Goal: Task Accomplishment & Management: Complete application form

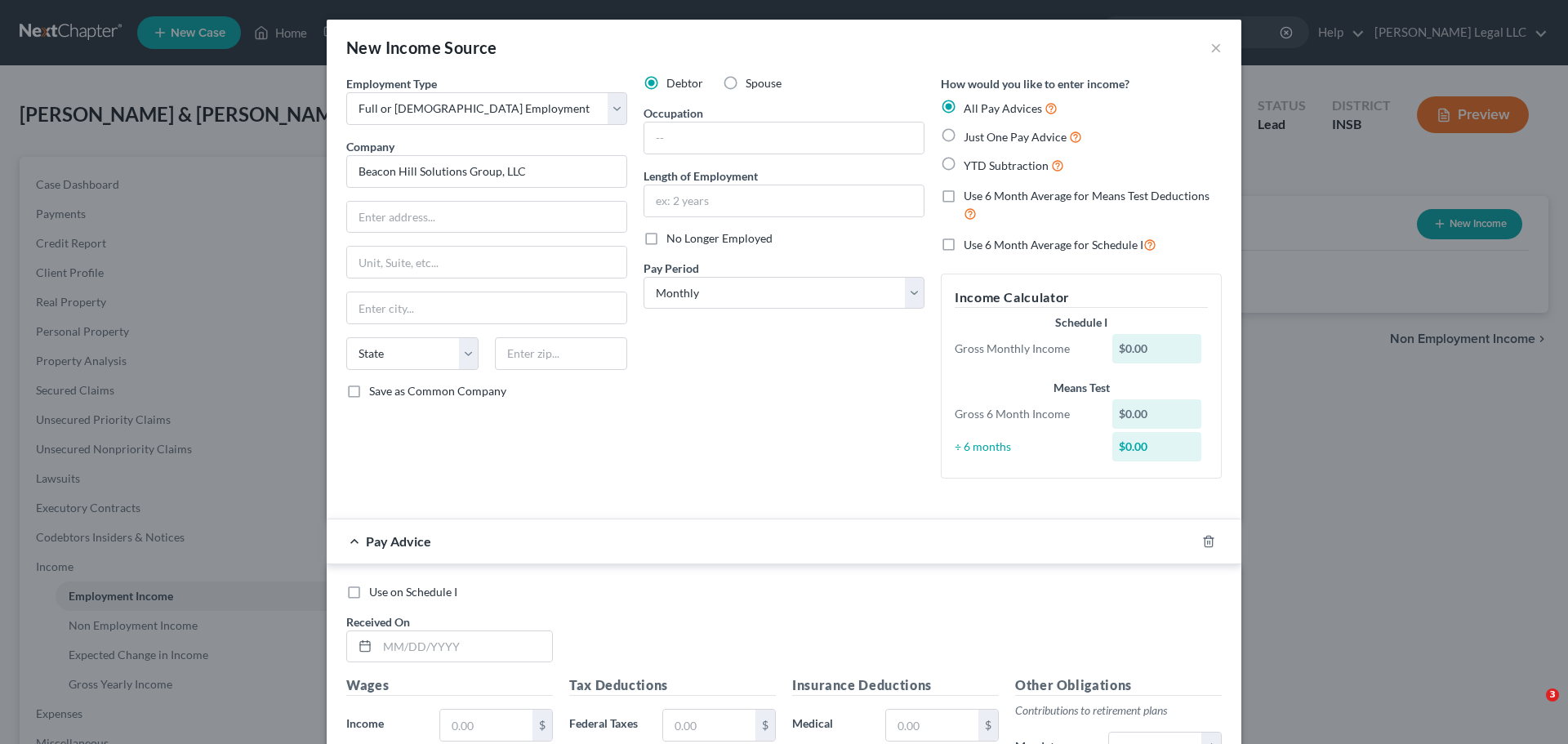
select select "0"
click at [1210, 46] on button "×" at bounding box center [1216, 47] width 12 height 20
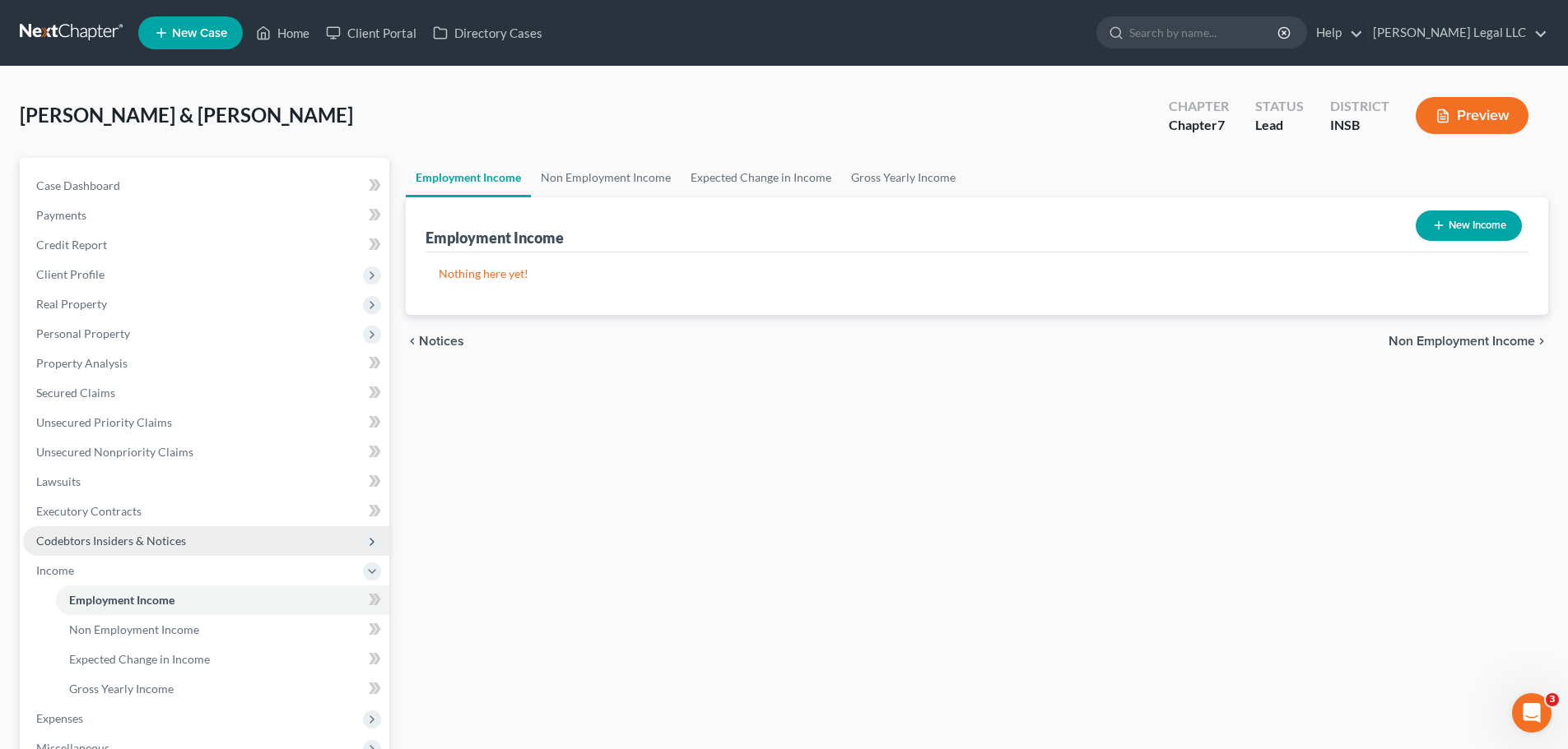
scroll to position [82, 0]
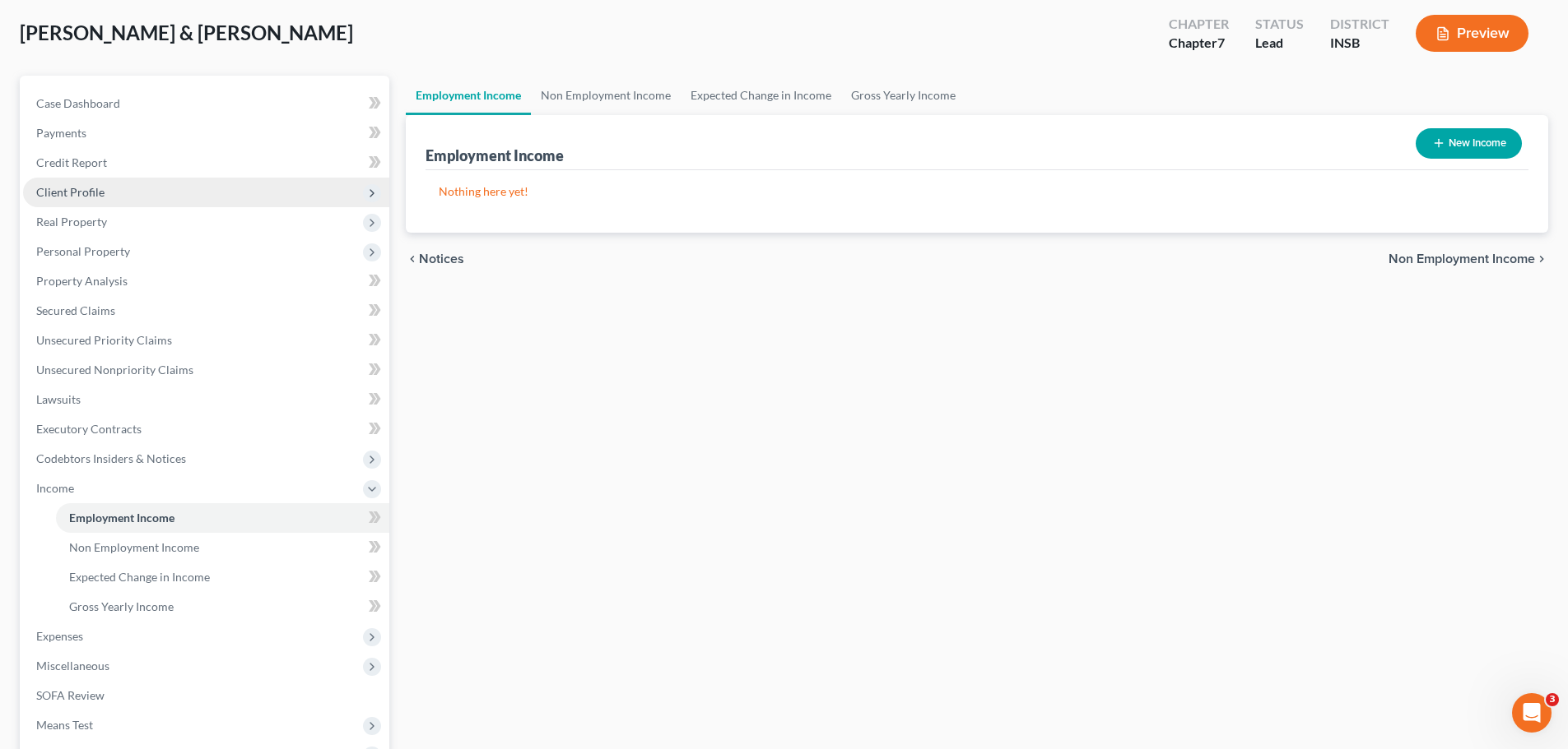
click at [69, 195] on span "Client Profile" at bounding box center [70, 191] width 69 height 14
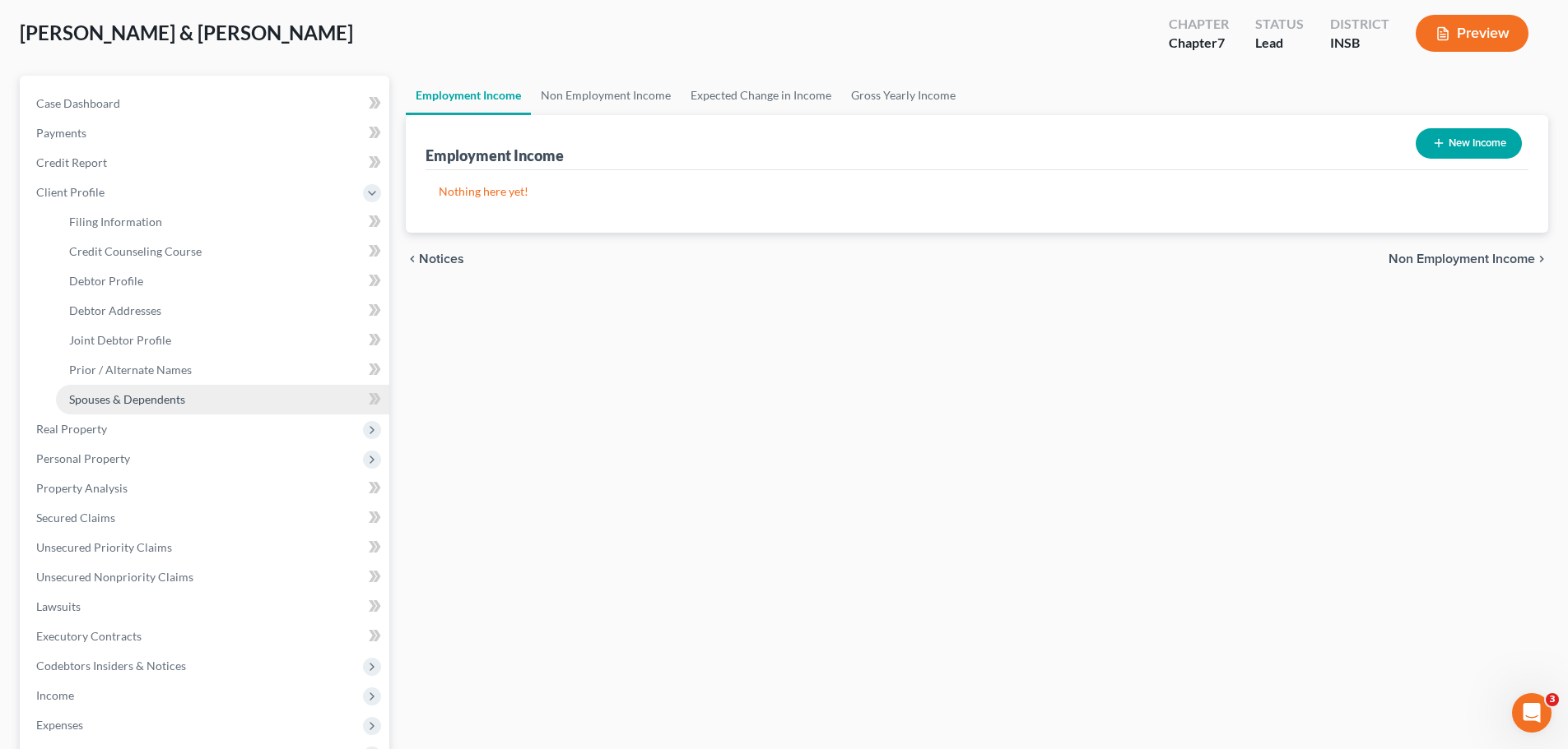
click at [94, 399] on span "Spouses & Dependents" at bounding box center [127, 399] width 116 height 14
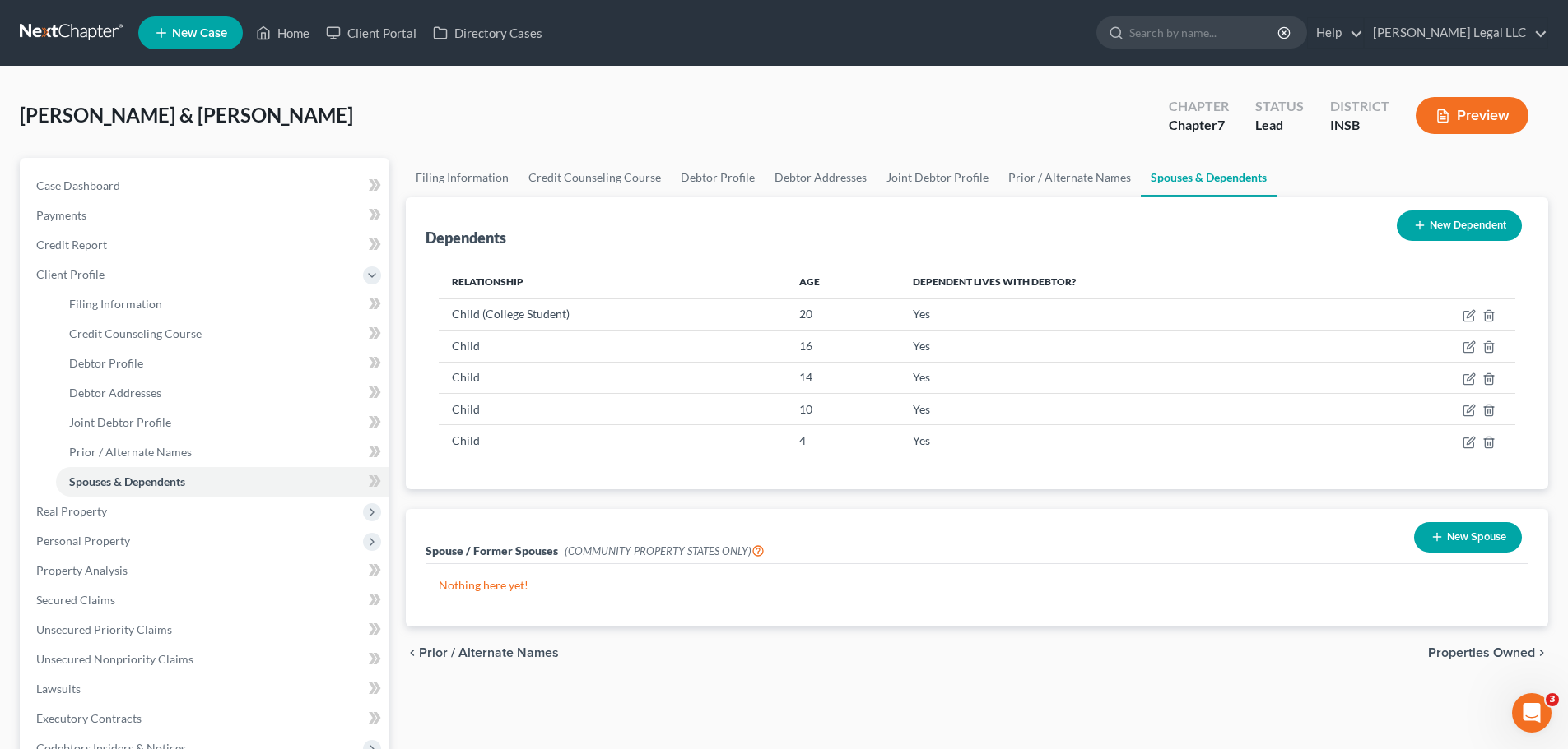
click at [1450, 206] on div "New Dependent" at bounding box center [1458, 226] width 138 height 43
click at [1438, 218] on button "New Dependent" at bounding box center [1459, 226] width 125 height 30
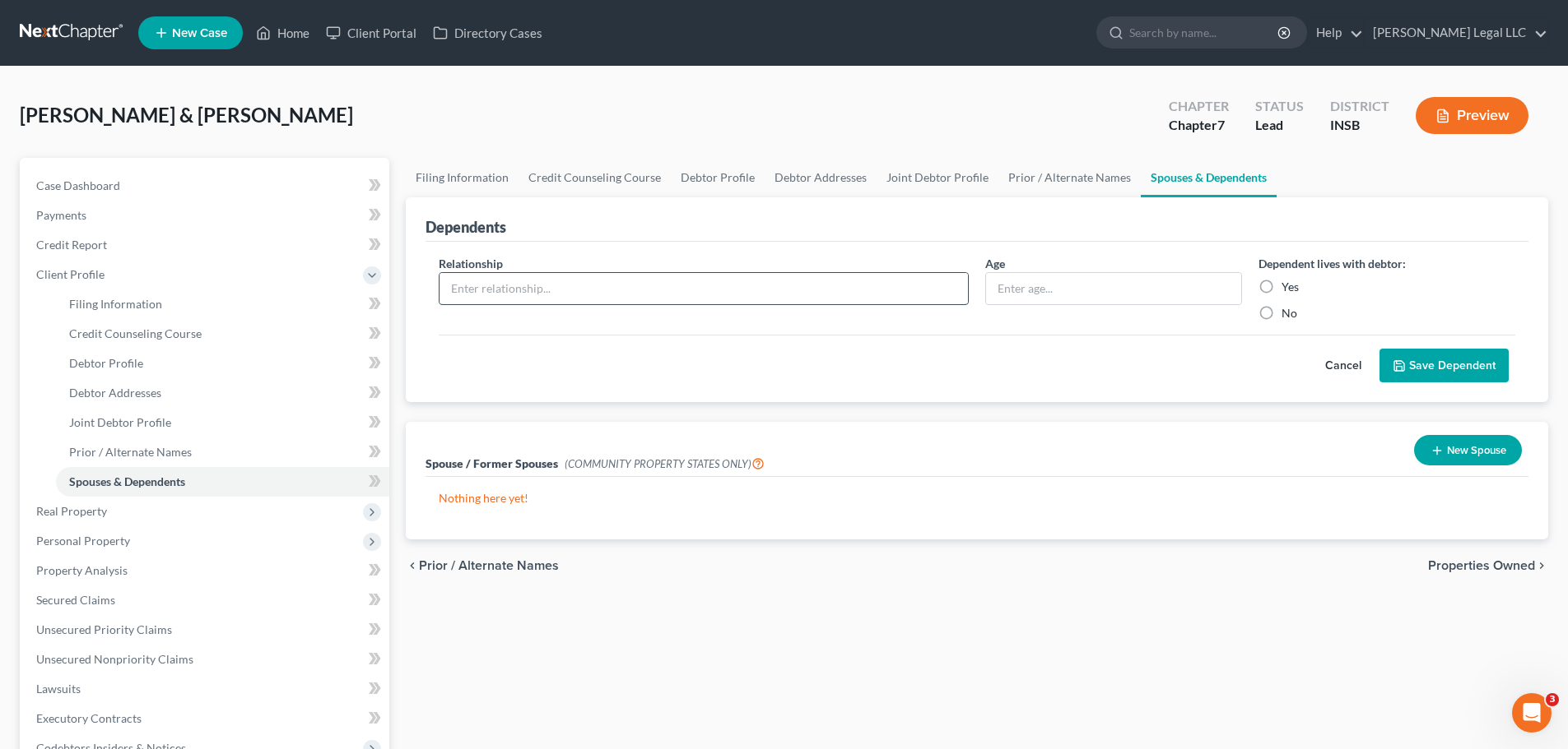
click at [750, 287] on input "text" at bounding box center [703, 288] width 529 height 31
type input "Child"
type input "24"
drag, startPoint x: 1264, startPoint y: 287, endPoint x: 1290, endPoint y: 297, distance: 27.9
click at [1281, 287] on label "Yes" at bounding box center [1290, 288] width 18 height 17
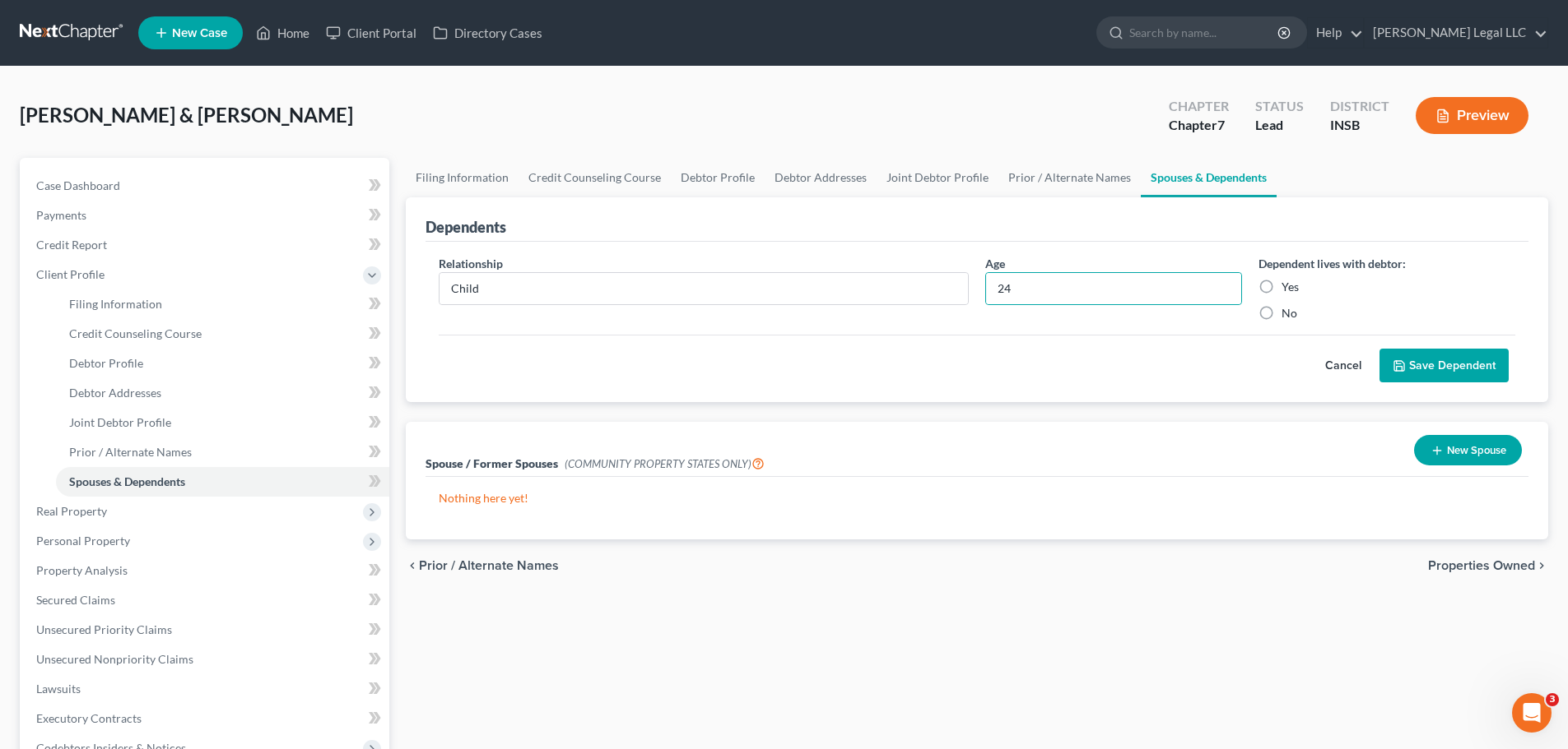
click at [1288, 287] on input "Yes" at bounding box center [1293, 284] width 11 height 11
radio input "true"
click at [1397, 352] on button "Save Dependent" at bounding box center [1443, 365] width 129 height 34
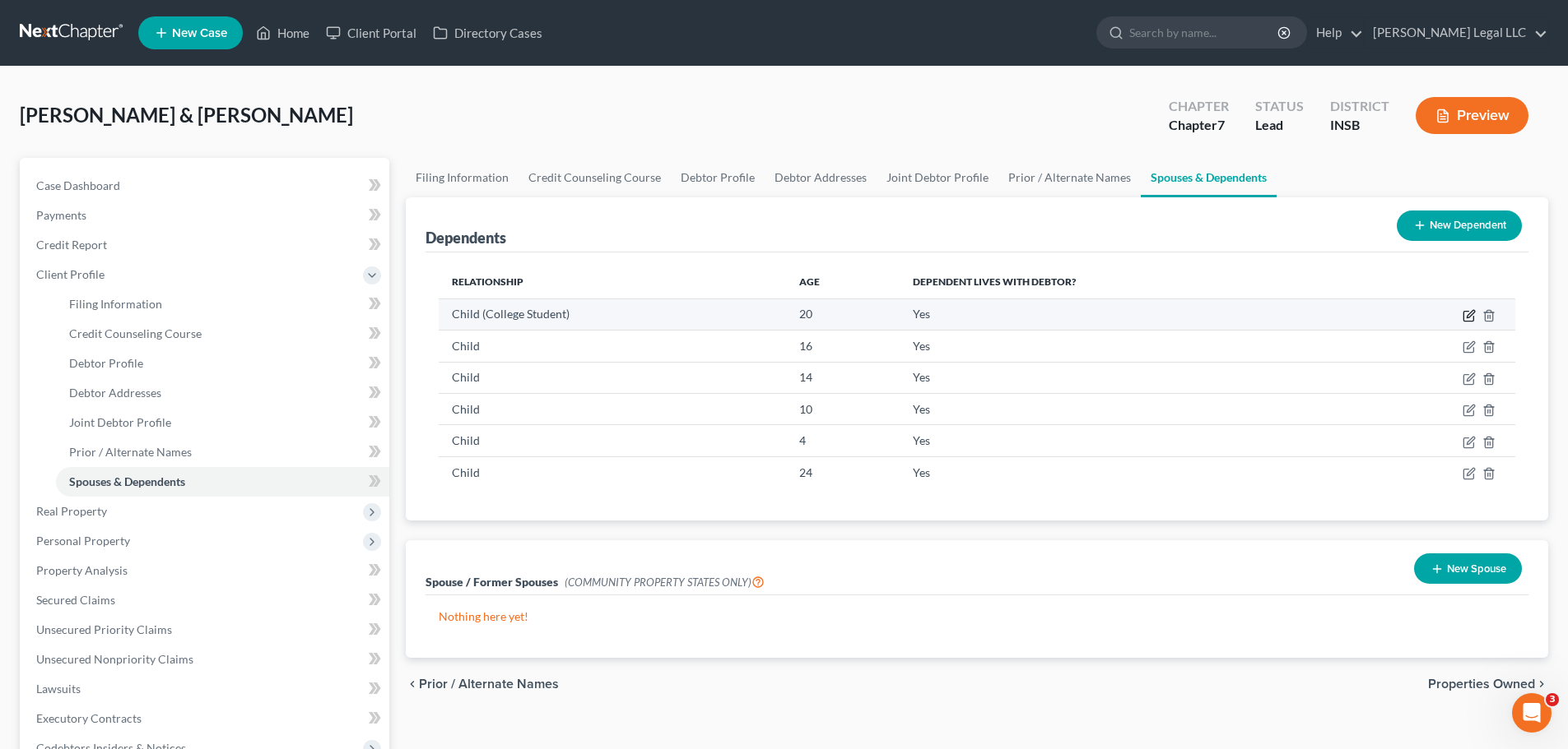
click at [1468, 316] on icon "button" at bounding box center [1470, 313] width 8 height 8
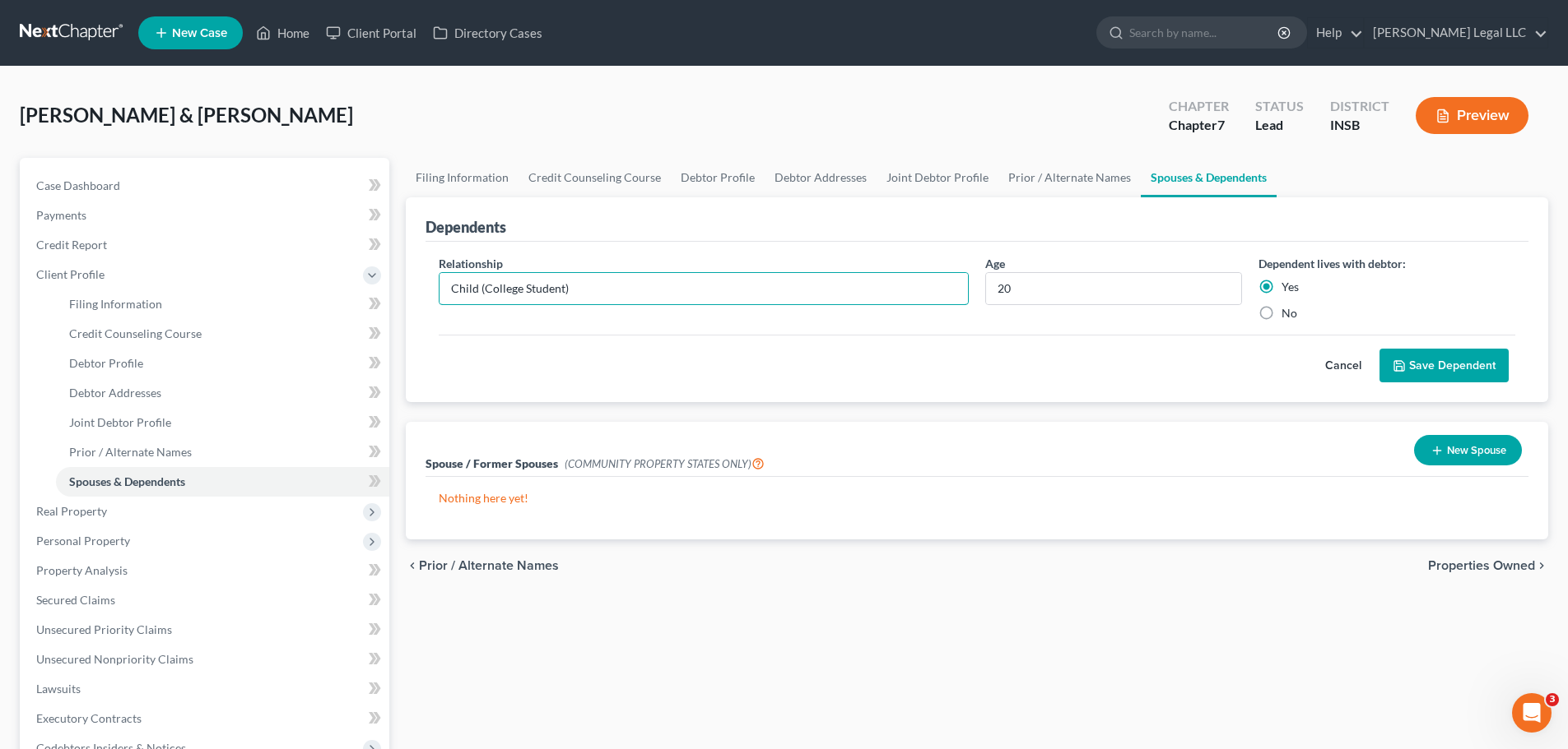
drag, startPoint x: 631, startPoint y: 297, endPoint x: 478, endPoint y: 311, distance: 153.6
click at [478, 311] on div "Relationship * Child (College Student)" at bounding box center [703, 288] width 546 height 67
type input "Child"
click at [1466, 360] on button "Save Dependent" at bounding box center [1443, 365] width 129 height 34
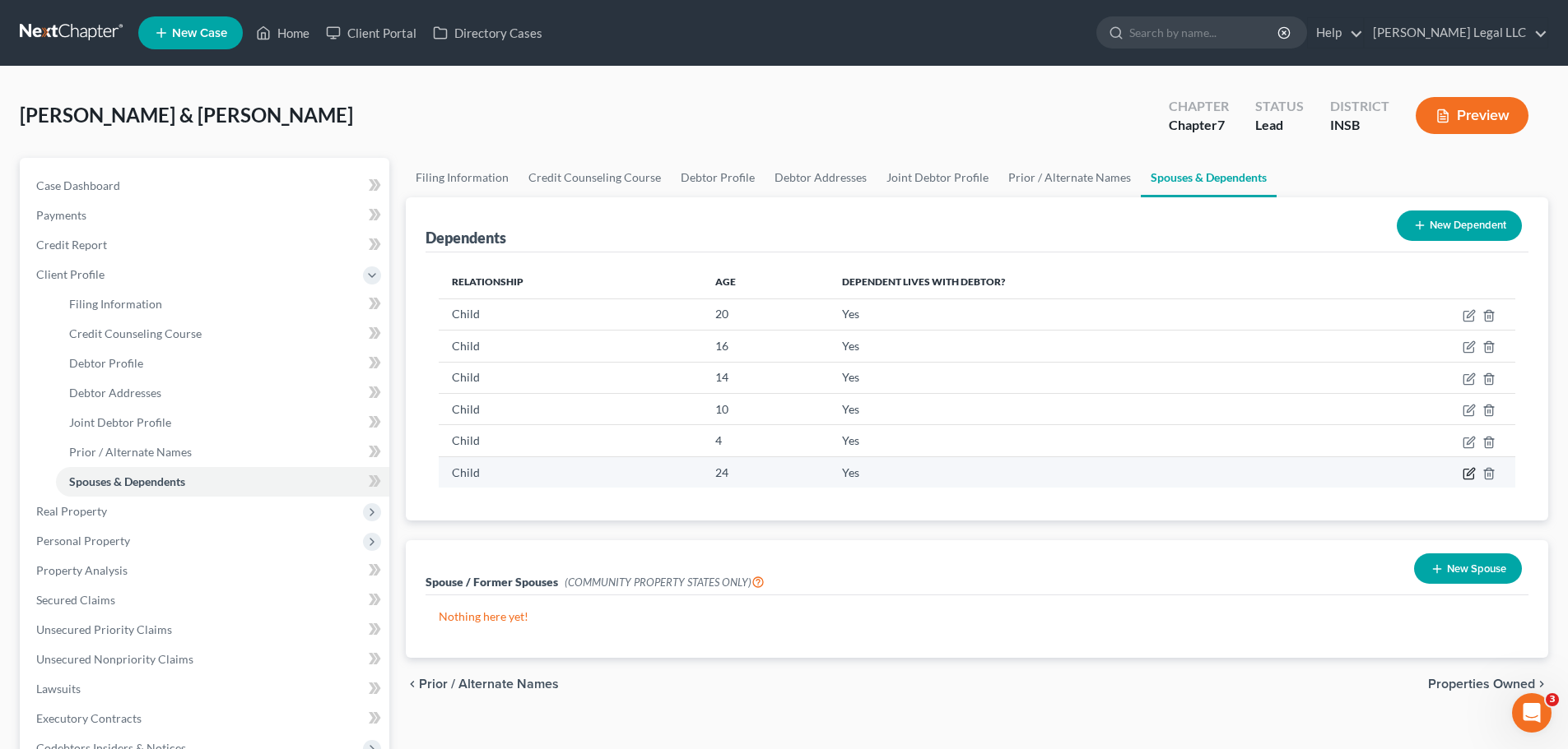
click at [1465, 476] on icon "button" at bounding box center [1469, 474] width 13 height 13
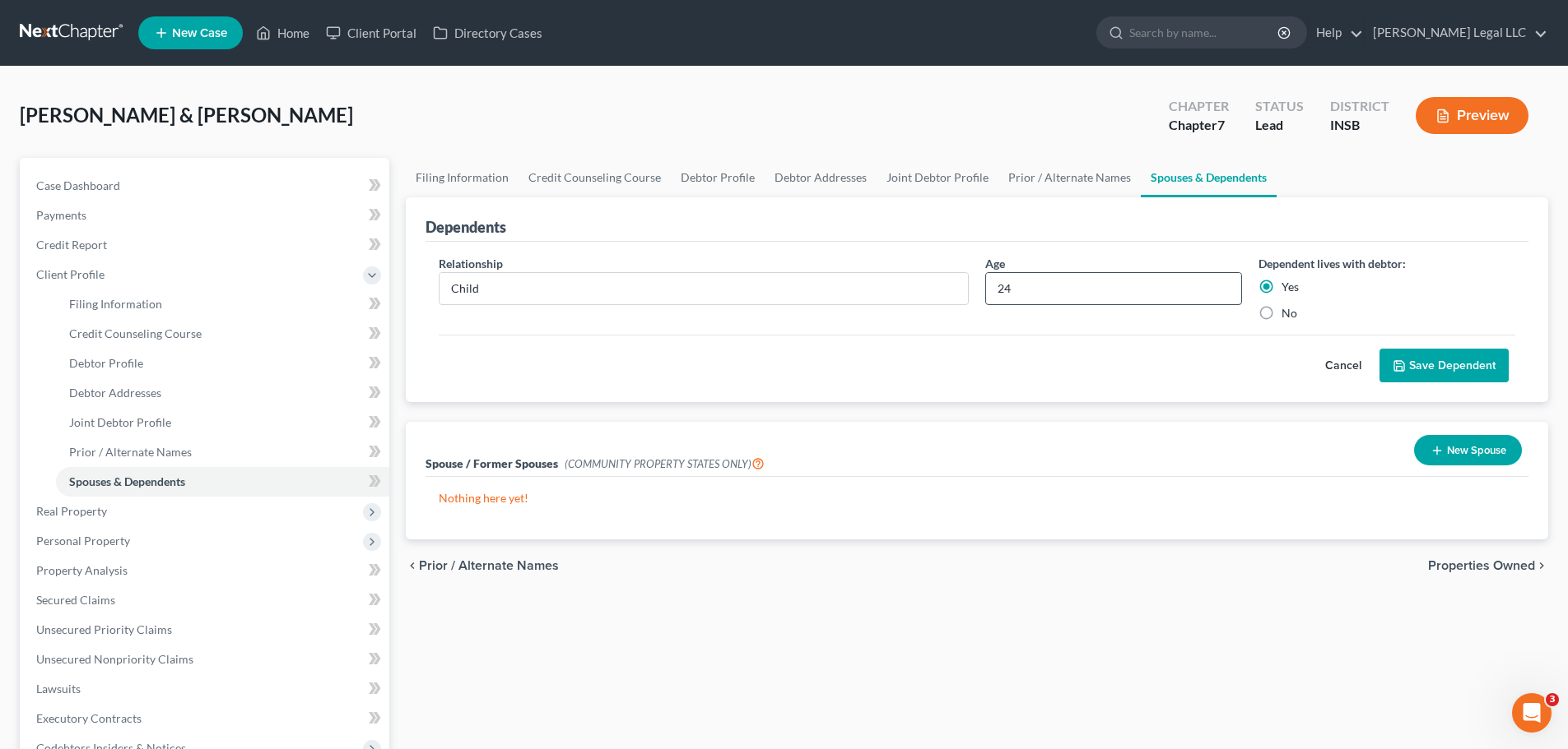
click at [1044, 293] on input "24" at bounding box center [1113, 288] width 255 height 31
type input "4"
click at [1435, 364] on button "Save Dependent" at bounding box center [1443, 365] width 129 height 34
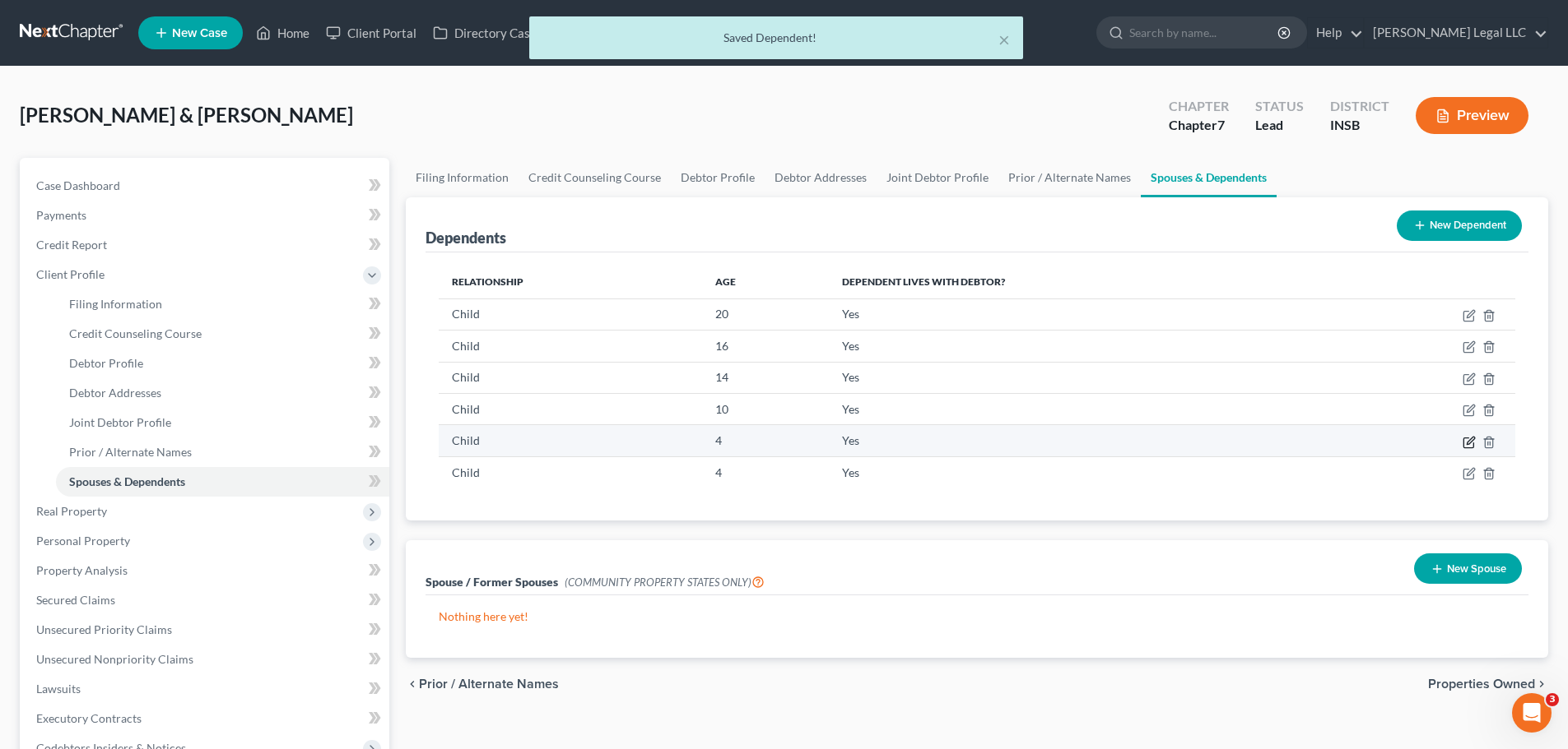
click at [1464, 442] on icon "button" at bounding box center [1468, 443] width 10 height 10
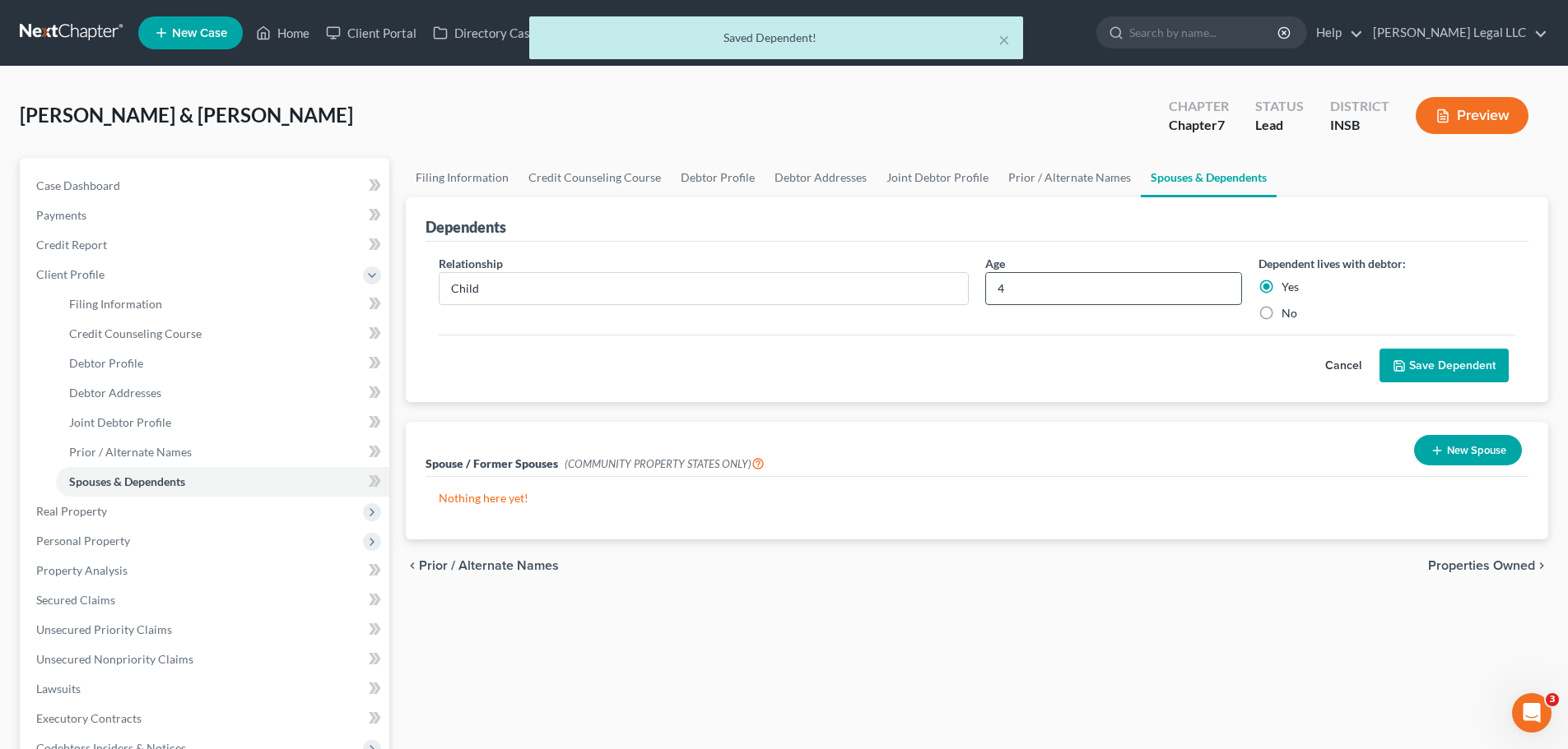
click at [1017, 297] on input "4" at bounding box center [1113, 288] width 255 height 31
type input "10"
click at [1433, 364] on button "Save Dependent" at bounding box center [1443, 365] width 129 height 34
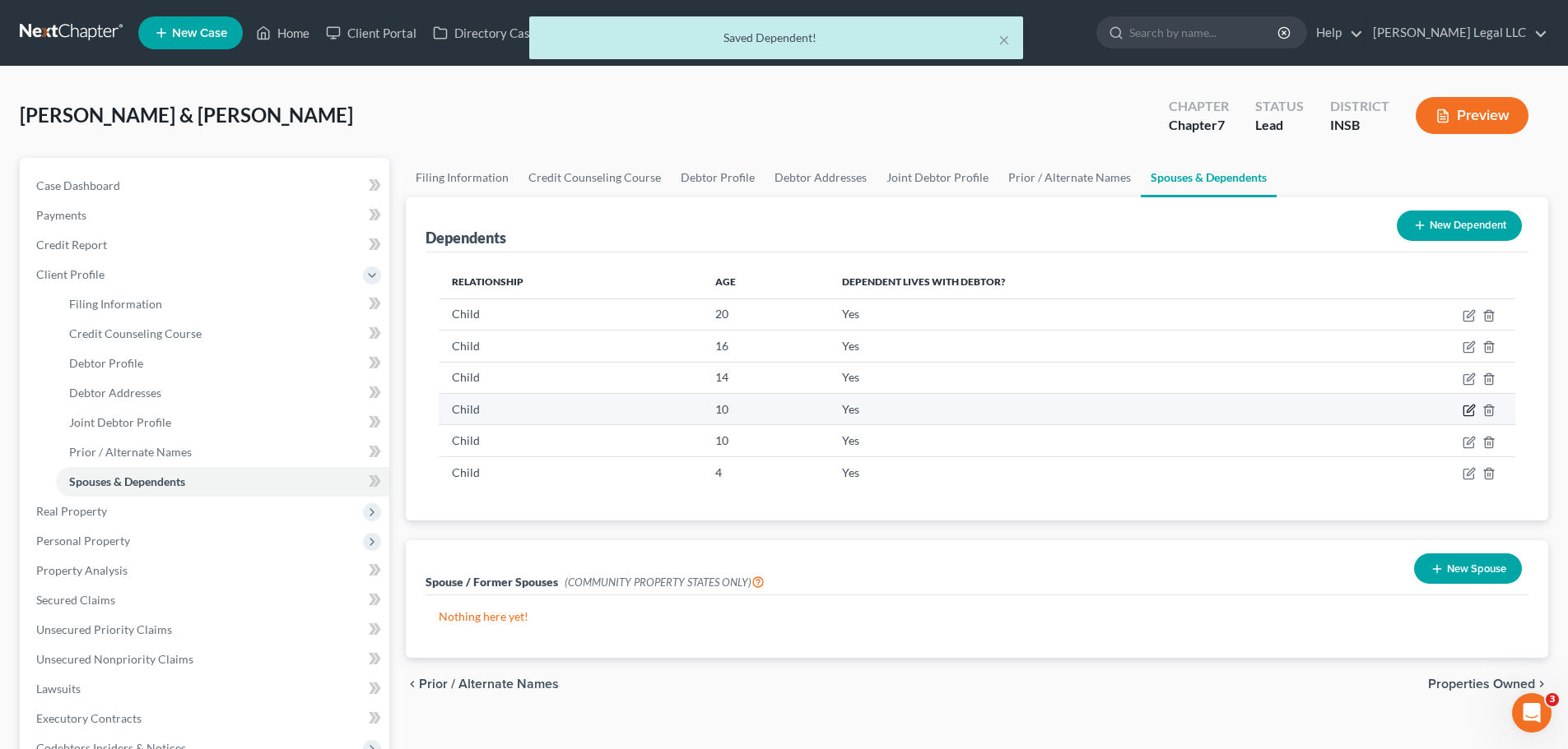
click at [1470, 410] on icon "button" at bounding box center [1469, 410] width 13 height 13
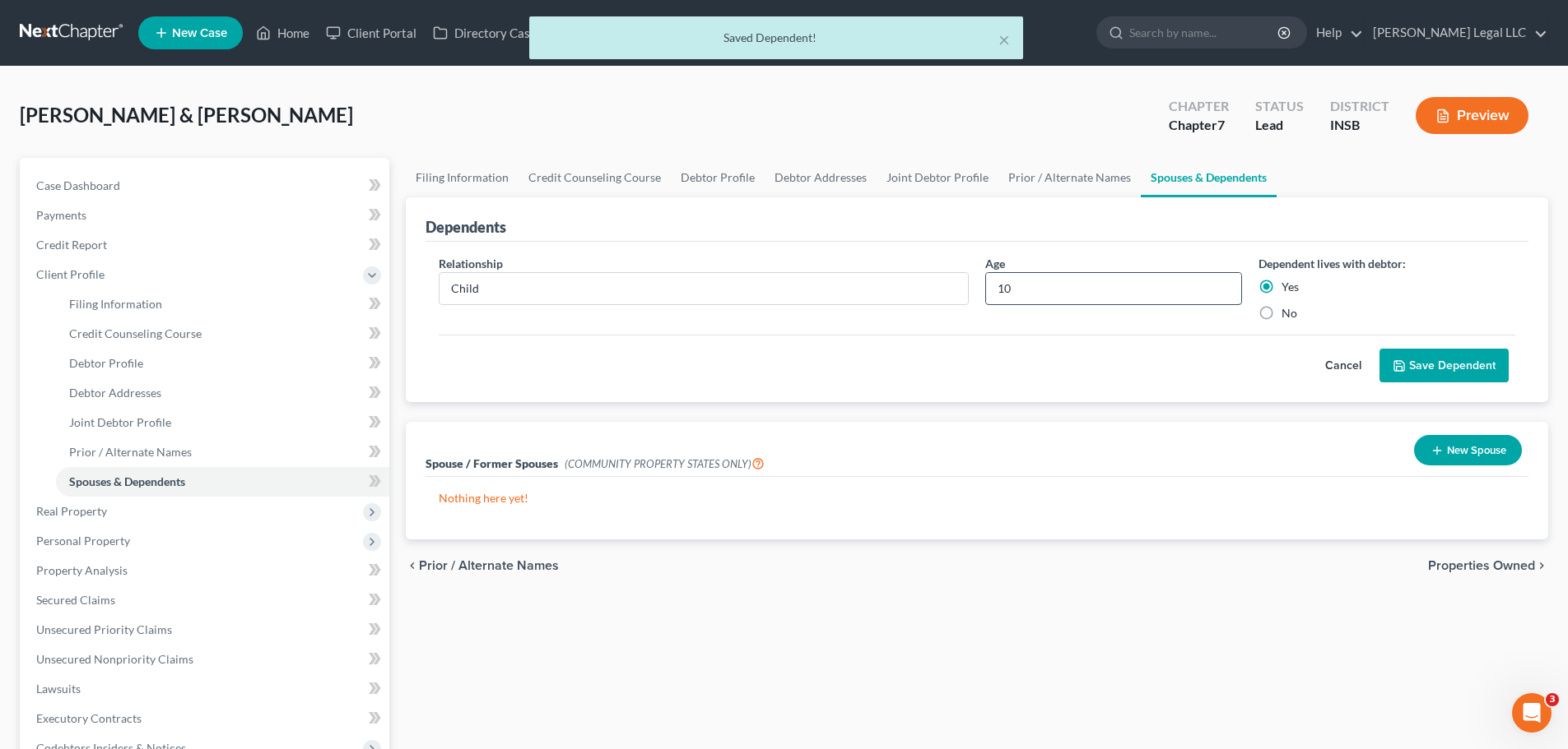
click at [1084, 293] on input "10" at bounding box center [1113, 288] width 255 height 31
type input "14"
click at [1414, 356] on button "Save Dependent" at bounding box center [1443, 365] width 129 height 34
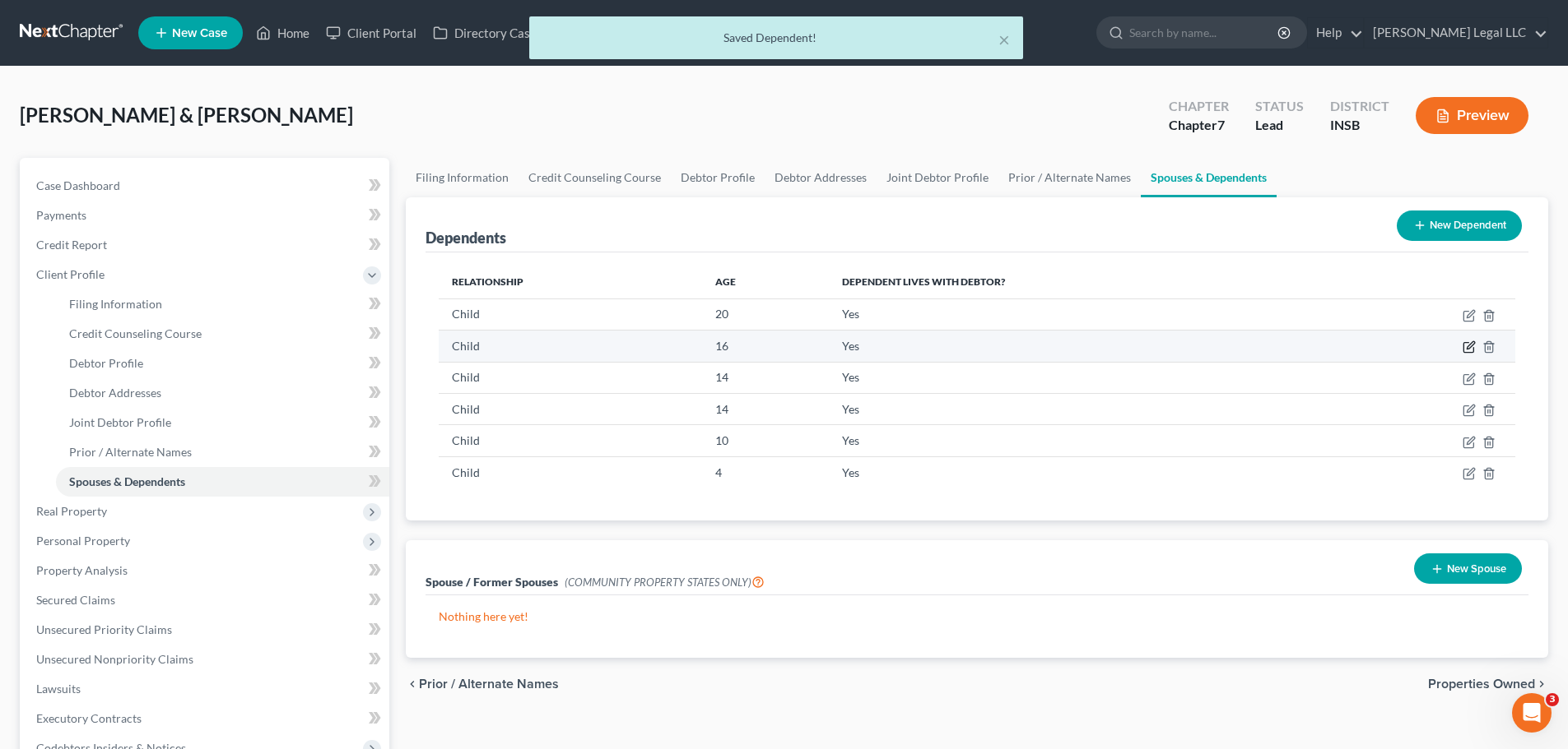
click at [1464, 346] on icon "button" at bounding box center [1468, 348] width 10 height 10
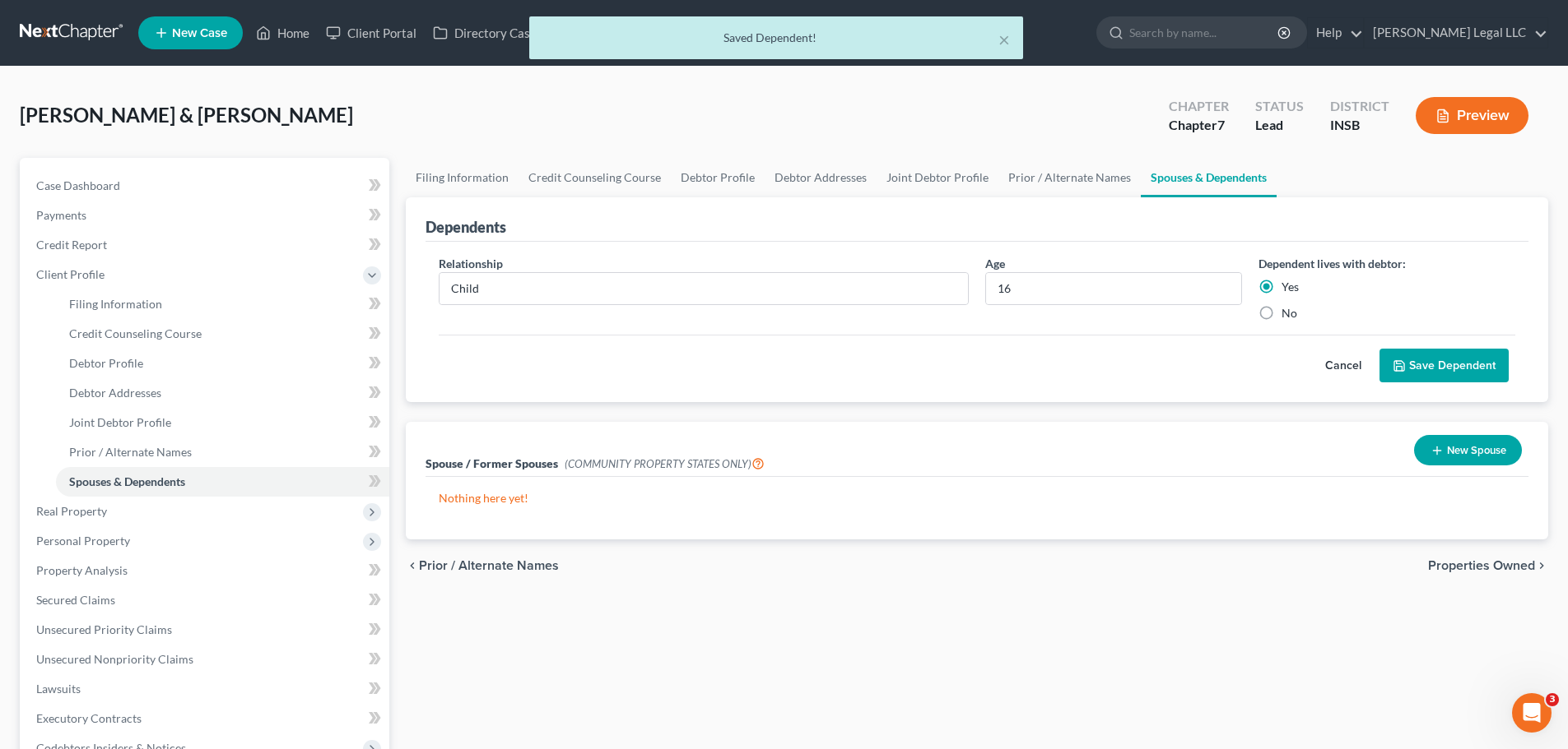
click at [1401, 349] on button "Save Dependent" at bounding box center [1443, 365] width 129 height 34
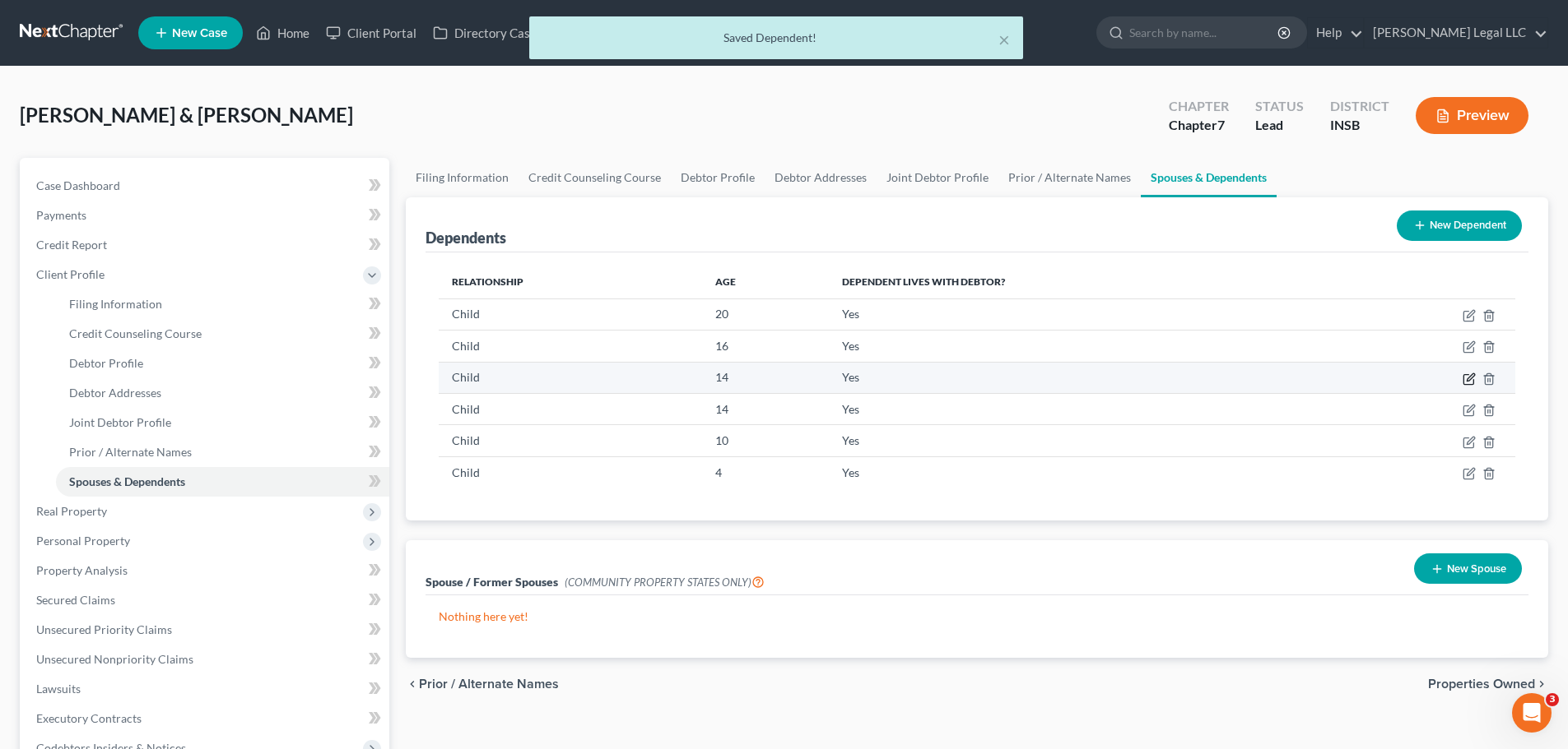
click at [1469, 378] on icon "button" at bounding box center [1470, 377] width 8 height 8
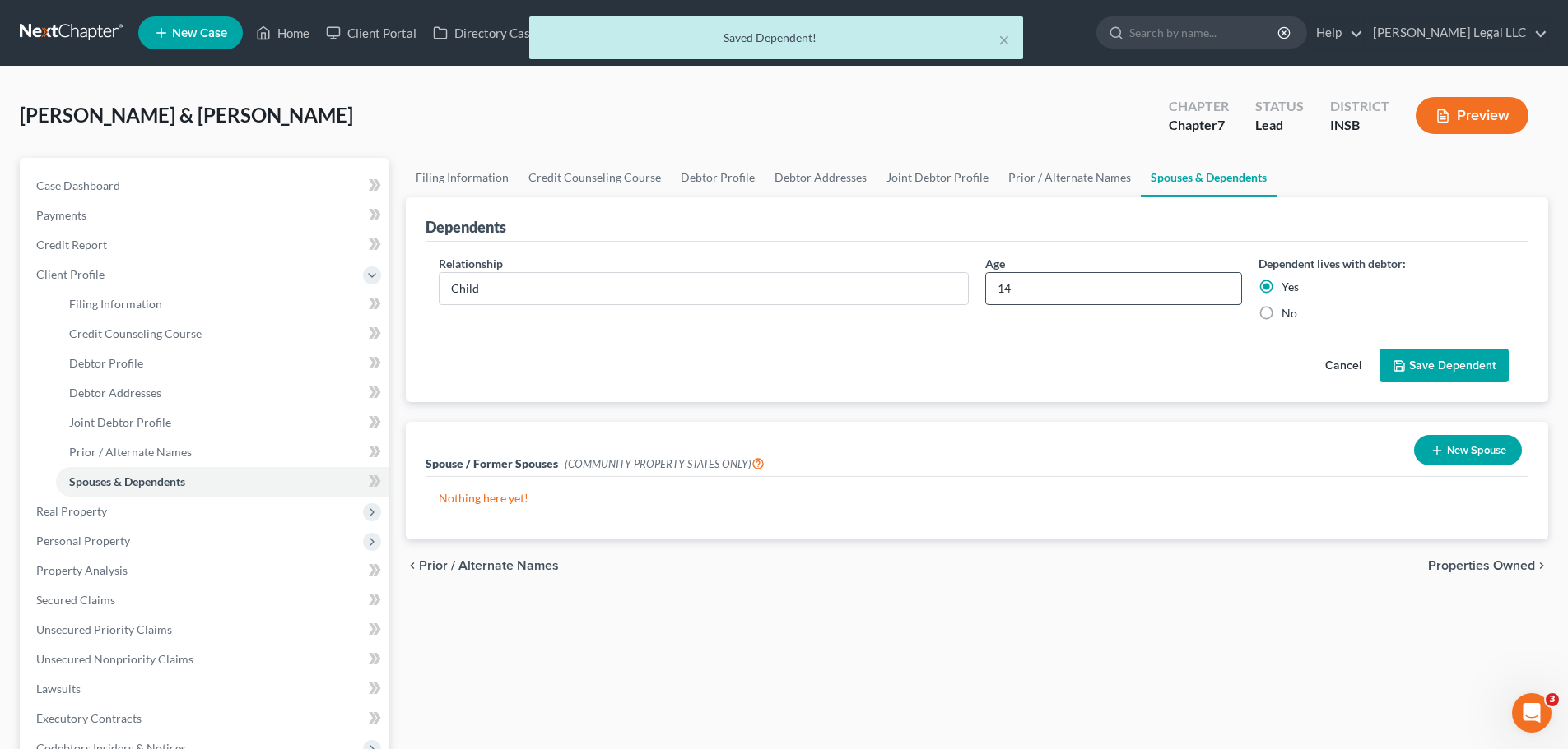
click at [1040, 284] on input "14" at bounding box center [1113, 288] width 255 height 31
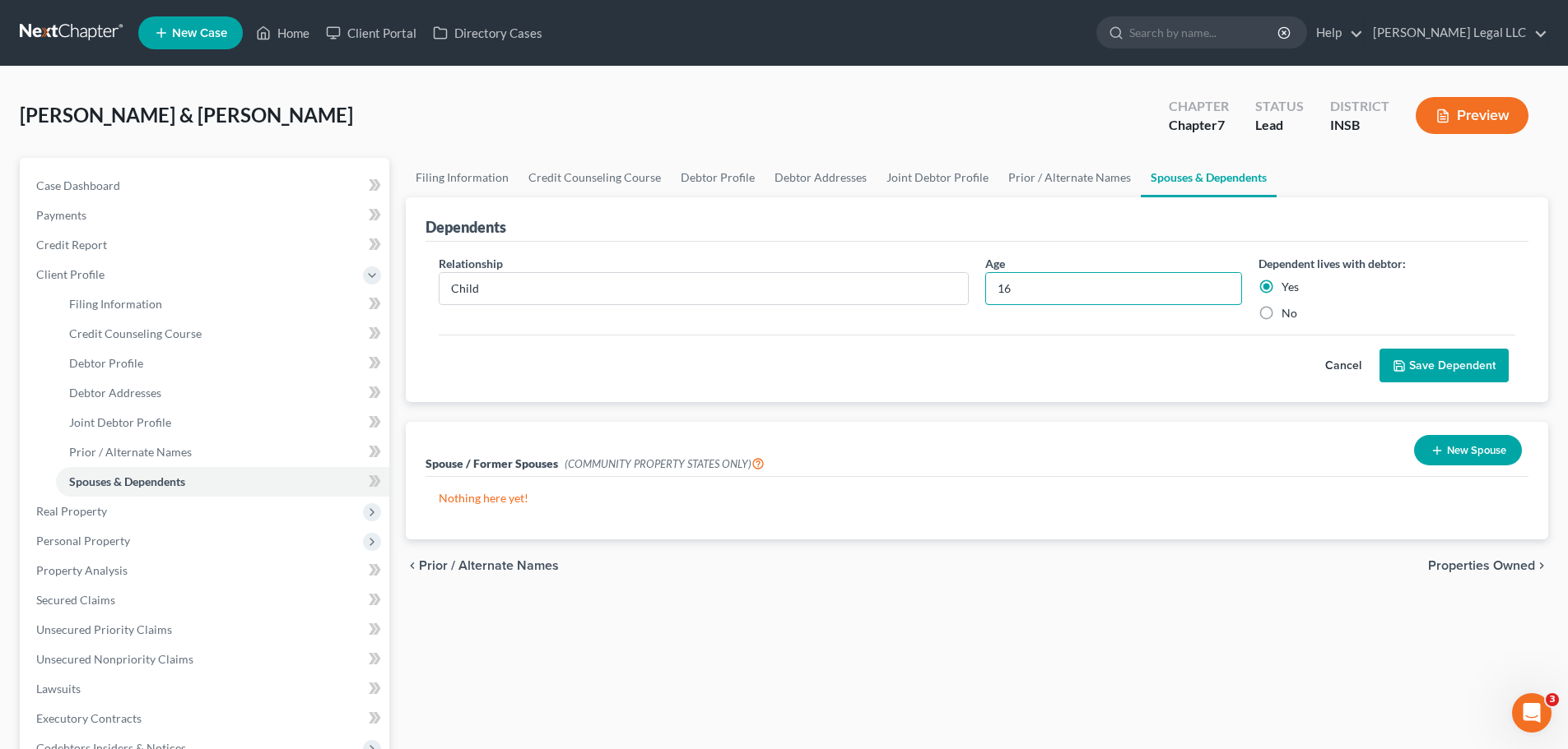
type input "16"
click at [1446, 373] on button "Save Dependent" at bounding box center [1443, 365] width 129 height 34
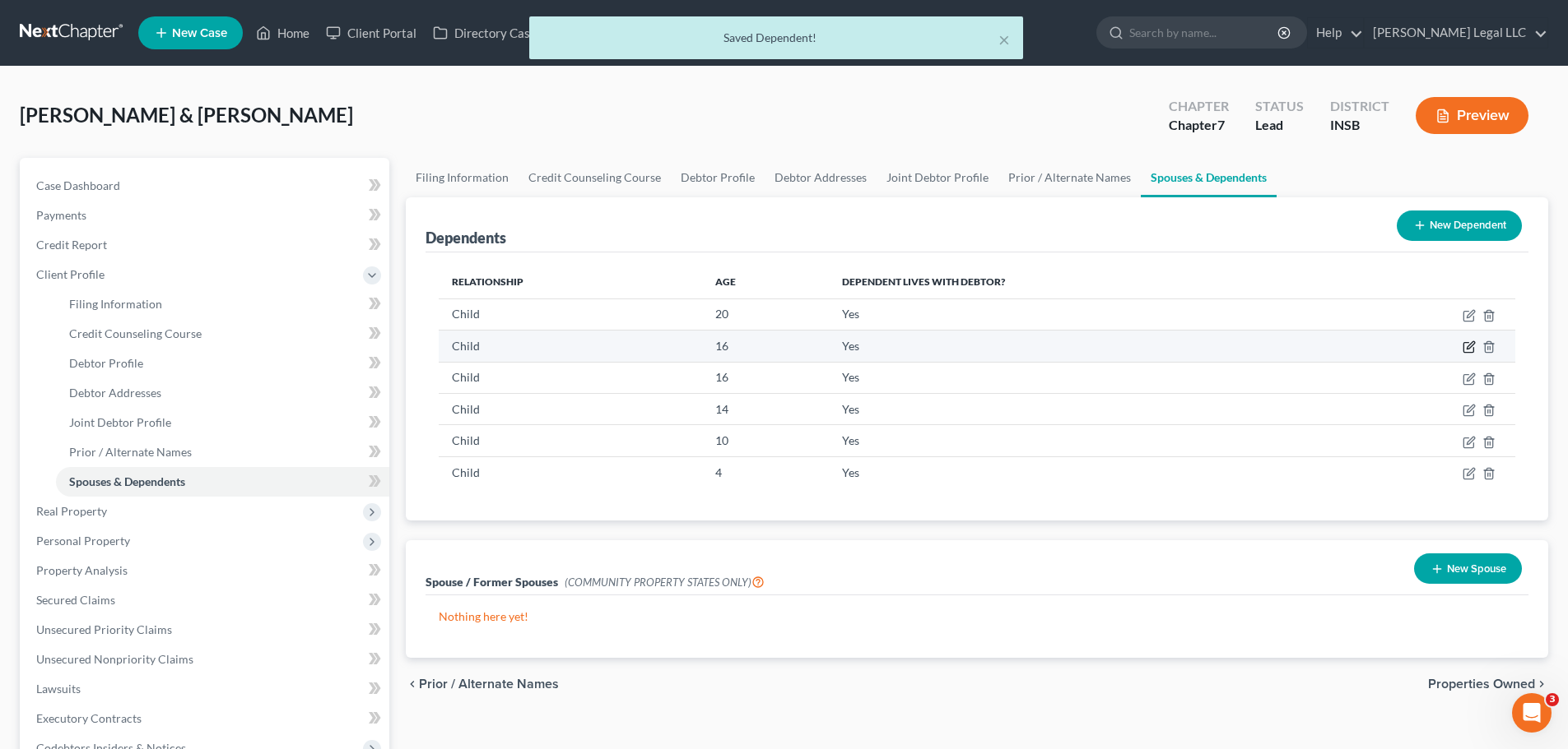
click at [1470, 349] on icon "button" at bounding box center [1469, 347] width 13 height 13
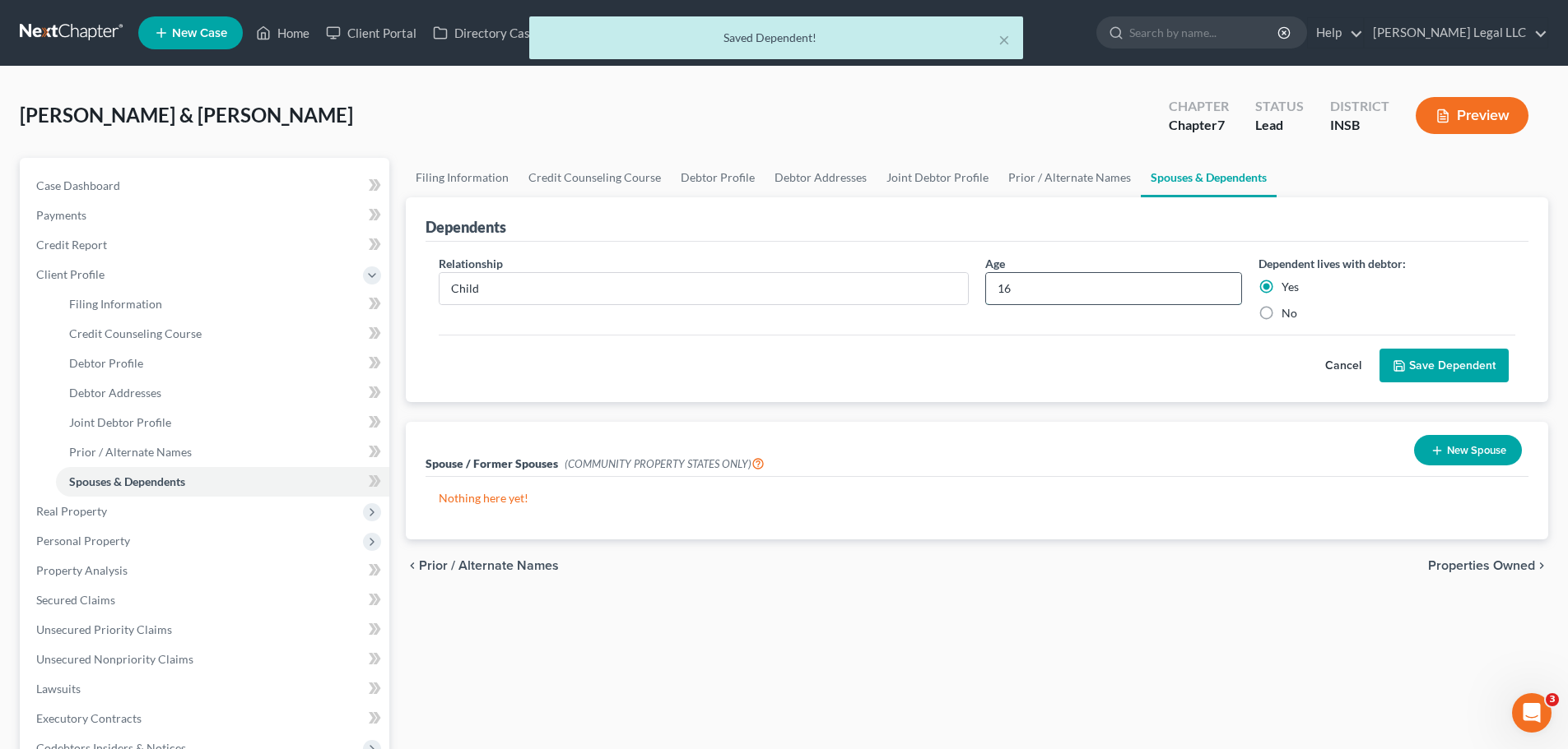
click at [1029, 283] on input "16" at bounding box center [1113, 288] width 255 height 31
type input "20"
click at [1430, 369] on button "Save Dependent" at bounding box center [1443, 365] width 129 height 34
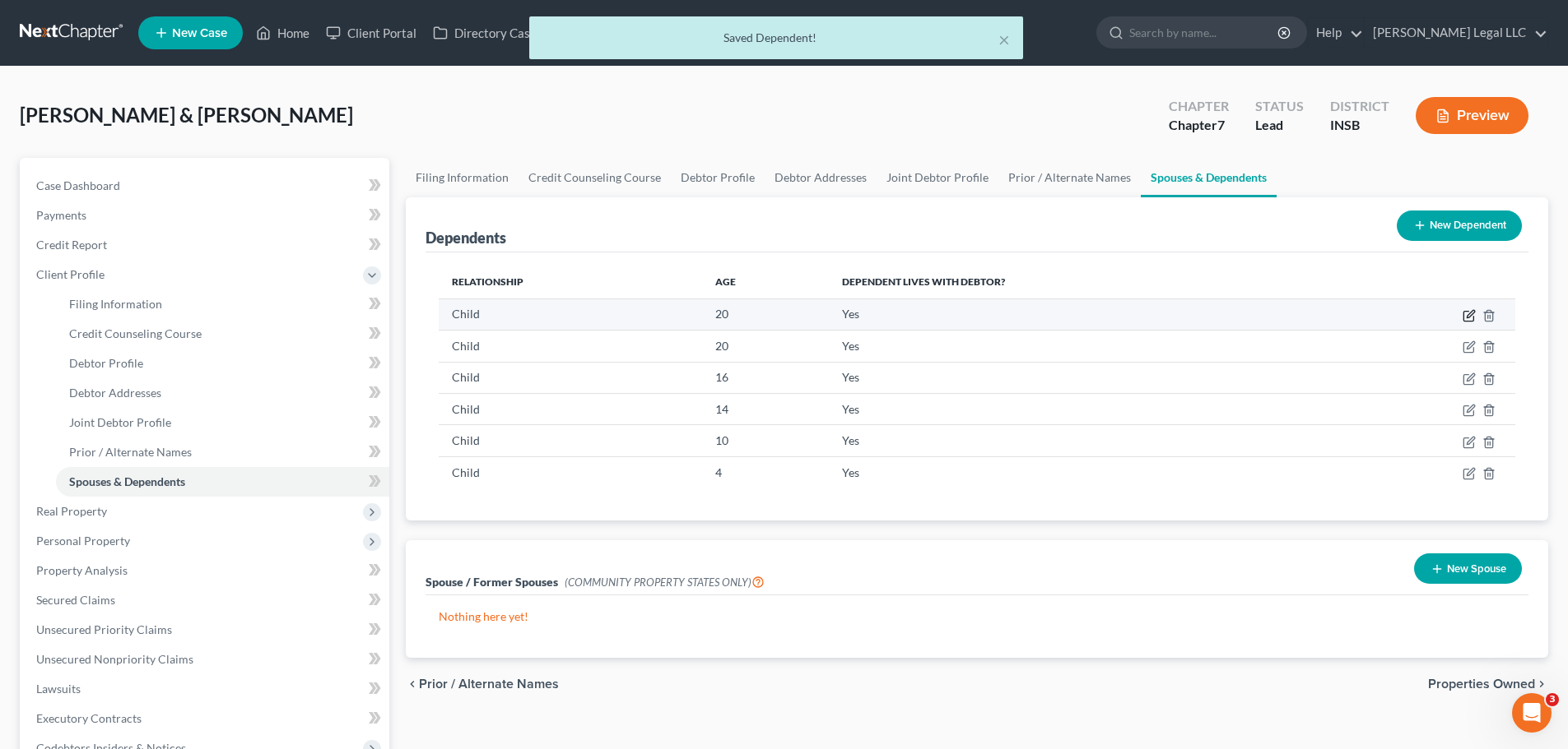
click at [1468, 320] on icon "button" at bounding box center [1469, 316] width 13 height 13
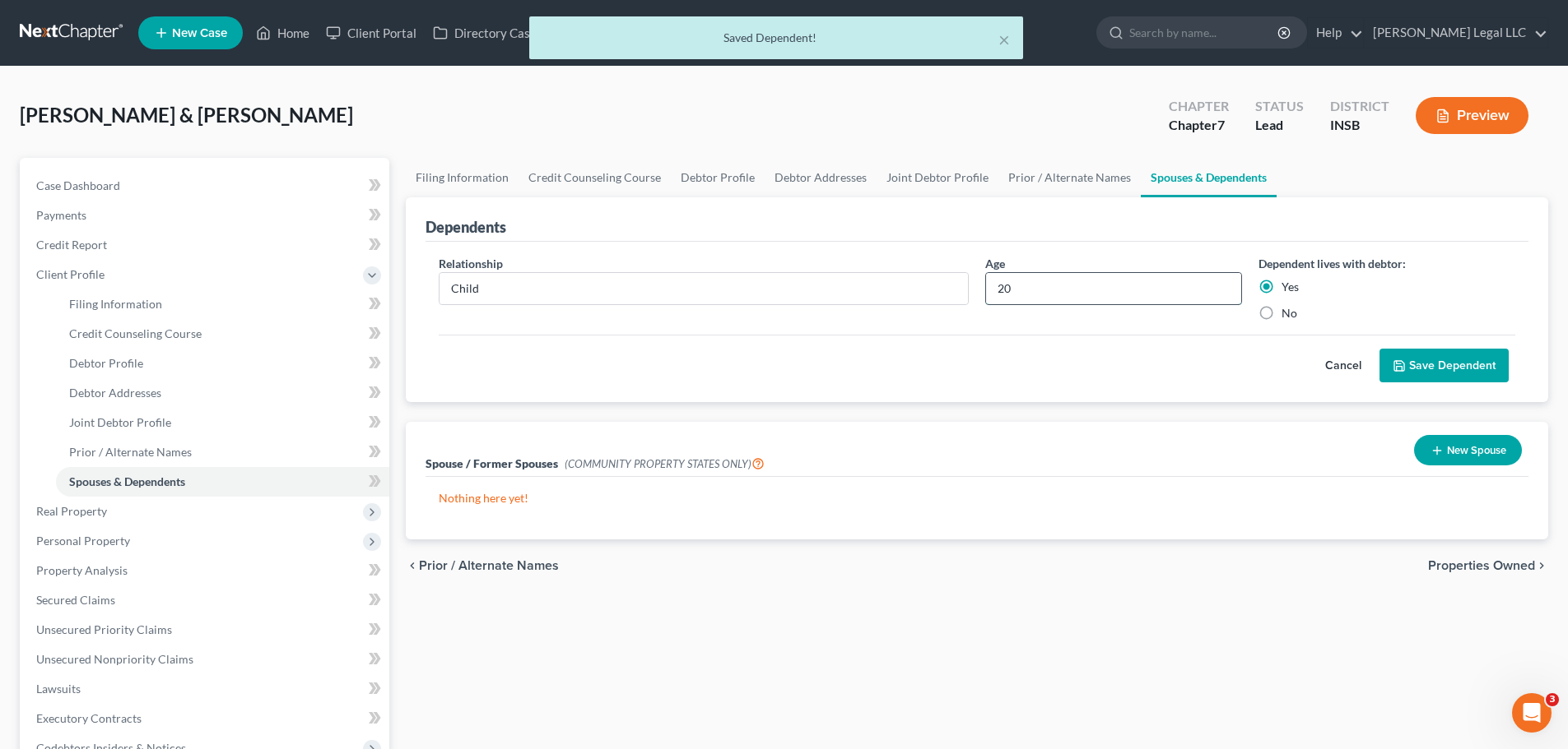
click at [1022, 282] on input "20" at bounding box center [1113, 288] width 255 height 31
type input "24"
click at [1507, 364] on button "Save Dependent" at bounding box center [1443, 365] width 129 height 34
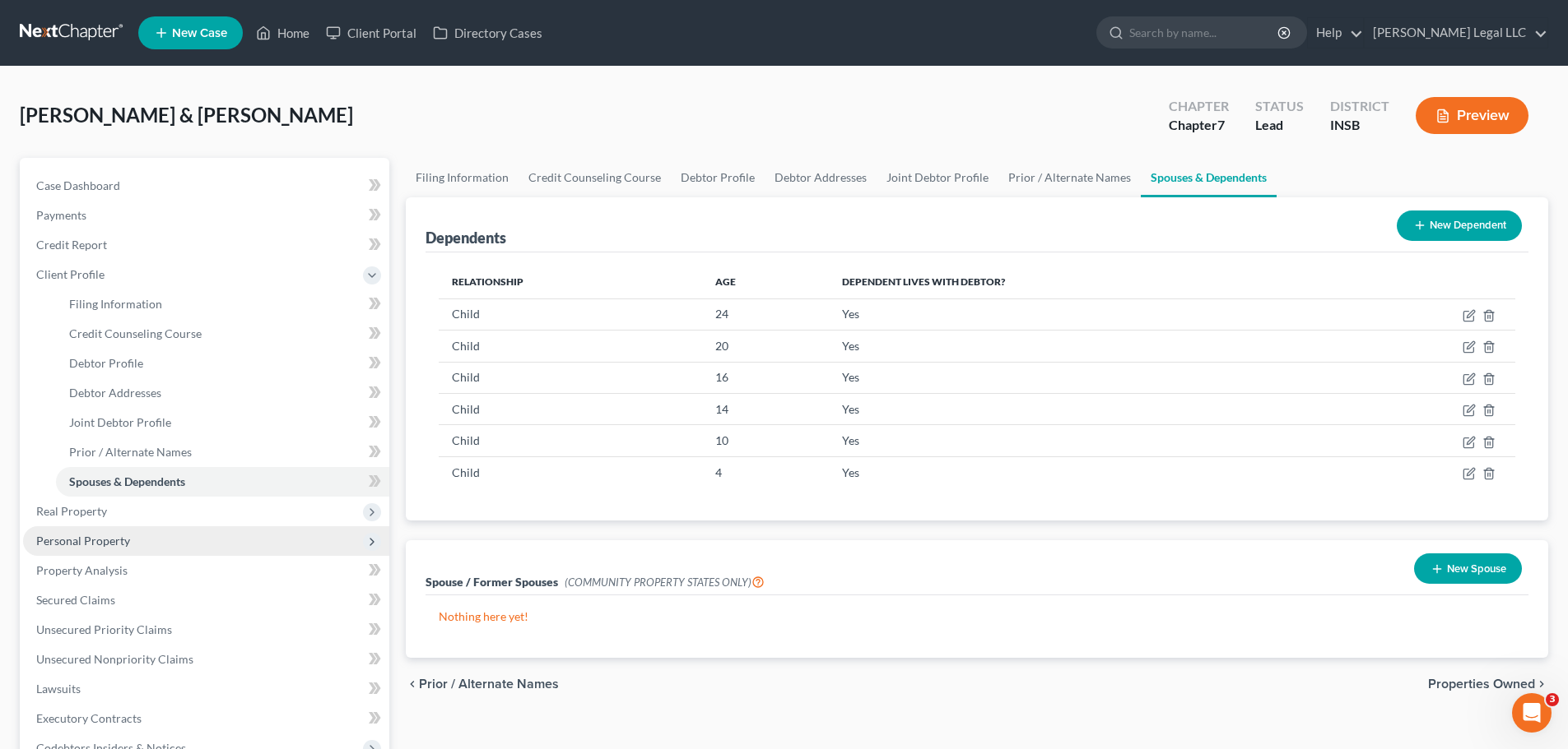
click at [62, 538] on span "Personal Property" at bounding box center [83, 541] width 94 height 14
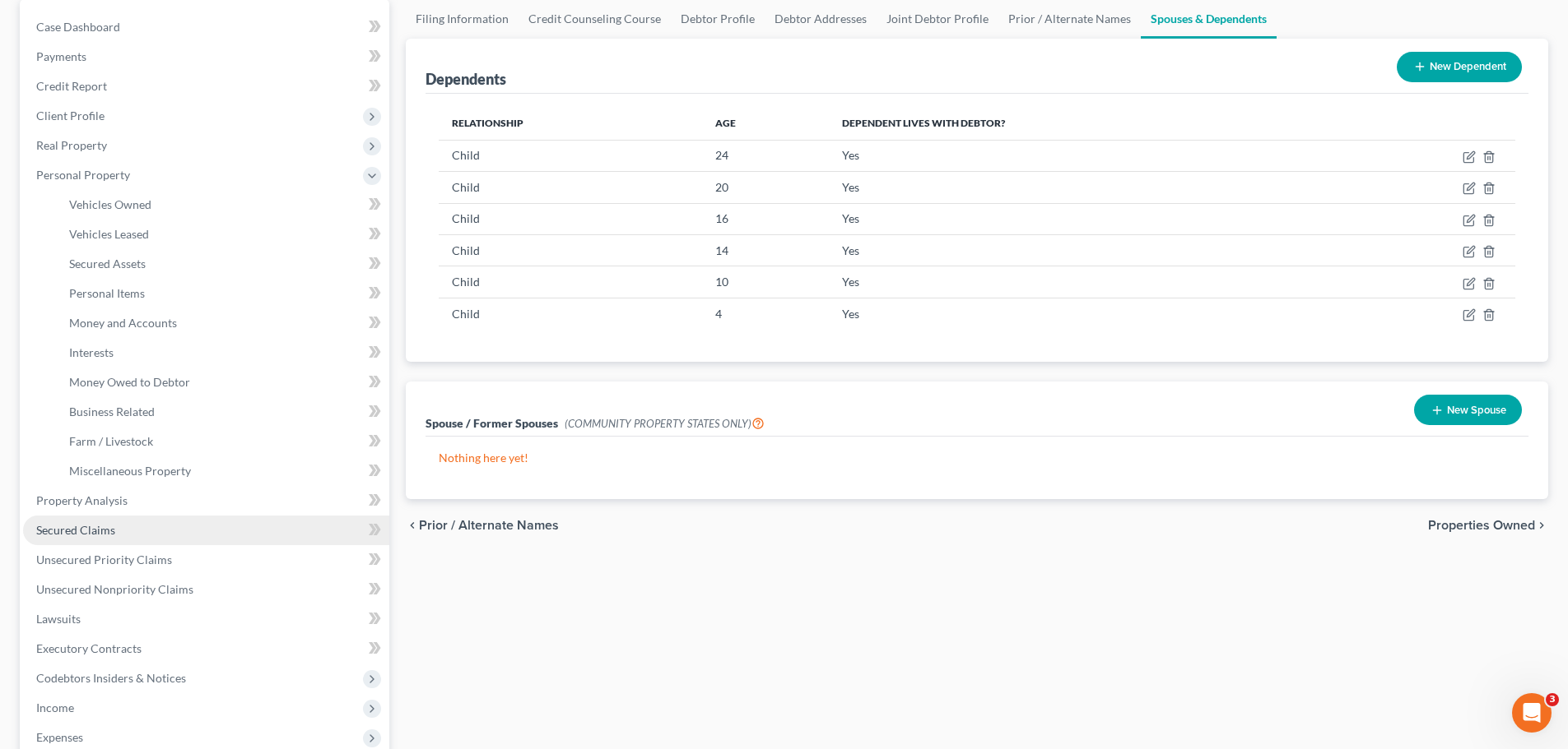
scroll to position [165, 0]
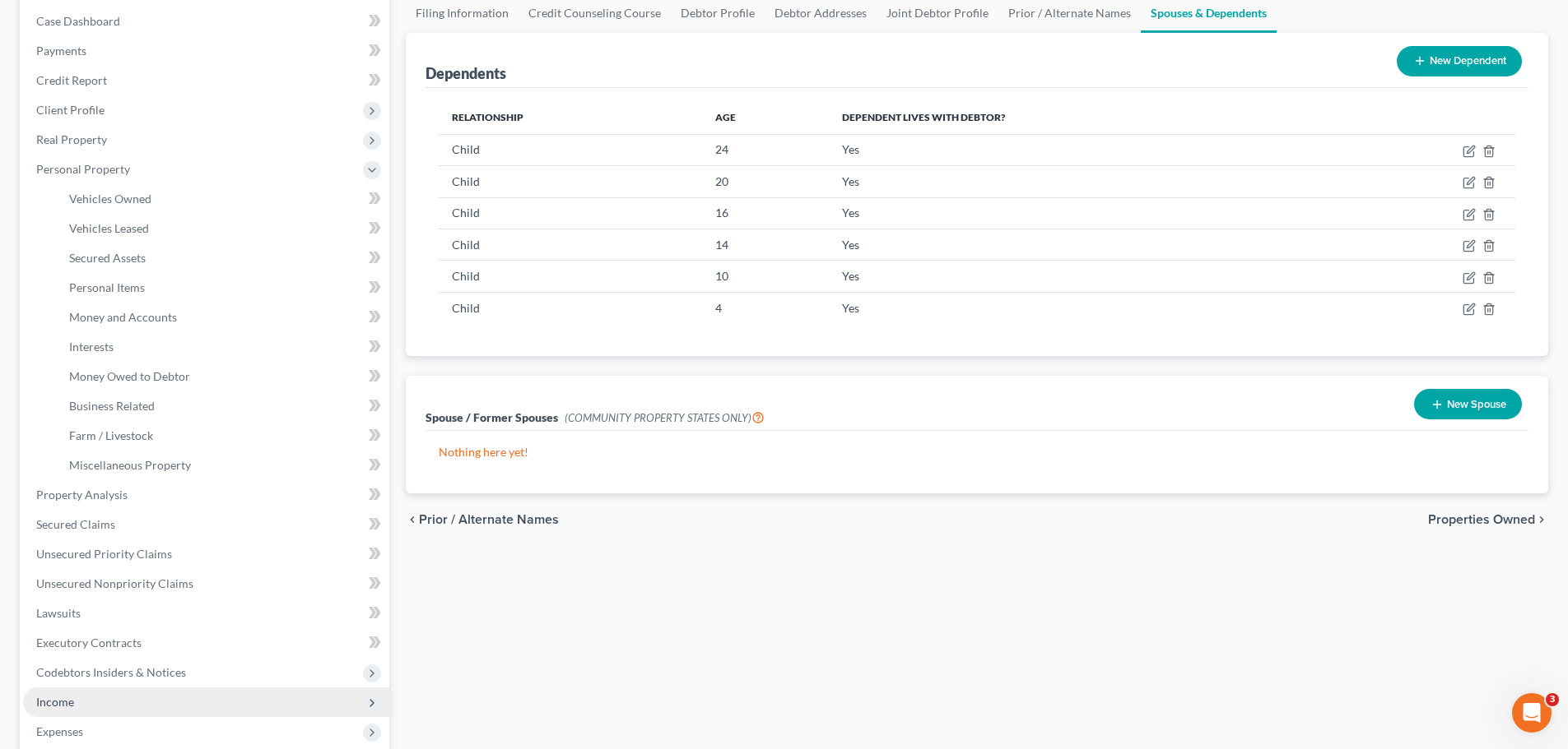
click at [44, 696] on span "Income" at bounding box center [54, 702] width 38 height 14
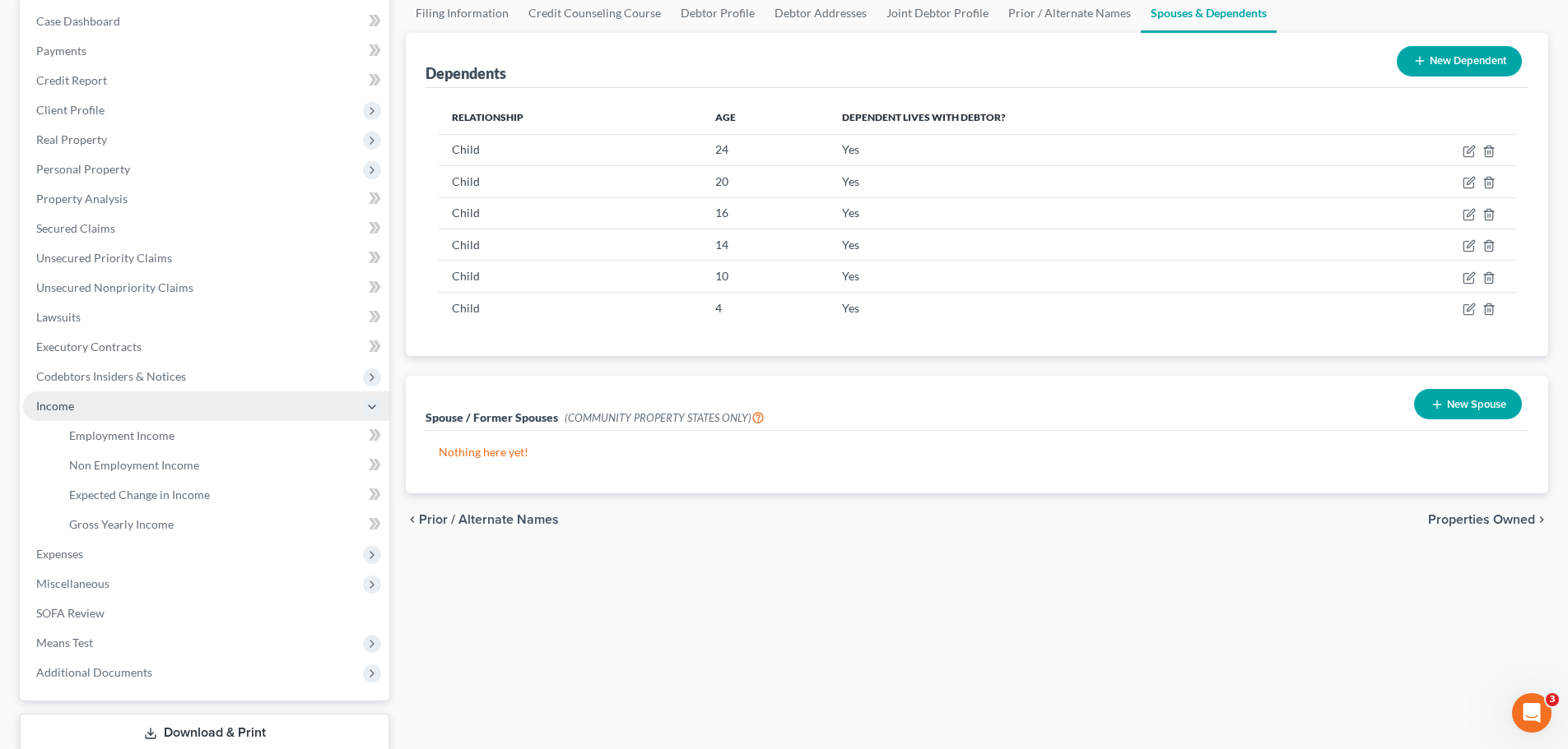
drag, startPoint x: 130, startPoint y: 411, endPoint x: 101, endPoint y: 411, distance: 29.0
click at [101, 411] on span "Income" at bounding box center [207, 405] width 366 height 29
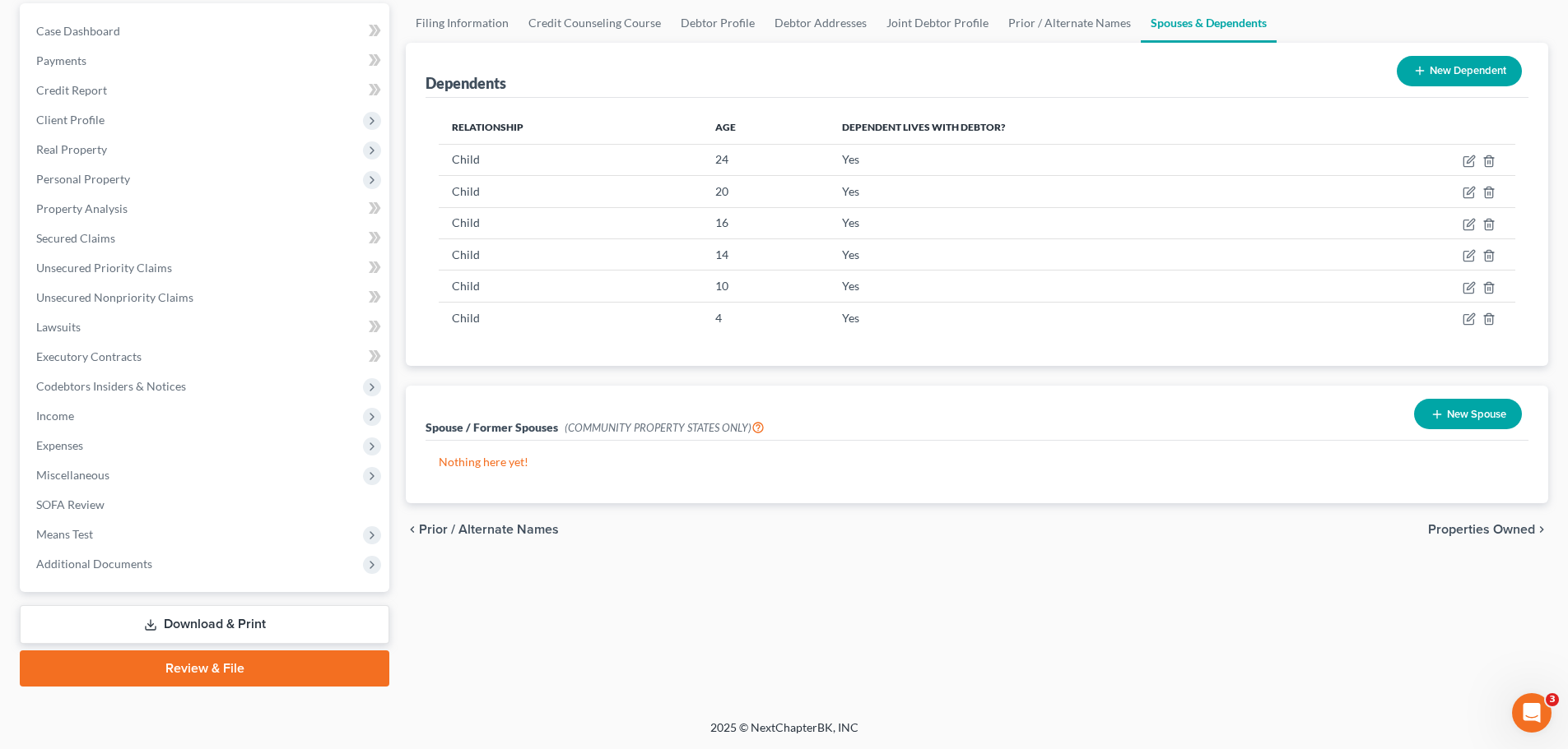
click at [100, 438] on ul "Case Dashboard Payments Invoices Payments Payments Credit Report Client Profile" at bounding box center [207, 298] width 366 height 563
click at [65, 414] on span "Income" at bounding box center [54, 415] width 38 height 14
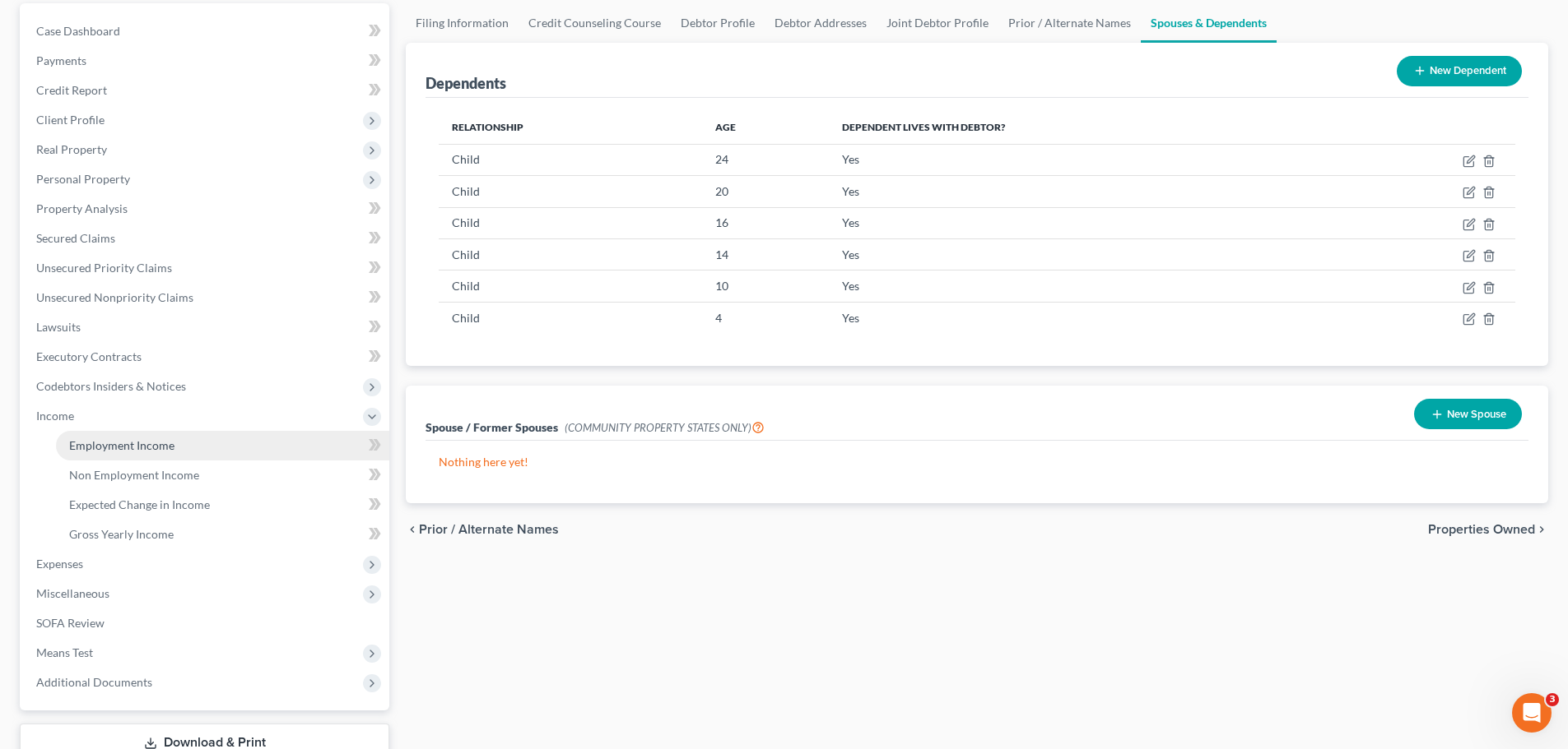
click at [77, 441] on span "Employment Income" at bounding box center [122, 445] width 105 height 14
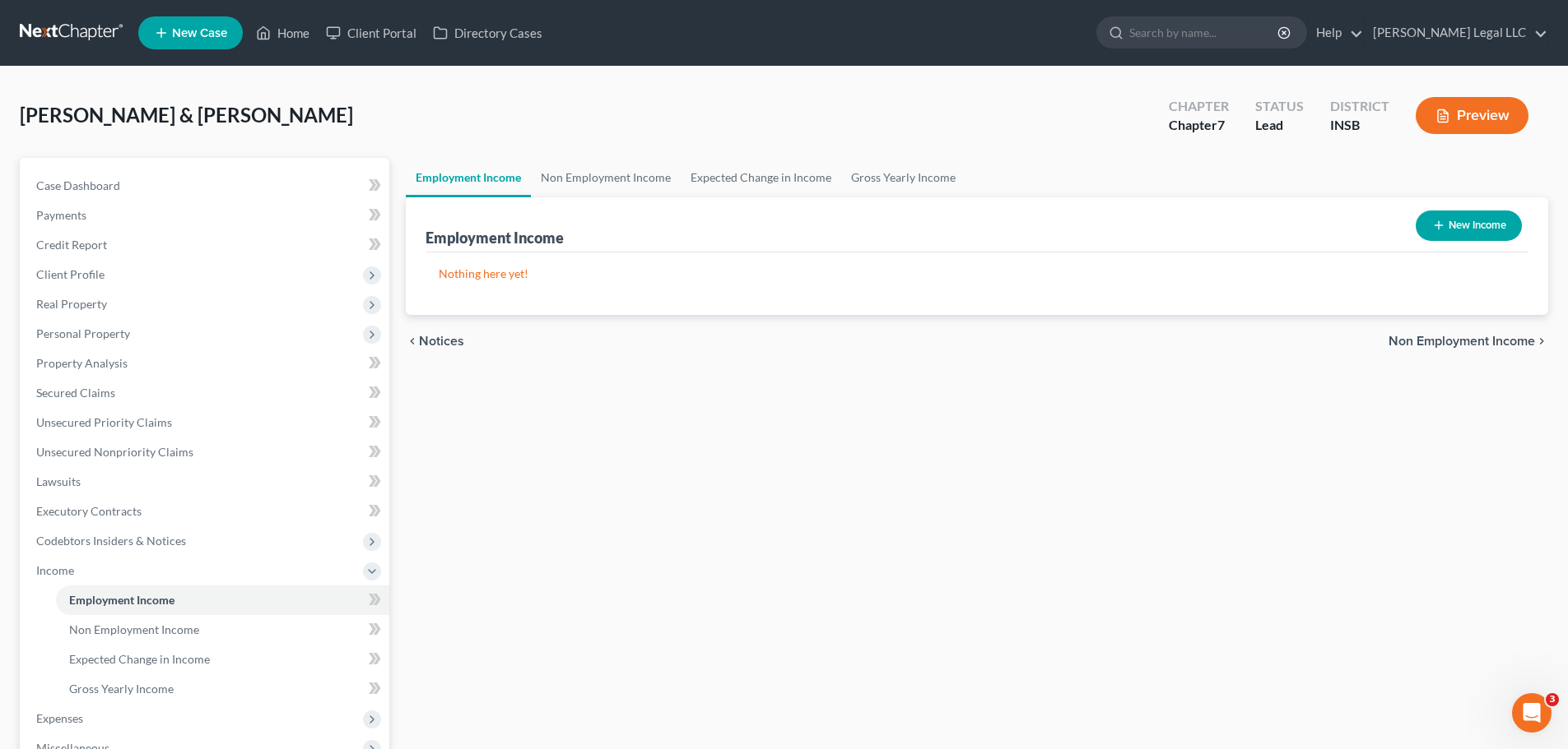
click at [1532, 228] on div "Employment Income New Income Nothing here yet! Income Source Type For Current M…" at bounding box center [977, 256] width 1142 height 118
click at [1495, 228] on button "New Income" at bounding box center [1468, 226] width 106 height 30
select select "0"
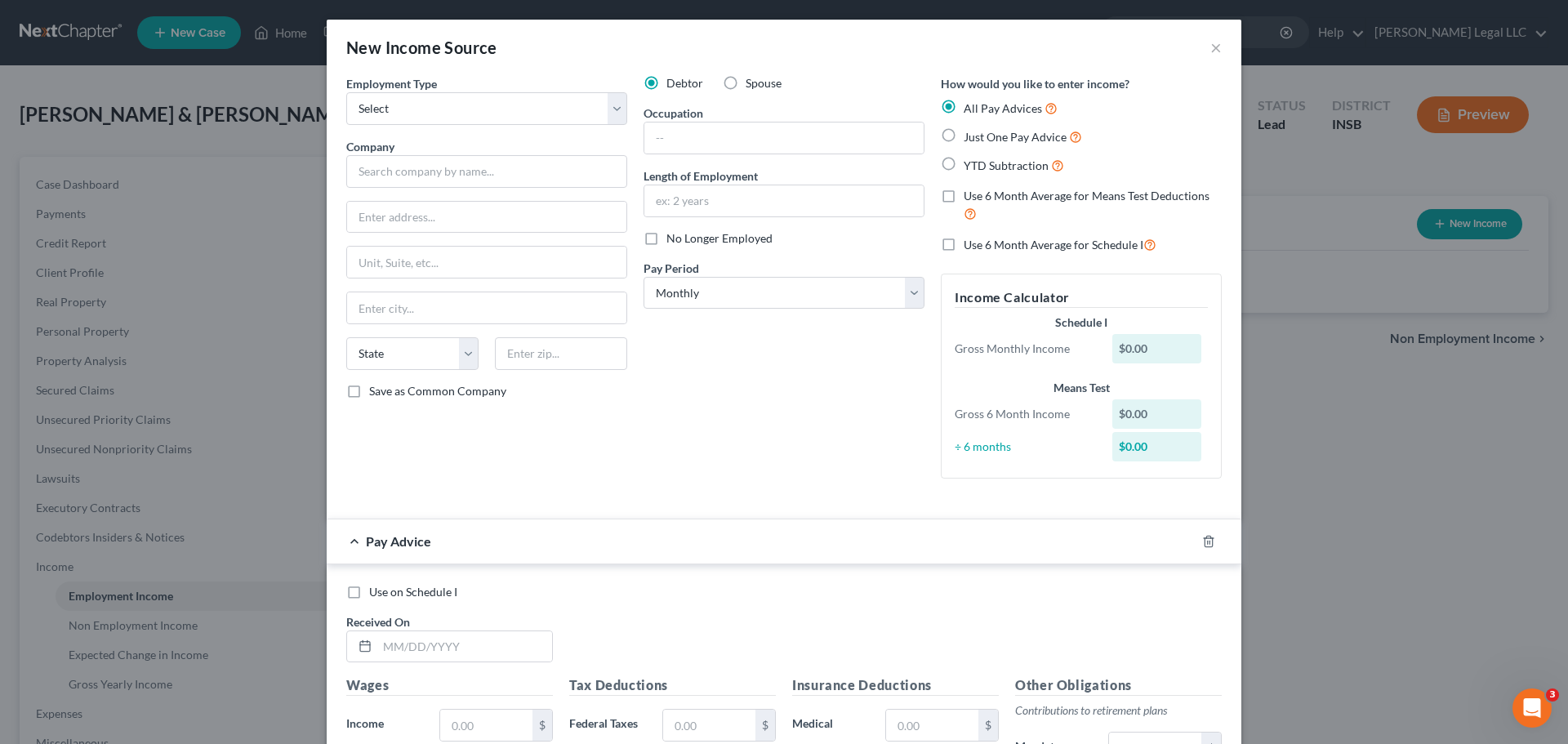
click at [964, 142] on label "Just One Pay Advice" at bounding box center [1023, 137] width 119 height 19
click at [970, 138] on input "Just One Pay Advice" at bounding box center [975, 133] width 11 height 11
radio input "true"
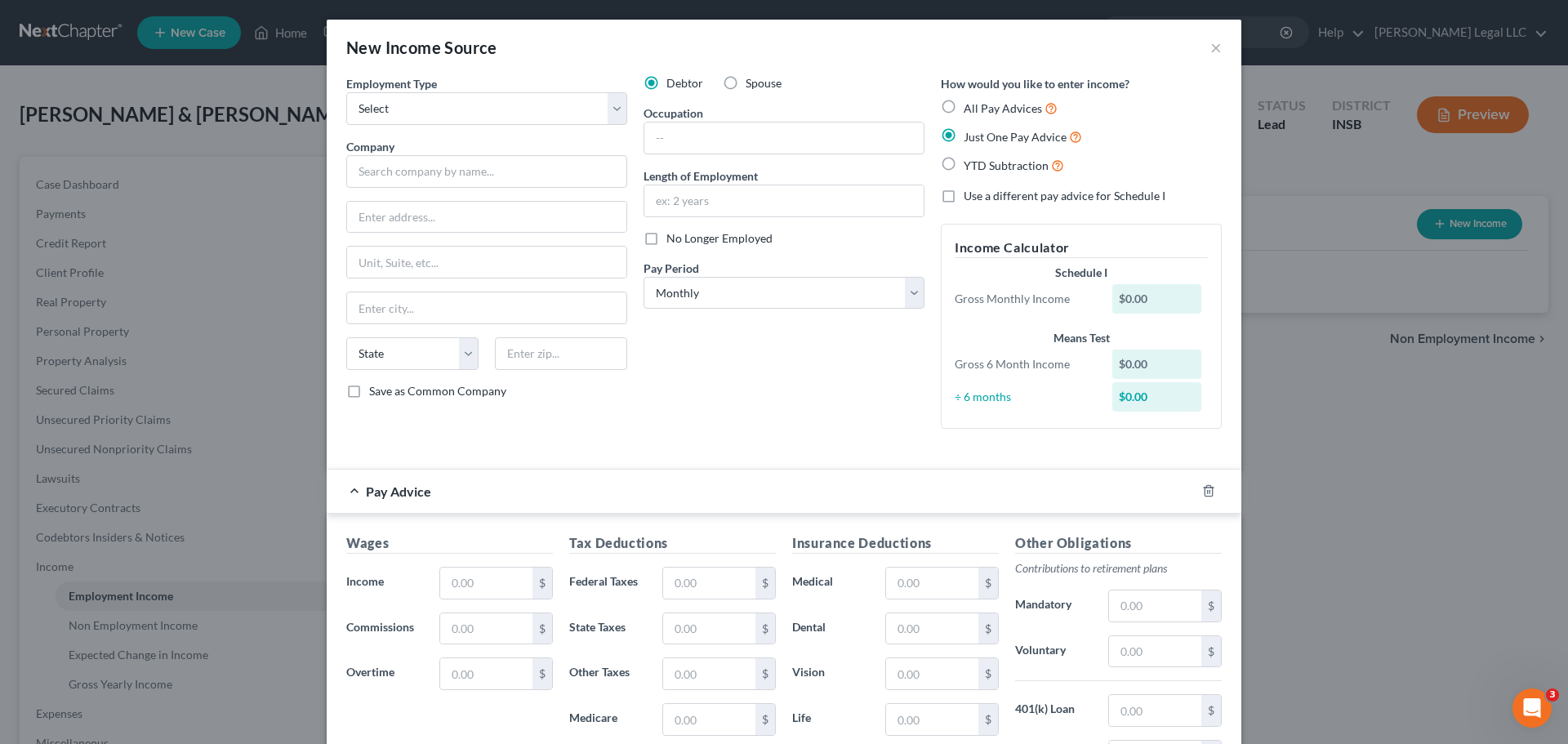
click at [418, 192] on div "Employment Type * Select Full or [DEMOGRAPHIC_DATA] Employment Self Employment …" at bounding box center [486, 259] width 297 height 367
drag, startPoint x: 436, startPoint y: 175, endPoint x: 464, endPoint y: 185, distance: 29.7
click at [436, 175] on input "text" at bounding box center [486, 171] width 281 height 32
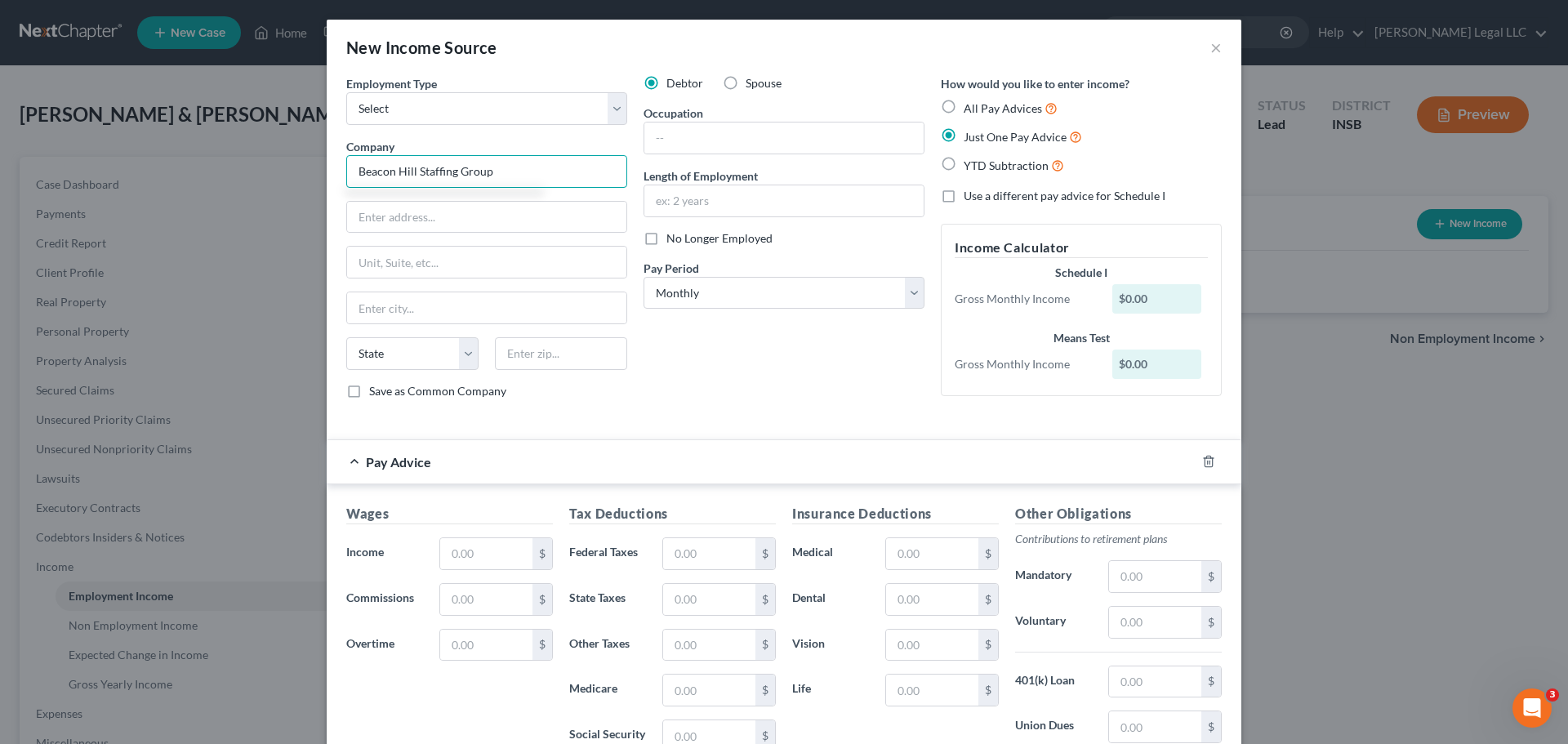
type input "Beacon Hill Staffing Group"
type input "A"
type input "[STREET_ADDRESS]"
type input "02108"
type input "[GEOGRAPHIC_DATA]"
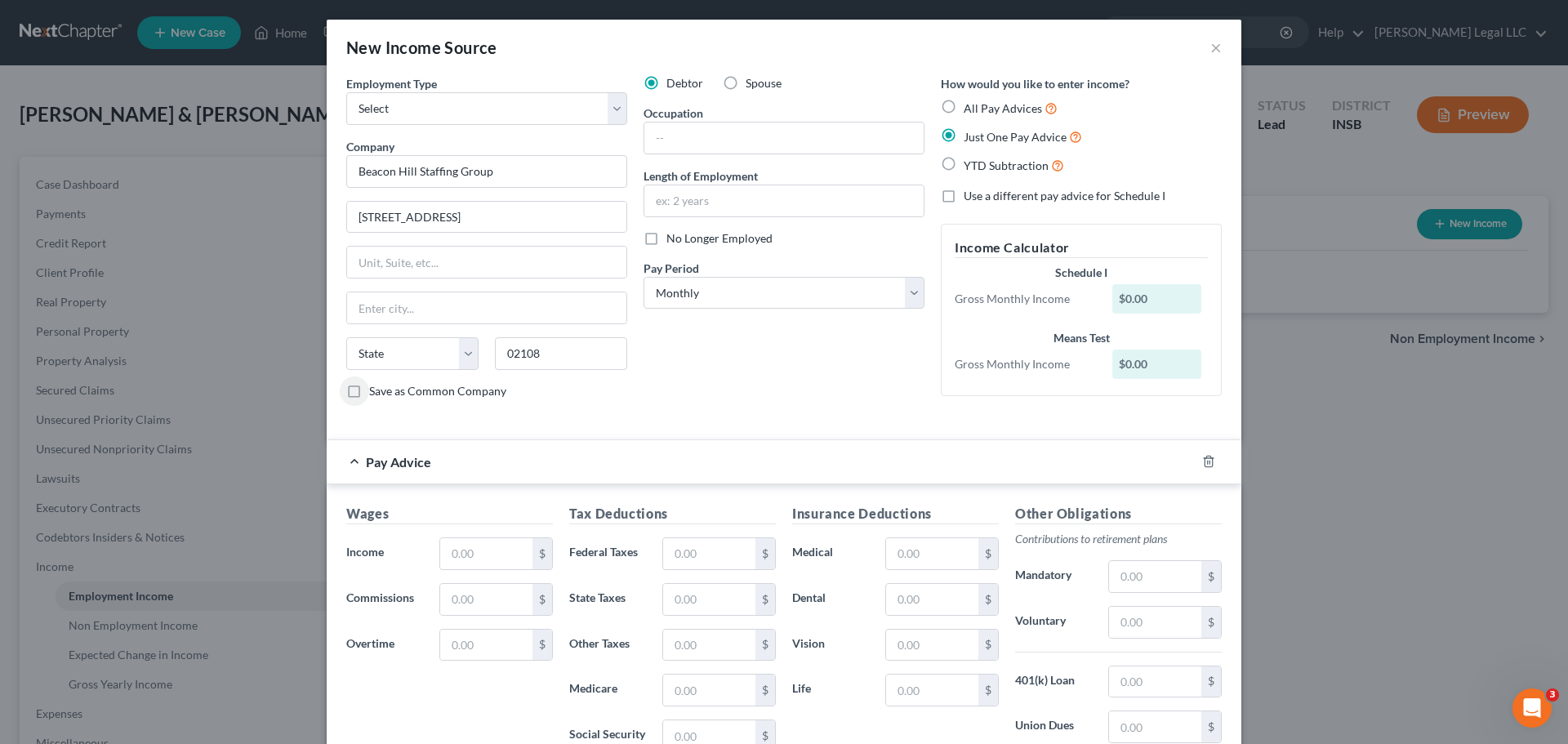
select select "22"
click at [800, 144] on input "text" at bounding box center [784, 138] width 280 height 31
click at [691, 137] on input "text" at bounding box center [784, 138] width 280 height 31
drag, startPoint x: 671, startPoint y: 365, endPoint x: 652, endPoint y: 309, distance: 59.1
click at [671, 362] on div "Debtor Spouse Occupation Length of Employment No Longer Employed Pay Period * S…" at bounding box center [784, 244] width 297 height 337
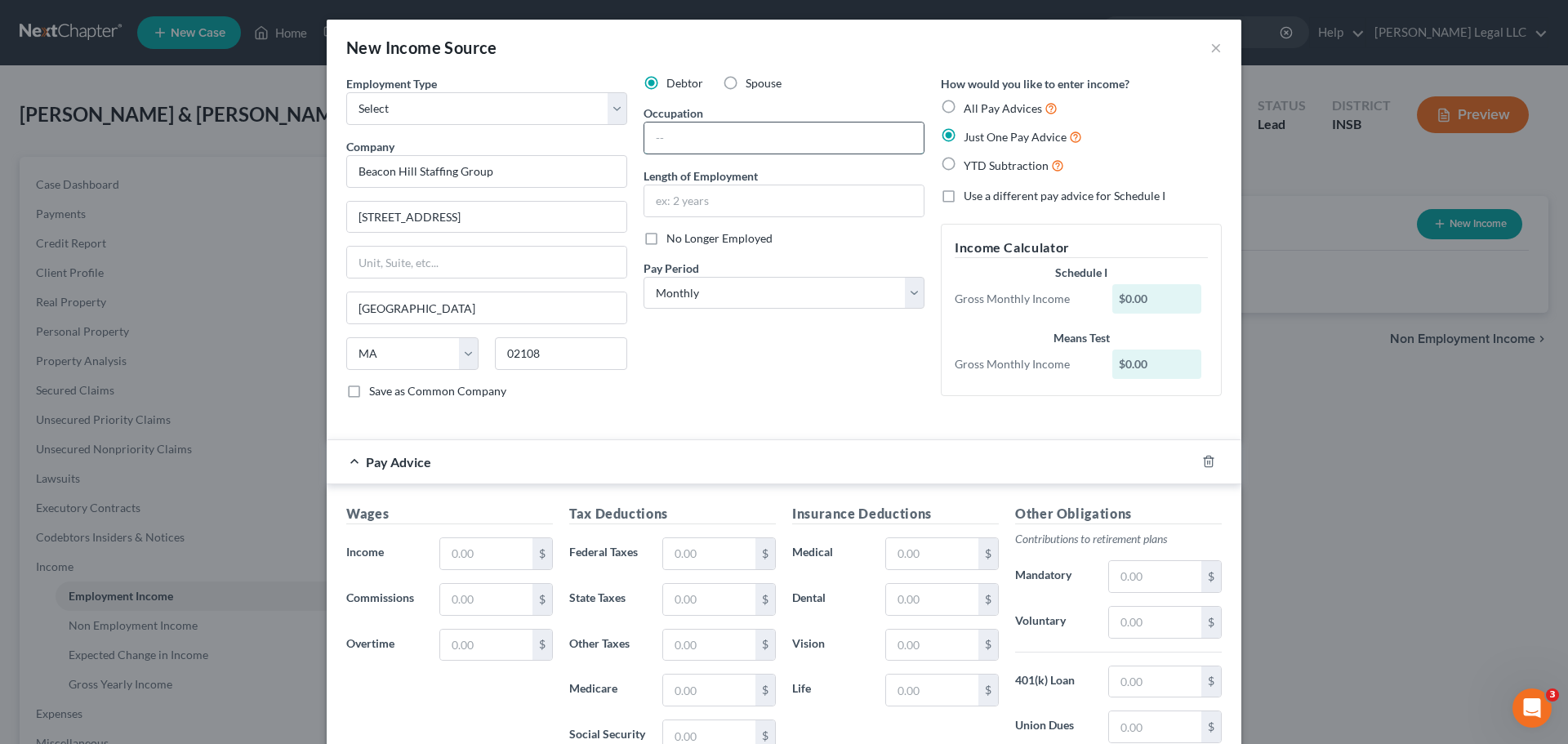
click at [688, 141] on input "text" at bounding box center [784, 138] width 280 height 31
type input "1 year"
click at [753, 404] on div "Debtor Spouse Occupation 1 year Length of Employment No Longer Employed Pay Per…" at bounding box center [784, 244] width 297 height 337
click at [687, 295] on select "Select Monthly Twice Monthly Every Other Week Weekly" at bounding box center [784, 293] width 281 height 32
select select "3"
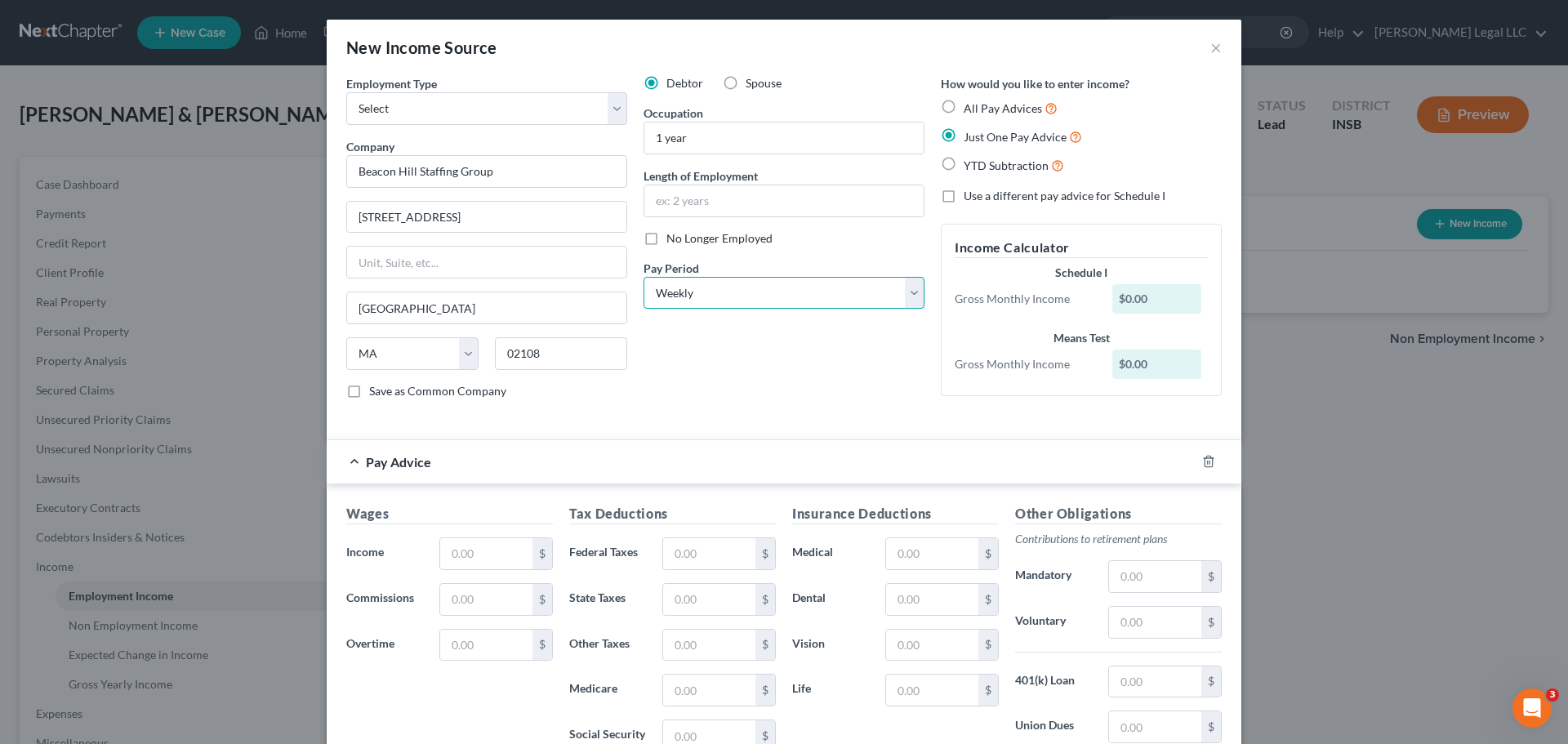
click at [643, 277] on select "Select Monthly Twice Monthly Every Other Week Weekly" at bounding box center [784, 293] width 281 height 32
click at [715, 381] on div "Debtor Spouse Occupation 1 year Length of Employment No Longer Employed Pay Per…" at bounding box center [784, 244] width 297 height 337
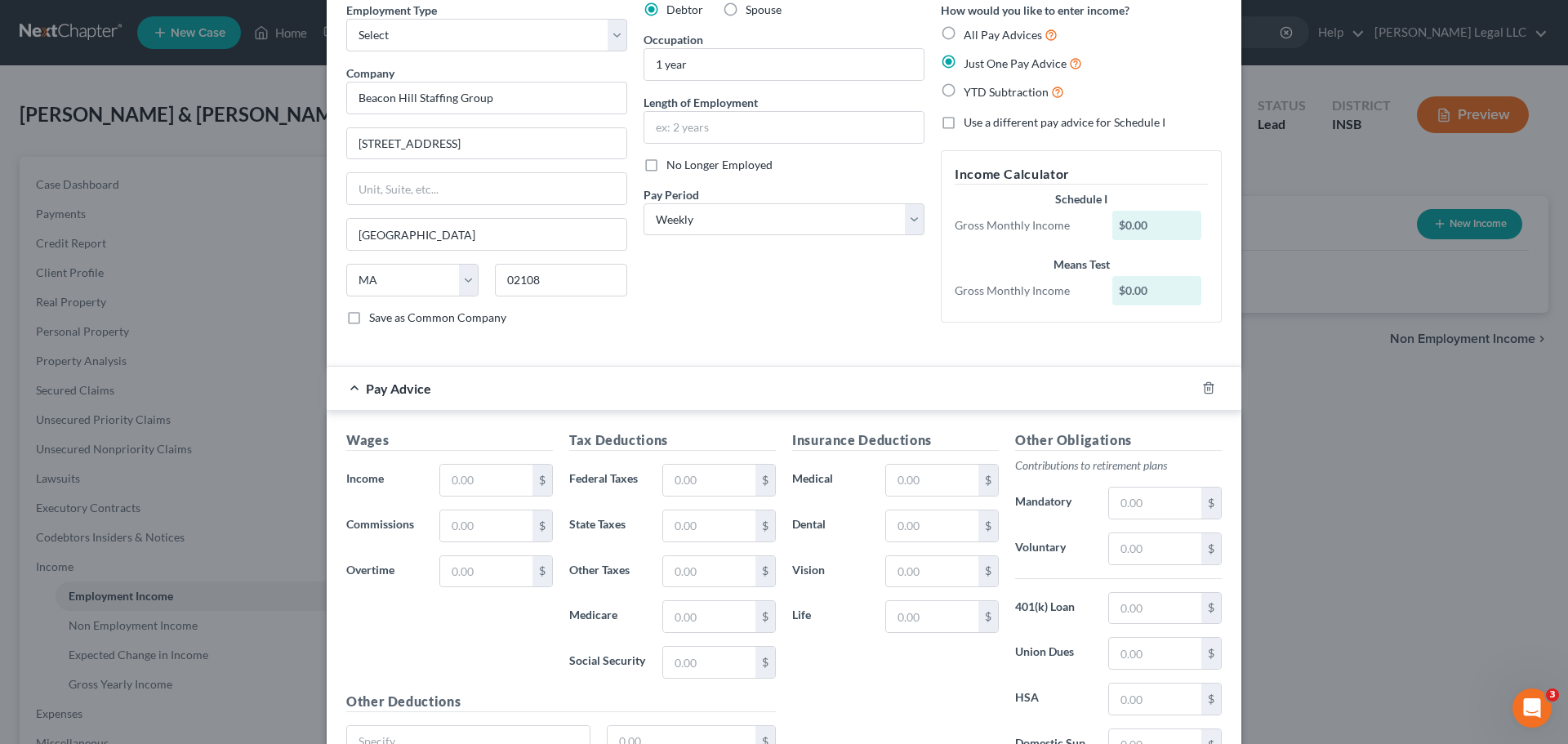
scroll to position [164, 0]
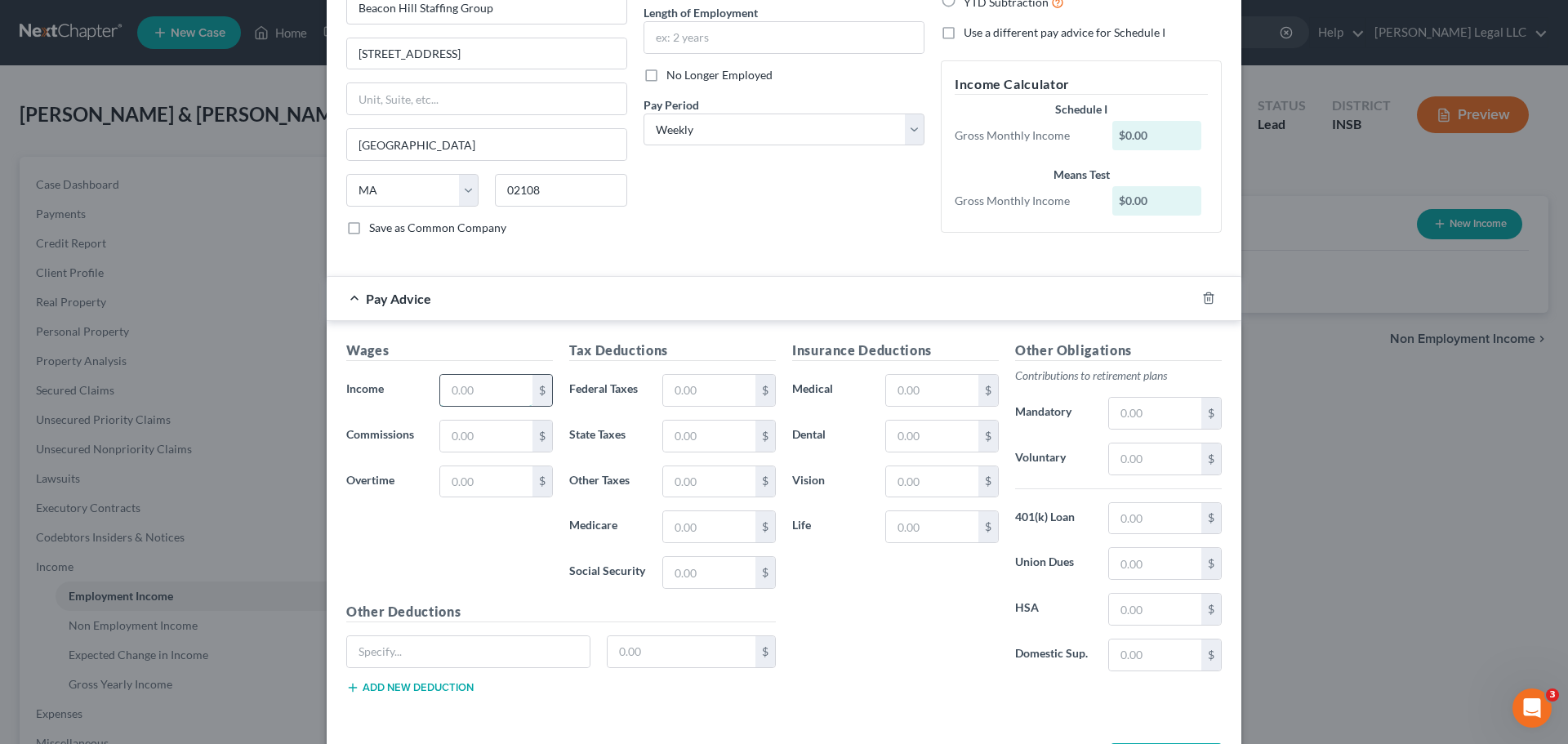
click at [480, 389] on input "text" at bounding box center [486, 390] width 92 height 31
type input "3,000"
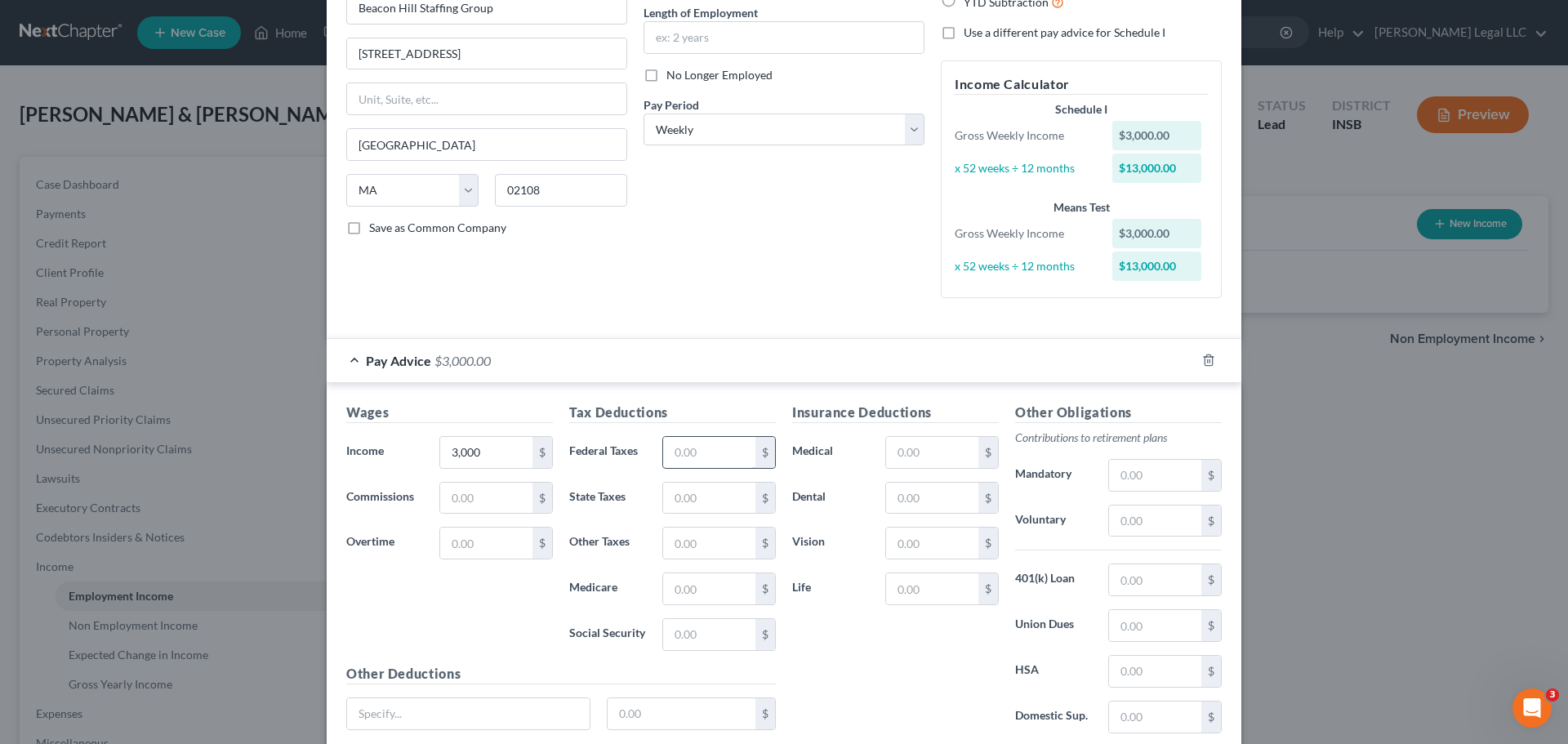
click at [684, 453] on input "text" at bounding box center [709, 452] width 92 height 31
type input "91.11"
type input "75.97"
type input "27.86"
type input "38.67"
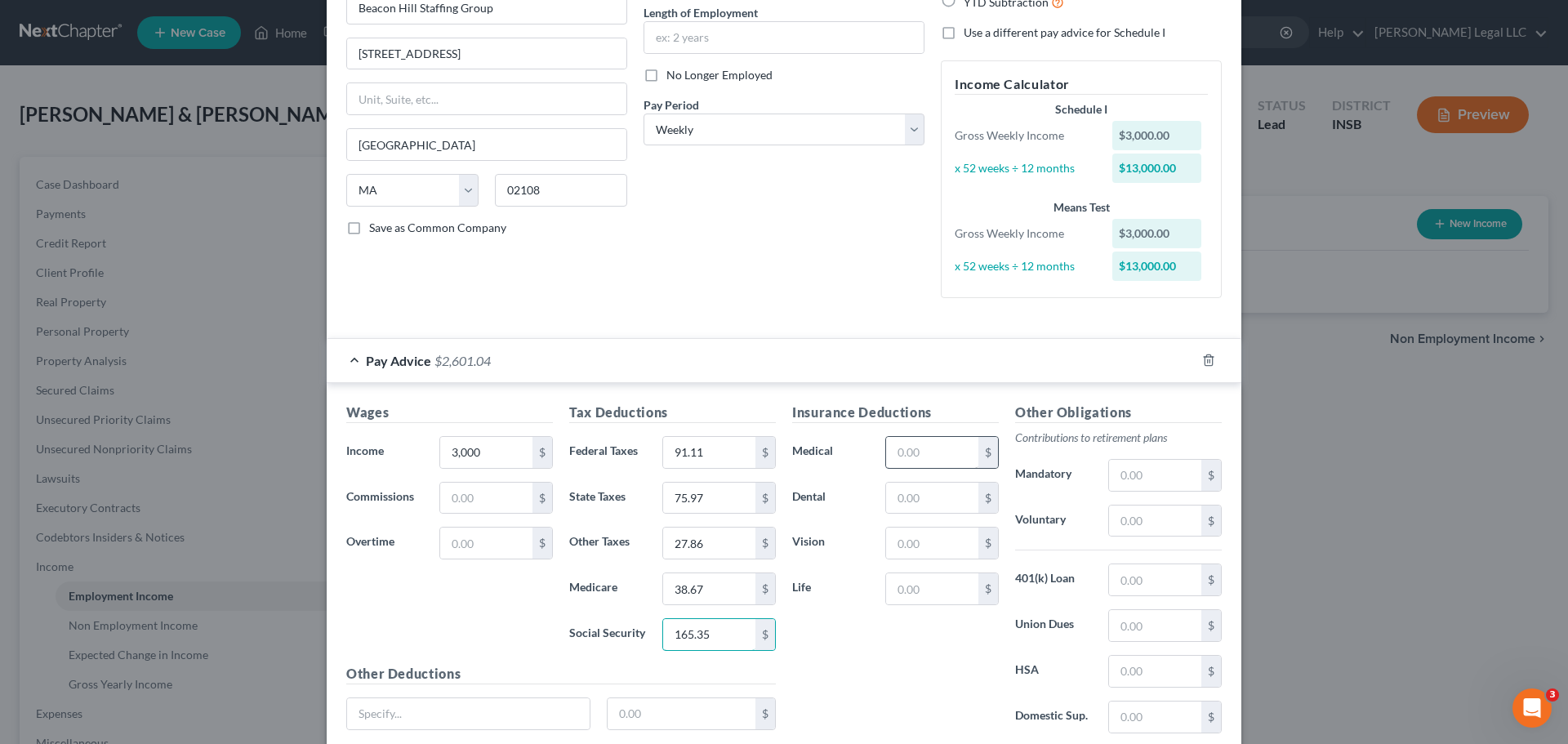
type input "165.35"
click at [909, 462] on input "text" at bounding box center [932, 452] width 92 height 31
type input "294.36"
type input "34.46"
type input "4.24"
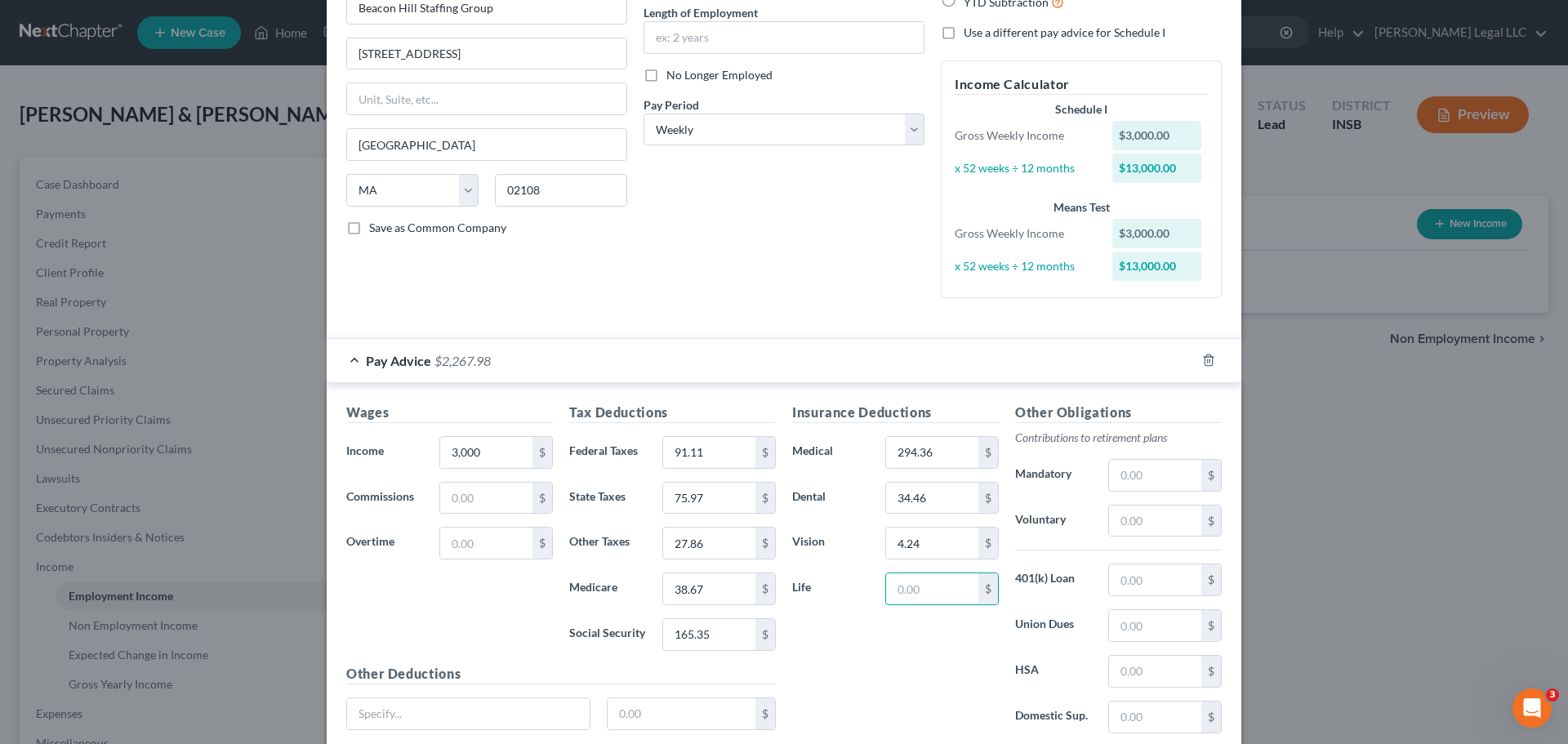
scroll to position [291, 0]
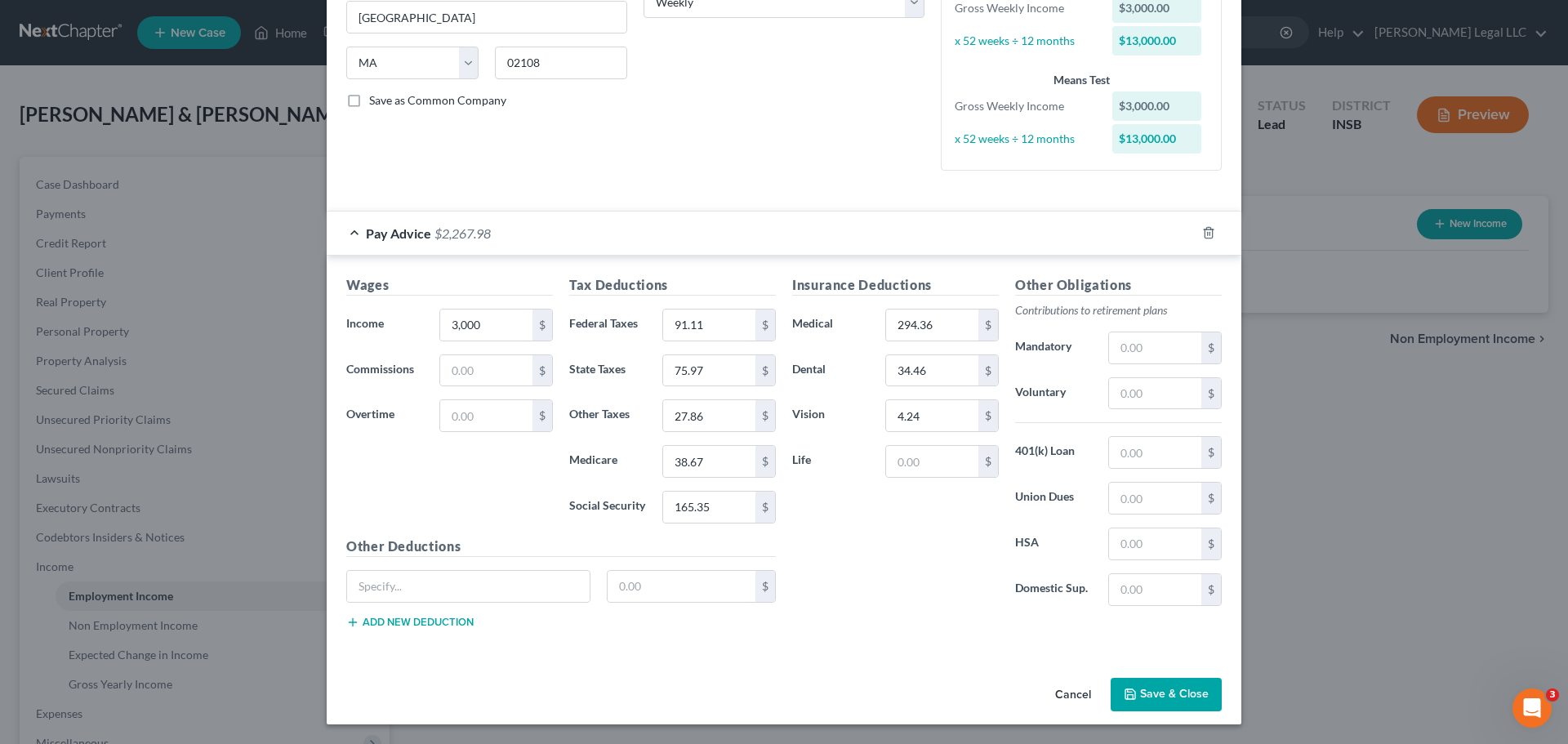
click at [1181, 693] on button "Save & Close" at bounding box center [1166, 695] width 111 height 34
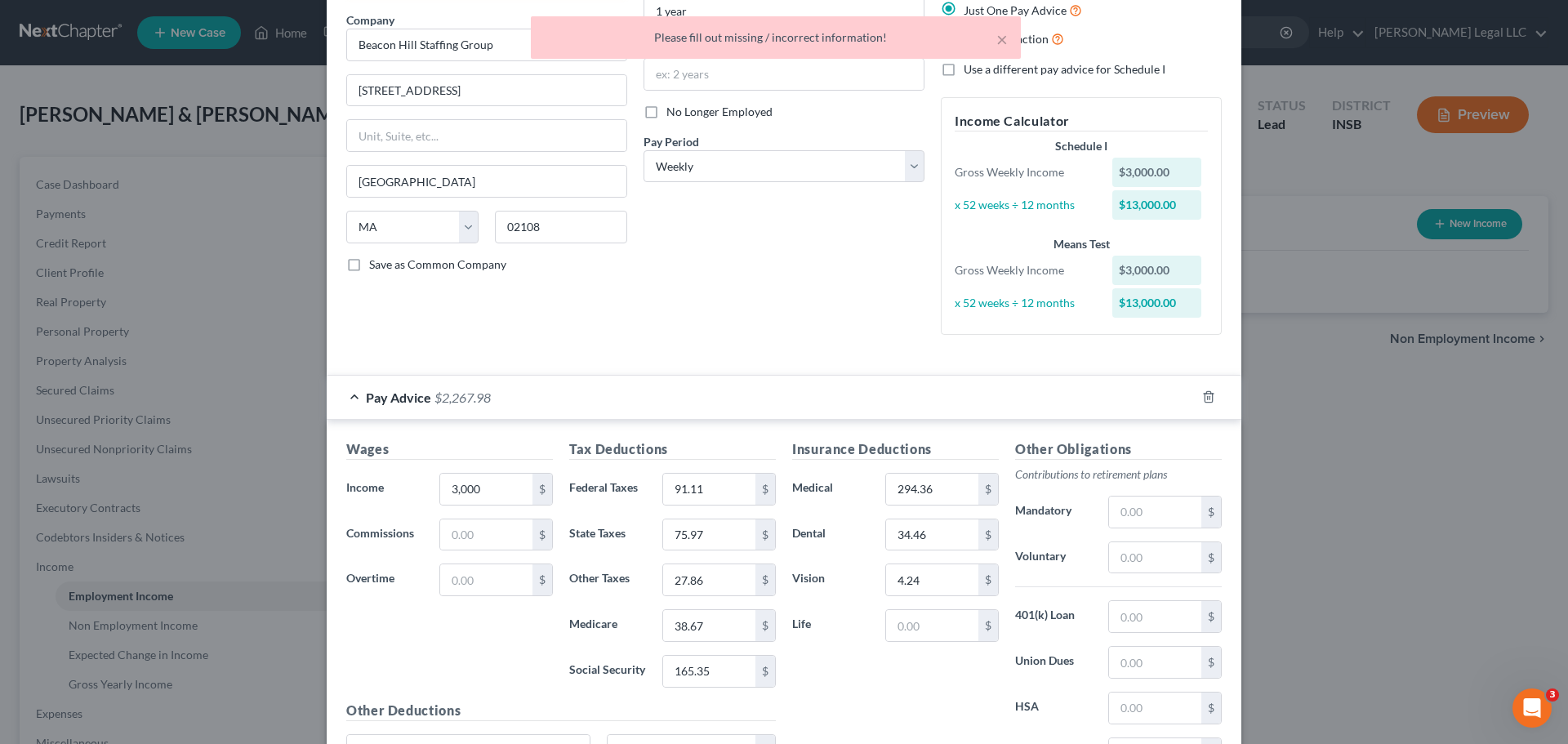
scroll to position [0, 0]
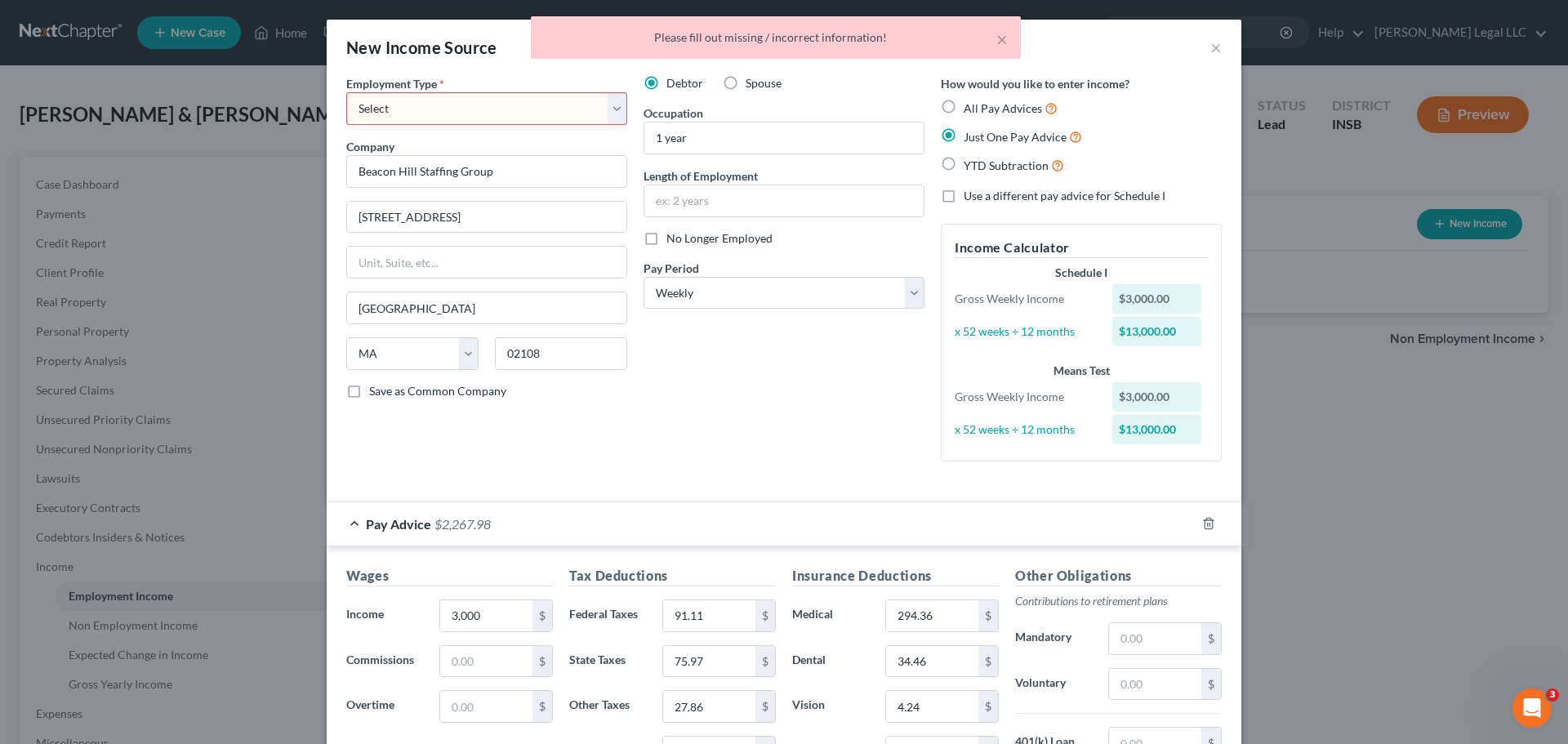
click at [429, 114] on select "Select Full or [DEMOGRAPHIC_DATA] Employment Self Employment" at bounding box center [486, 108] width 281 height 32
select select "0"
click at [346, 92] on select "Select Full or [DEMOGRAPHIC_DATA] Employment Self Employment" at bounding box center [486, 108] width 281 height 32
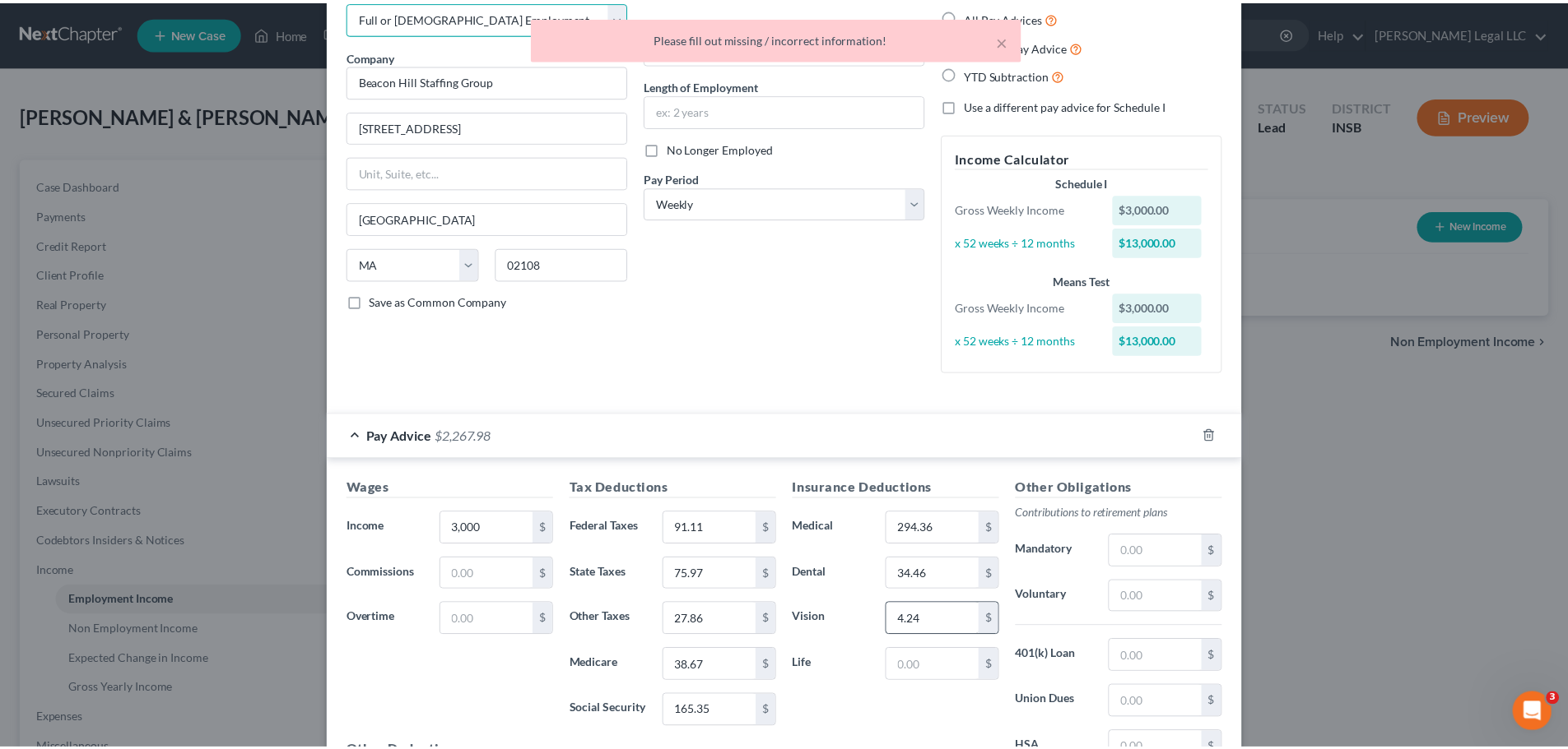
scroll to position [293, 0]
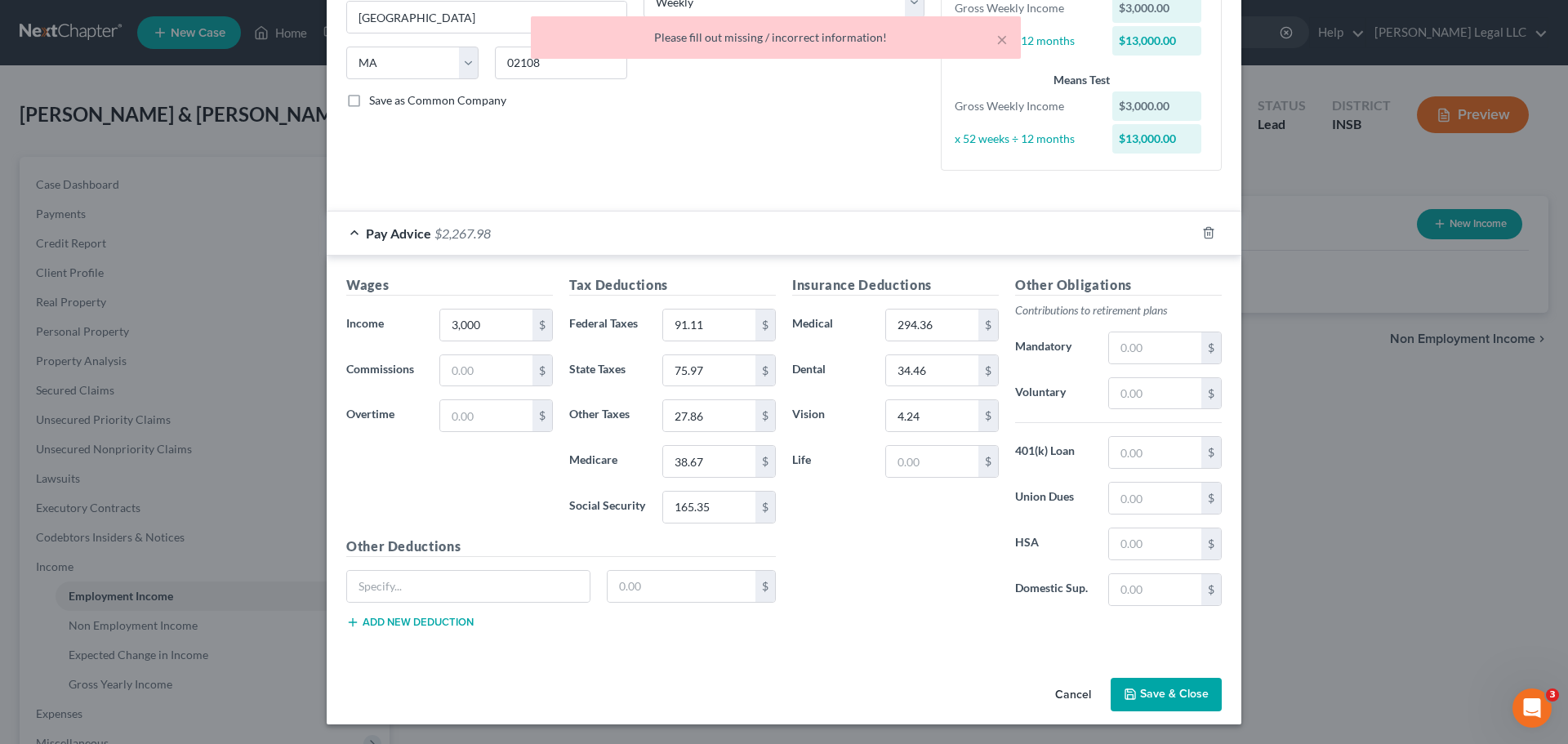
click at [1145, 704] on button "Save & Close" at bounding box center [1166, 695] width 111 height 34
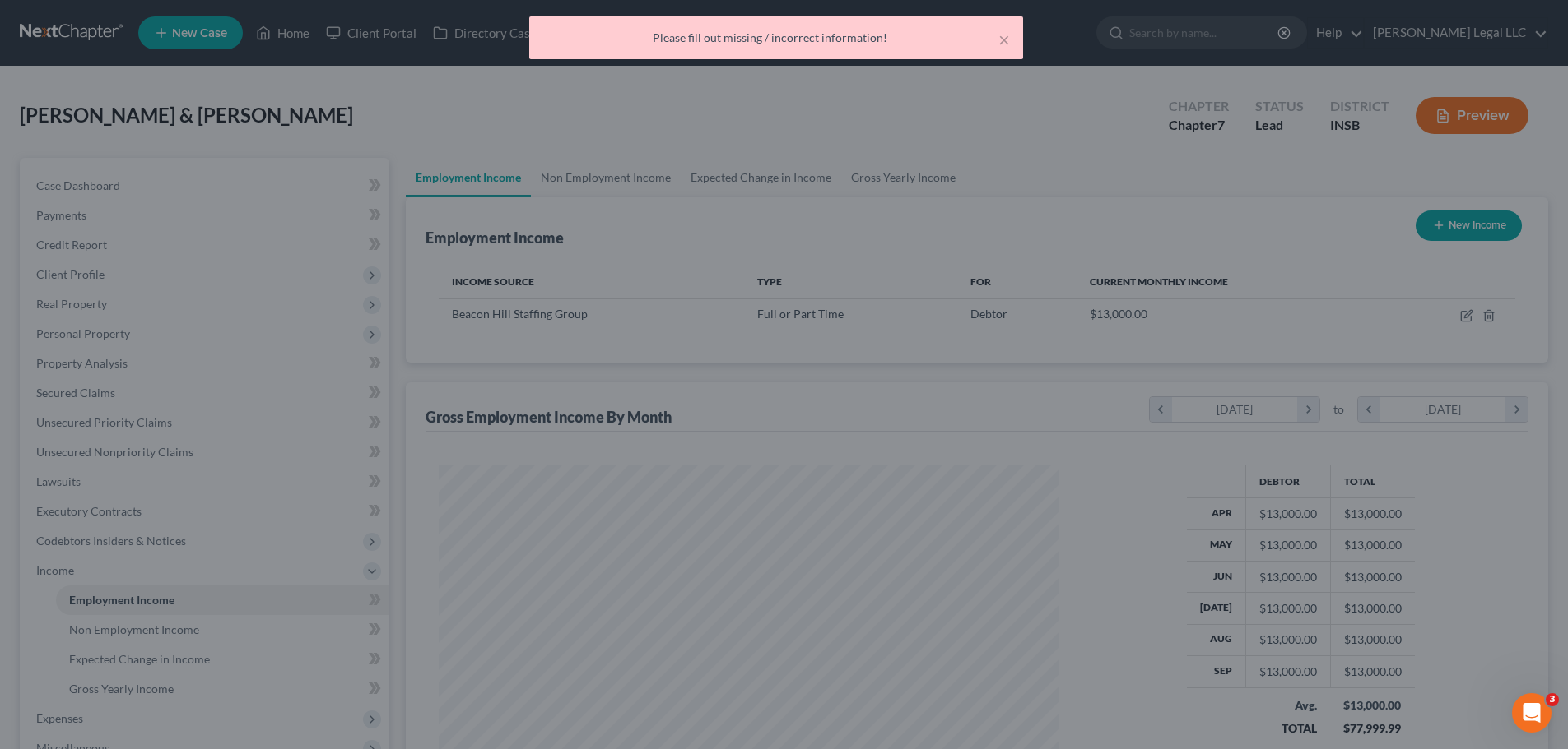
scroll to position [822295, 822279]
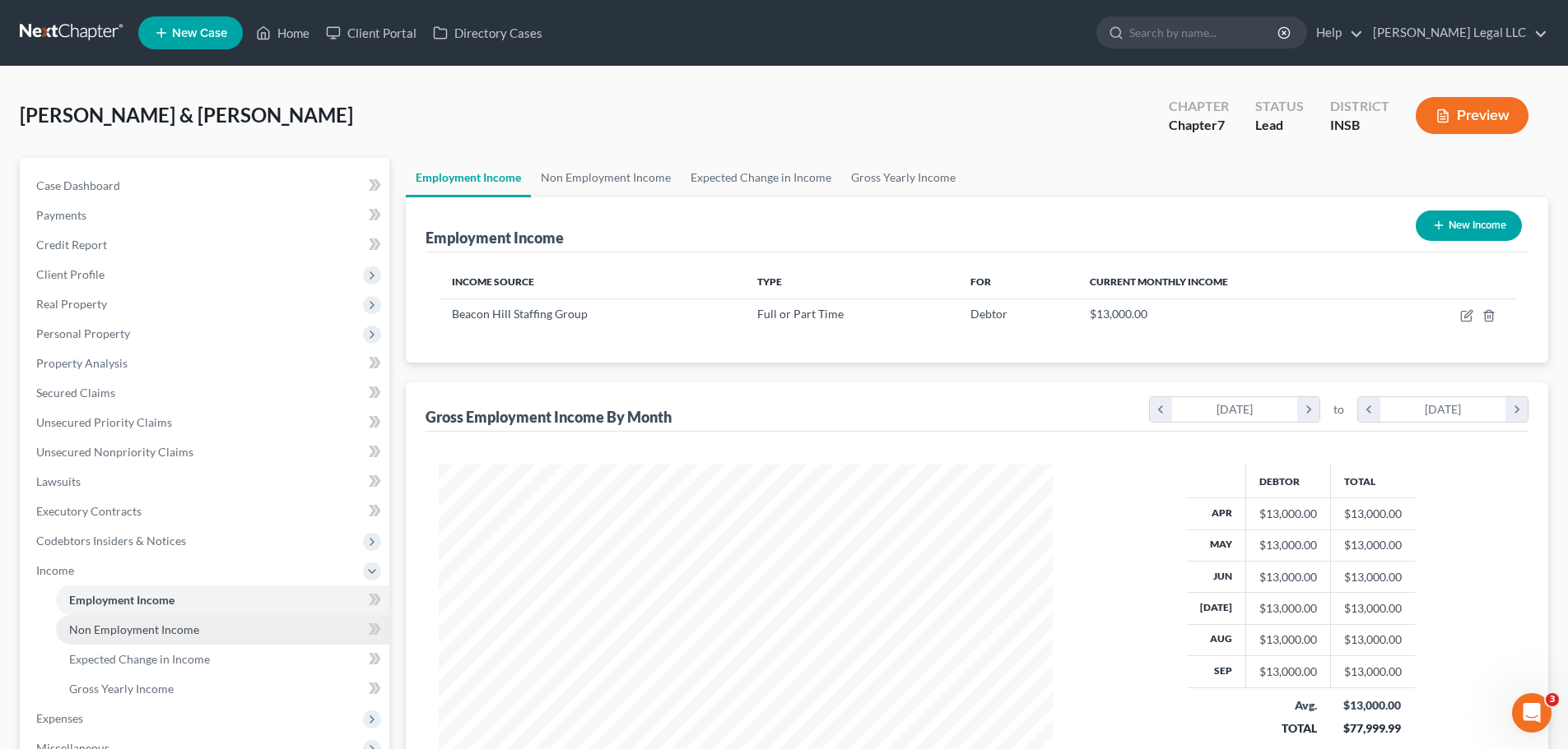
click at [156, 634] on span "Non Employment Income" at bounding box center [134, 629] width 130 height 14
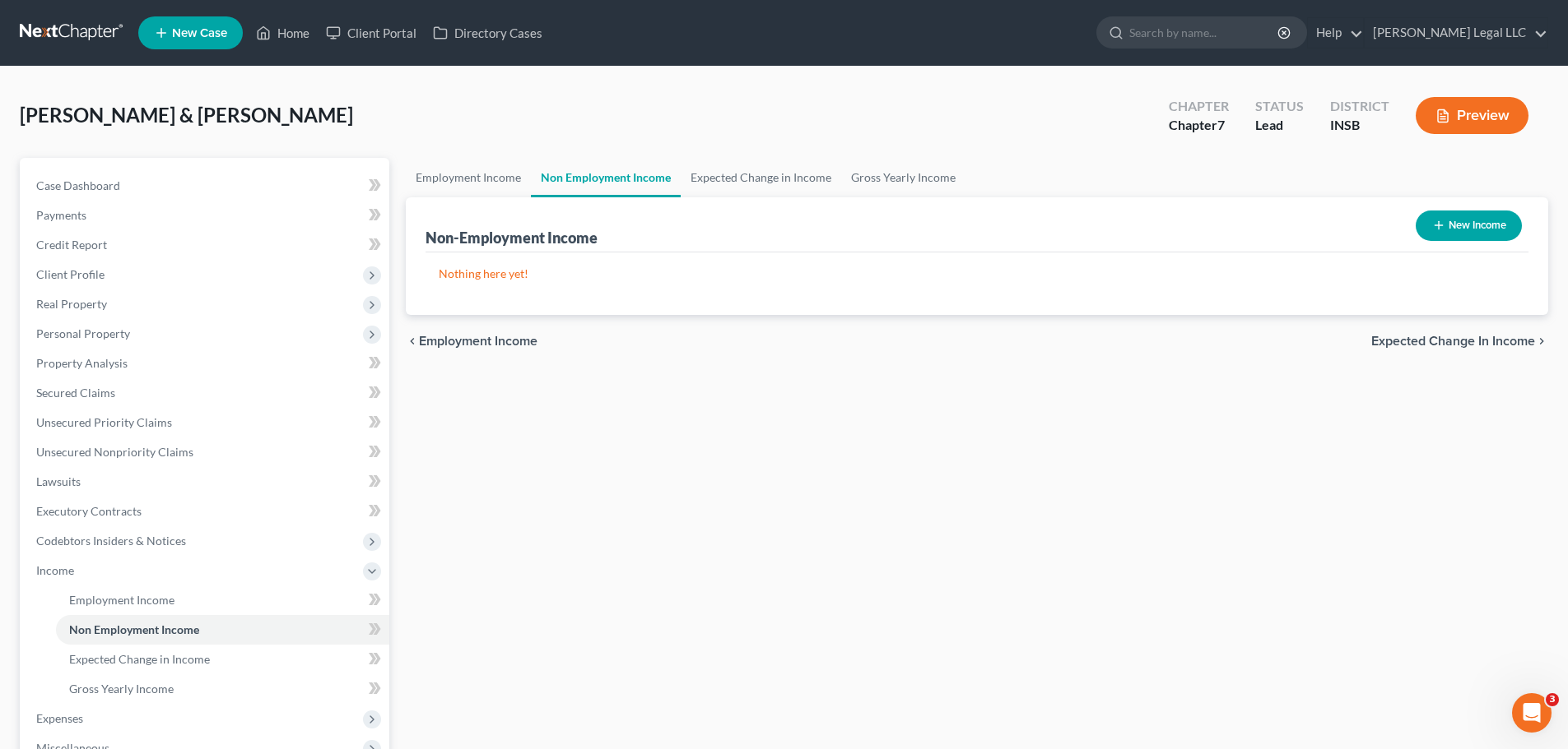
drag, startPoint x: 945, startPoint y: 400, endPoint x: 1009, endPoint y: 384, distance: 66.0
click at [953, 400] on div "Employment Income Non Employment Income Expected Change in Income Gross Yearly …" at bounding box center [977, 558] width 1159 height 802
click at [130, 655] on span "Expected Change in Income" at bounding box center [140, 659] width 140 height 14
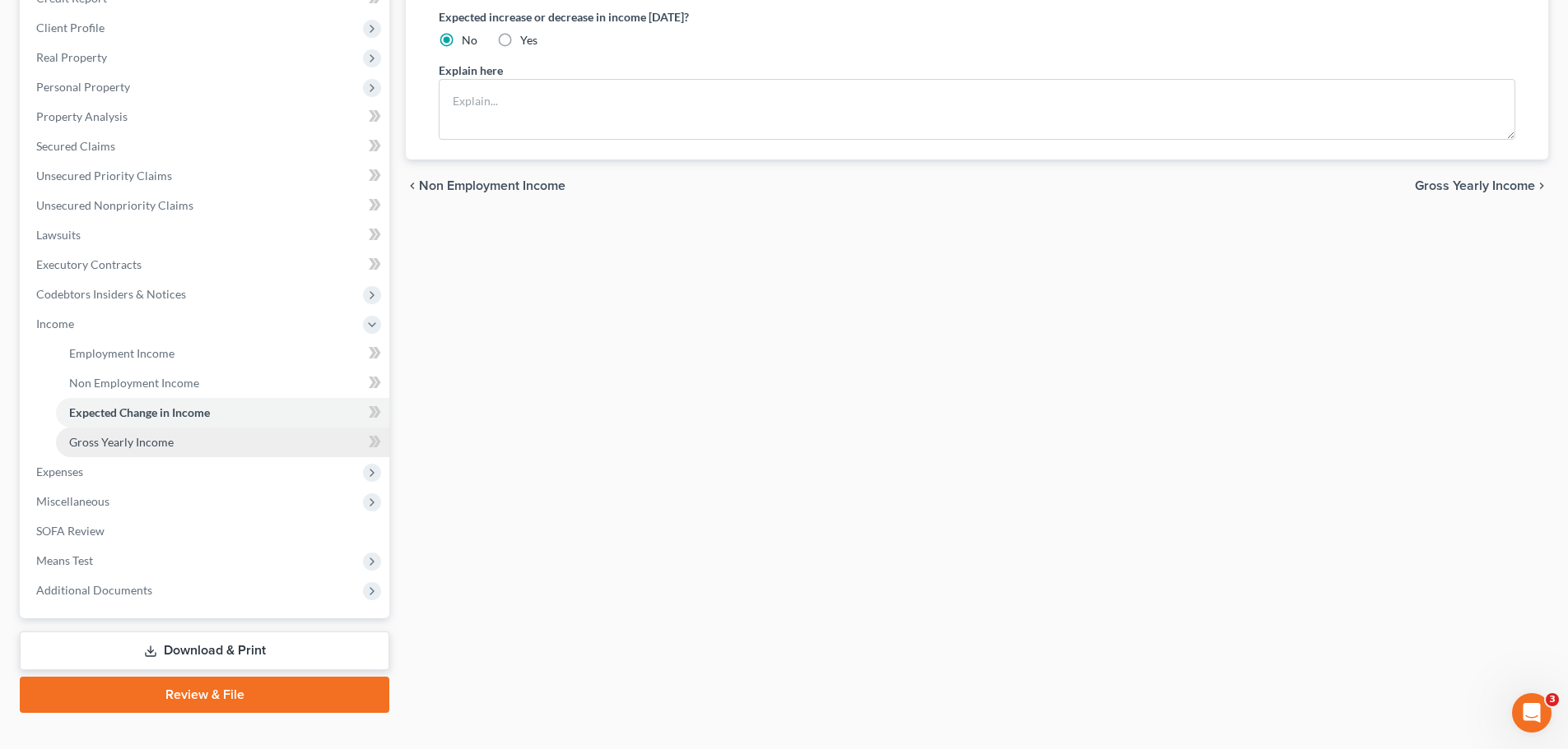
click at [155, 438] on span "Gross Yearly Income" at bounding box center [121, 442] width 105 height 14
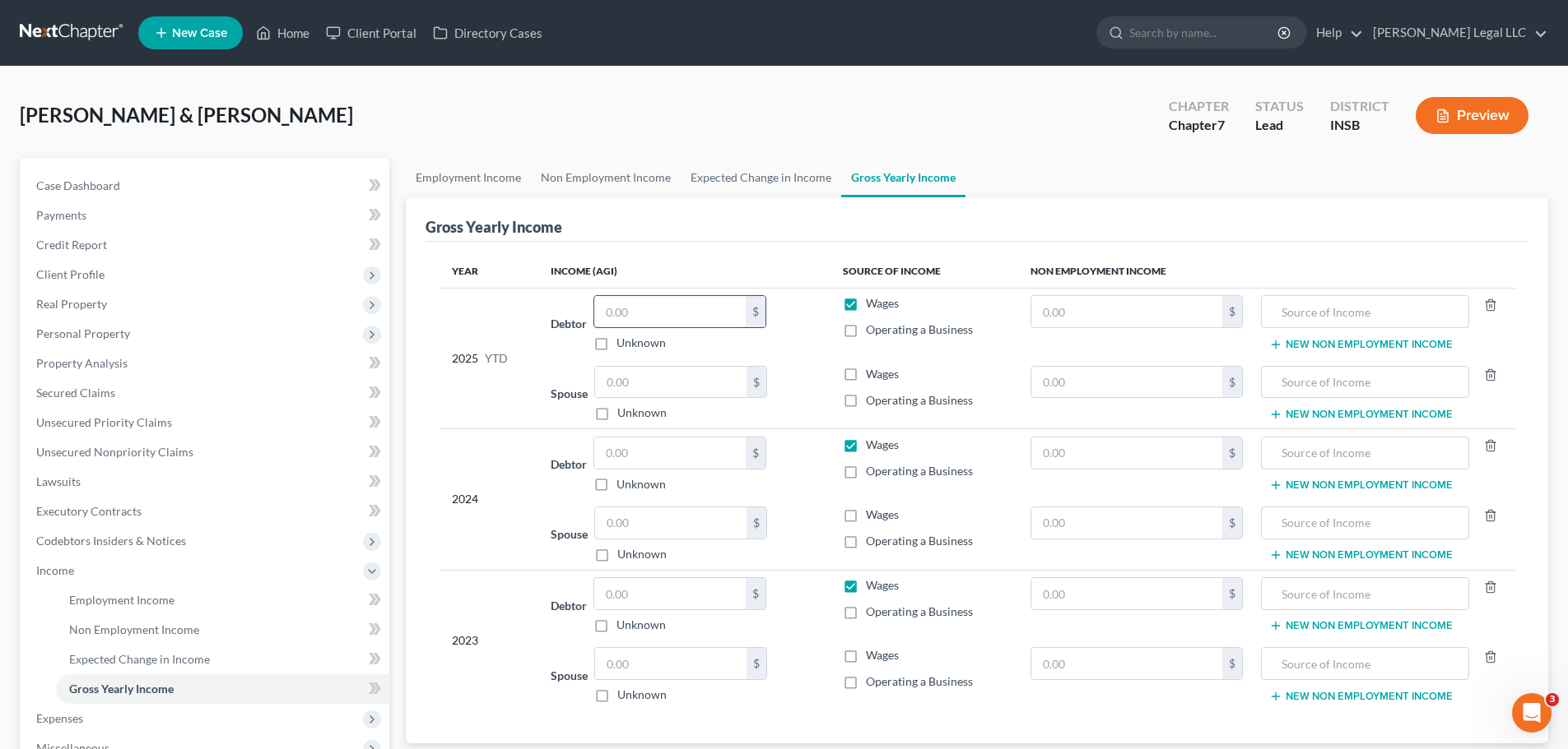
click at [641, 300] on input "text" at bounding box center [669, 311] width 151 height 31
click at [656, 310] on input "text" at bounding box center [669, 311] width 151 height 31
type input "115,000"
click at [641, 373] on input "text" at bounding box center [670, 382] width 151 height 31
click at [619, 453] on input "text" at bounding box center [669, 453] width 151 height 31
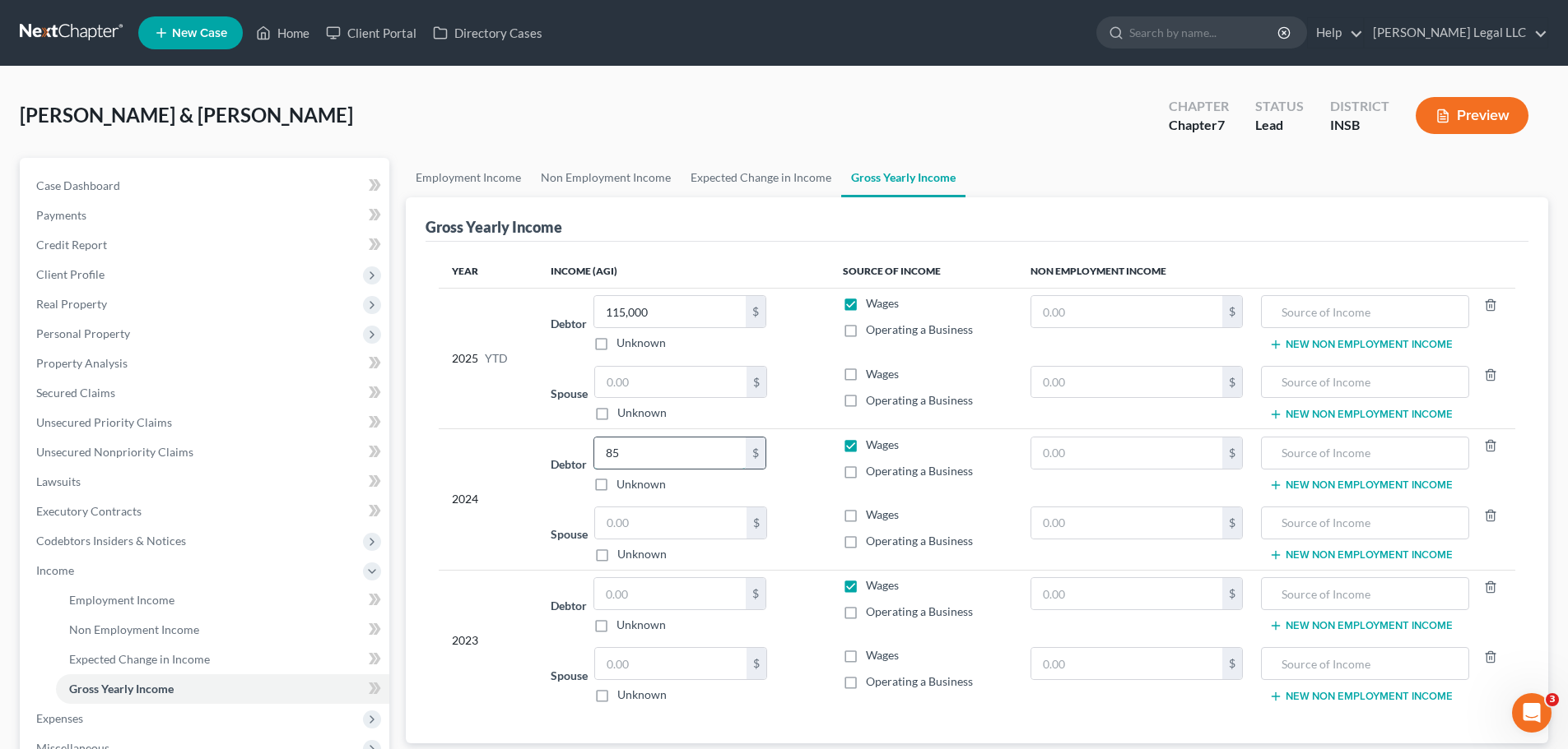
type input "8"
type input "80,000"
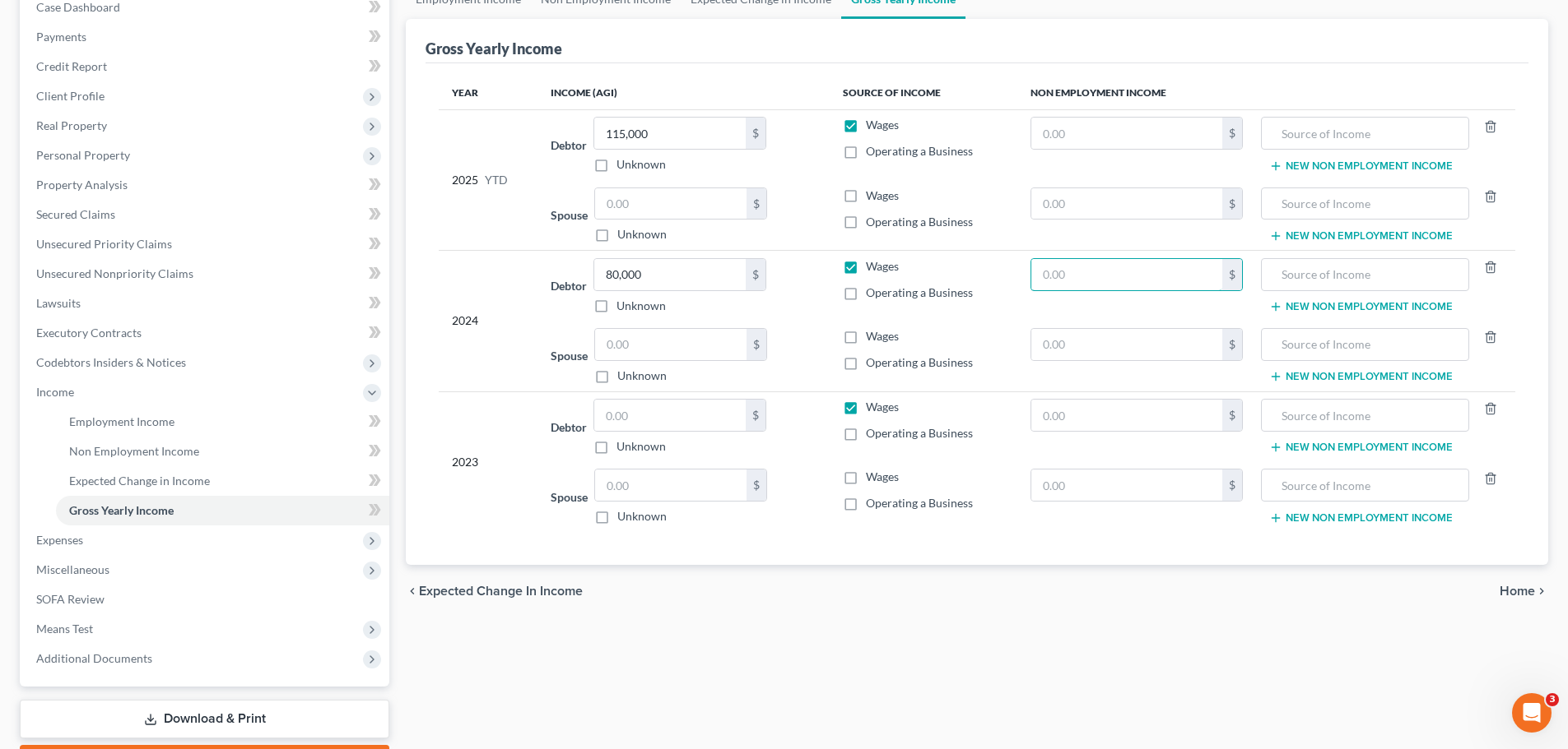
scroll to position [247, 0]
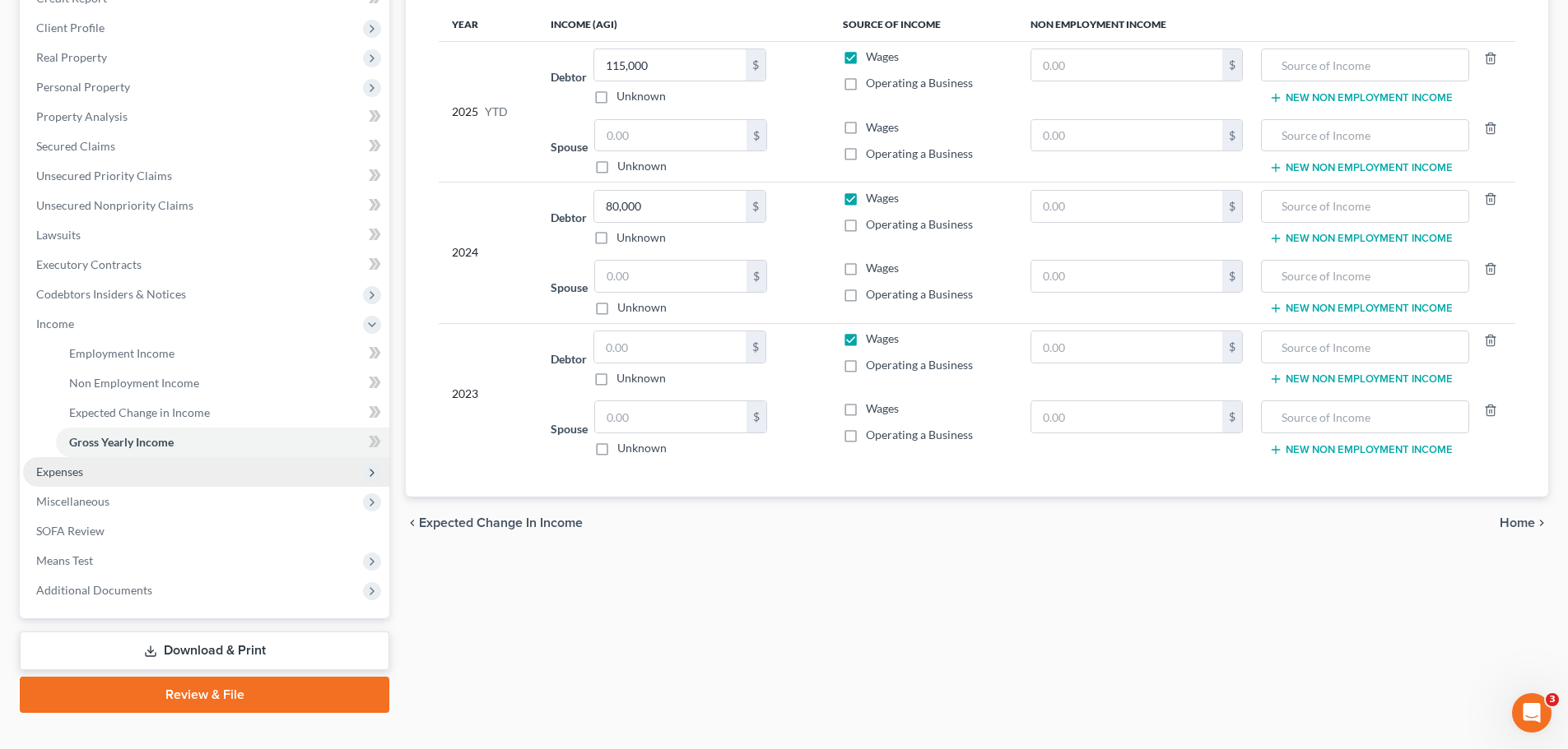
click at [70, 466] on span "Expenses" at bounding box center [59, 471] width 47 height 14
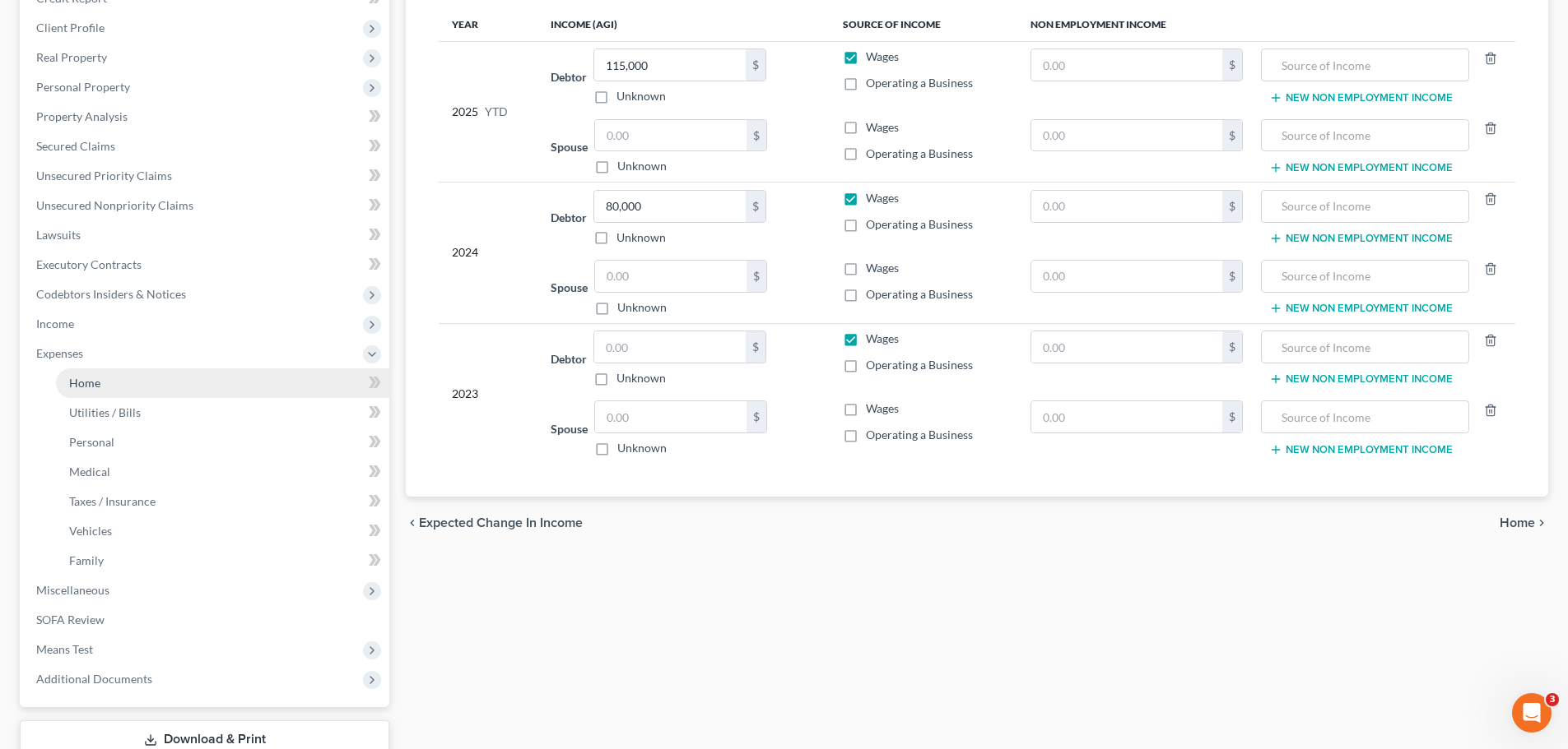
click at [88, 388] on span "Home" at bounding box center [84, 383] width 31 height 14
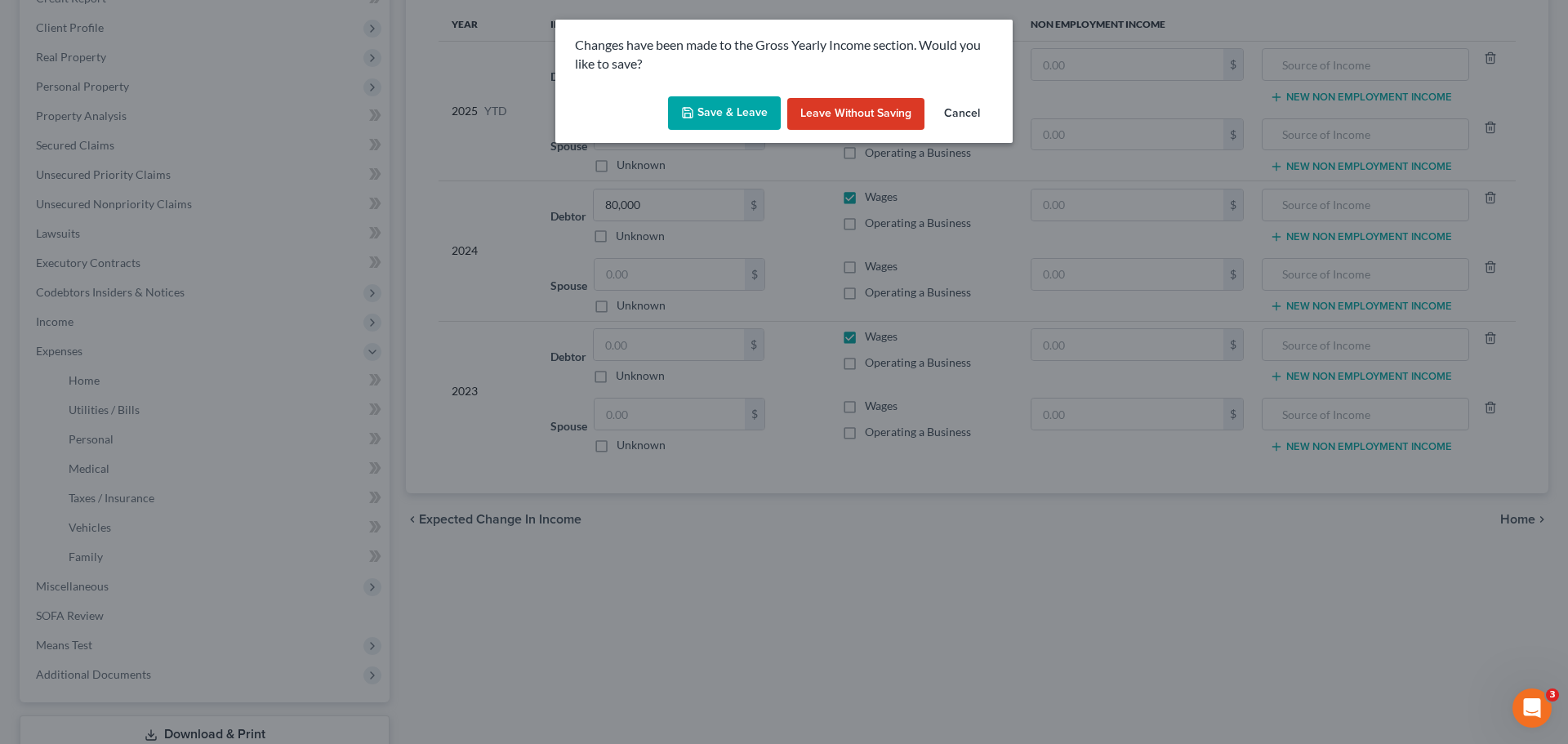
click at [743, 122] on button "Save & Leave" at bounding box center [725, 113] width 113 height 34
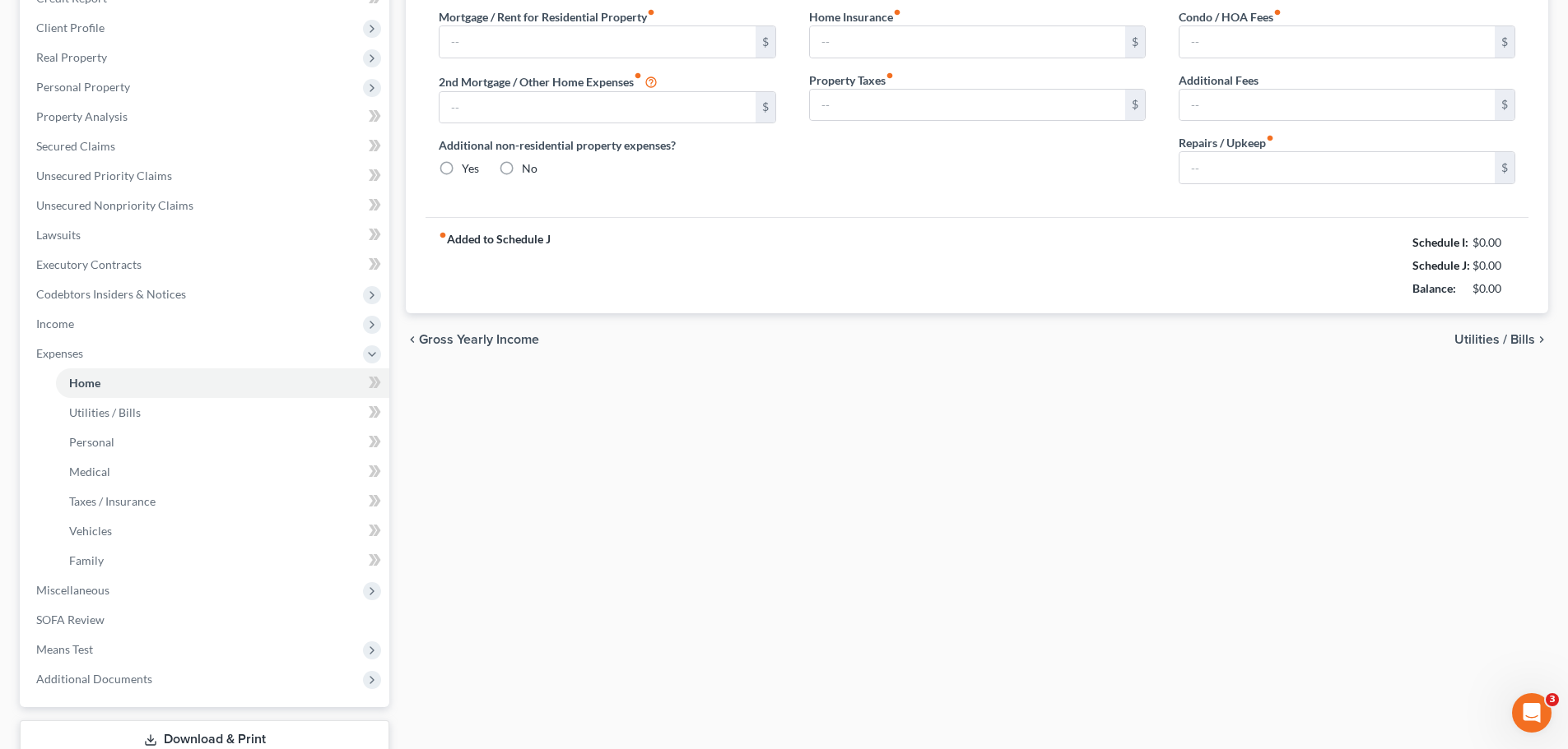
type input "0.00"
radio input "true"
type input "0.00"
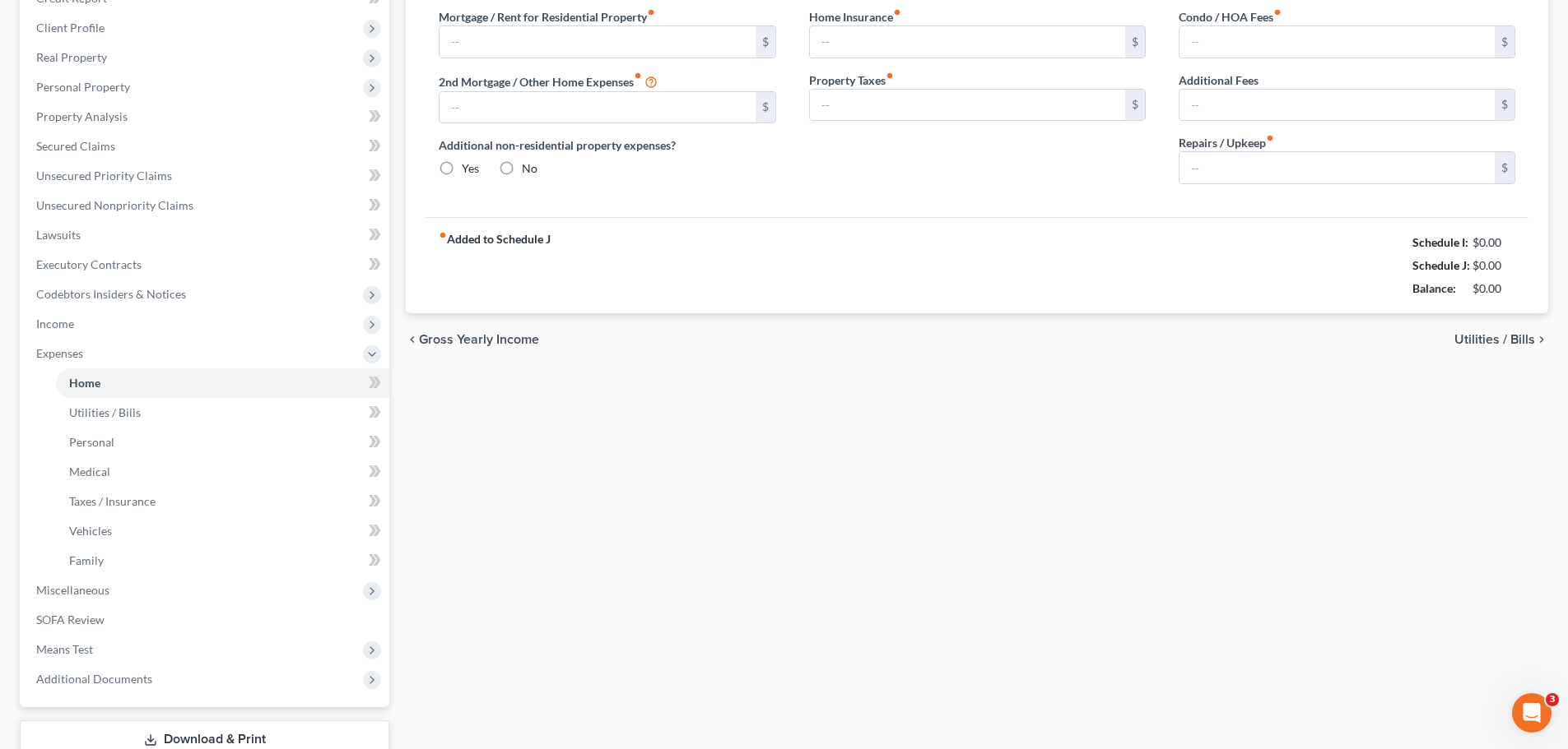
type input "0.00"
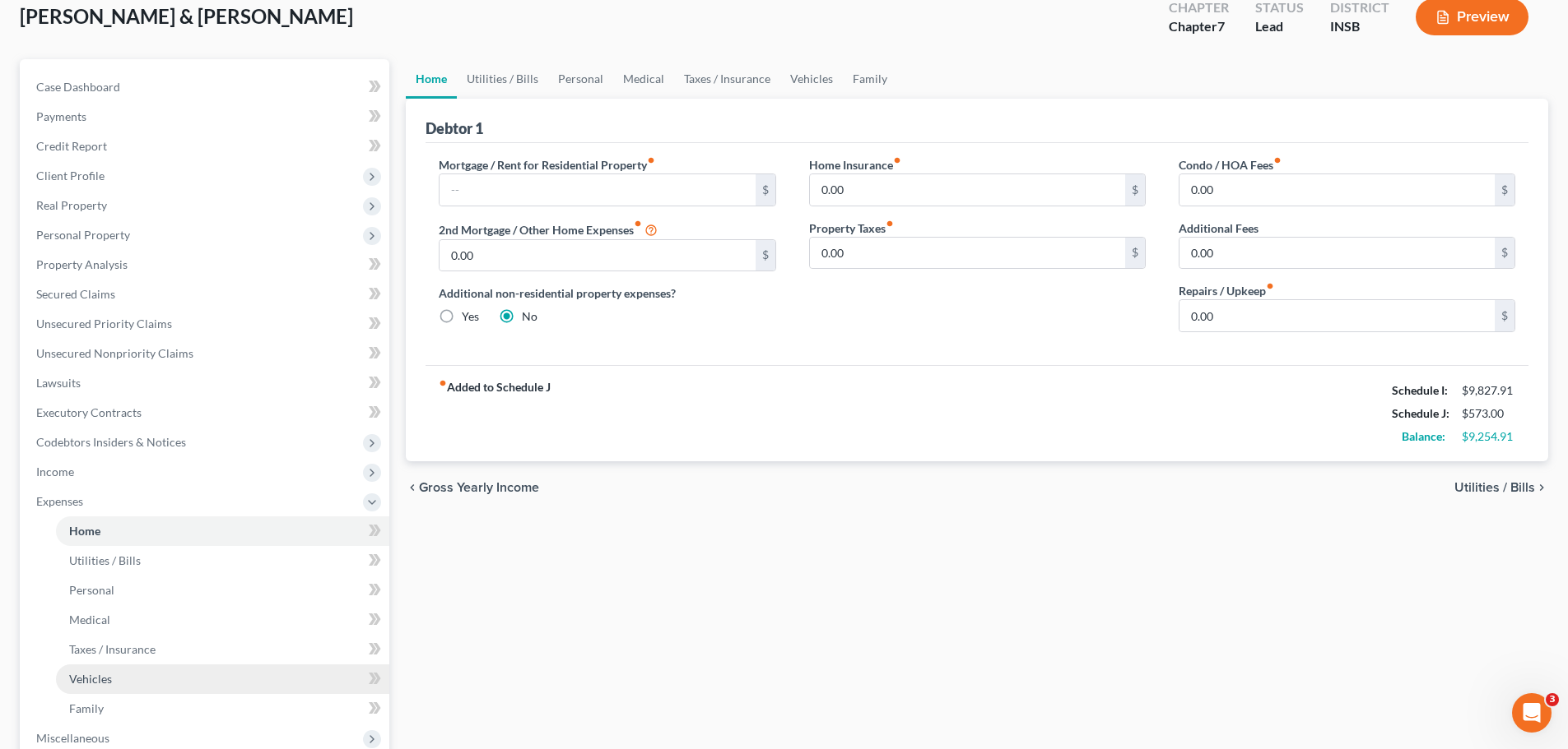
scroll to position [329, 0]
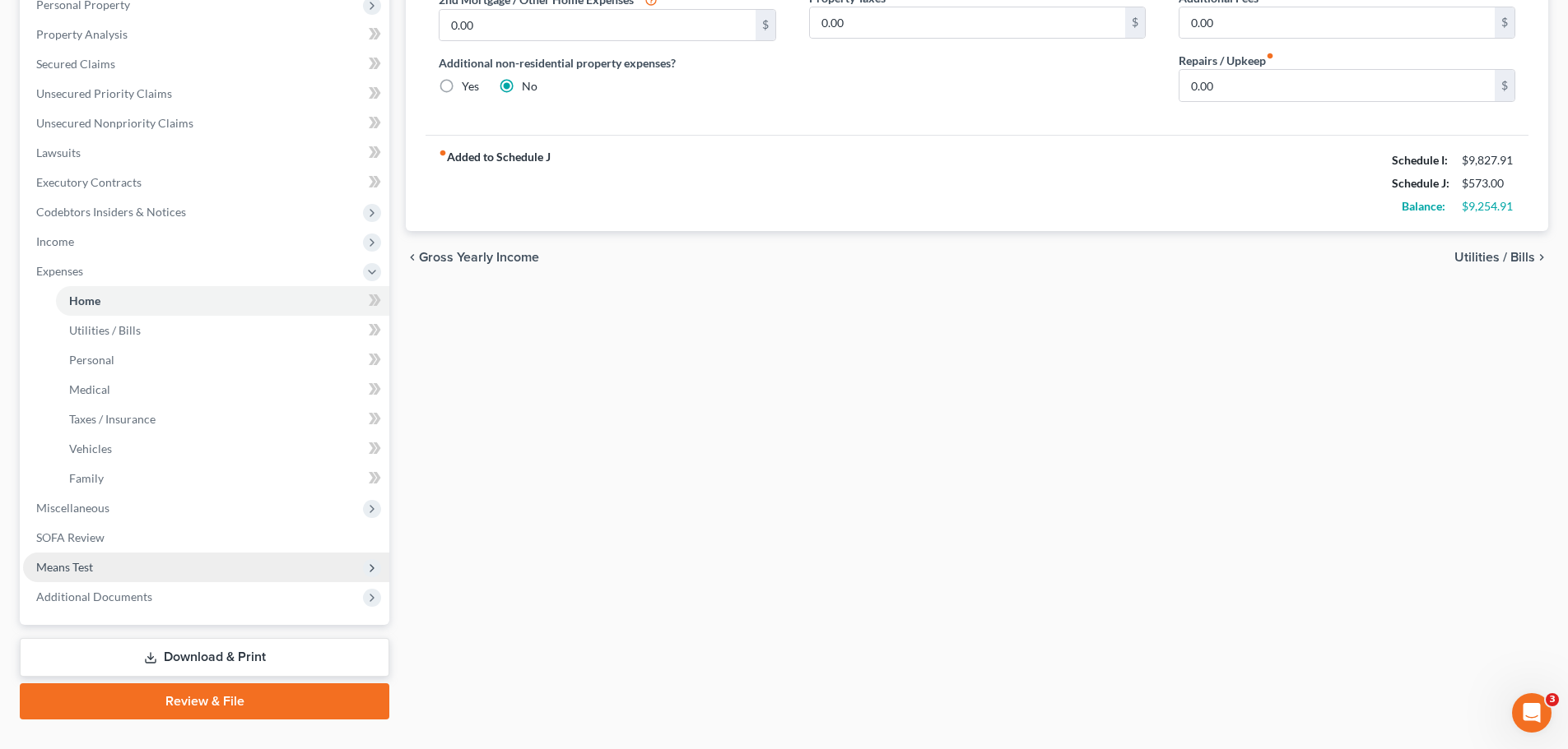
click at [74, 558] on span "Means Test" at bounding box center [207, 567] width 366 height 29
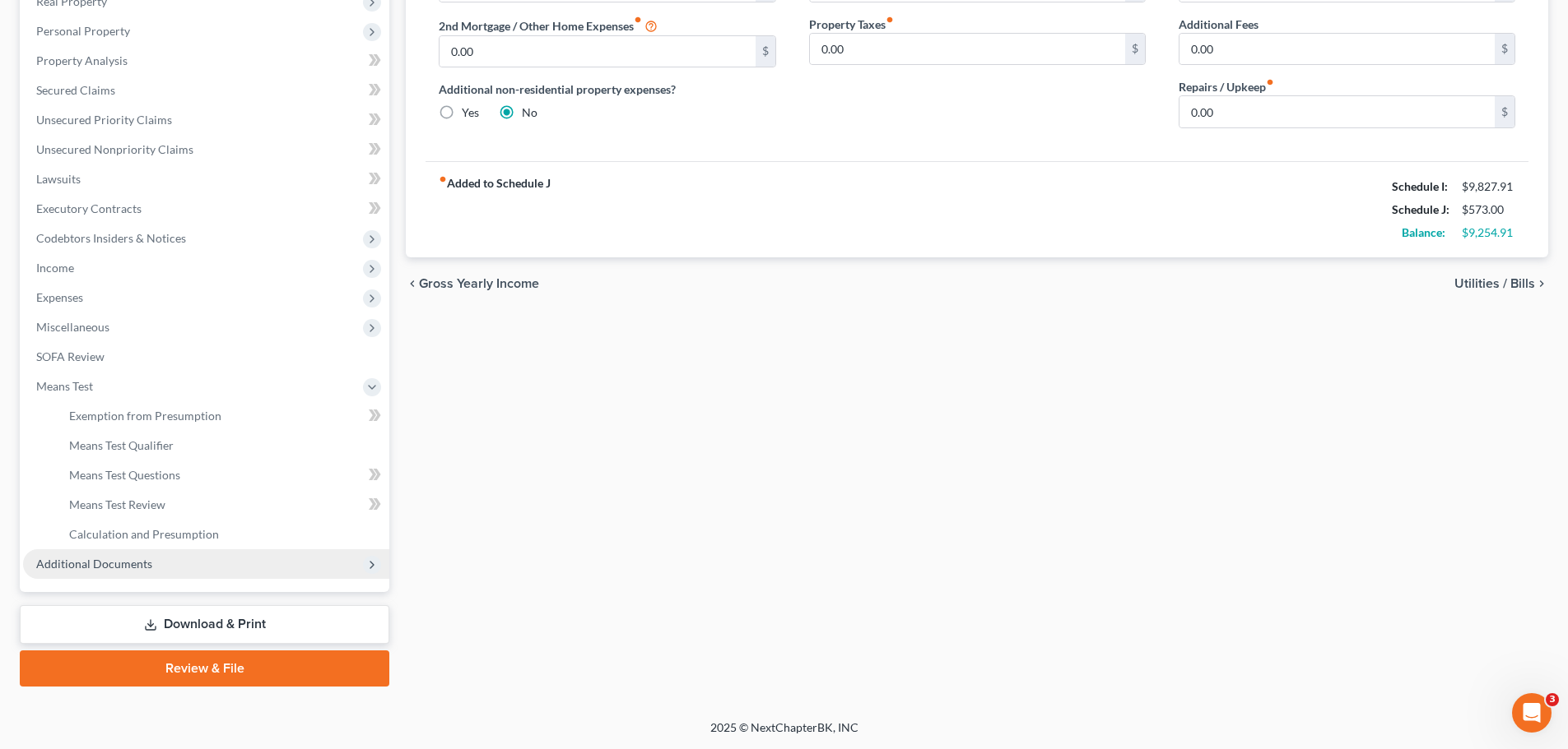
scroll to position [303, 0]
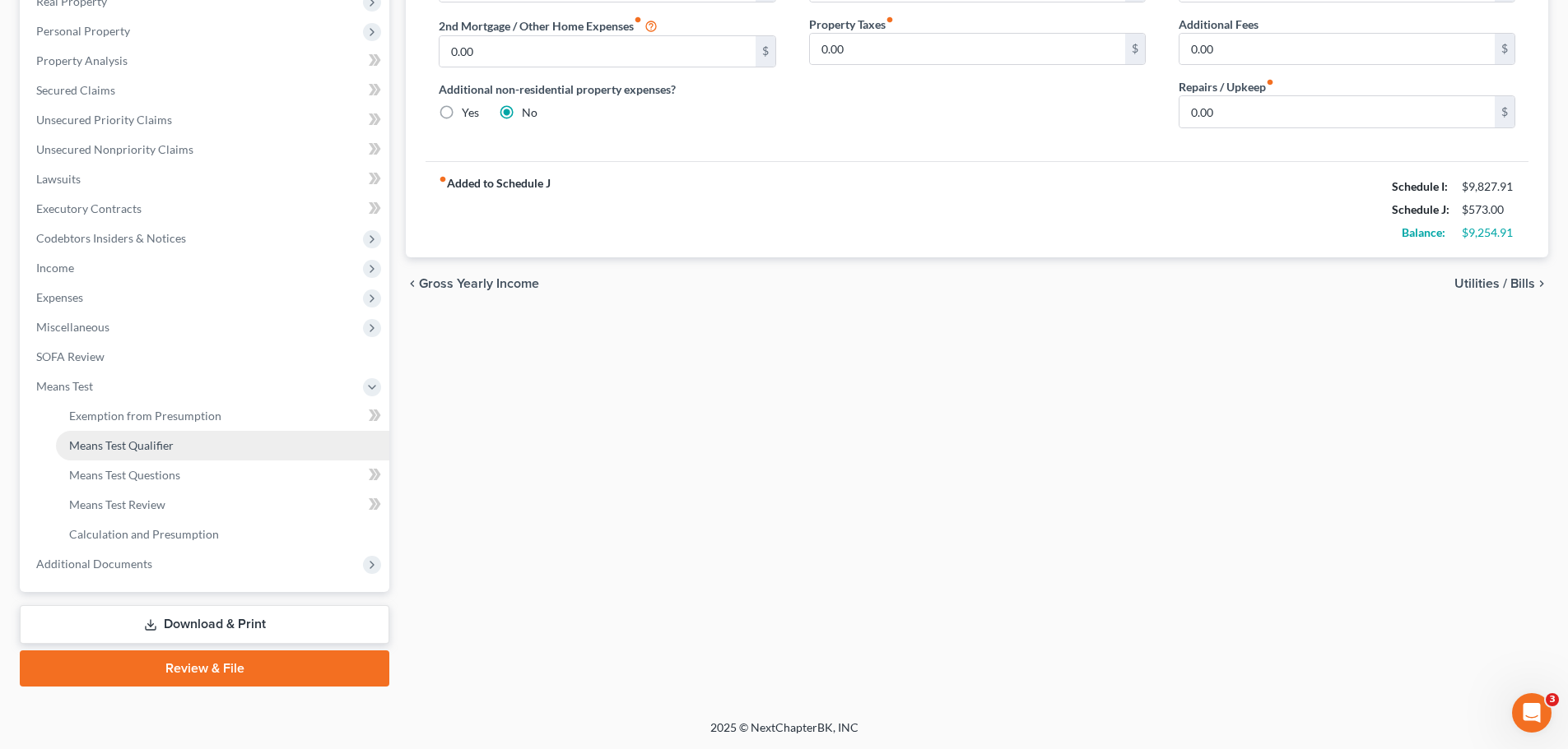
click at [125, 440] on span "Means Test Qualifier" at bounding box center [121, 445] width 105 height 14
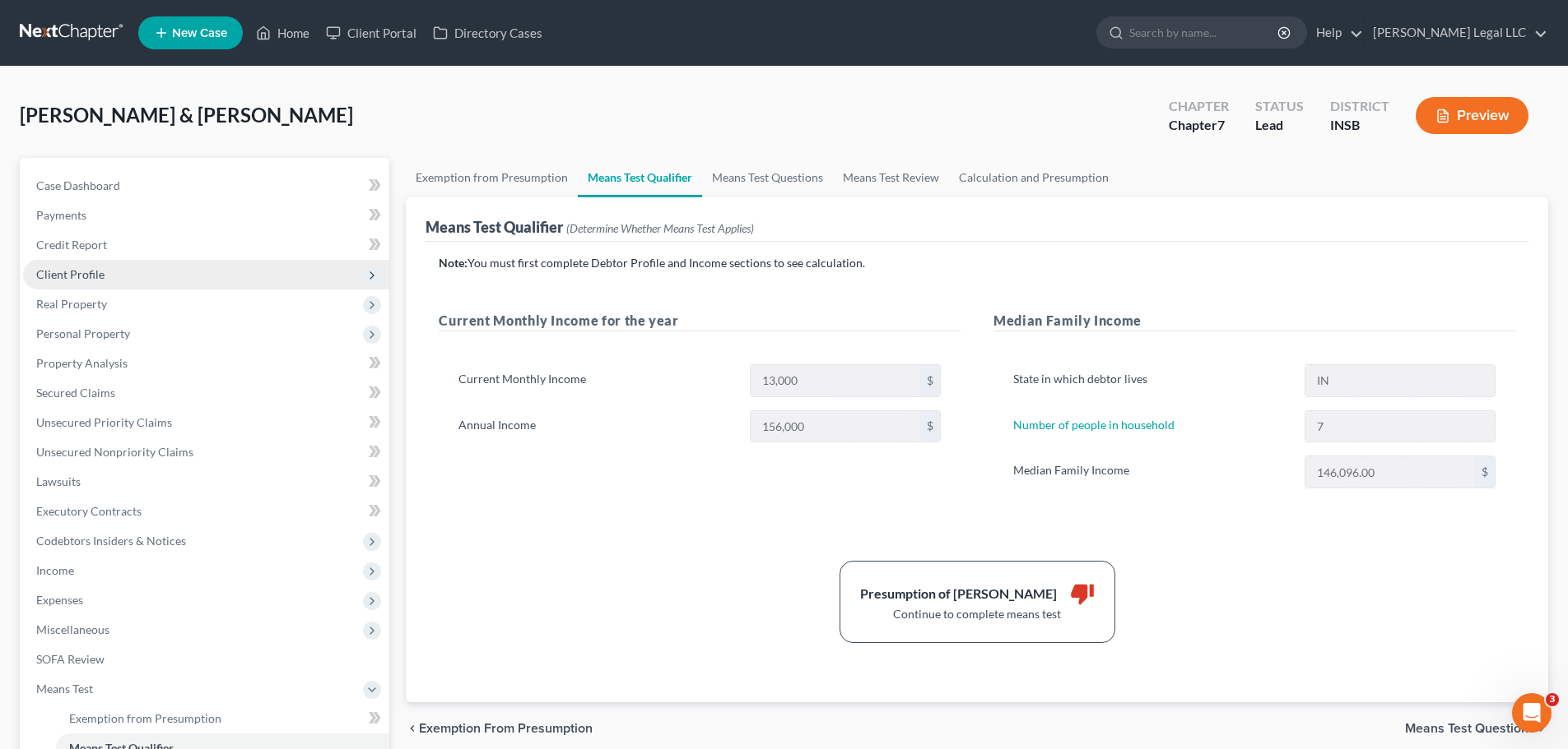
click at [82, 264] on span "Client Profile" at bounding box center [207, 274] width 366 height 29
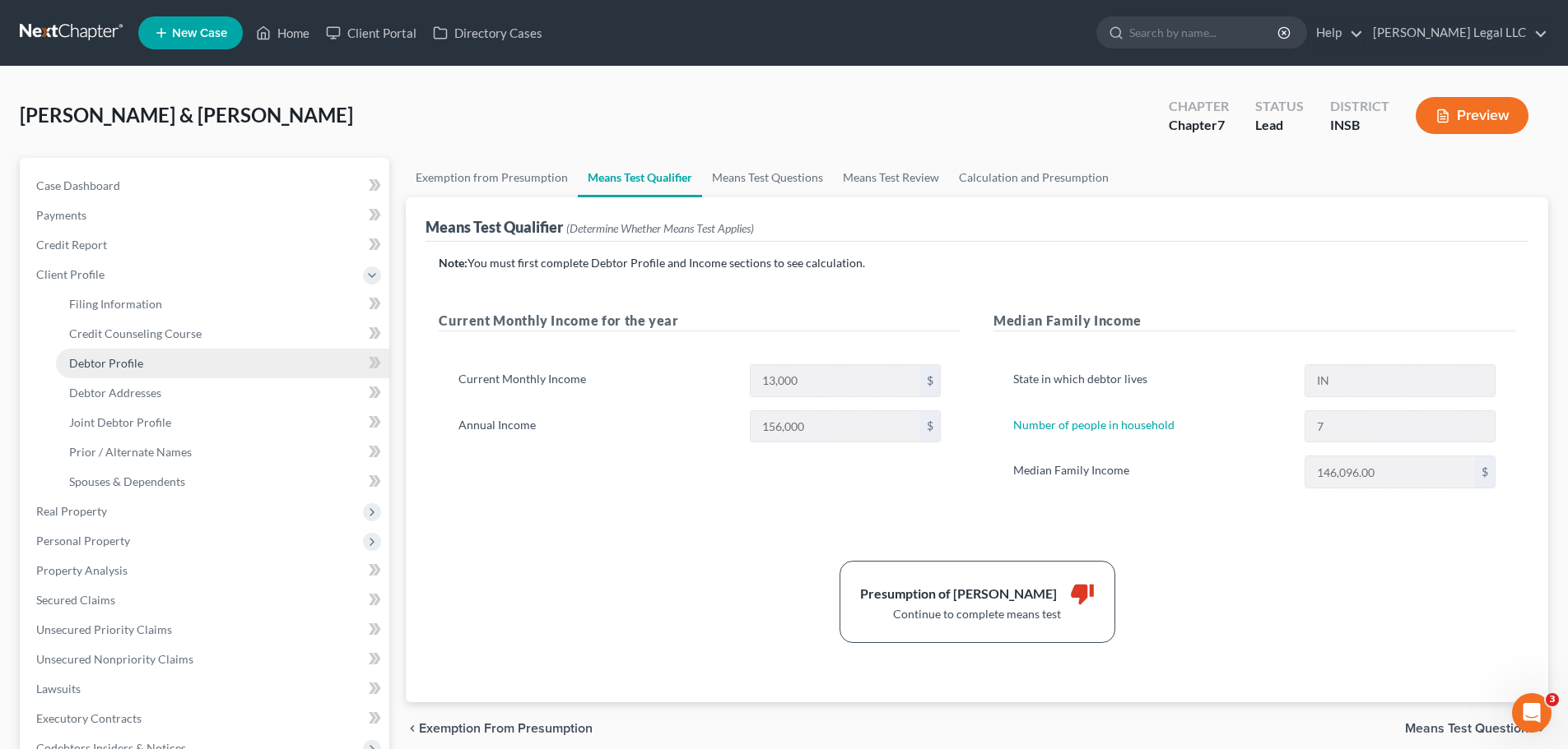
click at [125, 363] on span "Debtor Profile" at bounding box center [106, 363] width 74 height 14
select select "1"
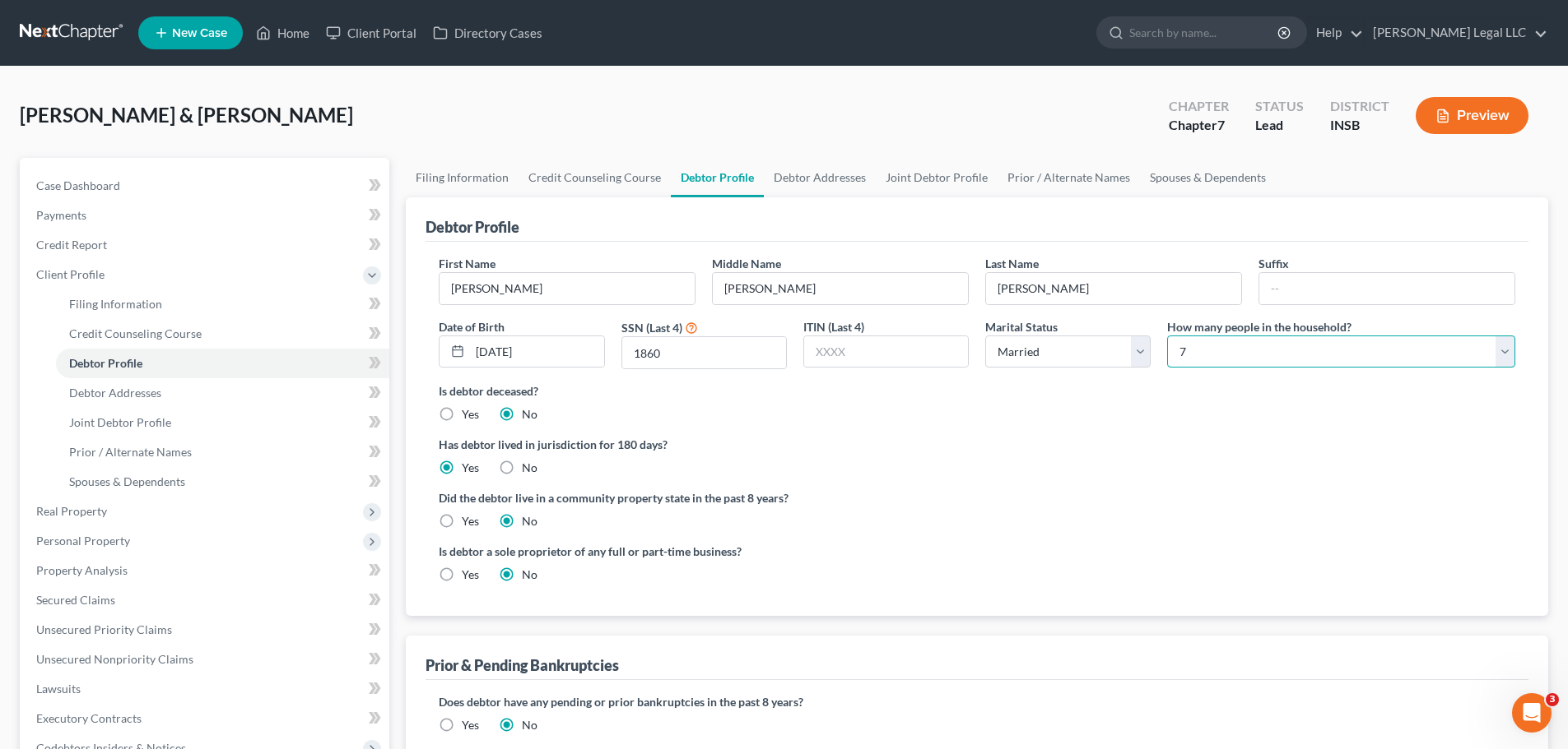
click at [1304, 345] on select "Select 1 2 3 4 5 6 7 8 9 10 11 12 13 14 15 16 17 18 19 20" at bounding box center [1341, 351] width 348 height 33
select select "7"
click at [1167, 335] on select "Select 1 2 3 4 5 6 7 8 9 10 11 12 13 14 15 16 17 18 19 20" at bounding box center [1341, 351] width 348 height 33
click at [1179, 466] on div "Has debtor lived in jurisdiction for 180 days? Yes No Debtor must reside in jur…" at bounding box center [976, 456] width 1076 height 40
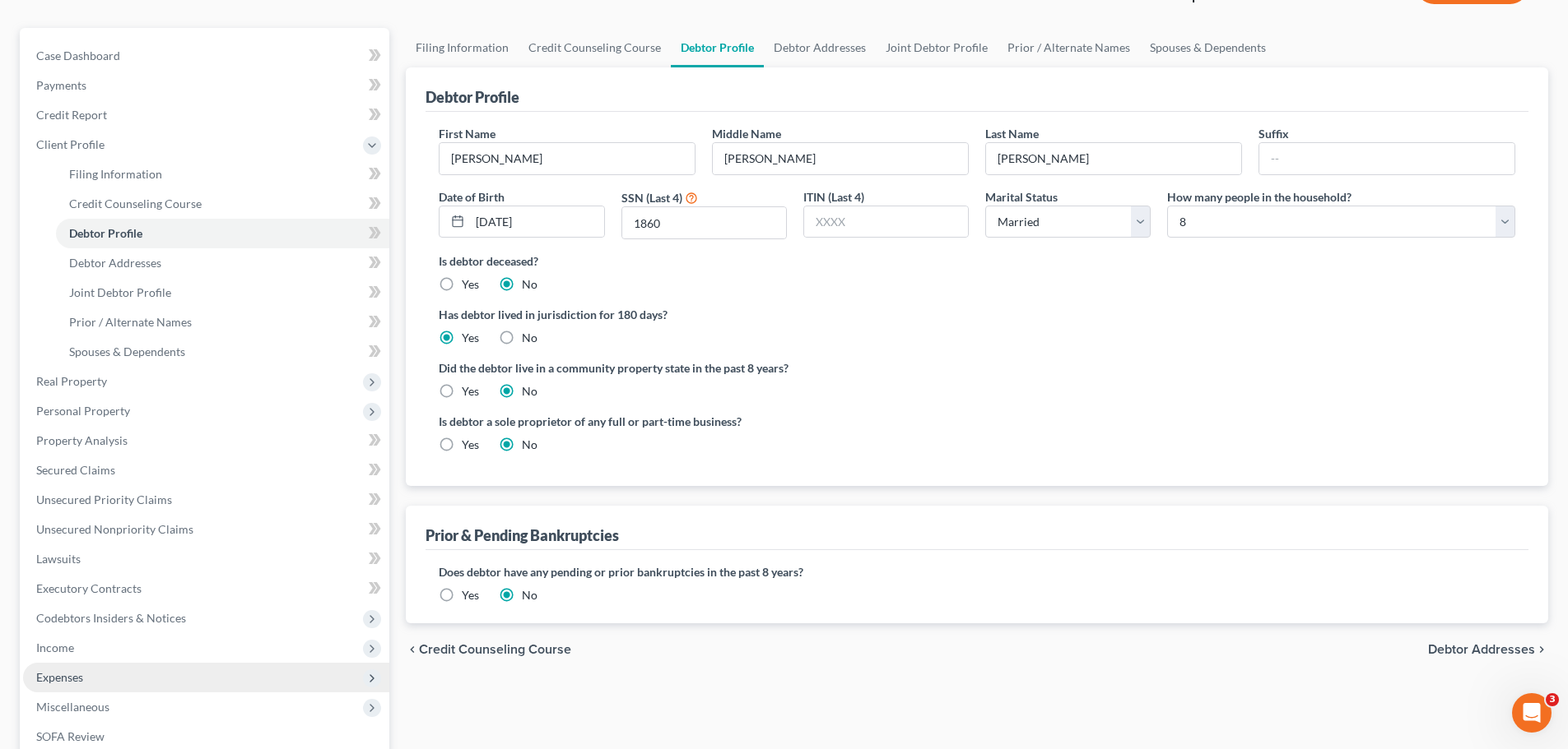
scroll to position [247, 0]
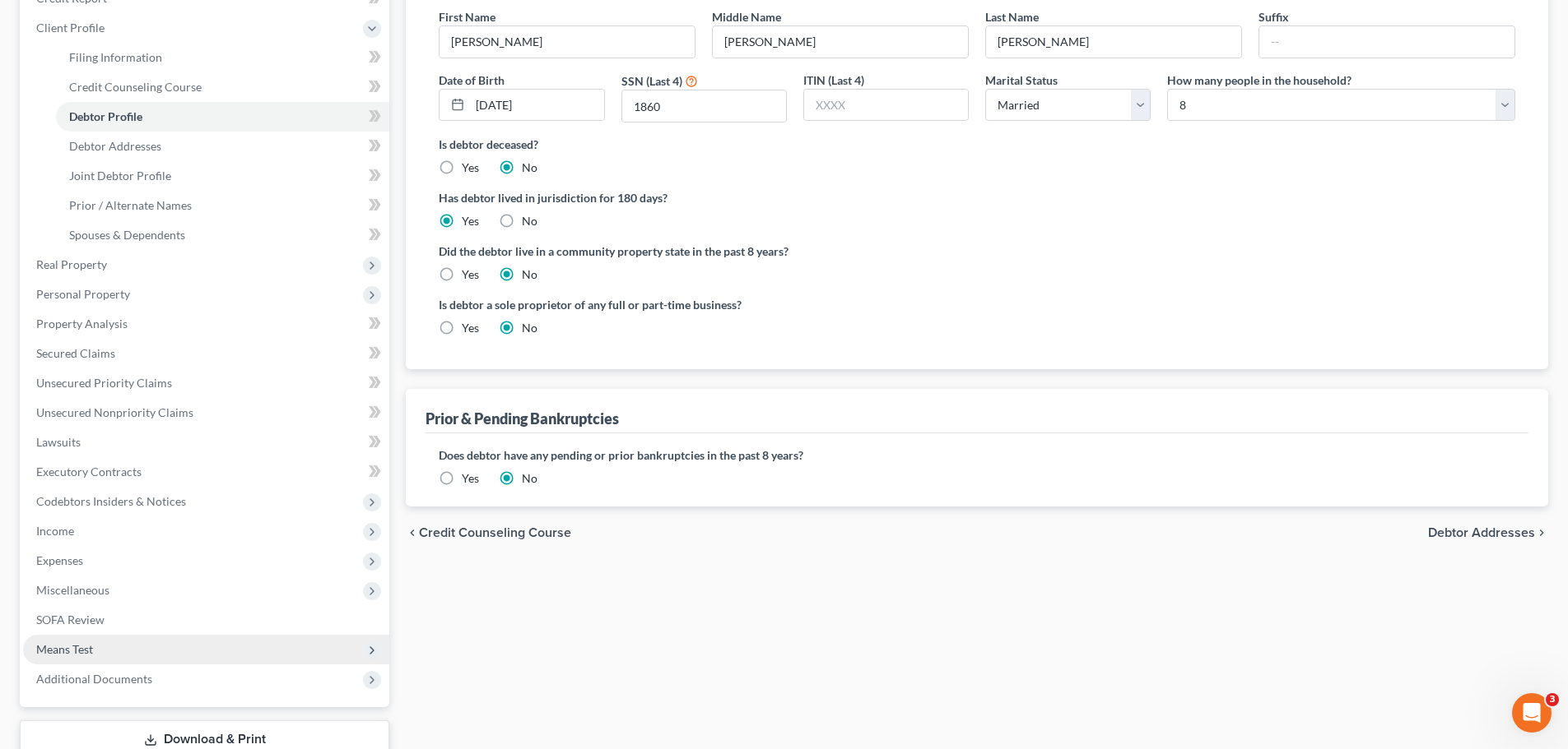
click at [50, 645] on span "Means Test" at bounding box center [64, 650] width 57 height 14
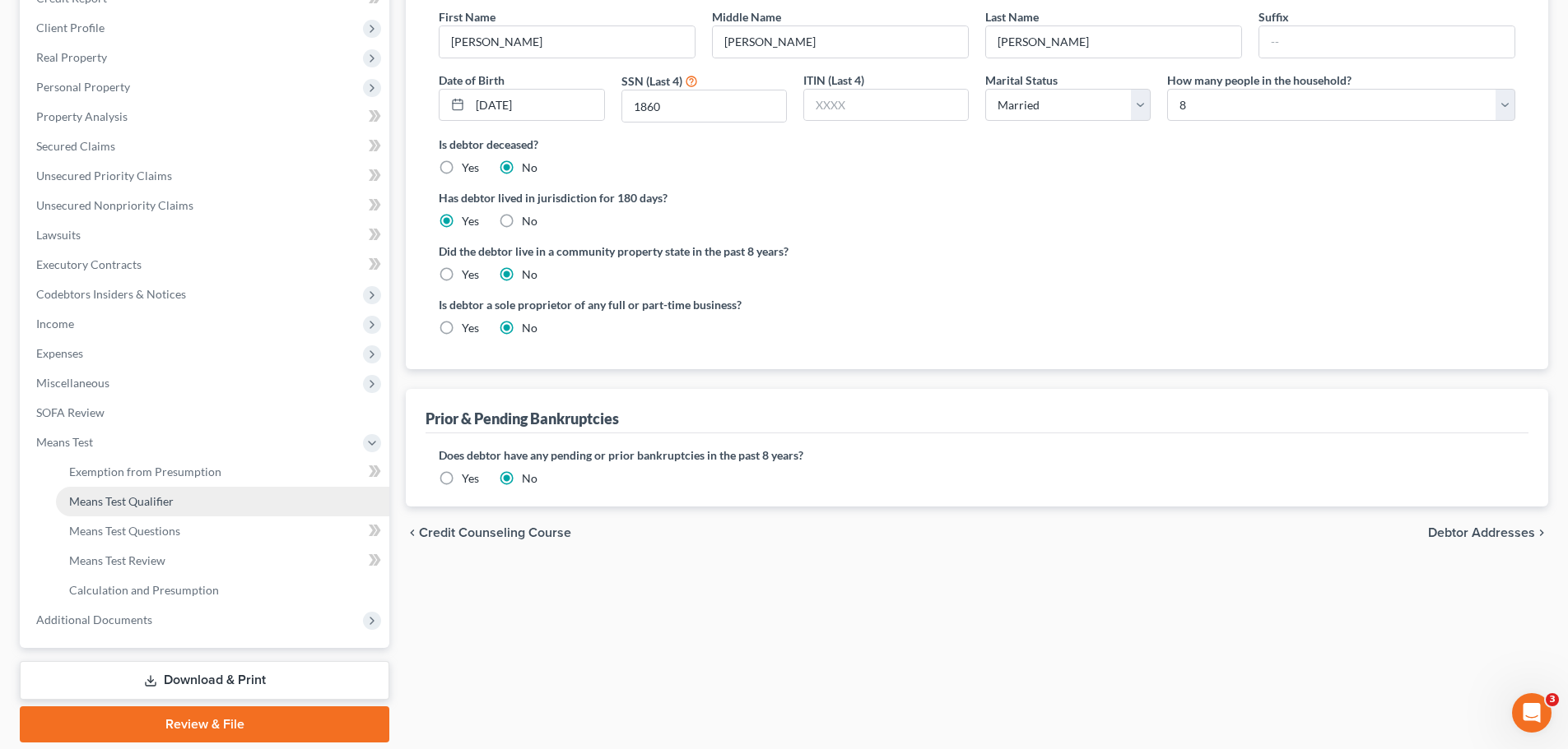
click at [145, 502] on span "Means Test Qualifier" at bounding box center [121, 501] width 105 height 14
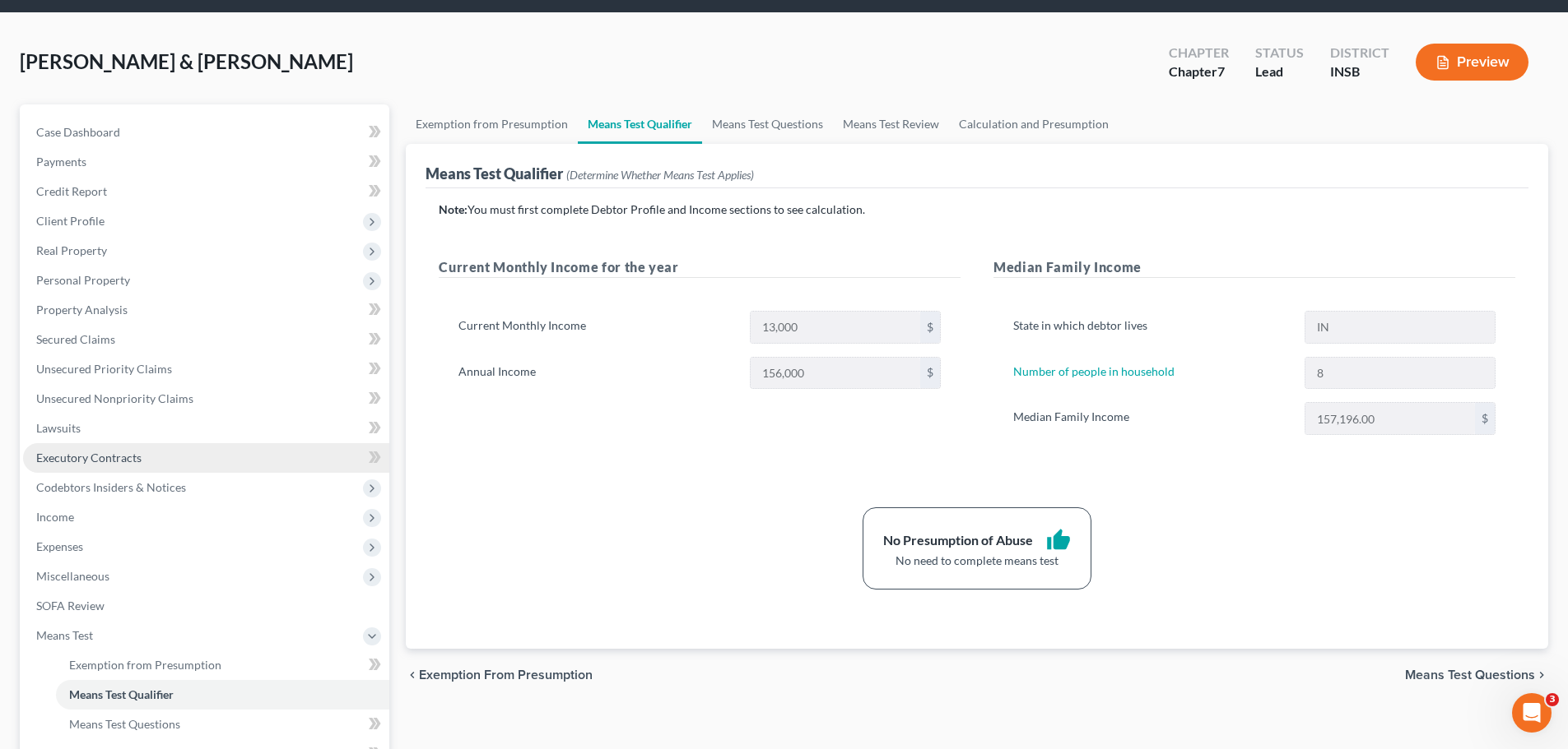
scroll to position [82, 0]
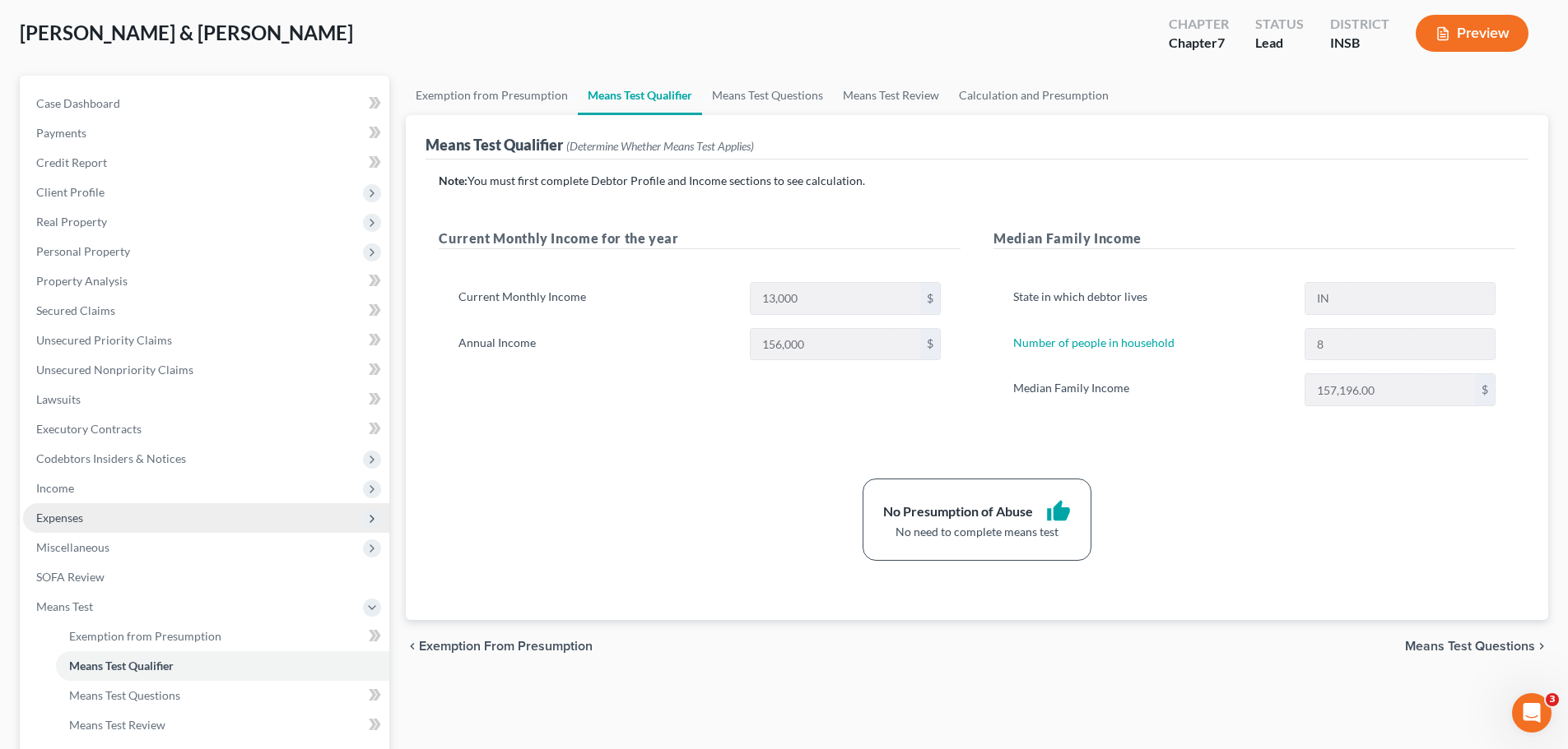
click at [59, 517] on span "Expenses" at bounding box center [59, 517] width 47 height 14
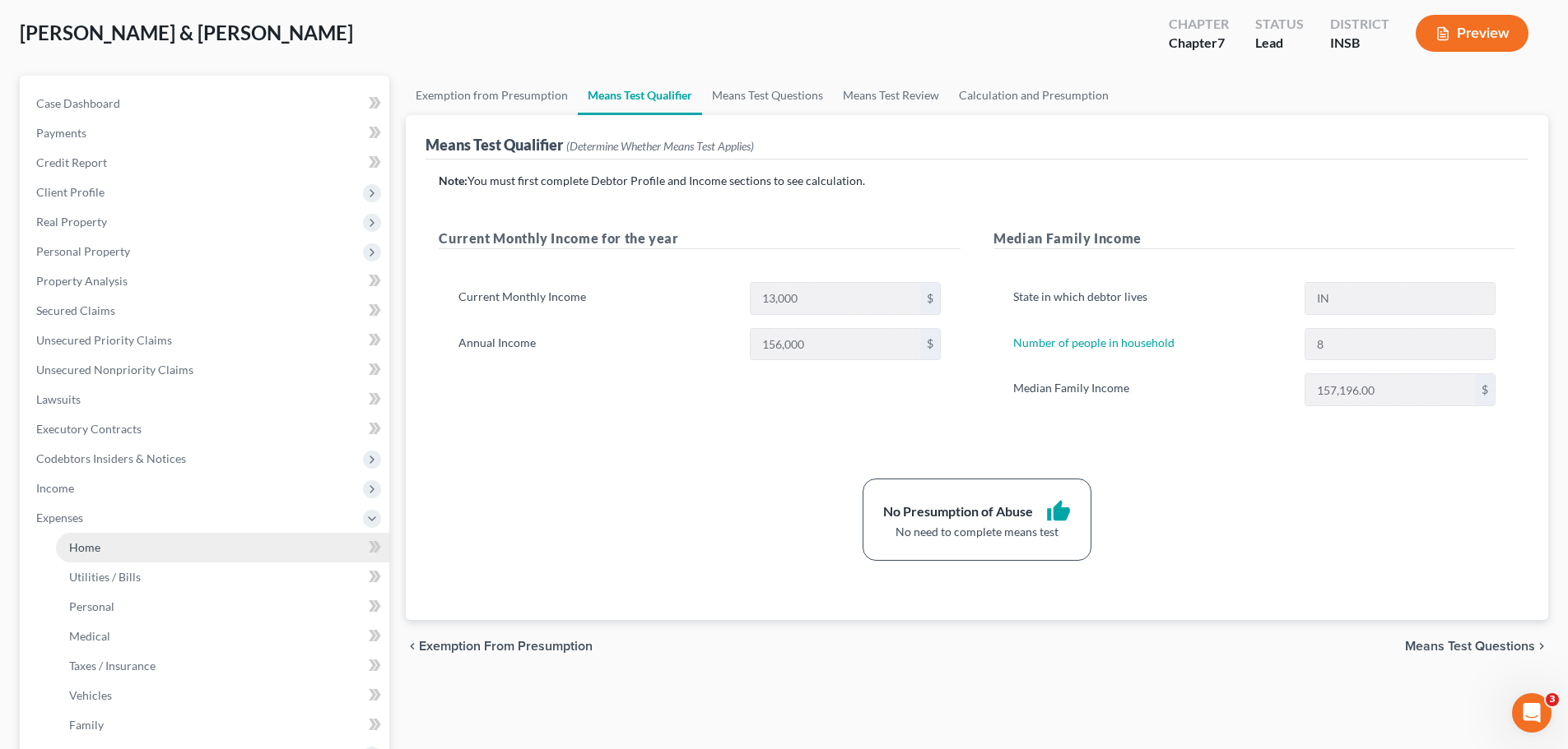
click at [99, 548] on span "Home" at bounding box center [84, 548] width 31 height 14
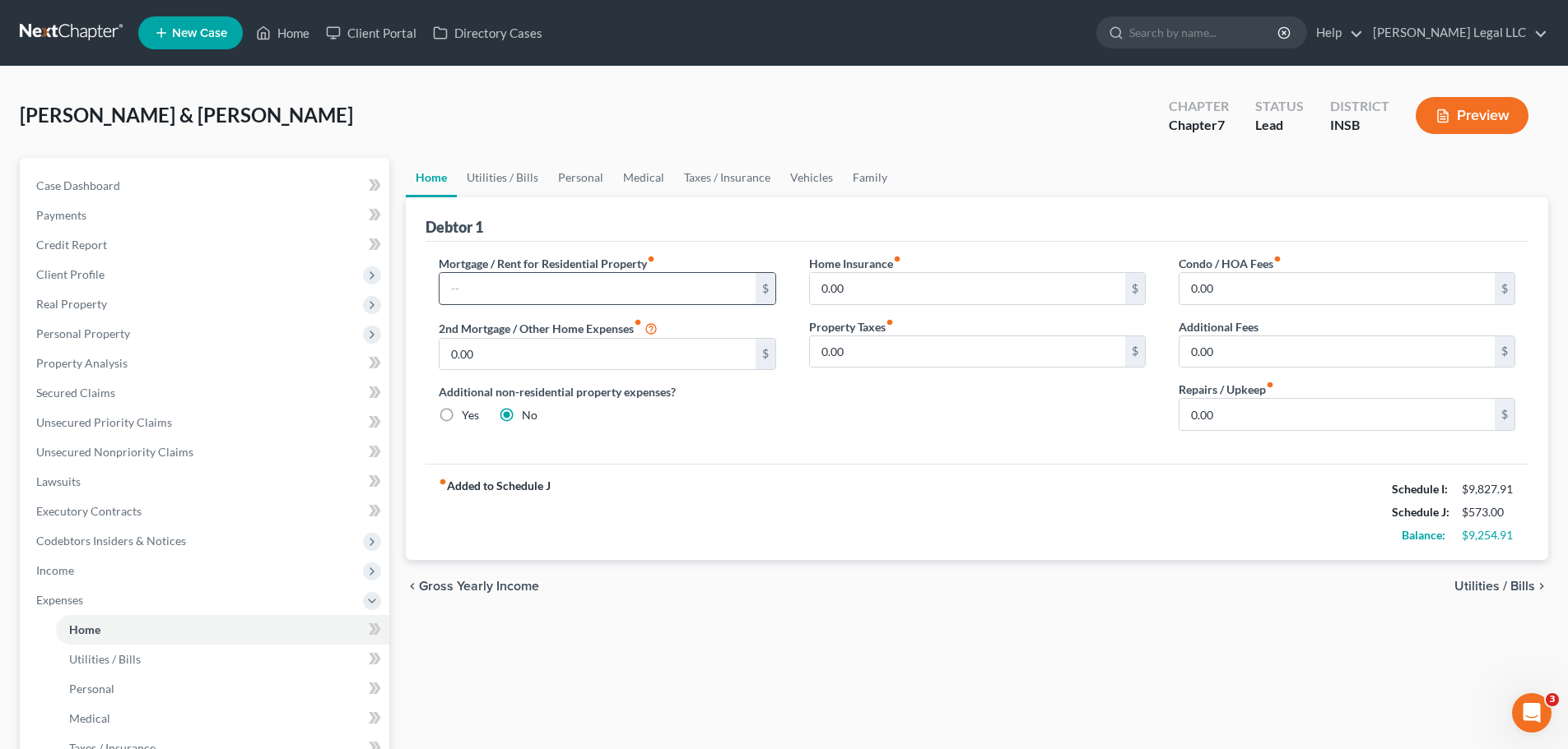
click at [588, 277] on input "text" at bounding box center [596, 288] width 315 height 31
click at [622, 283] on input "text" at bounding box center [596, 288] width 315 height 31
type input "2,257.99"
click at [1207, 404] on input "0.00" at bounding box center [1336, 414] width 315 height 31
type input "150"
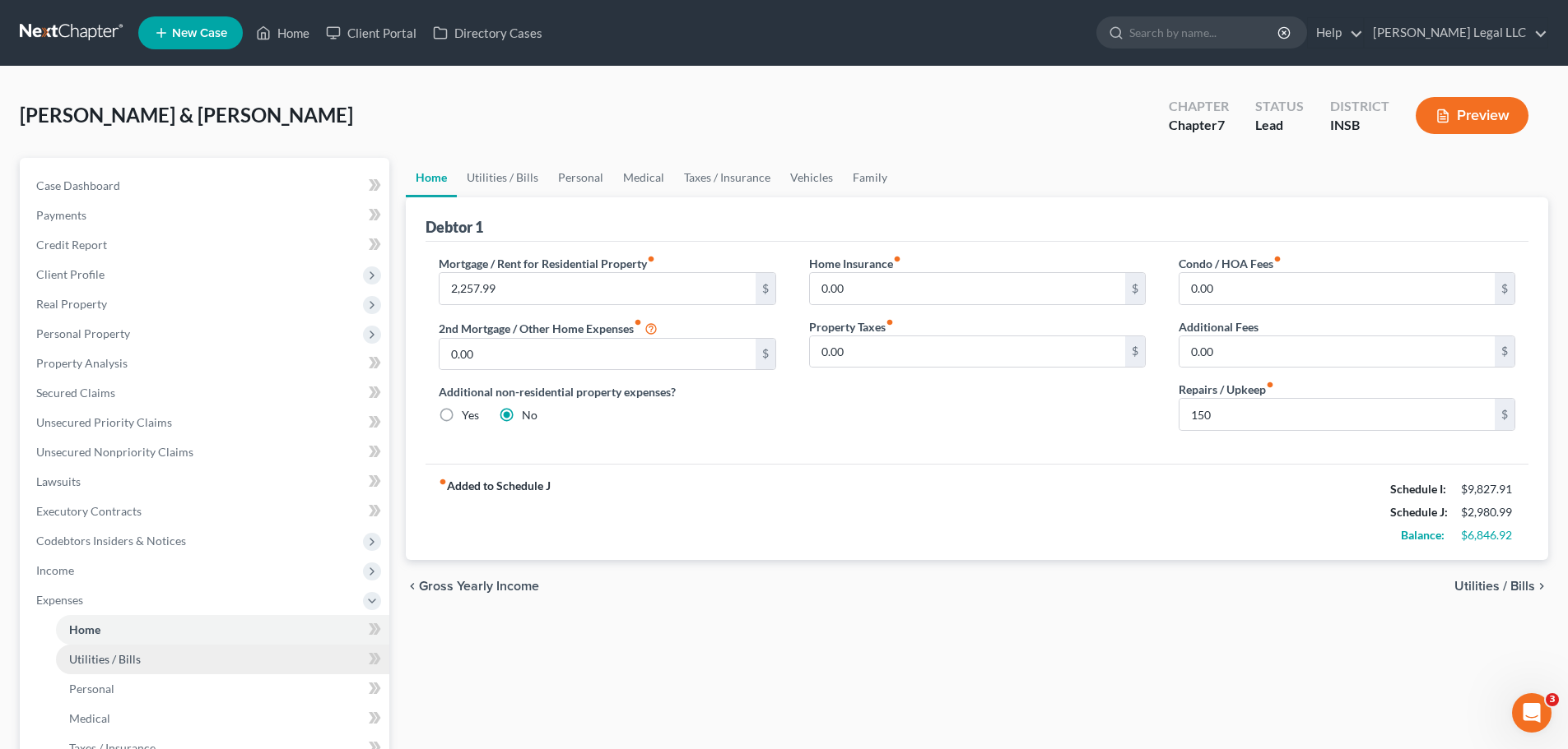
click at [149, 652] on link "Utilities / Bills" at bounding box center [222, 659] width 334 height 29
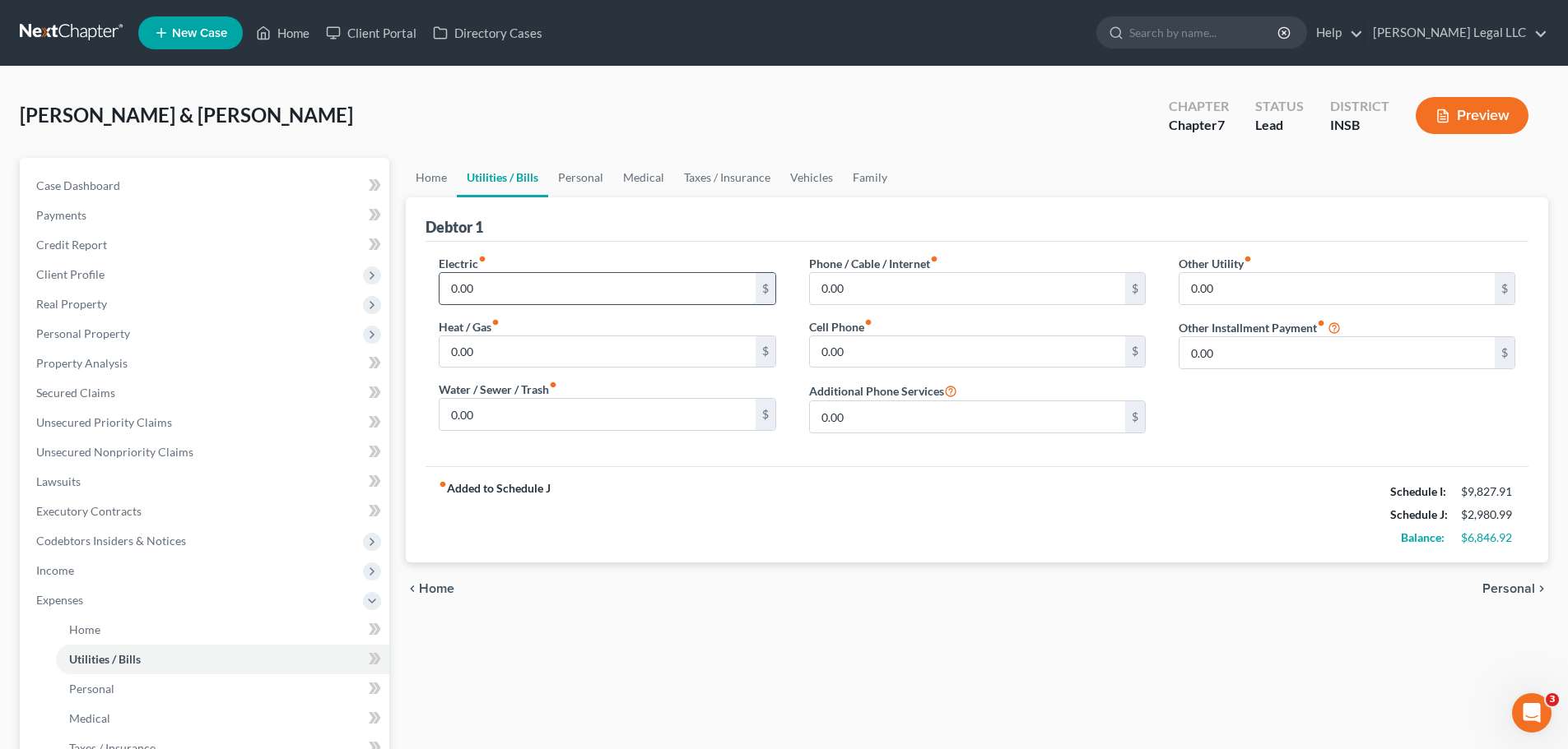
click at [570, 302] on input "0.00" at bounding box center [596, 288] width 315 height 31
type input "250"
type input "175"
type input "85"
type input "150"
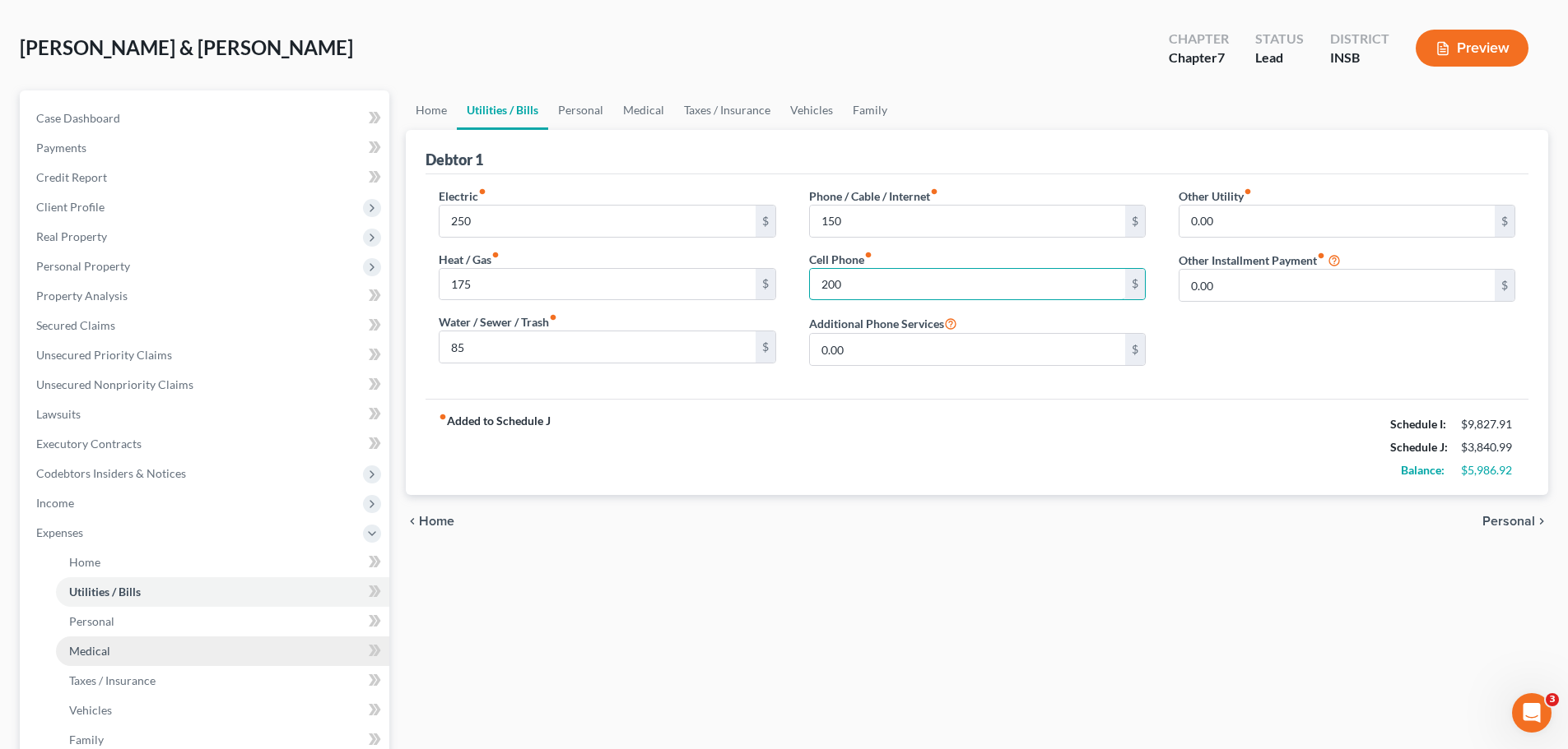
scroll to position [82, 0]
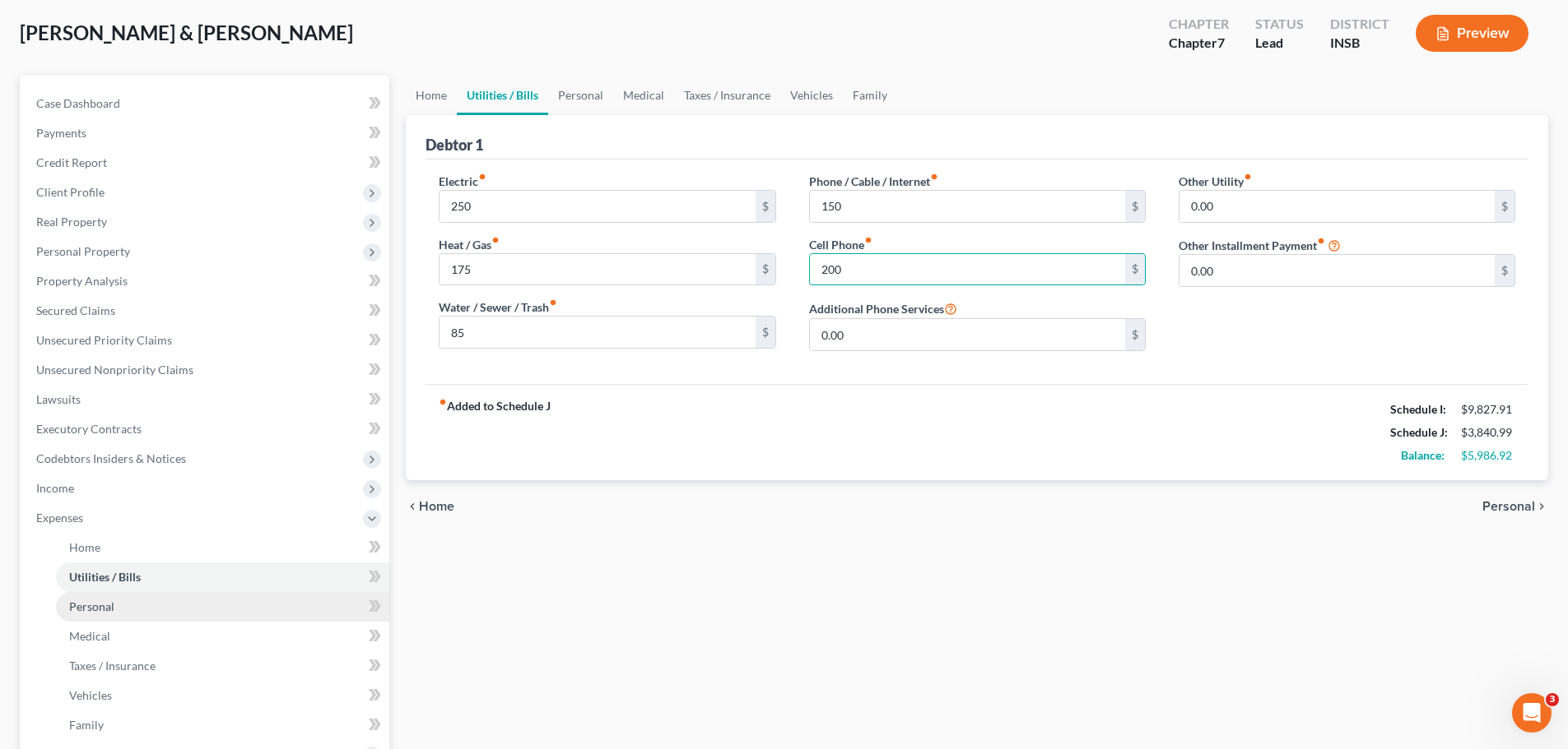
type input "200"
click at [115, 612] on link "Personal" at bounding box center [222, 607] width 334 height 29
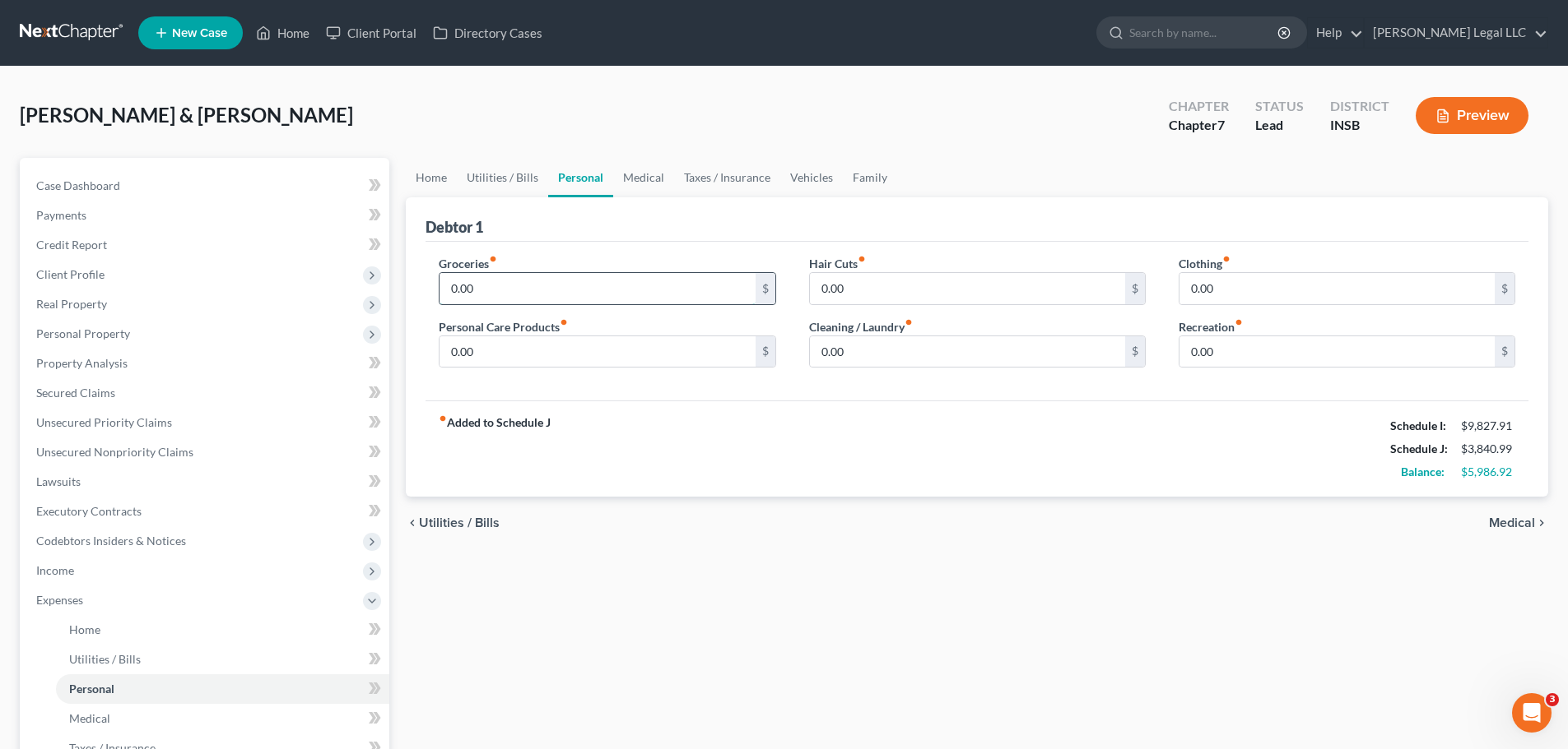
click at [488, 291] on input "0.00" at bounding box center [596, 288] width 315 height 31
type input "1,500"
type input "350"
type input "150"
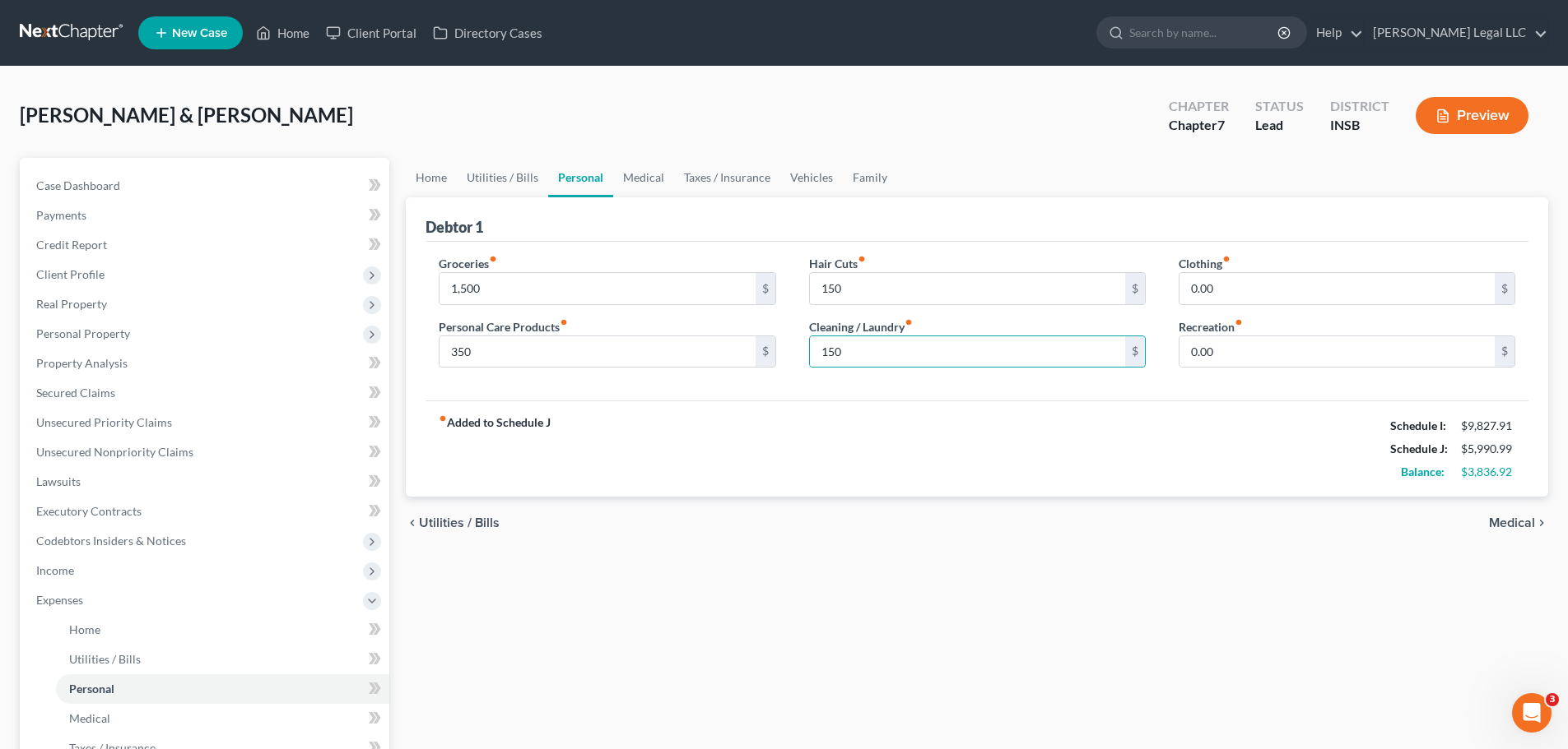
click at [1387, 306] on div "Clothing fiber_manual_record 0.00 $ Recreation fiber_manual_record 0.00 $" at bounding box center [1346, 318] width 370 height 127
click at [1360, 294] on input "0.00" at bounding box center [1336, 288] width 315 height 31
type input "200"
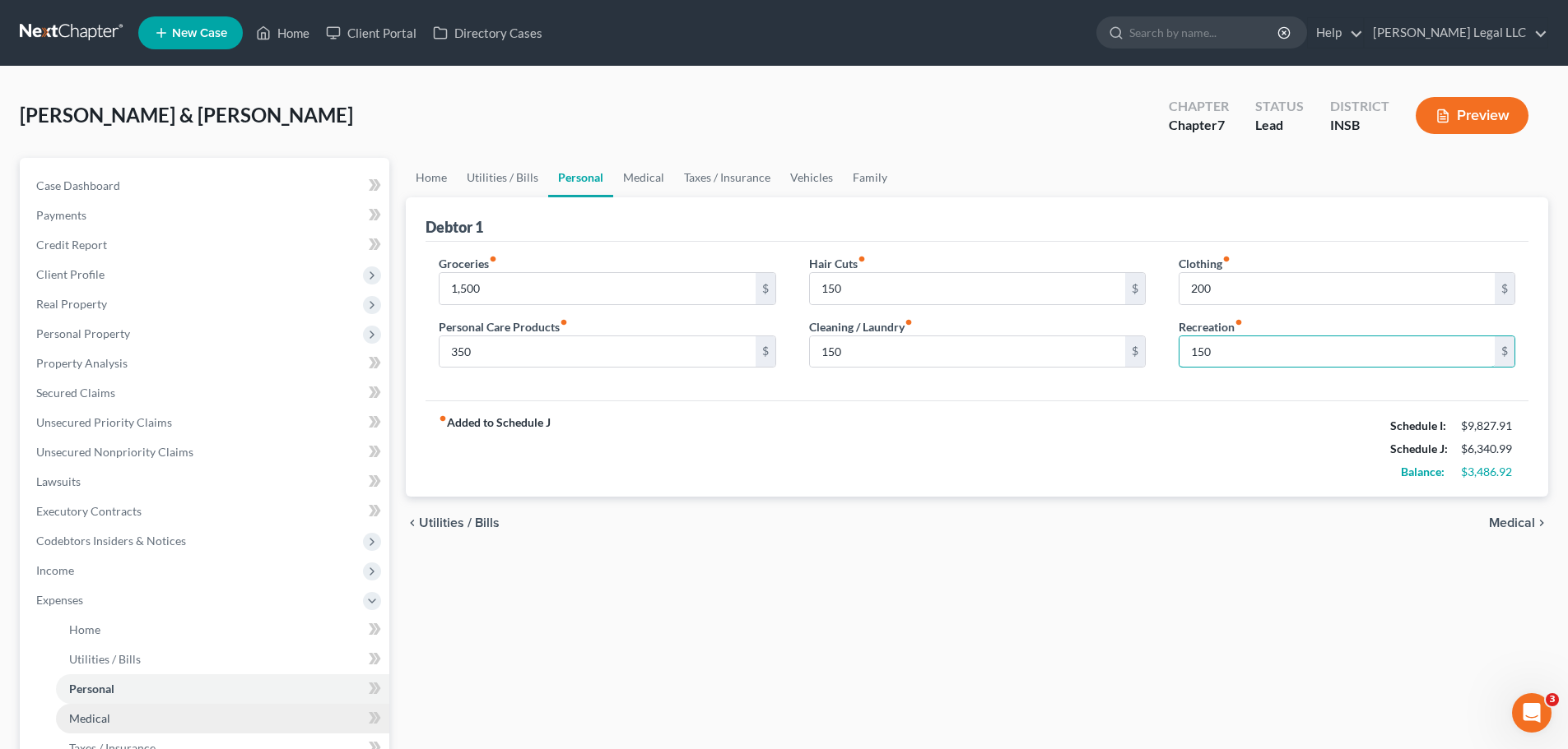
type input "150"
click at [126, 711] on link "Medical" at bounding box center [222, 718] width 334 height 29
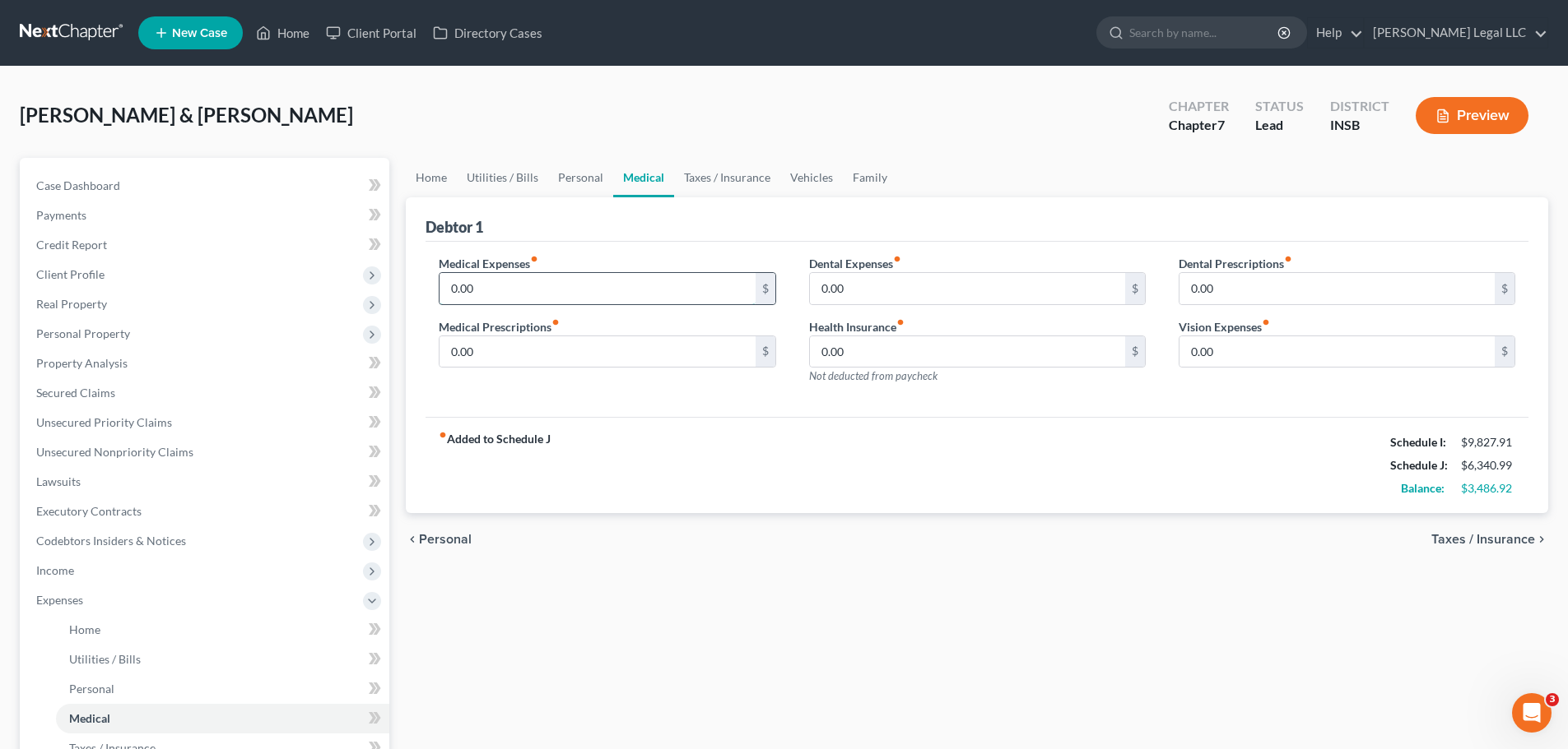
click at [509, 299] on input "0.00" at bounding box center [596, 288] width 315 height 31
type input "750"
click at [687, 454] on div "fiber_manual_record Added to Schedule J Schedule I: $9,827.91 Schedule J: $7,09…" at bounding box center [977, 465] width 1103 height 96
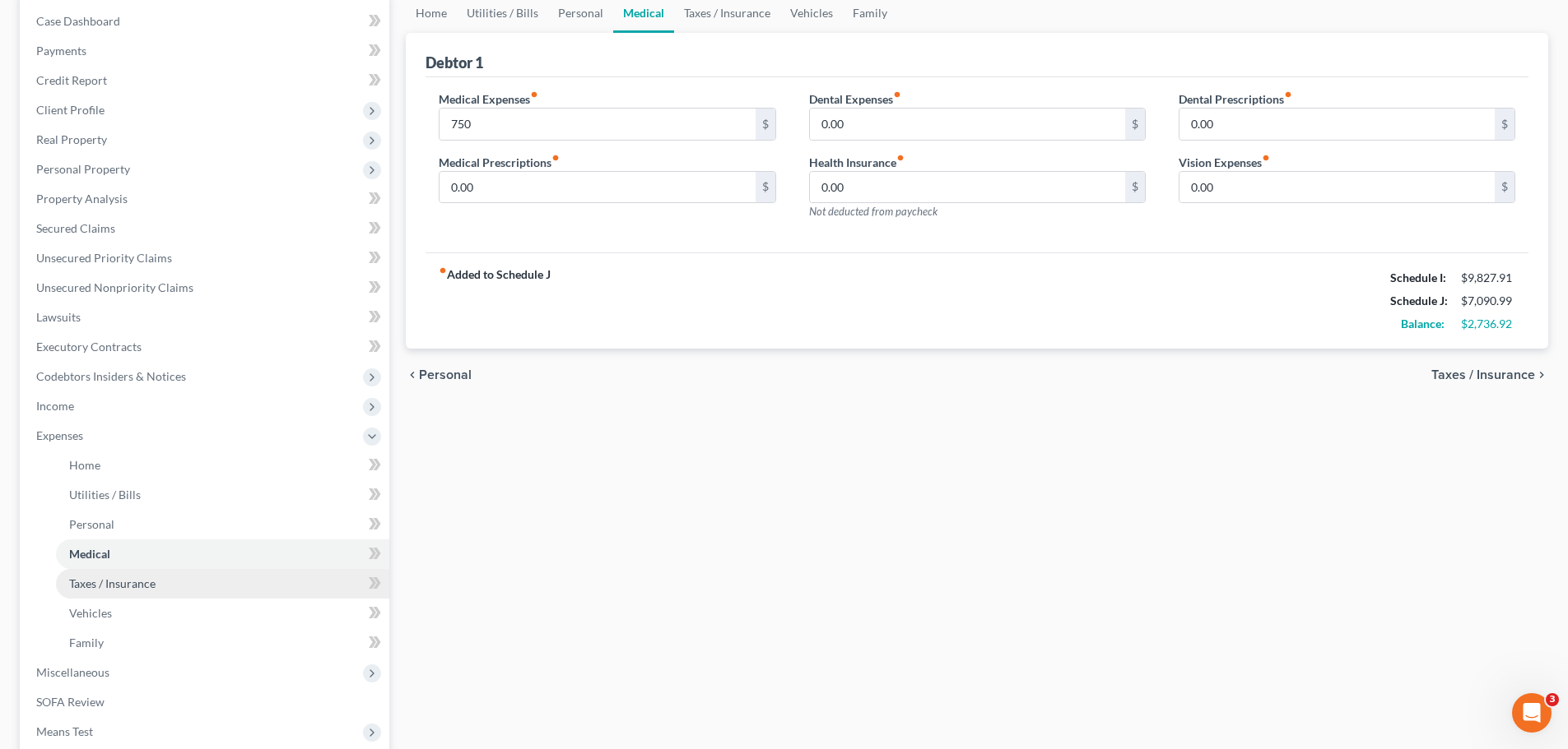
click at [97, 586] on span "Taxes / Insurance" at bounding box center [112, 583] width 86 height 14
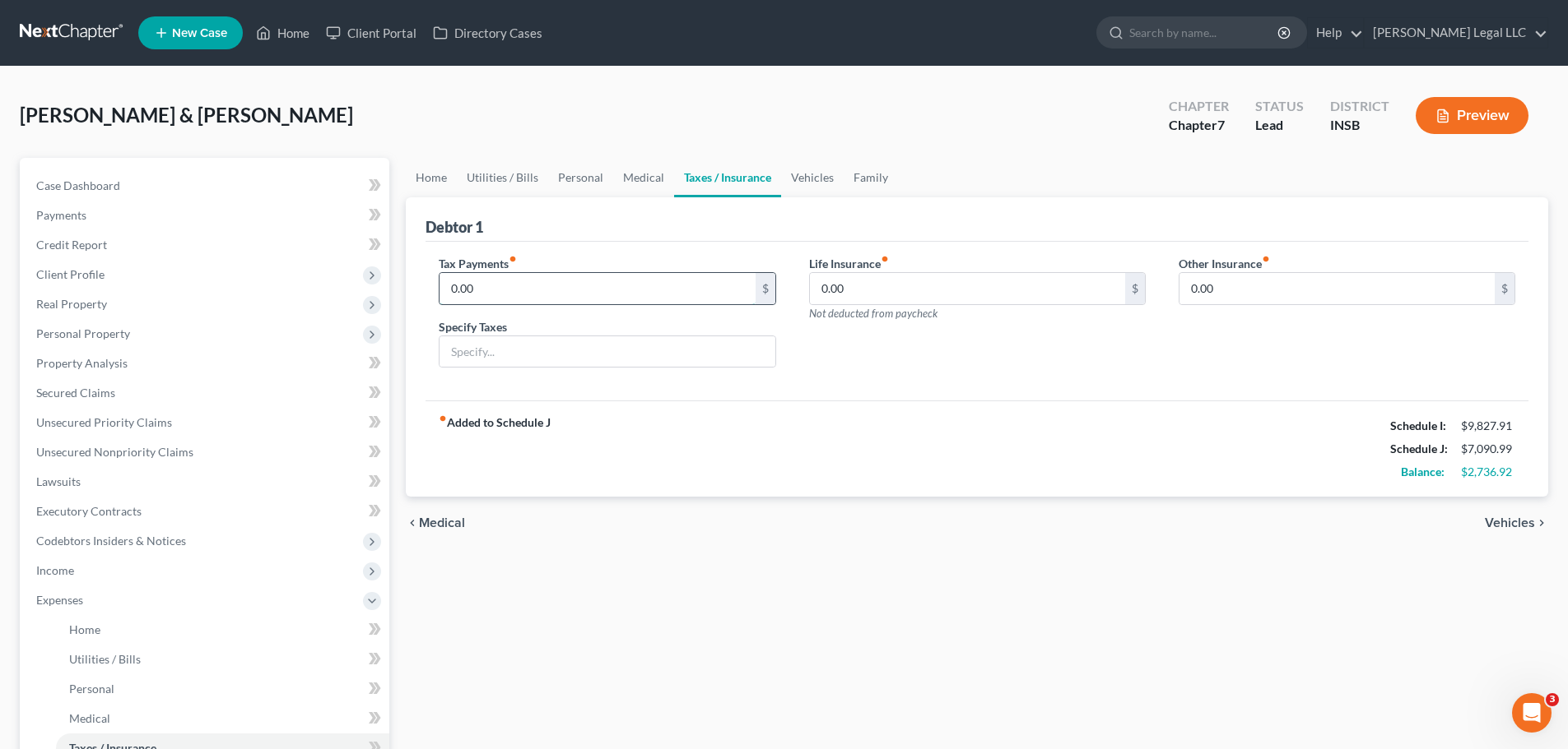
click at [525, 282] on input "0.00" at bounding box center [596, 288] width 315 height 31
click at [517, 293] on input "0.00" at bounding box center [596, 288] width 315 height 31
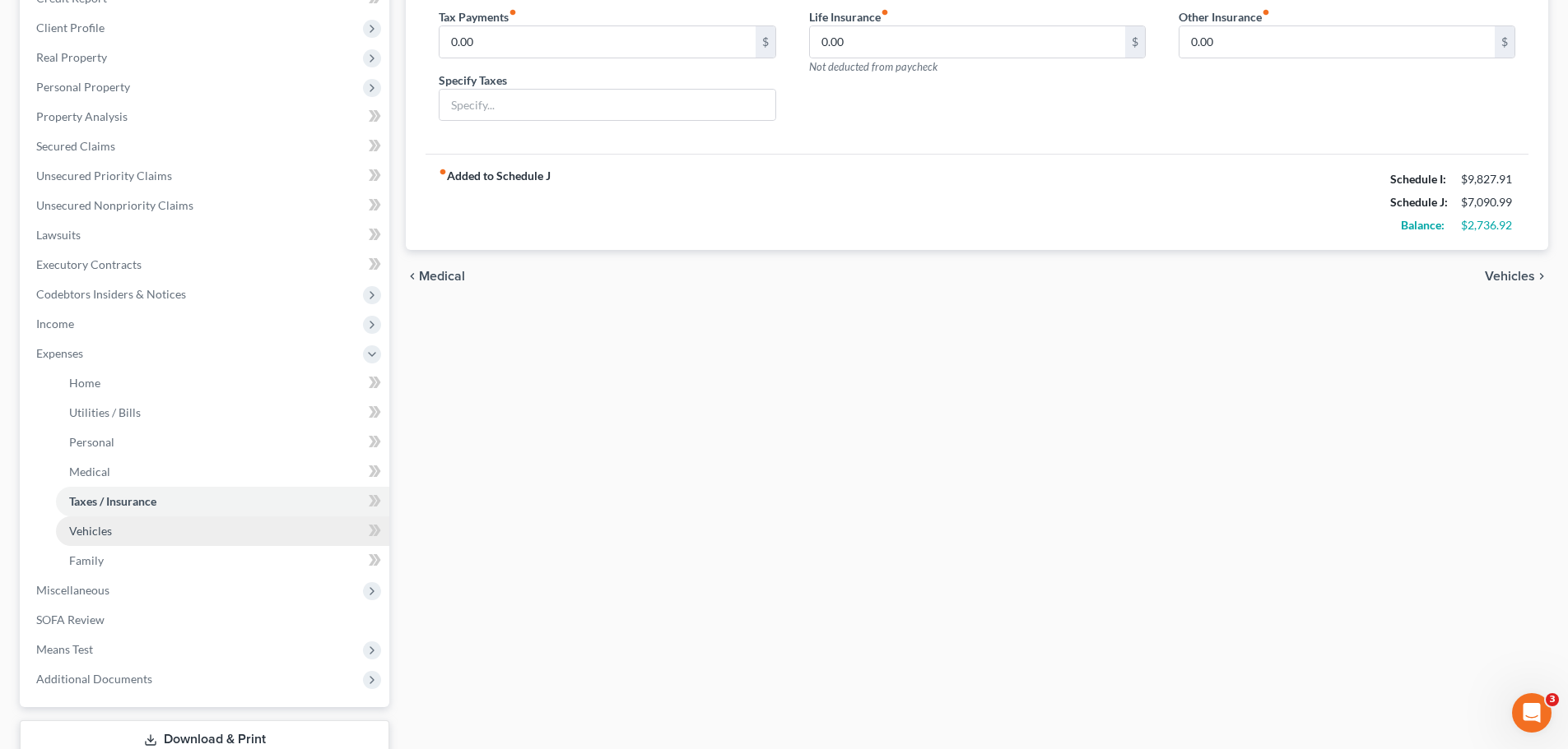
click at [151, 536] on link "Vehicles" at bounding box center [222, 531] width 334 height 29
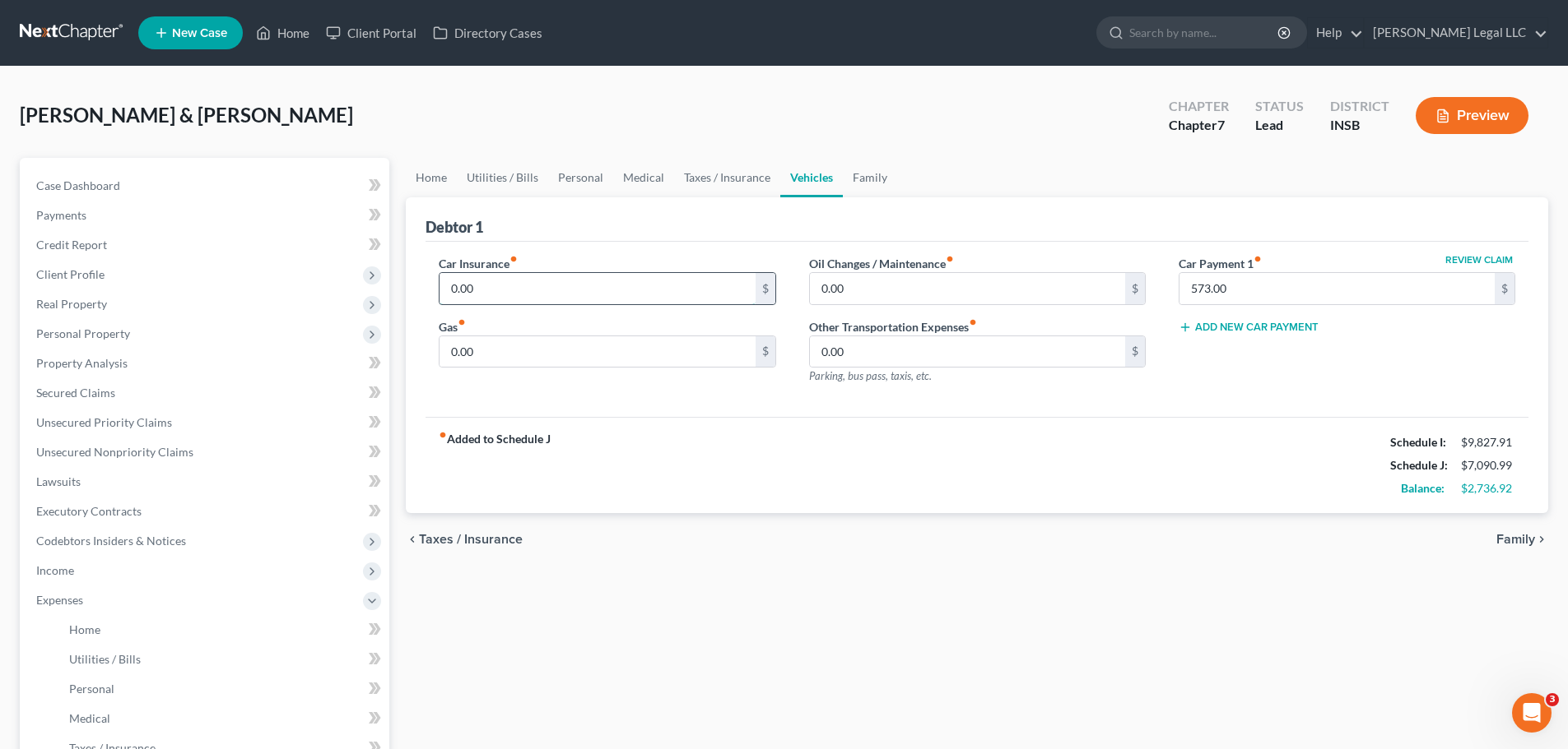
click at [493, 278] on input "0.00" at bounding box center [596, 288] width 315 height 31
type input "150"
type input "1"
type input "200"
type input "1"
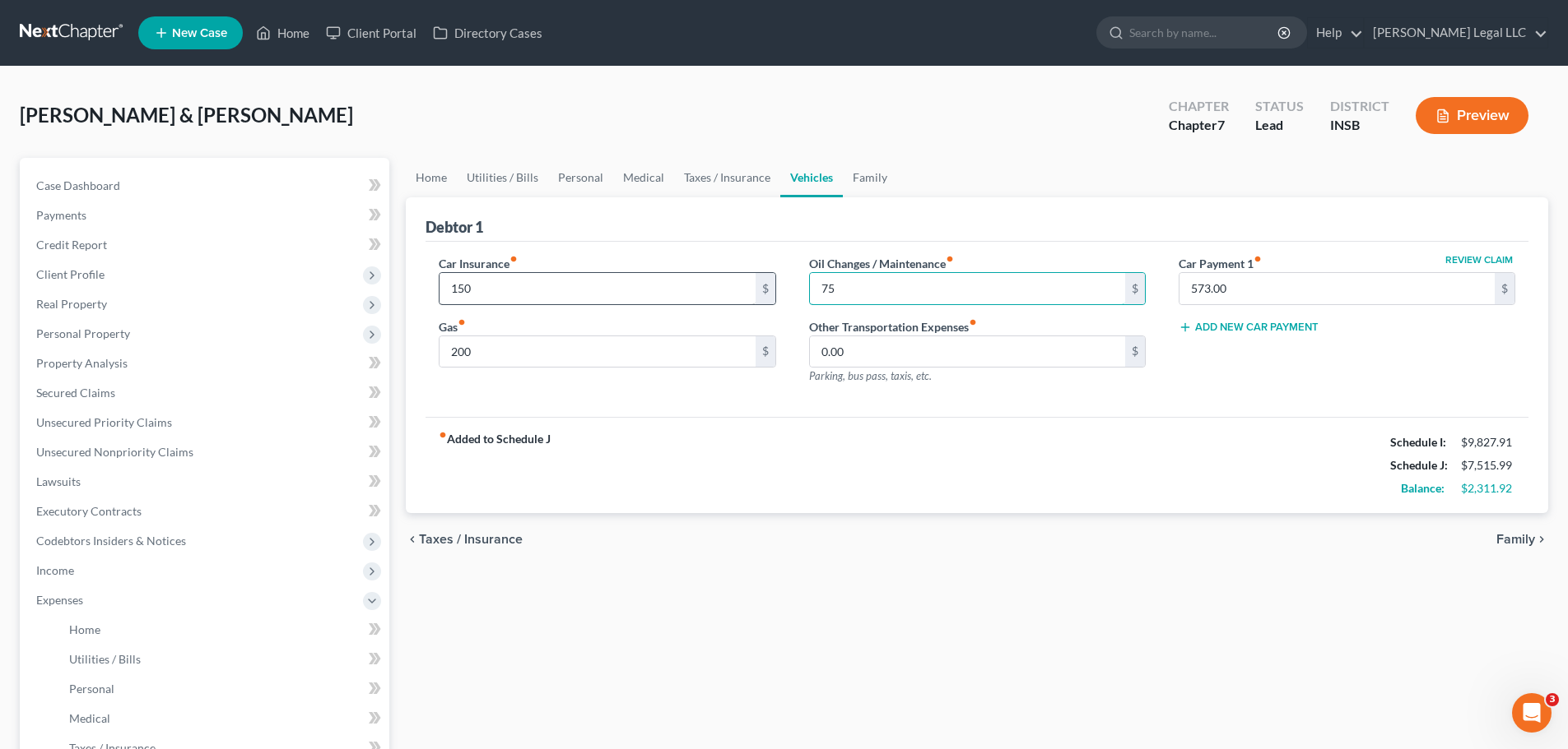
type input "75"
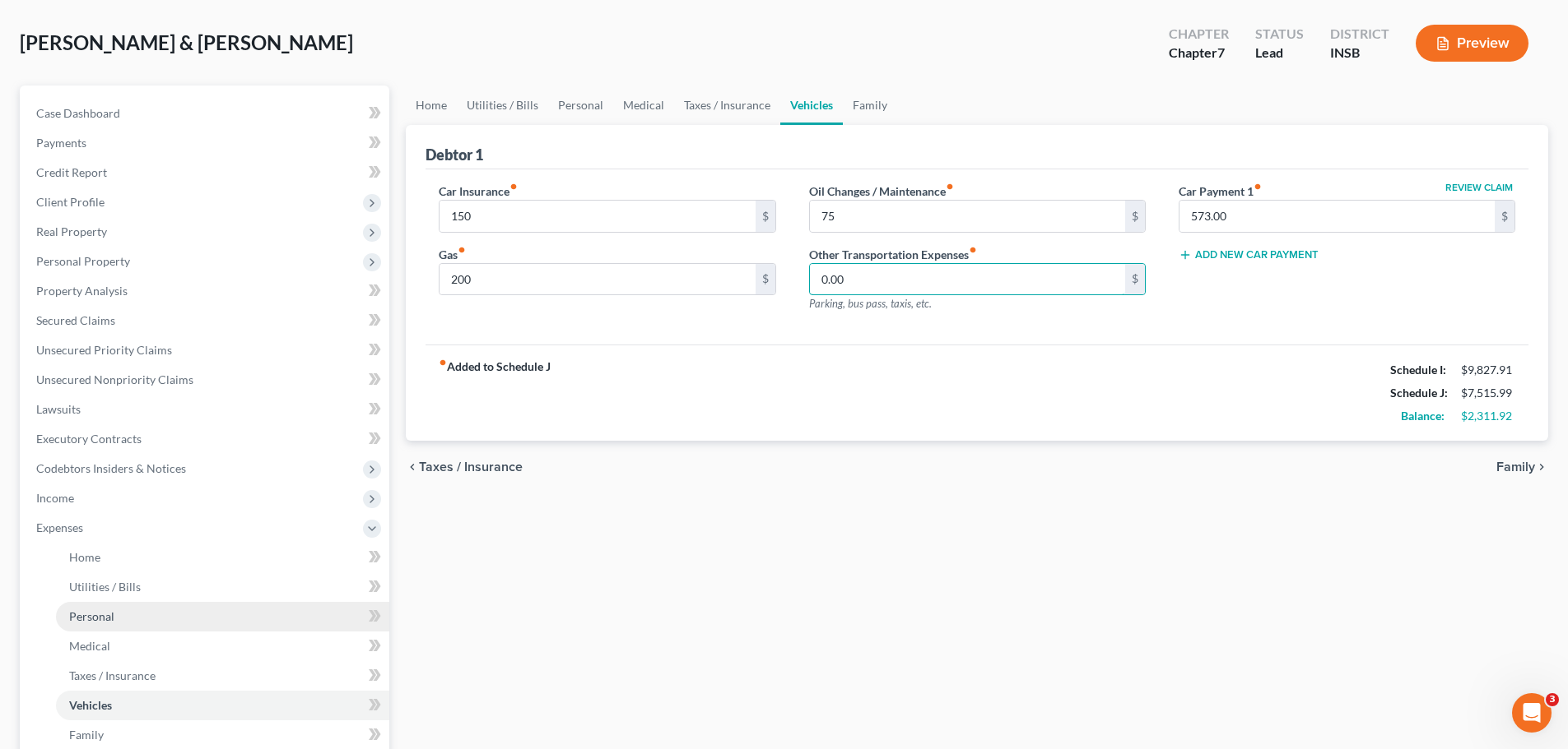
scroll to position [165, 0]
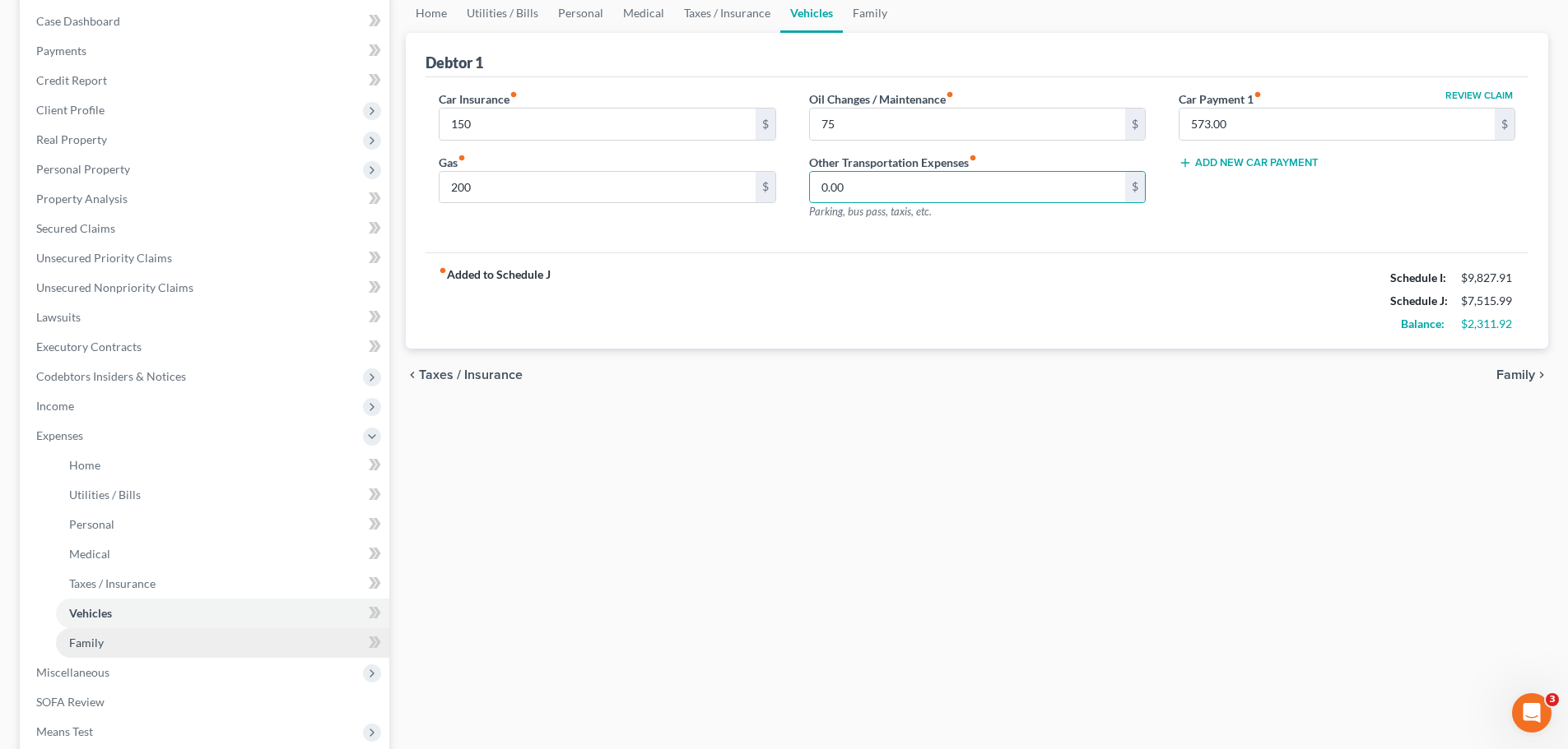
drag, startPoint x: 94, startPoint y: 635, endPoint x: 106, endPoint y: 634, distance: 12.0
click at [94, 636] on span "Family" at bounding box center [86, 643] width 34 height 14
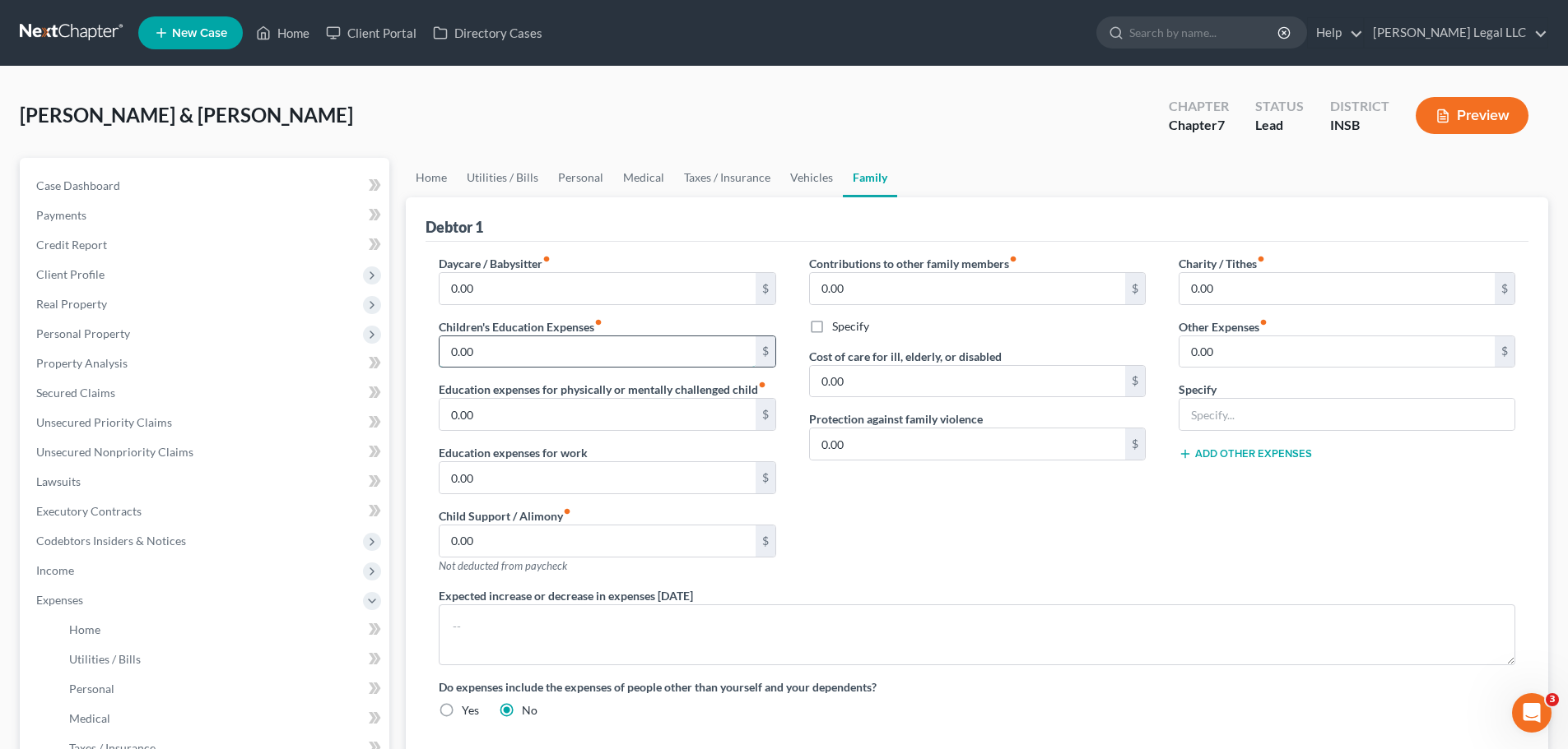
click at [490, 350] on input "0.00" at bounding box center [596, 351] width 315 height 31
click at [493, 277] on input "0.00" at bounding box center [596, 288] width 315 height 31
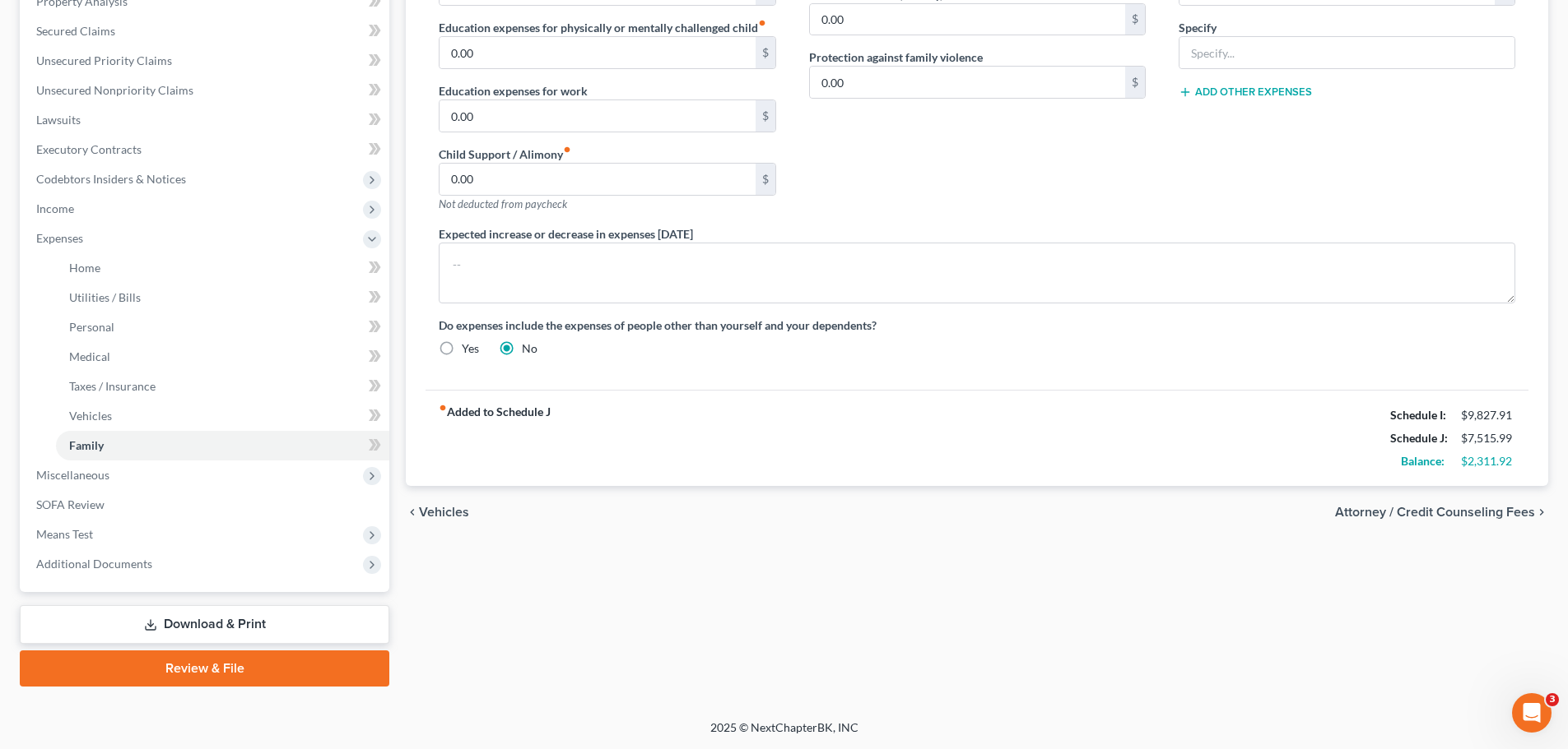
scroll to position [280, 0]
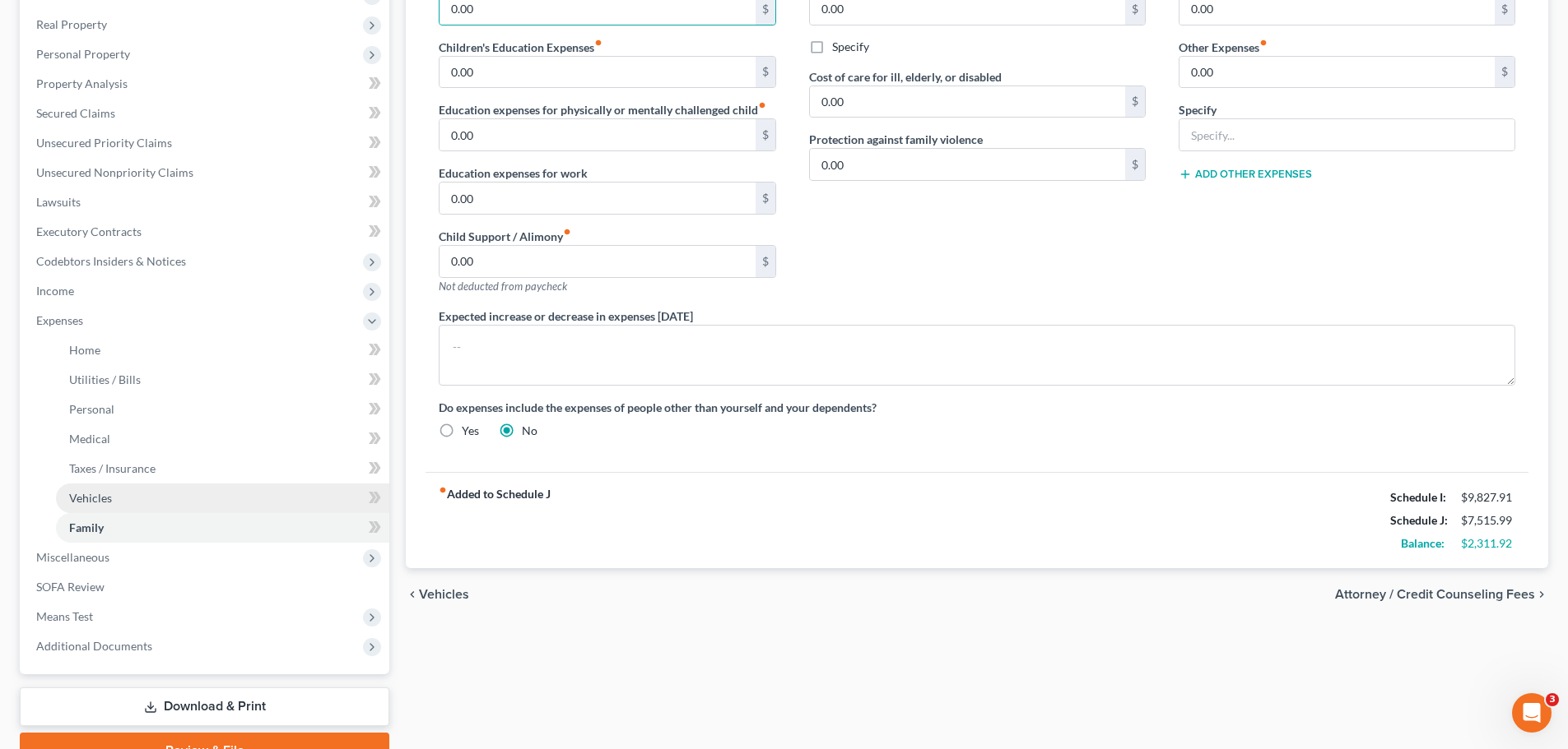
click at [102, 499] on span "Vehicles" at bounding box center [90, 497] width 43 height 14
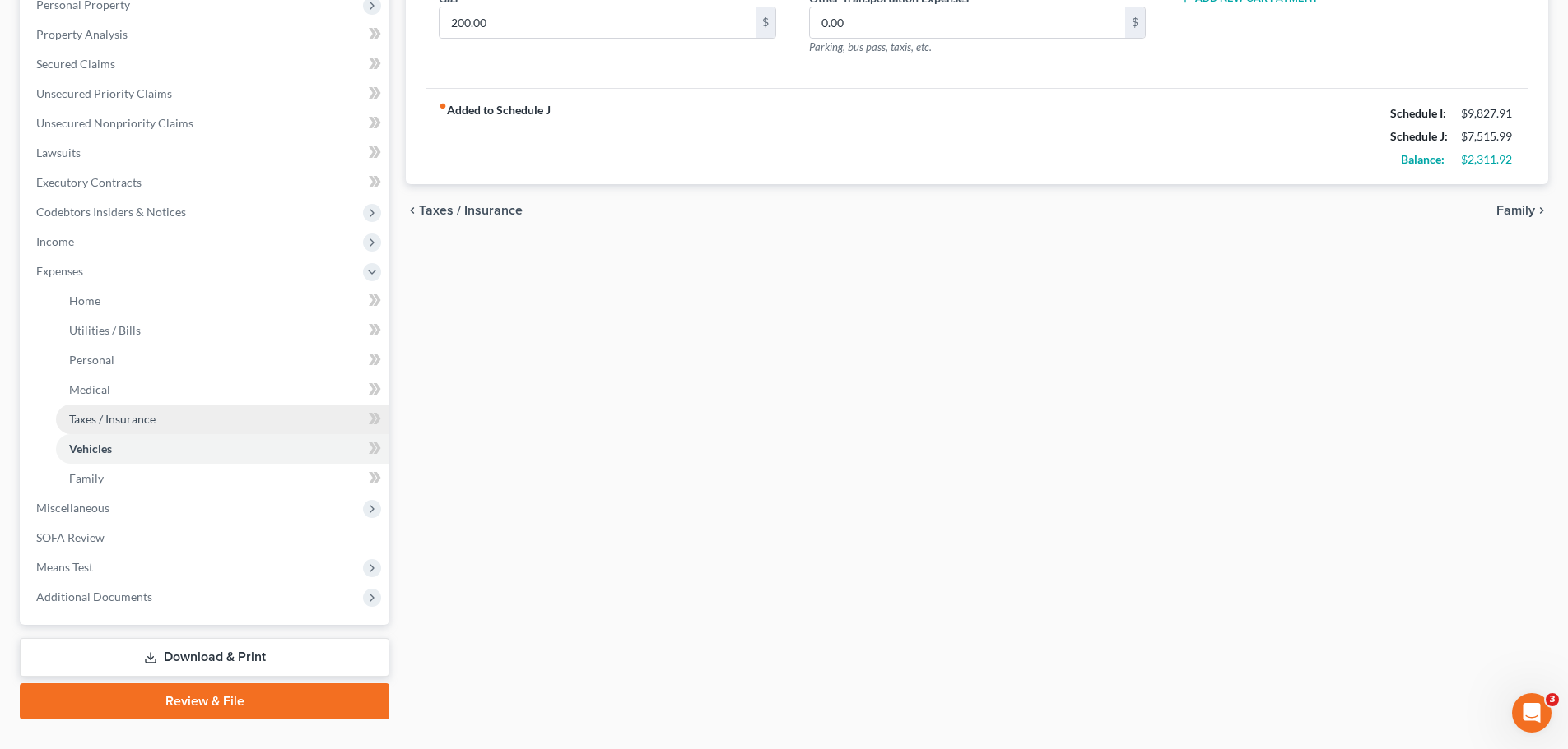
click at [105, 420] on span "Taxes / Insurance" at bounding box center [112, 419] width 86 height 14
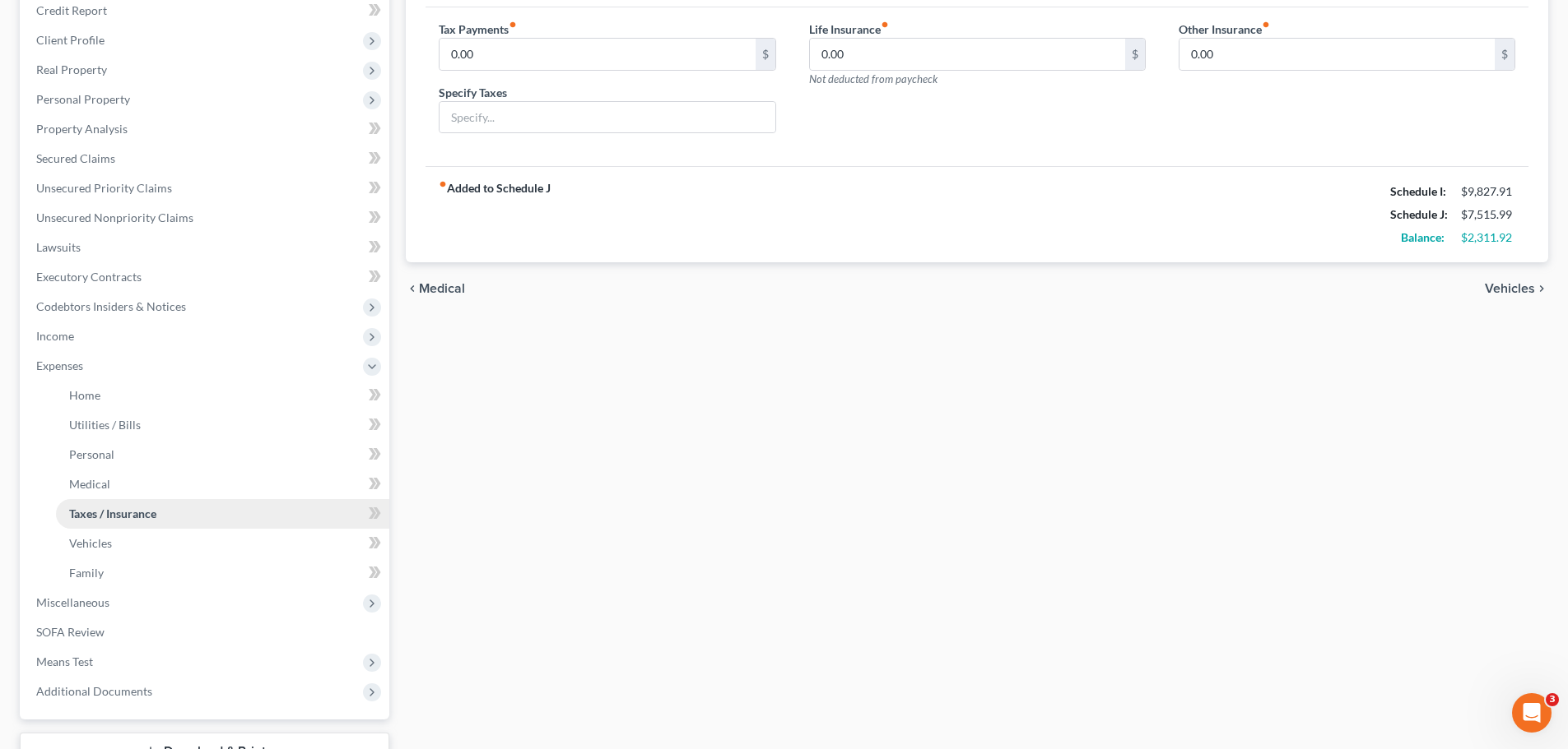
scroll to position [247, 0]
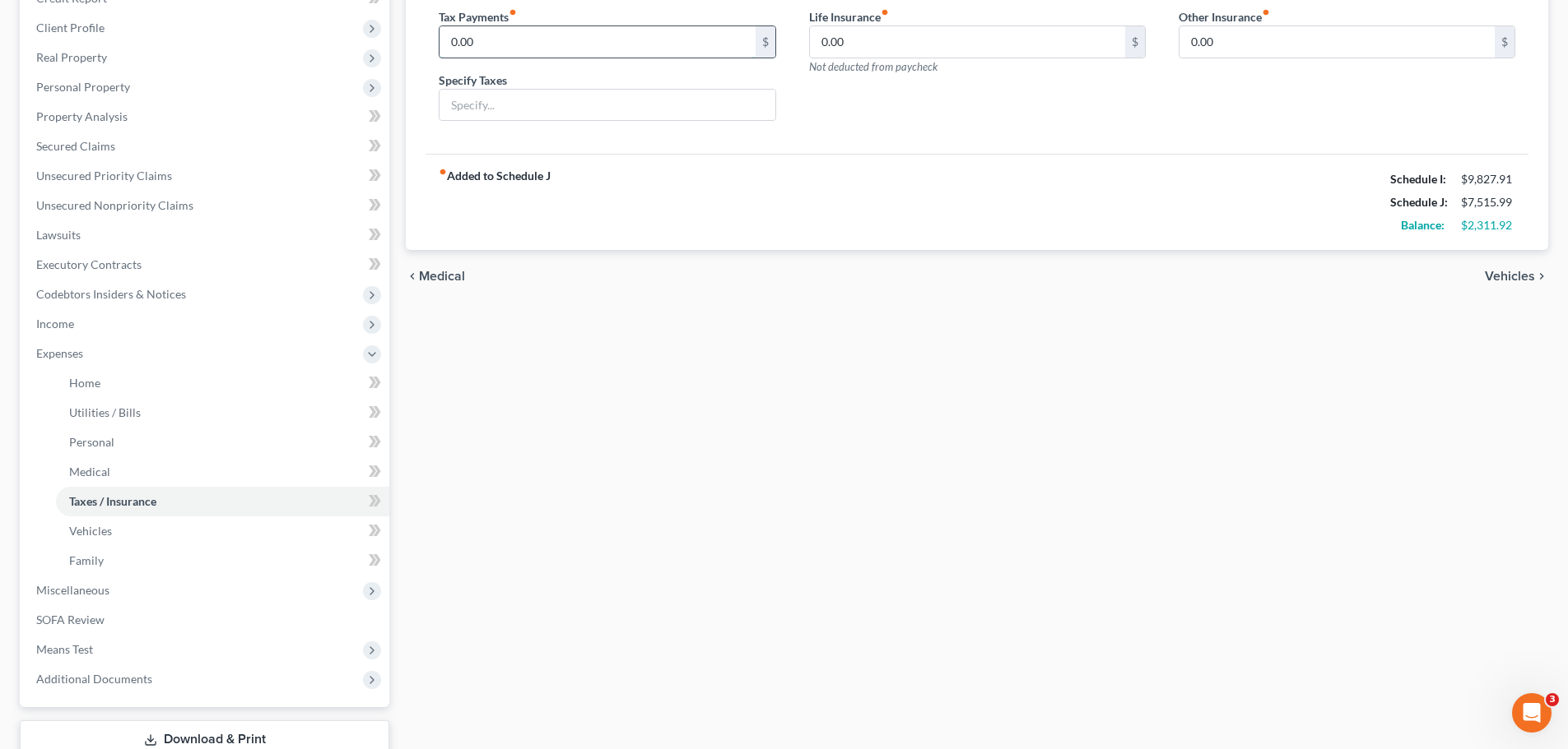
click at [508, 54] on input "0.00" at bounding box center [596, 41] width 315 height 31
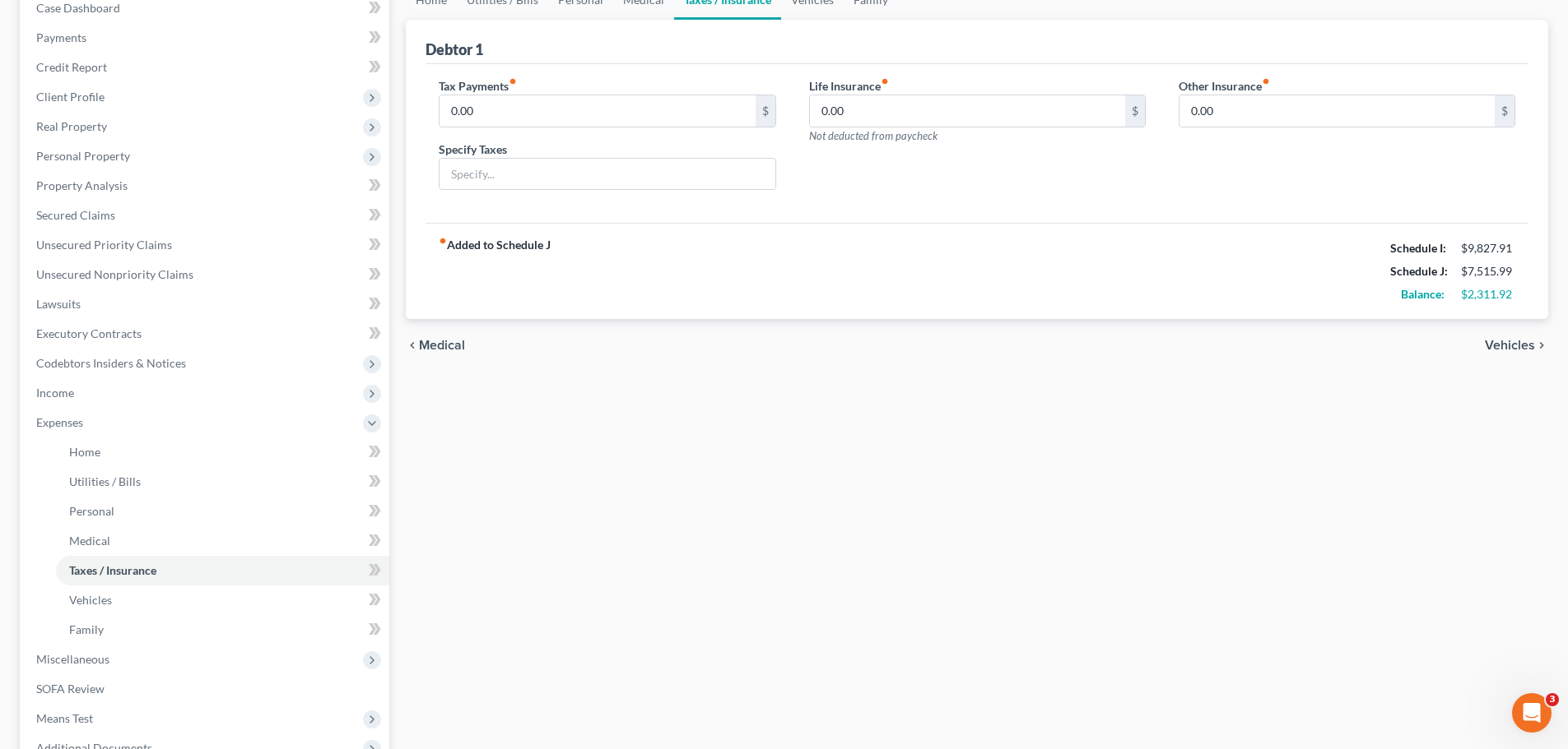
scroll to position [82, 0]
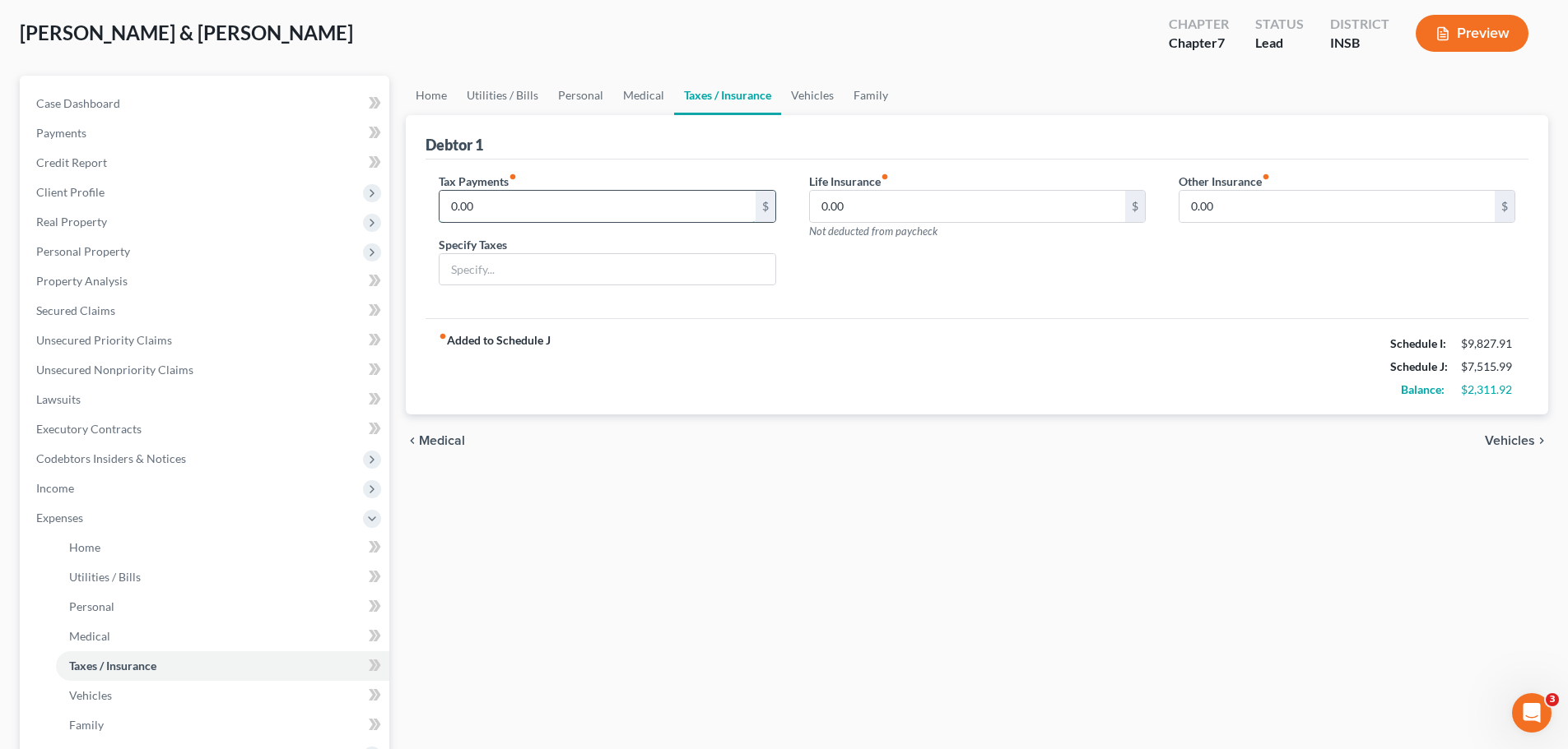
click at [472, 211] on input "0.00" at bounding box center [596, 206] width 315 height 31
type input "150"
drag, startPoint x: 734, startPoint y: 272, endPoint x: 584, endPoint y: 272, distance: 150.0
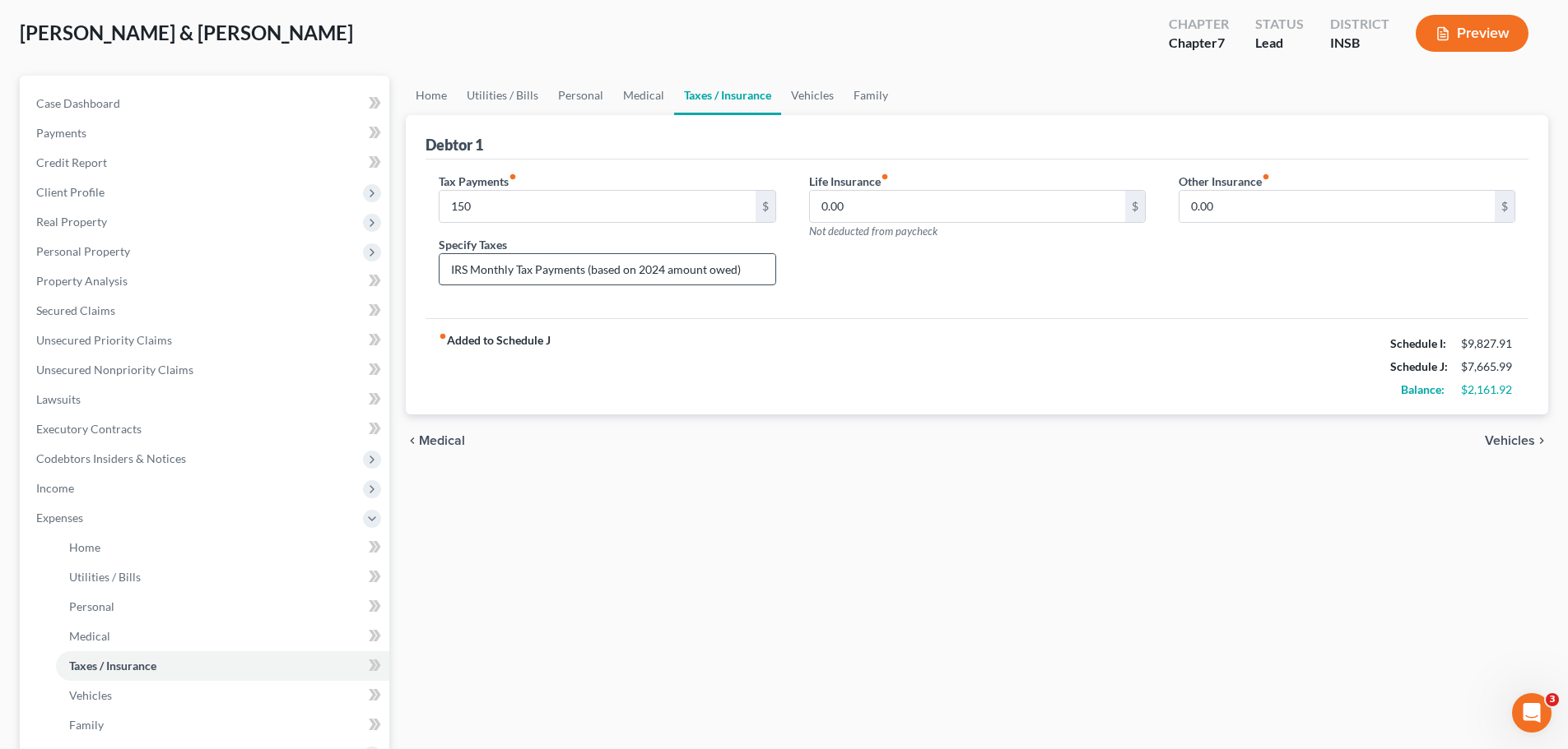
click at [584, 272] on input "IRS Monthly Tax Payments (based on 2024 amount owed)" at bounding box center [606, 269] width 335 height 31
click at [713, 270] on input "IRS Monthly Tax Payments (Previously Owed Taxes)" at bounding box center [606, 269] width 335 height 31
click at [733, 270] on input "IRS Monthly Tax Payments (Previously Owed Taxes)" at bounding box center [606, 269] width 335 height 31
drag, startPoint x: 728, startPoint y: 270, endPoint x: 636, endPoint y: 278, distance: 92.3
click at [636, 278] on input "IRS Monthly Tax Payments (Previously Owed Taxes)" at bounding box center [606, 269] width 335 height 31
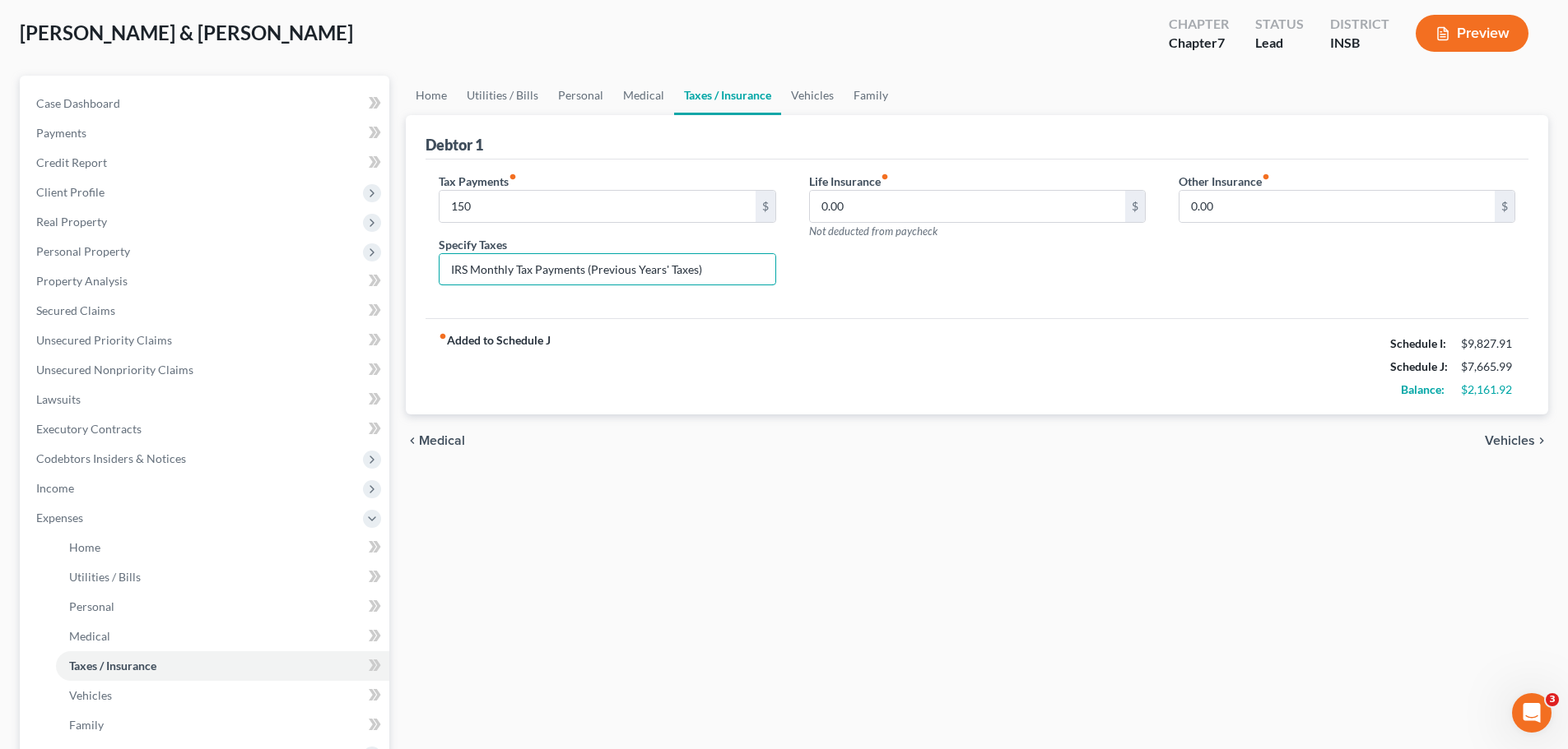
type input "IRS Monthly Tax Payments (Previous Years' Taxes)"
click at [978, 288] on div "Life Insurance fiber_manual_record 0.00 $ Not deducted from paycheck" at bounding box center [978, 237] width 370 height 127
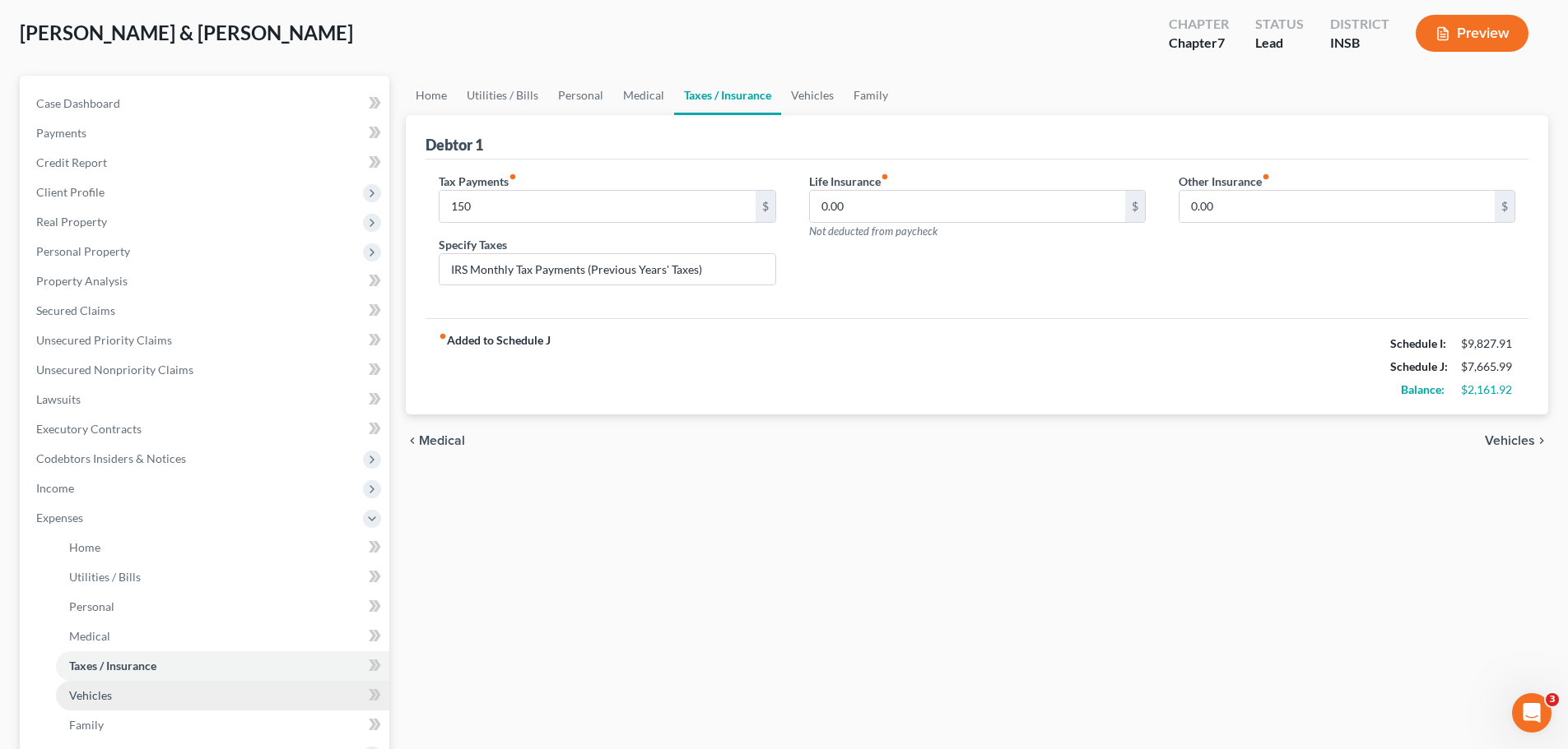
click at [111, 691] on link "Vehicles" at bounding box center [222, 696] width 334 height 29
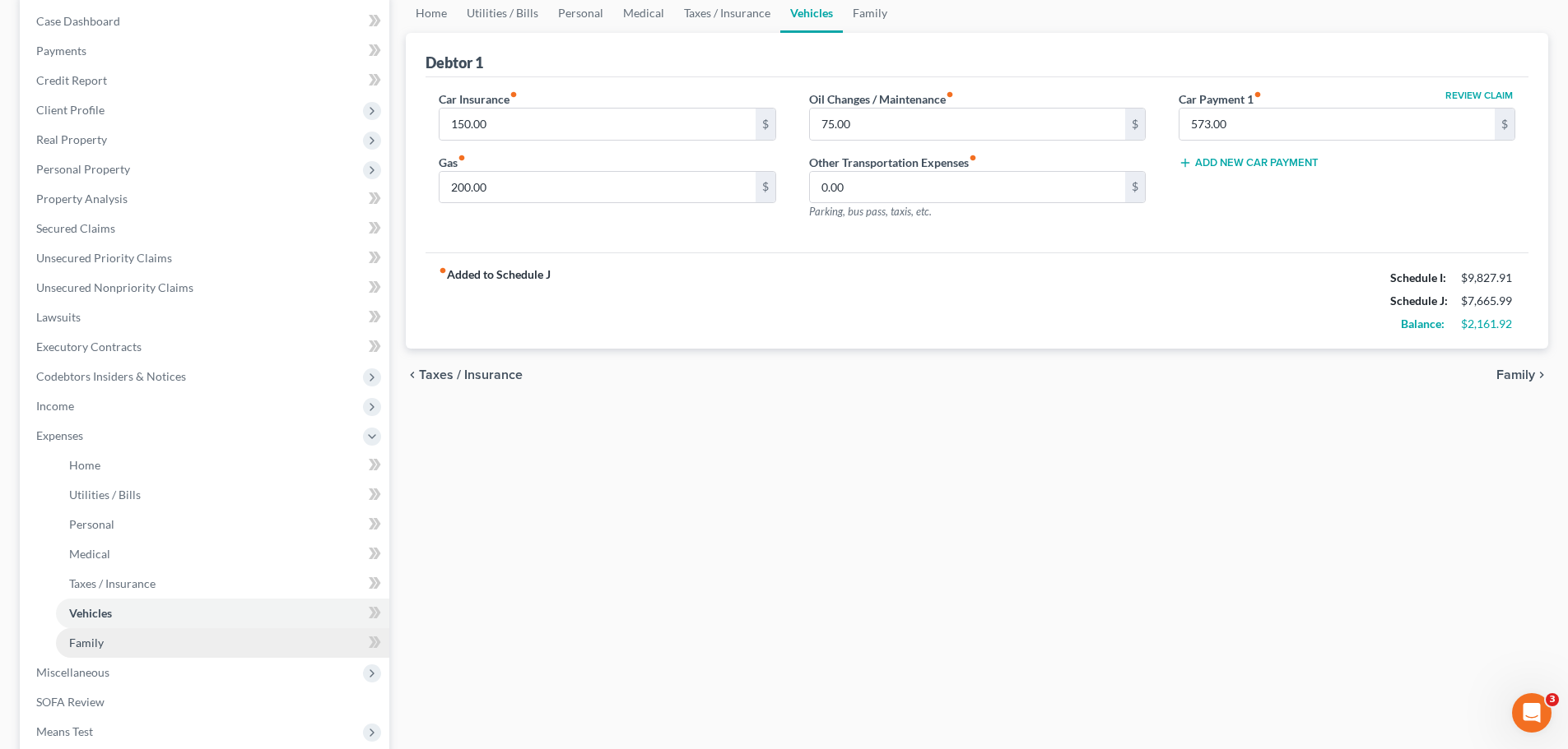
click at [93, 633] on link "Family" at bounding box center [222, 643] width 334 height 29
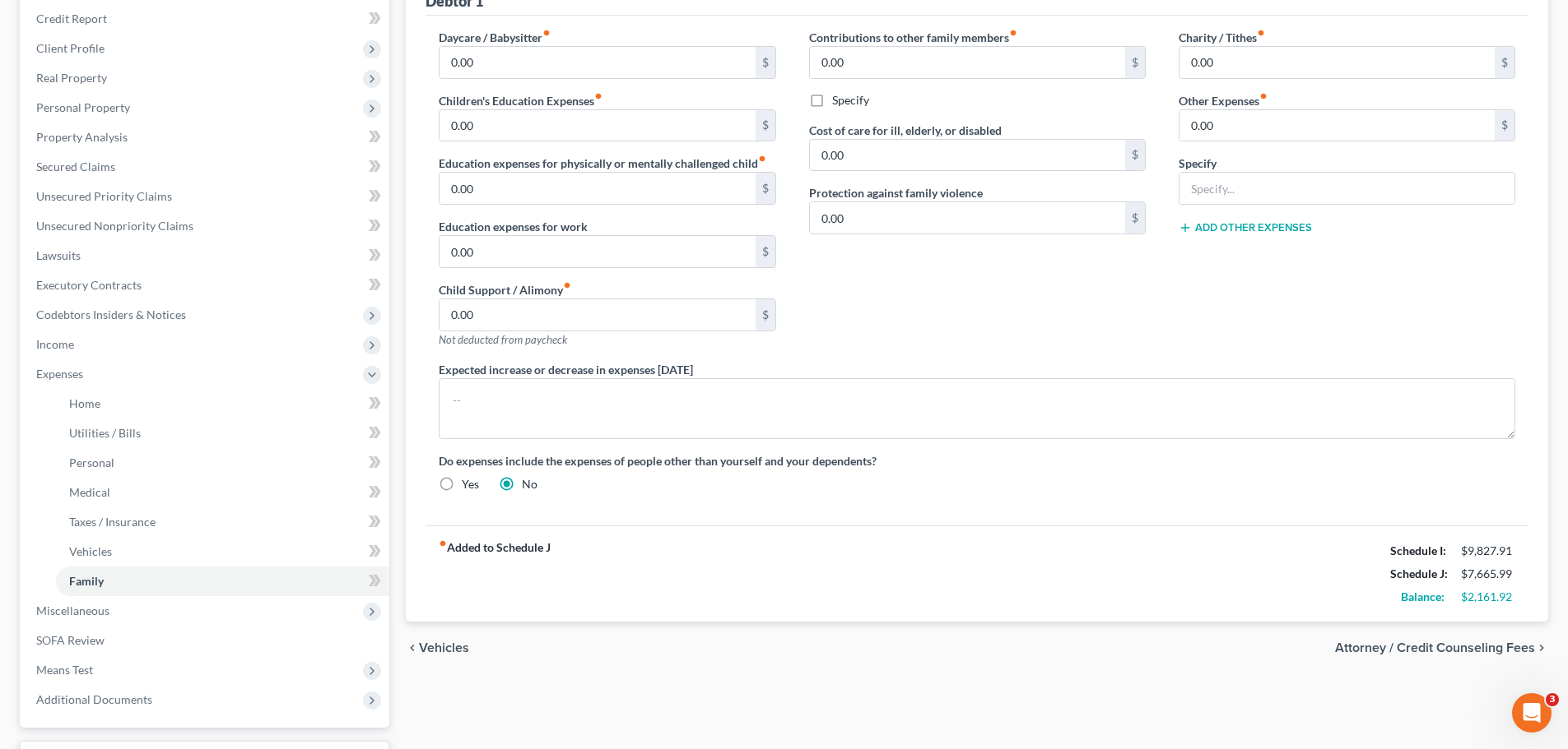
scroll to position [247, 0]
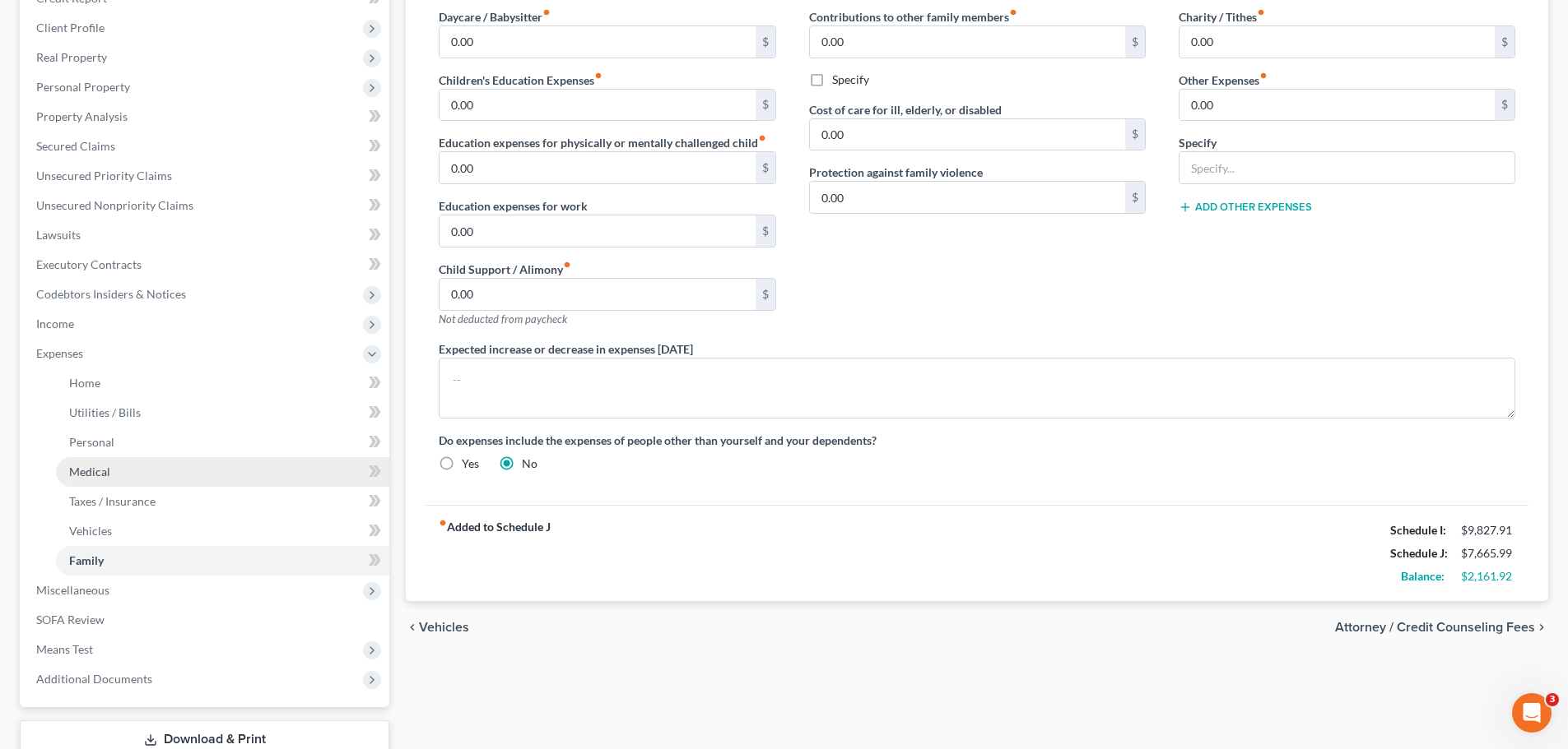
click at [133, 466] on link "Medical" at bounding box center [222, 471] width 334 height 29
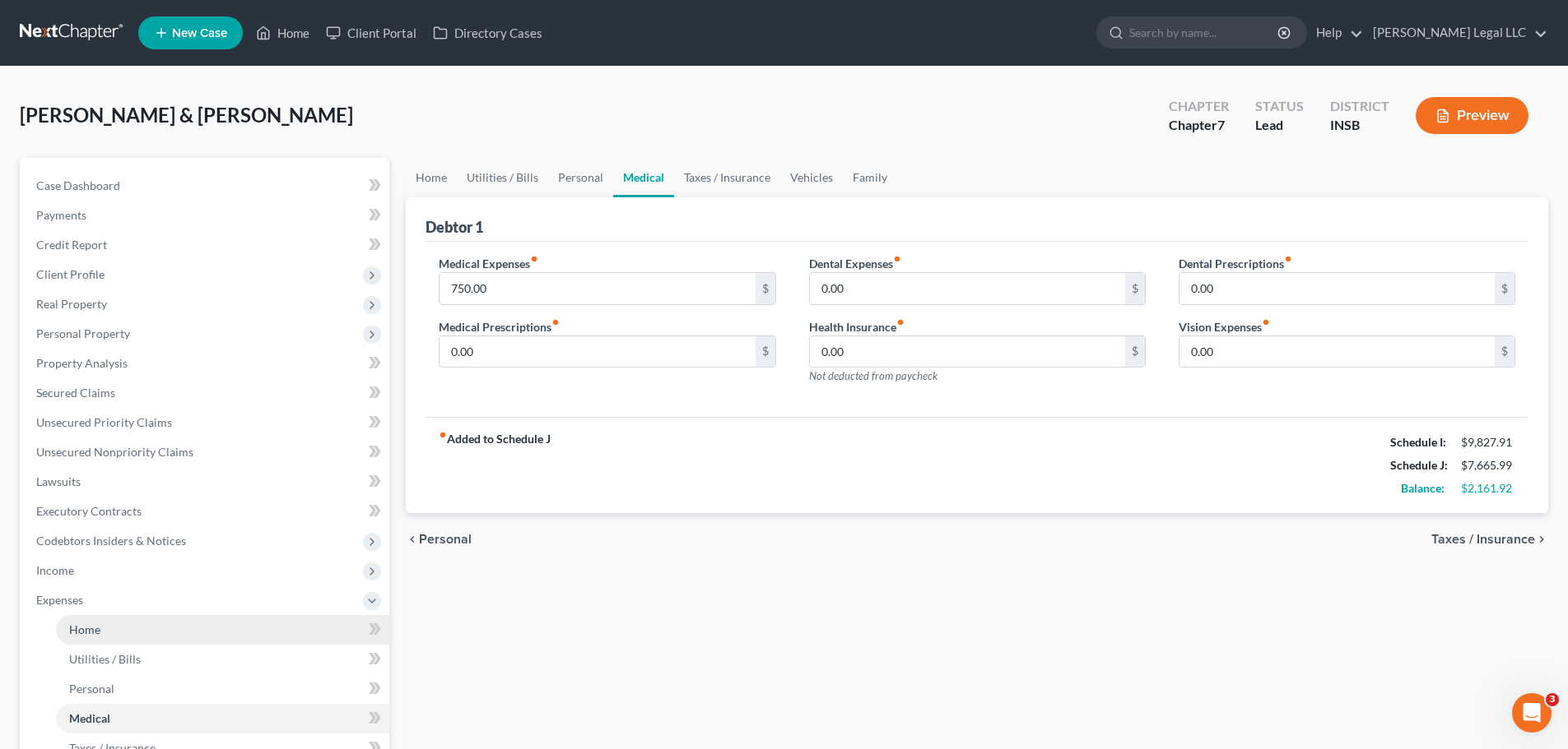
drag, startPoint x: 70, startPoint y: 626, endPoint x: 89, endPoint y: 634, distance: 20.6
click at [72, 628] on span "Home" at bounding box center [84, 629] width 31 height 14
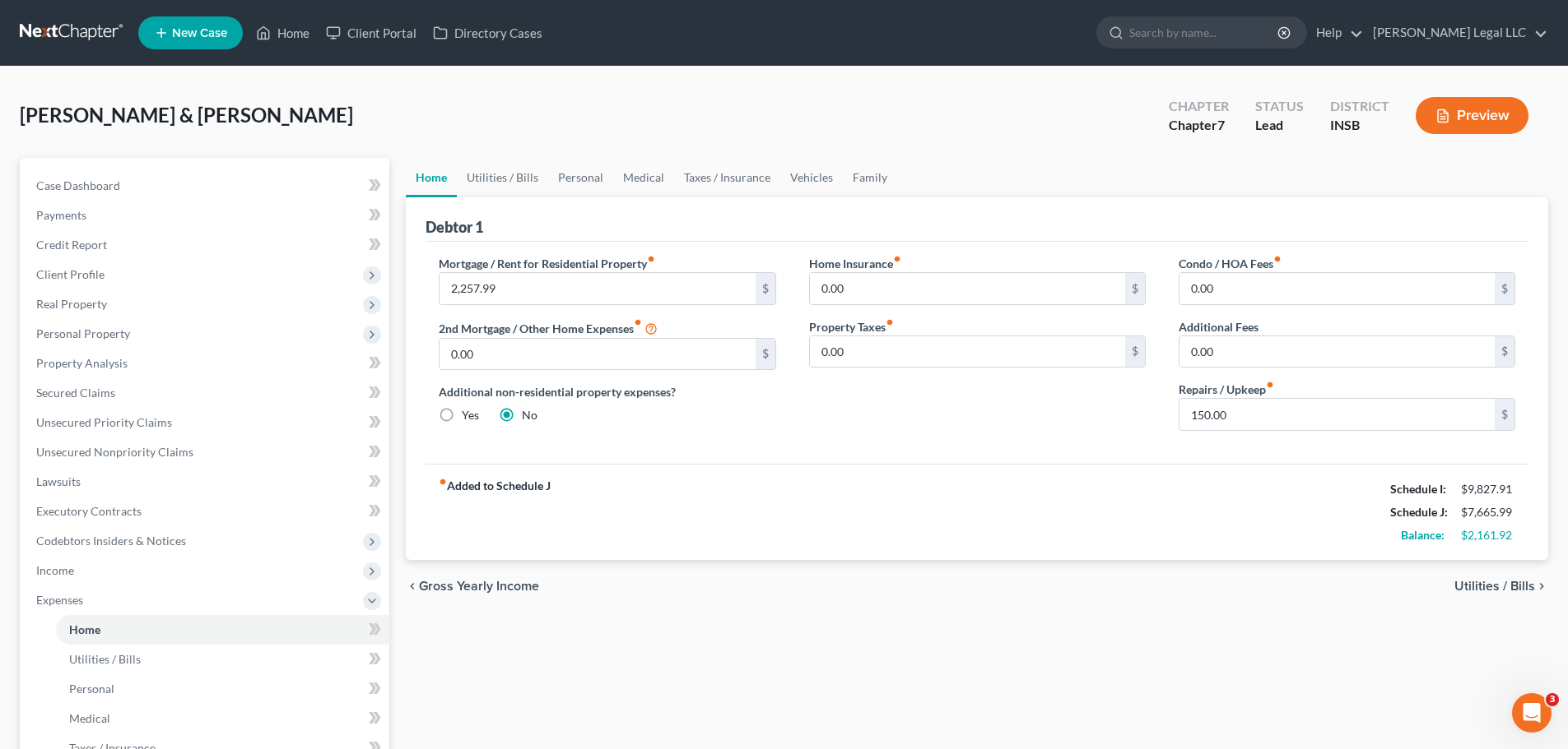
click at [802, 288] on div "Home Insurance fiber_manual_record 0.00 $ Property Taxes fiber_manual_record 0.…" at bounding box center [978, 349] width 370 height 189
click at [833, 285] on input "0.00" at bounding box center [967, 288] width 315 height 31
type input "200"
drag, startPoint x: 865, startPoint y: 573, endPoint x: 858, endPoint y: 556, distance: 18.4
click at [865, 573] on div "chevron_left Gross Yearly Income Utilities / Bills chevron_right" at bounding box center [977, 586] width 1142 height 53
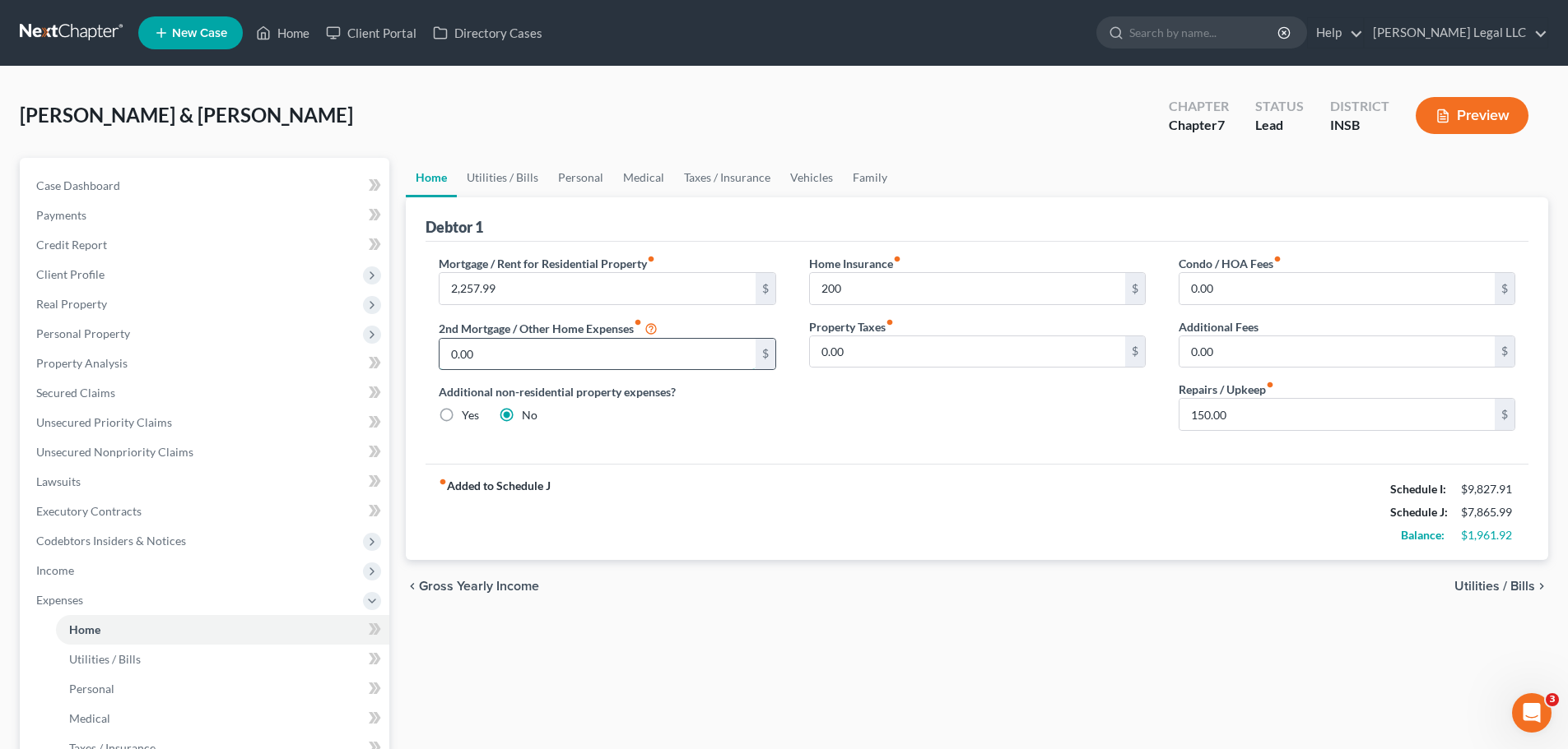
click at [564, 367] on input "0.00" at bounding box center [596, 354] width 315 height 31
click at [1024, 545] on div "fiber_manual_record Added to Schedule J Schedule I: $9,827.91 Schedule J: $7,86…" at bounding box center [977, 512] width 1103 height 96
click at [1230, 410] on input "150.00" at bounding box center [1336, 414] width 315 height 31
click at [866, 438] on div "Home Insurance fiber_manual_record 200 $ Property Taxes fiber_manual_record 0.0…" at bounding box center [978, 349] width 370 height 189
click at [76, 657] on span "Utilities / Bills" at bounding box center [105, 659] width 72 height 14
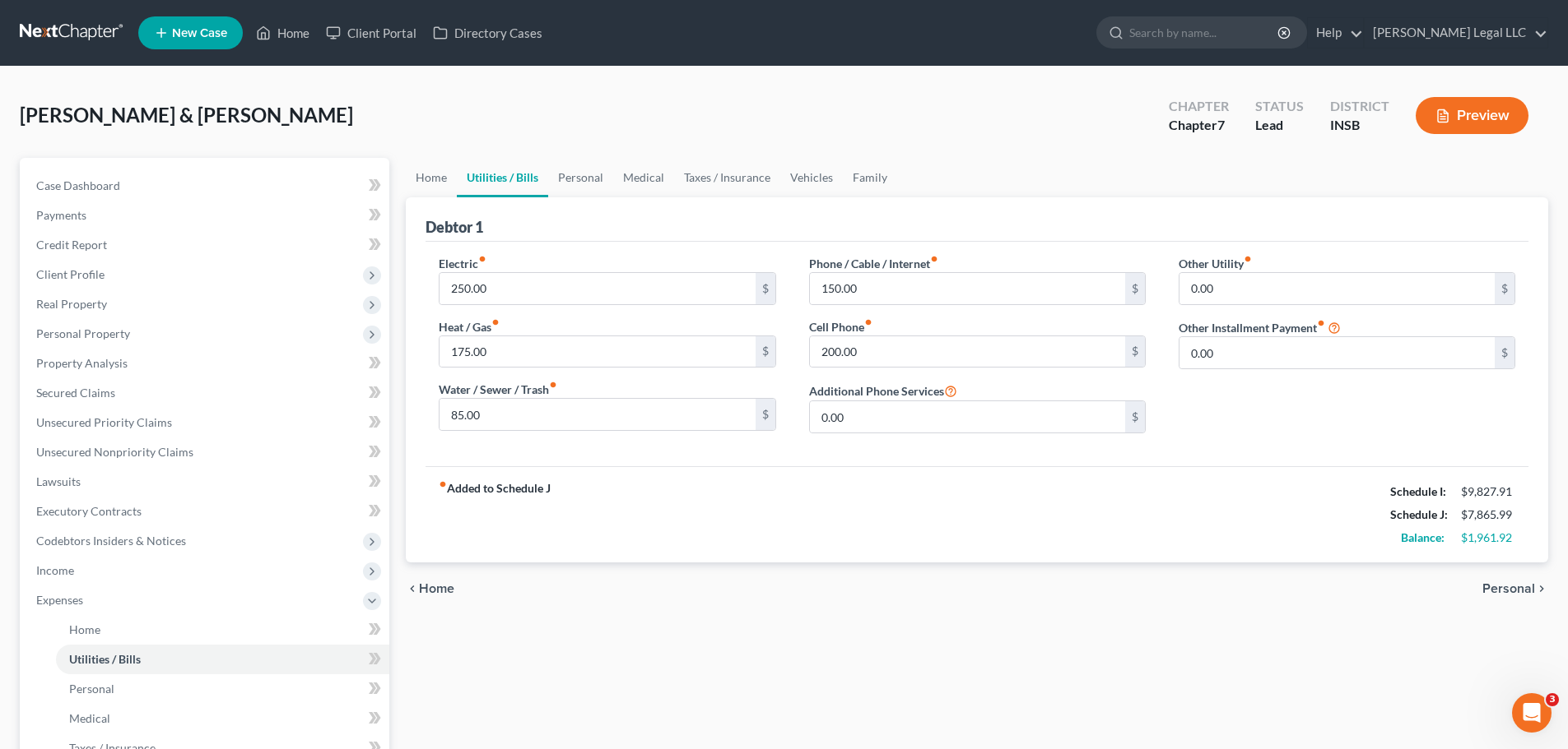
click at [779, 490] on div "fiber_manual_record Added to Schedule J Schedule I: $9,827.91 Schedule J: $7,86…" at bounding box center [977, 514] width 1103 height 96
click at [111, 696] on link "Personal" at bounding box center [222, 689] width 334 height 29
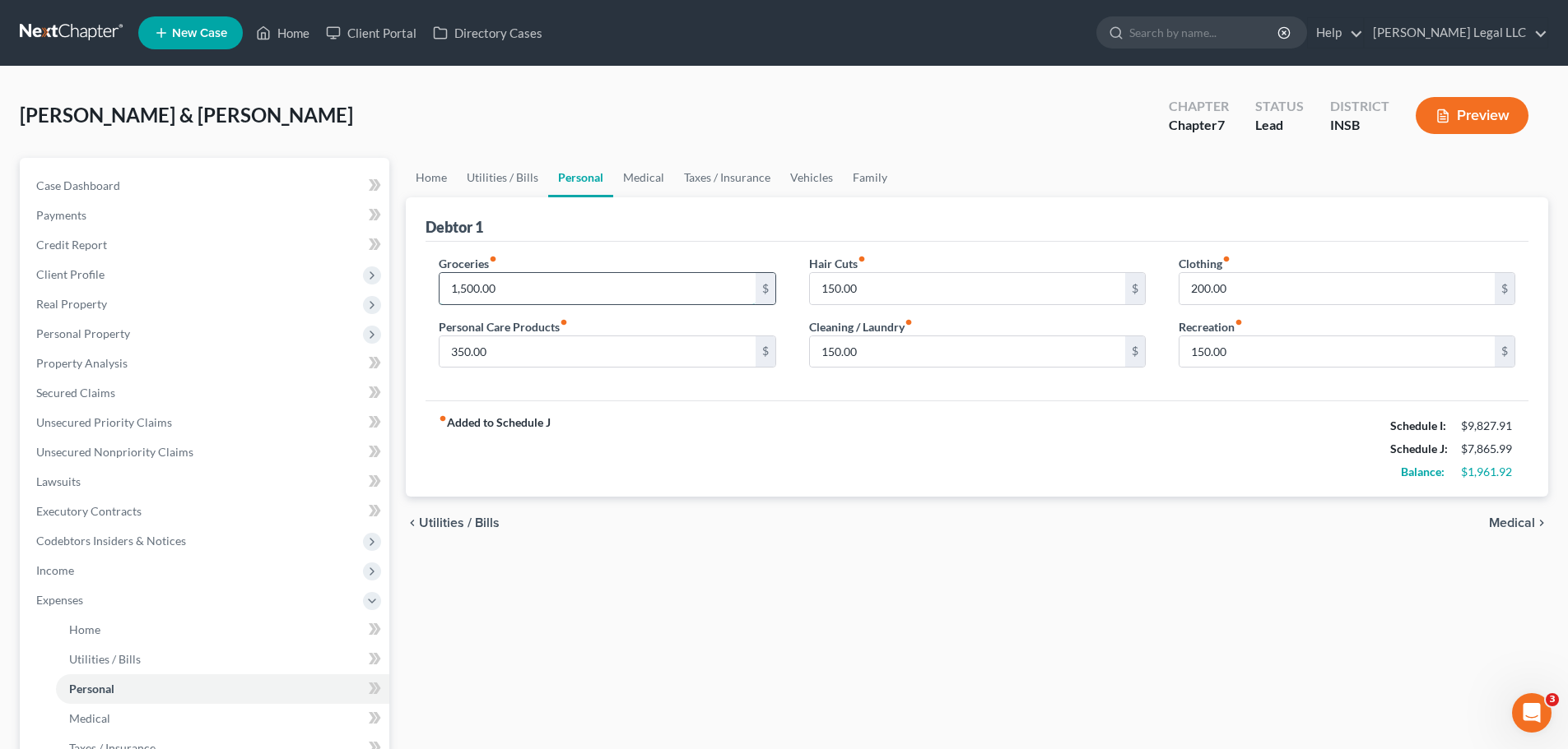
click at [490, 286] on input "1,500.00" at bounding box center [596, 288] width 315 height 31
click at [886, 287] on input "150.00" at bounding box center [967, 288] width 315 height 31
click at [1233, 287] on input "200.00" at bounding box center [1336, 288] width 315 height 31
type input "250"
click at [1135, 483] on div "fiber_manual_record Added to Schedule J Schedule I: $9,827.91 Schedule J: $7,91…" at bounding box center [977, 448] width 1103 height 96
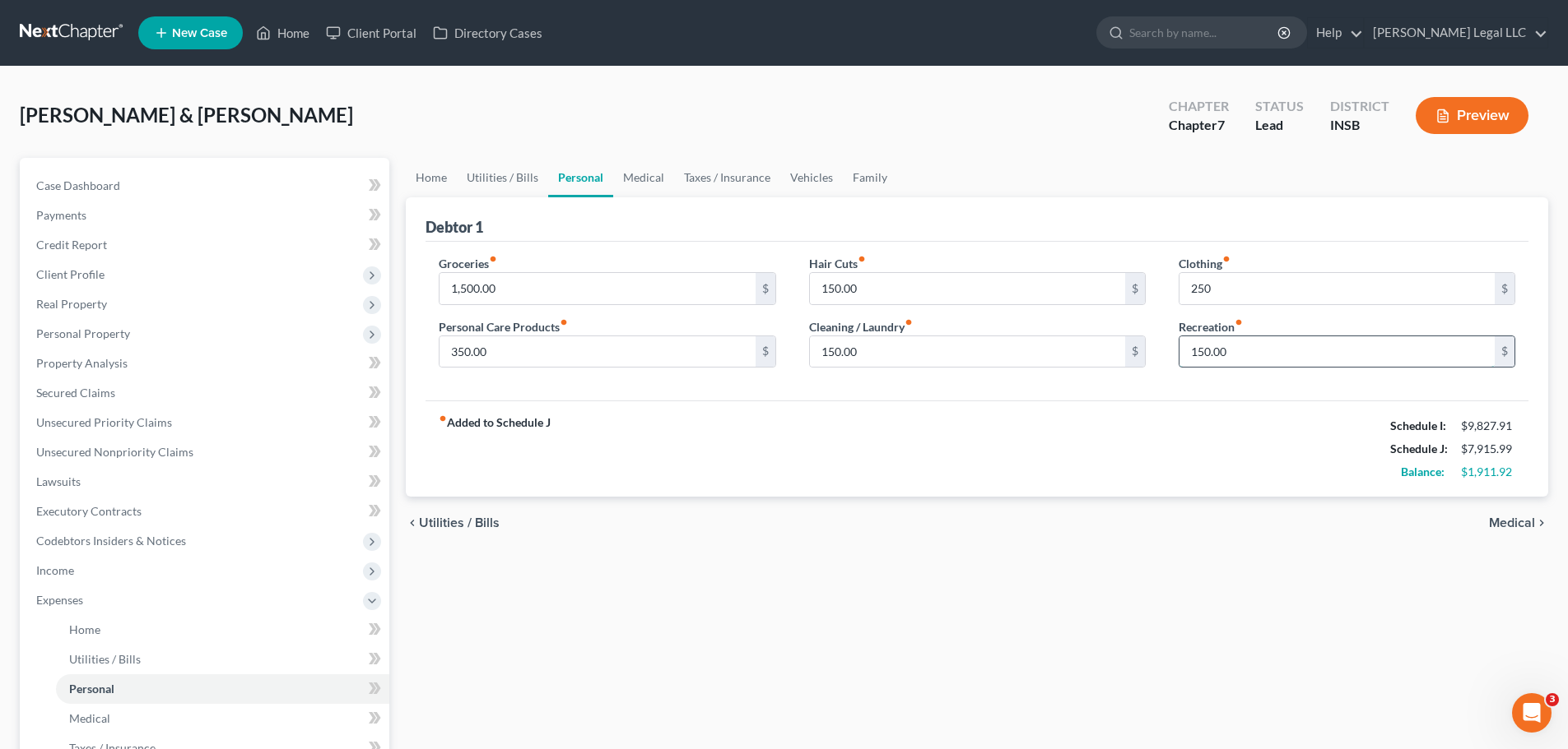
click at [1221, 359] on input "150.00" at bounding box center [1336, 351] width 315 height 31
type input "200"
click at [1091, 476] on div "fiber_manual_record Added to Schedule J Schedule I: $9,827.91 Schedule J: $7,96…" at bounding box center [977, 448] width 1103 height 96
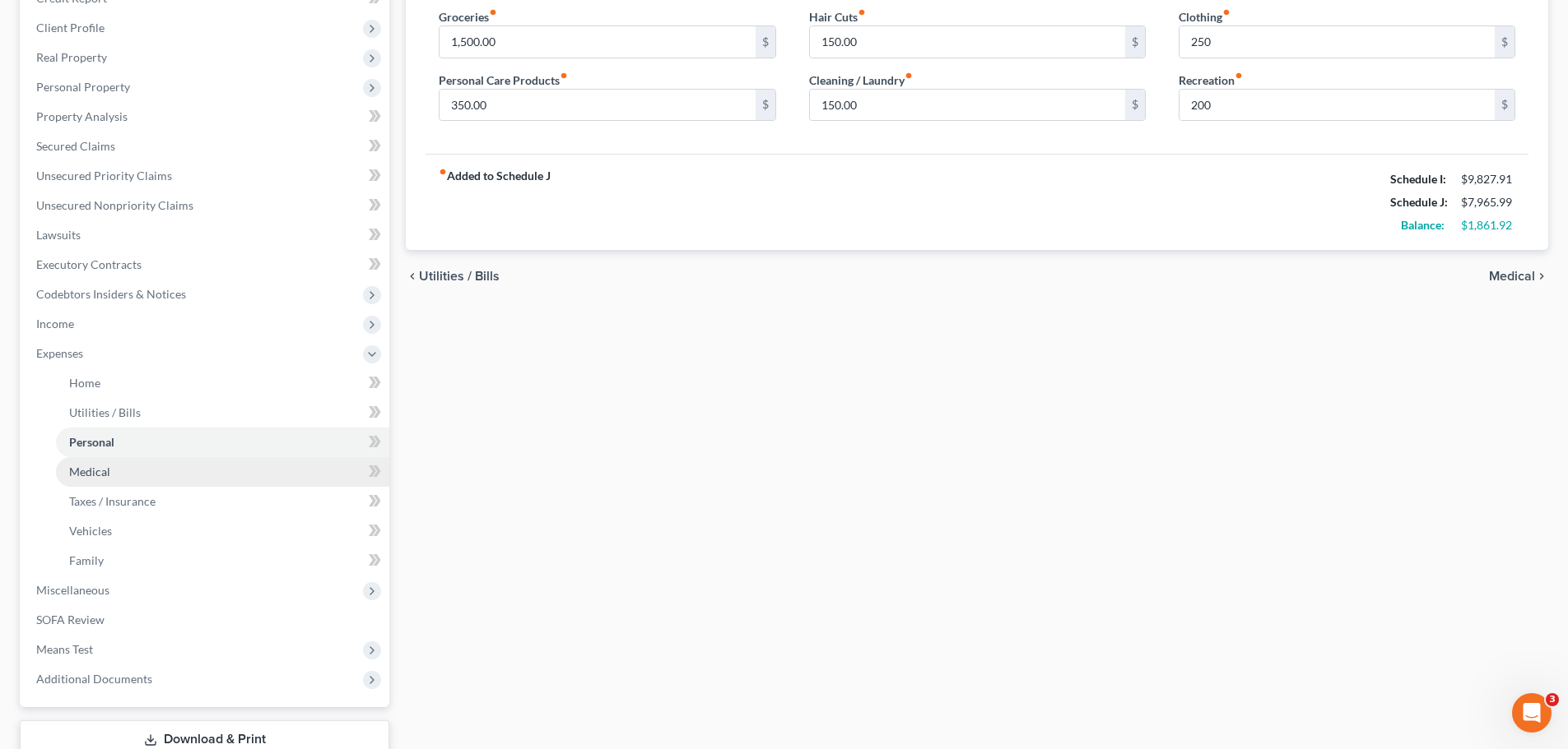
click at [77, 463] on link "Medical" at bounding box center [222, 471] width 334 height 29
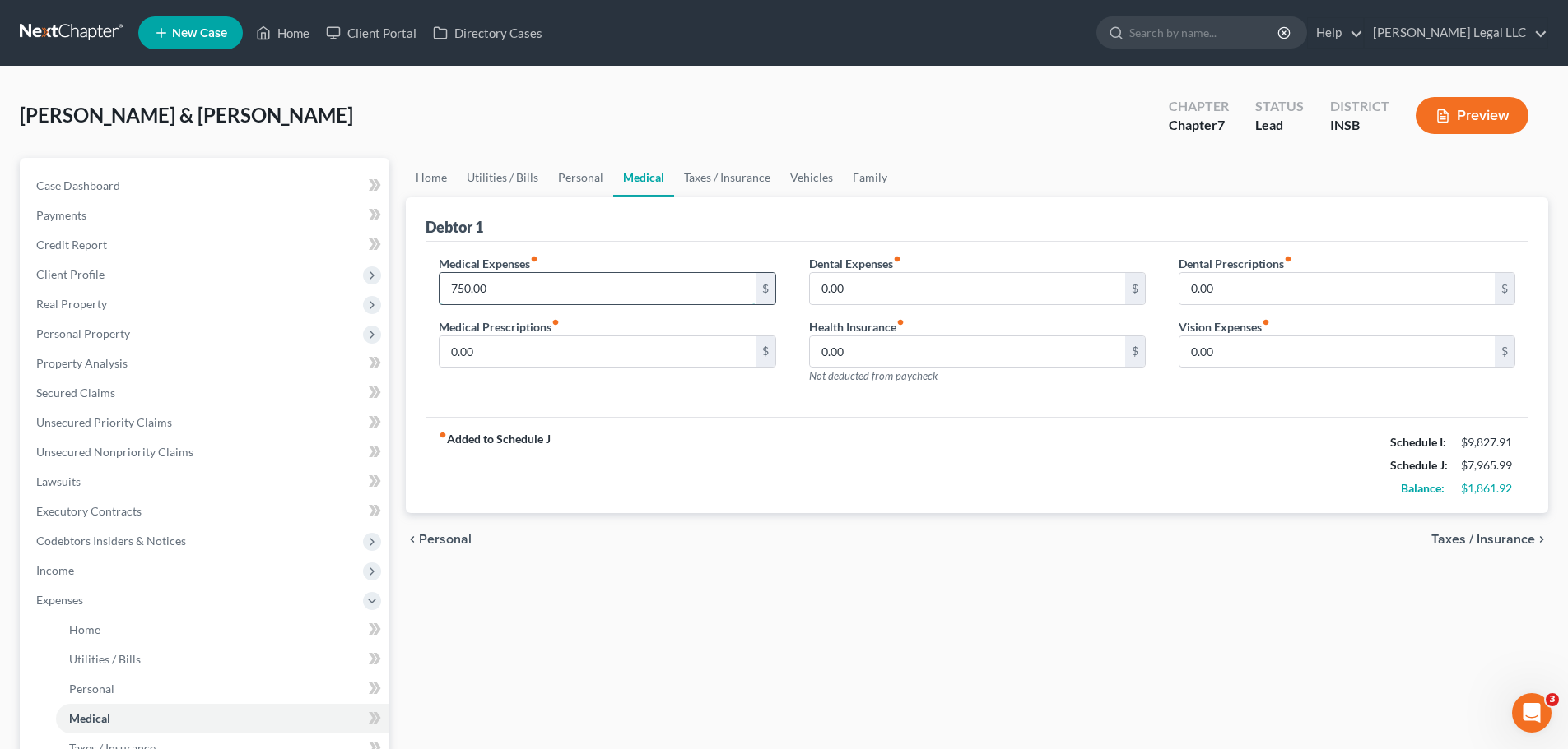
click at [596, 292] on input "750.00" at bounding box center [596, 288] width 315 height 31
type input "800"
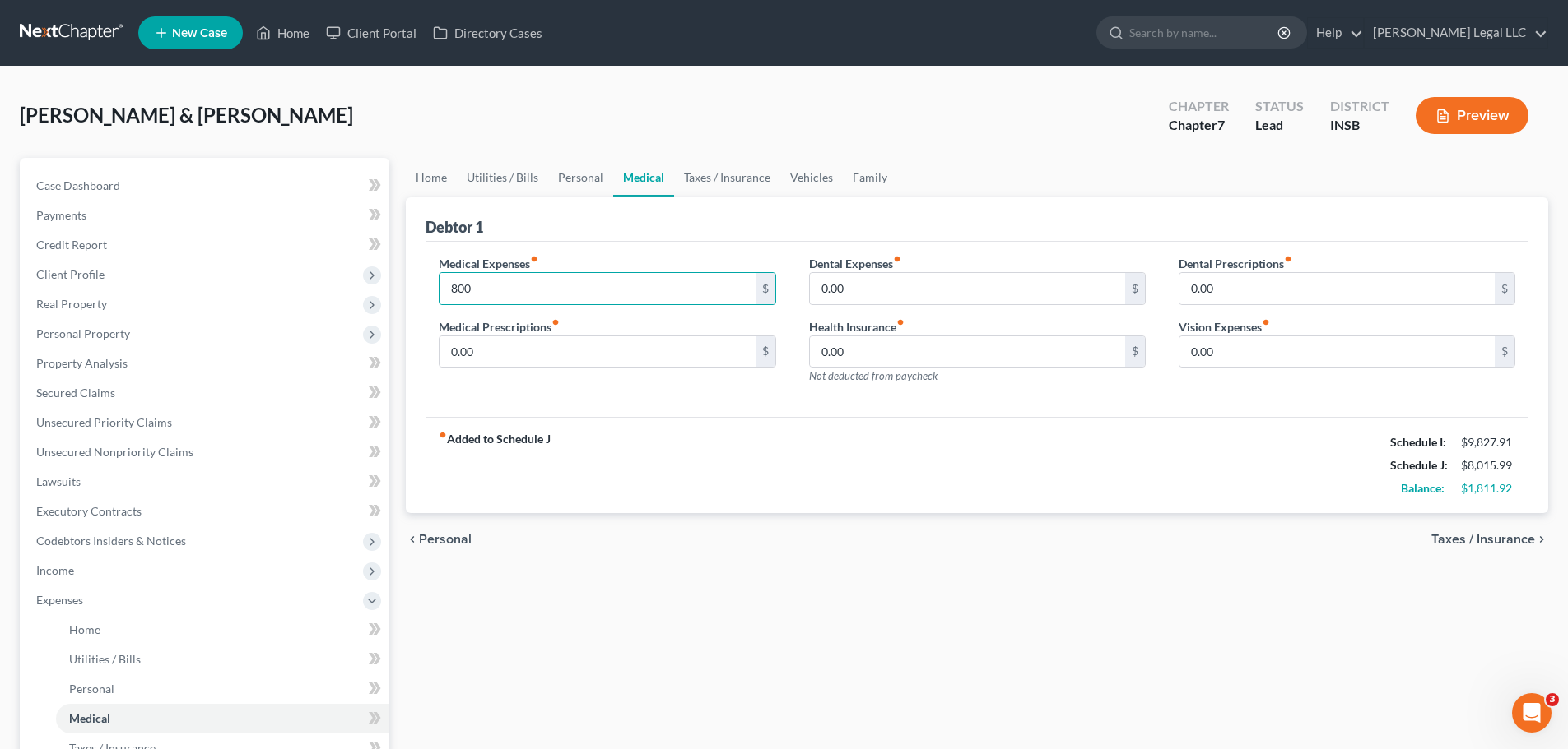
click at [676, 470] on div "fiber_manual_record Added to Schedule J Schedule I: $9,827.91 Schedule J: $8,01…" at bounding box center [977, 465] width 1103 height 96
click at [476, 298] on input "800" at bounding box center [596, 288] width 315 height 31
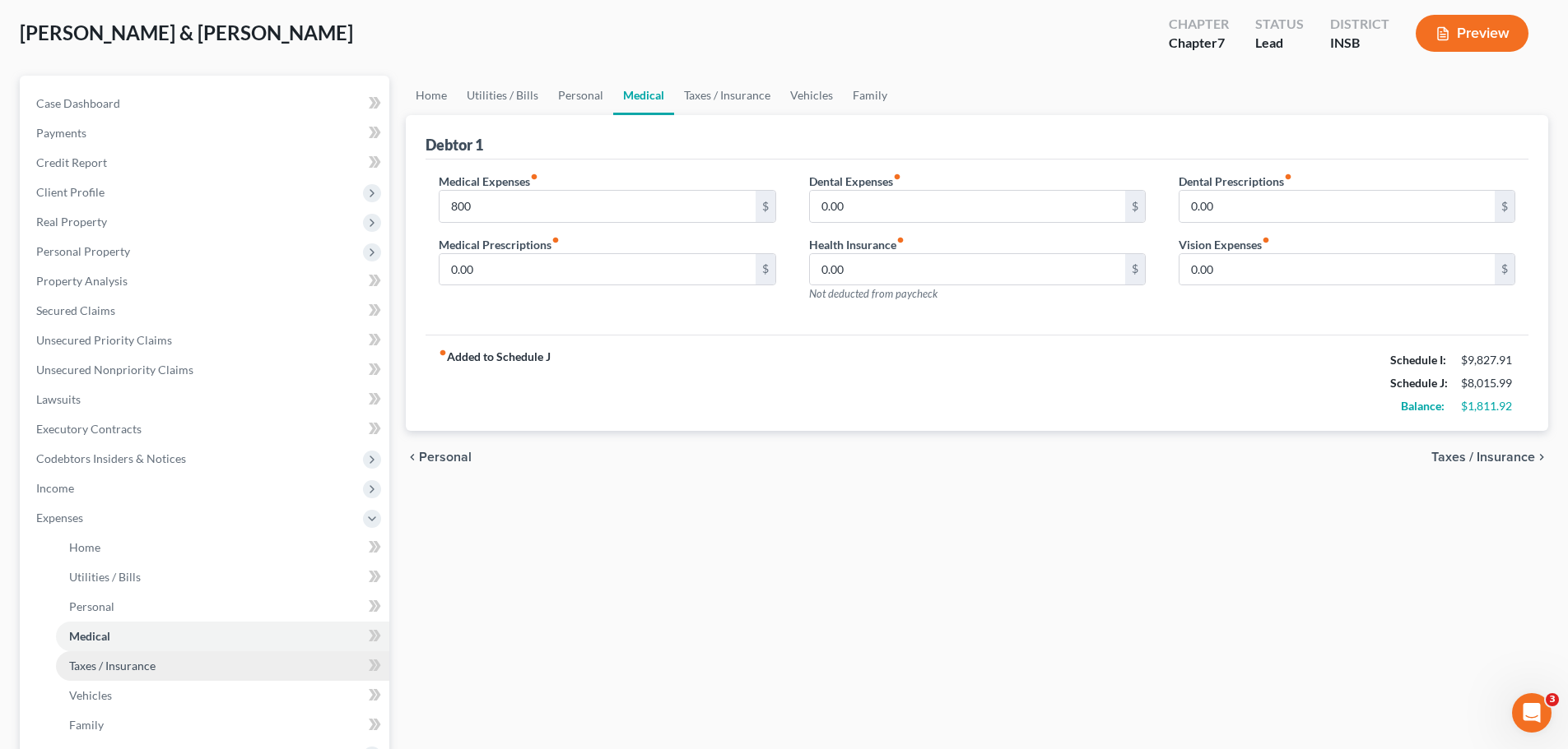
click at [69, 673] on link "Taxes / Insurance" at bounding box center [222, 665] width 334 height 29
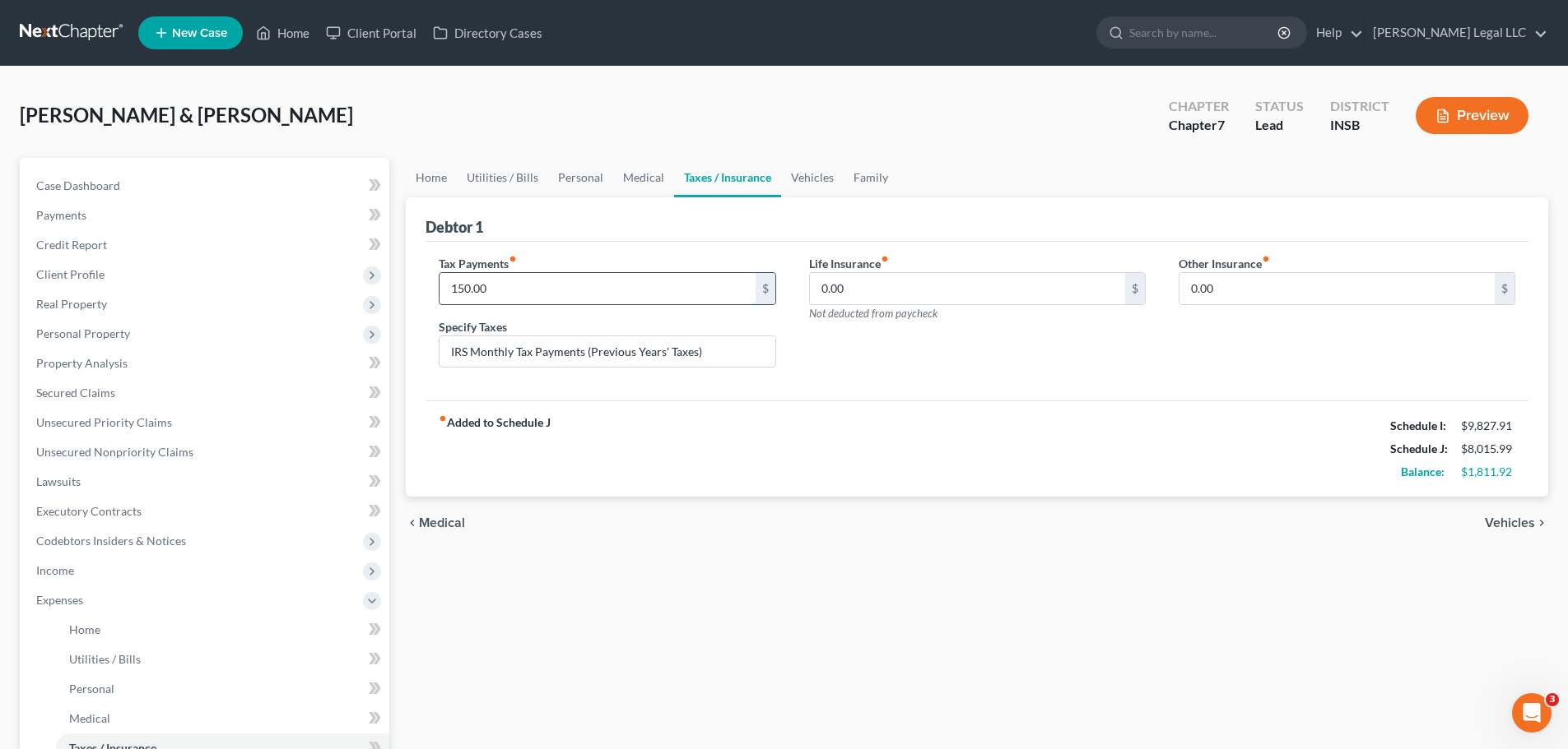
click at [498, 296] on input "150.00" at bounding box center [596, 288] width 315 height 31
type input "200"
click at [1154, 558] on div "Home Utilities / Bills Personal Medical Taxes / Insurance Vehicles Family Debto…" at bounding box center [977, 604] width 1159 height 891
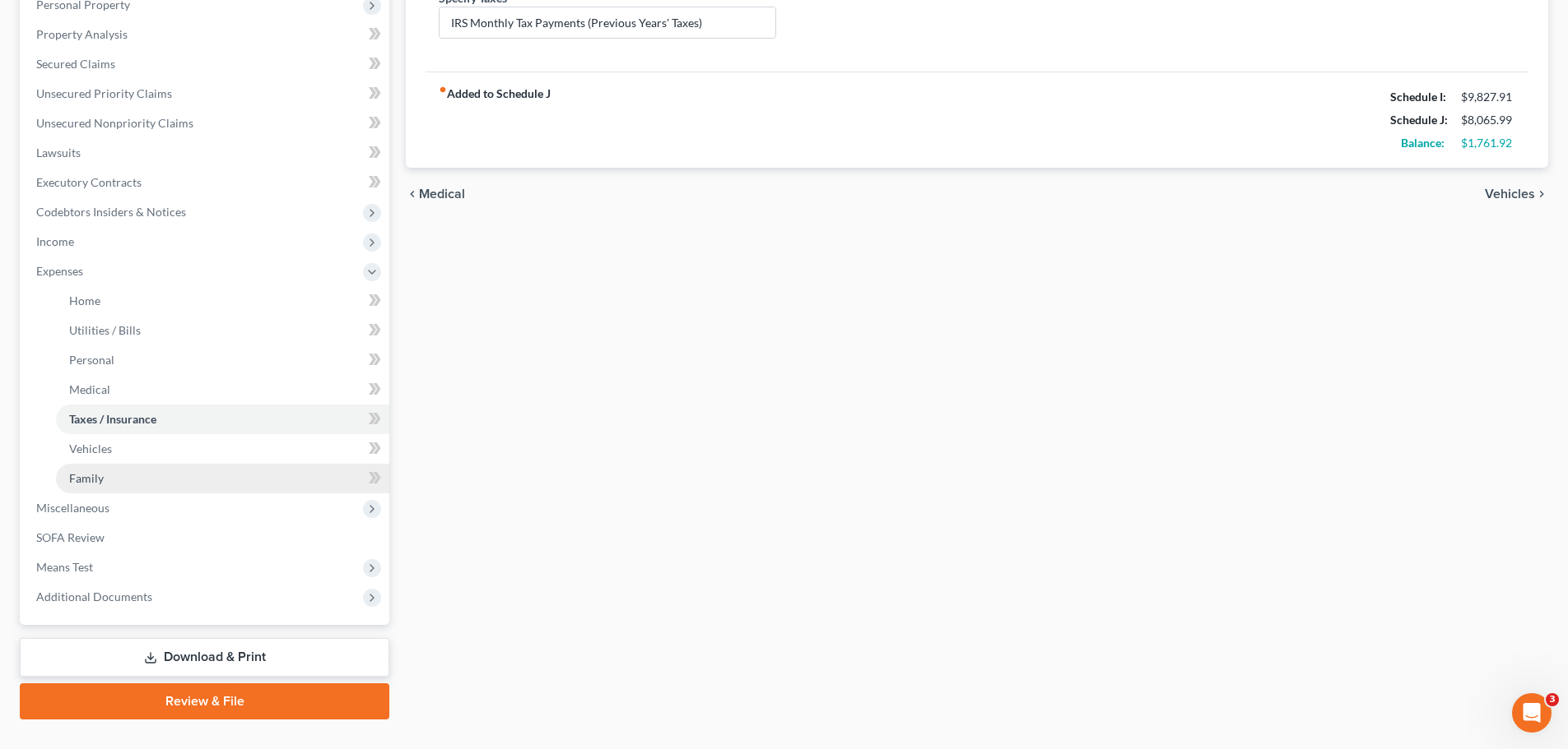
click at [91, 478] on span "Family" at bounding box center [86, 478] width 34 height 14
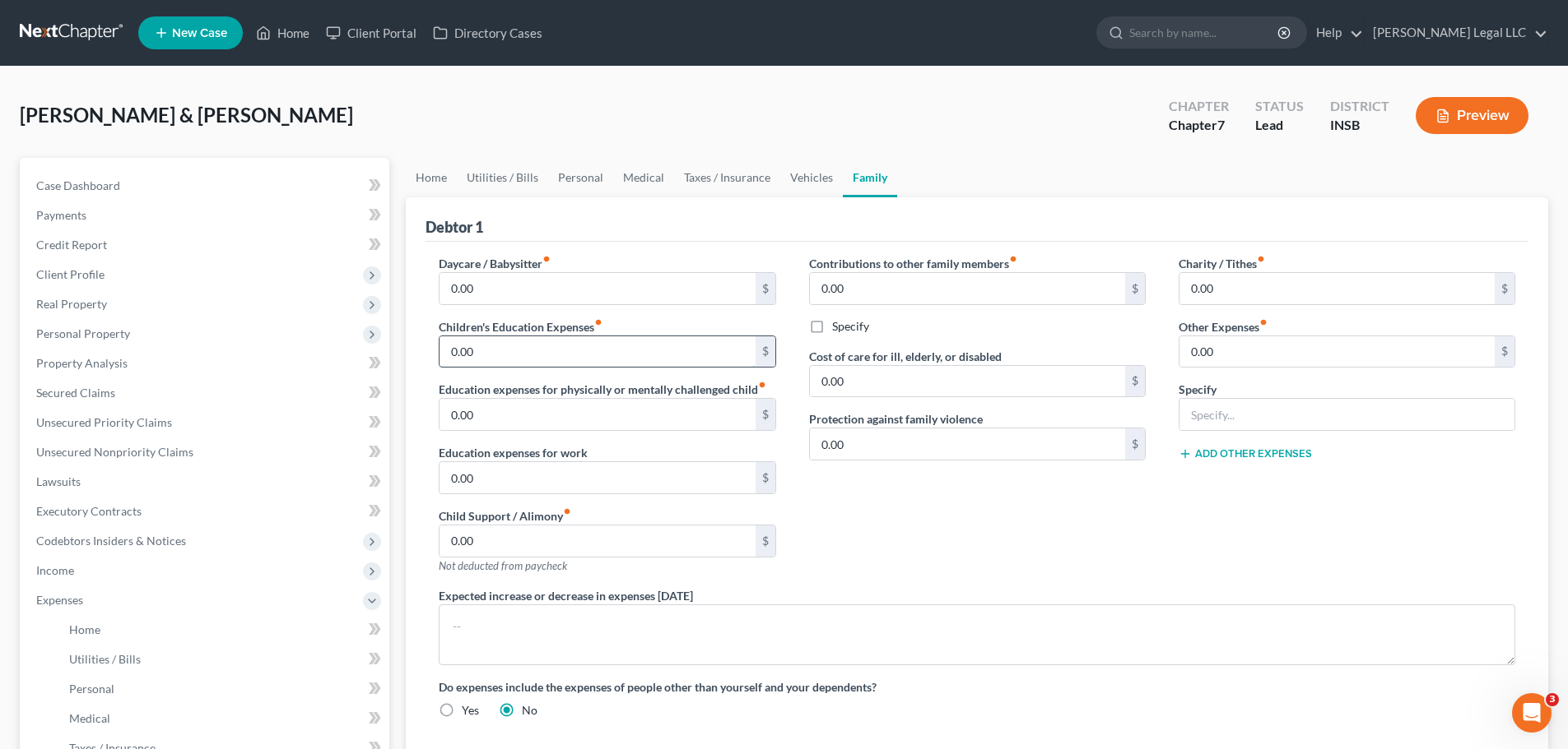
click at [510, 349] on input "0.00" at bounding box center [596, 351] width 315 height 31
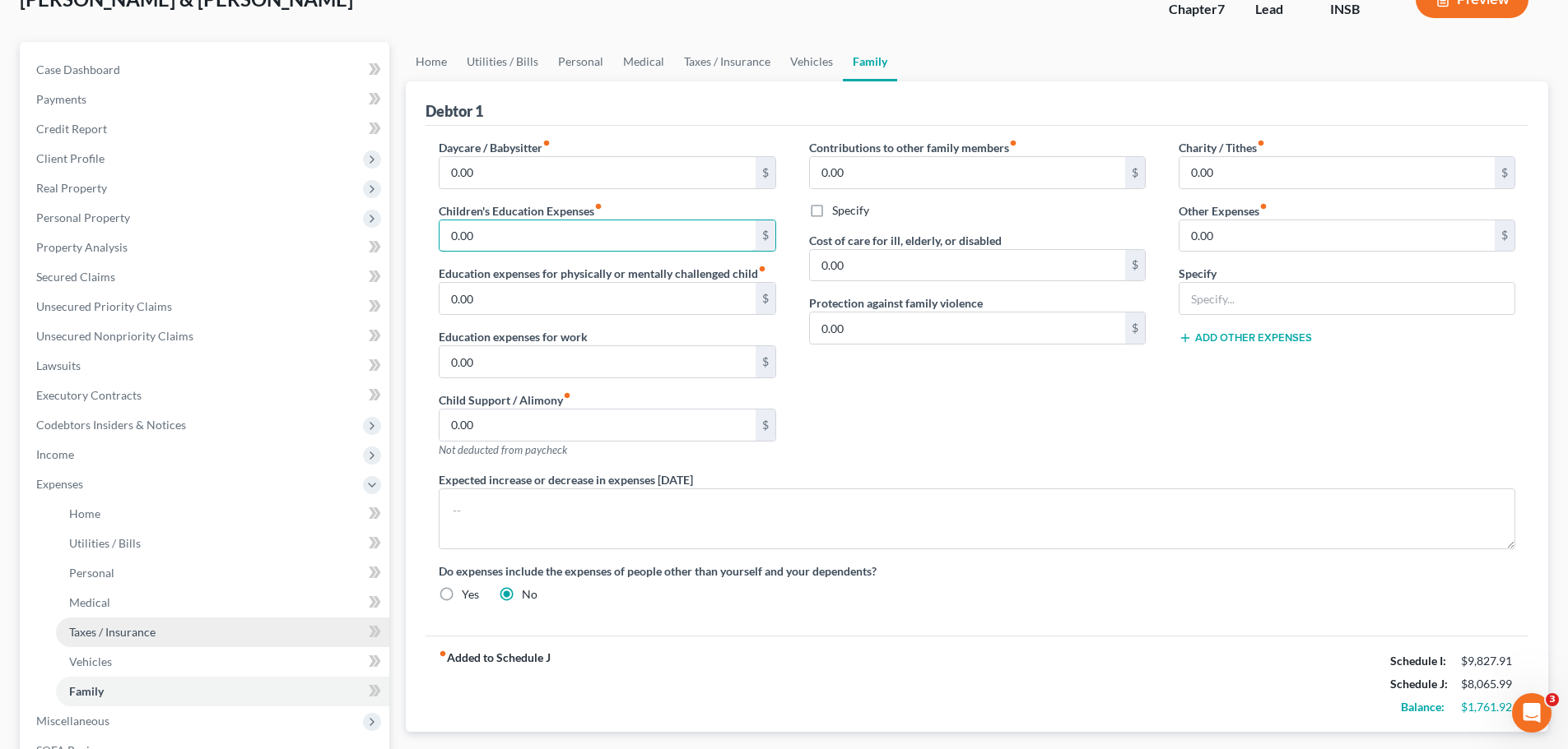
scroll to position [115, 0]
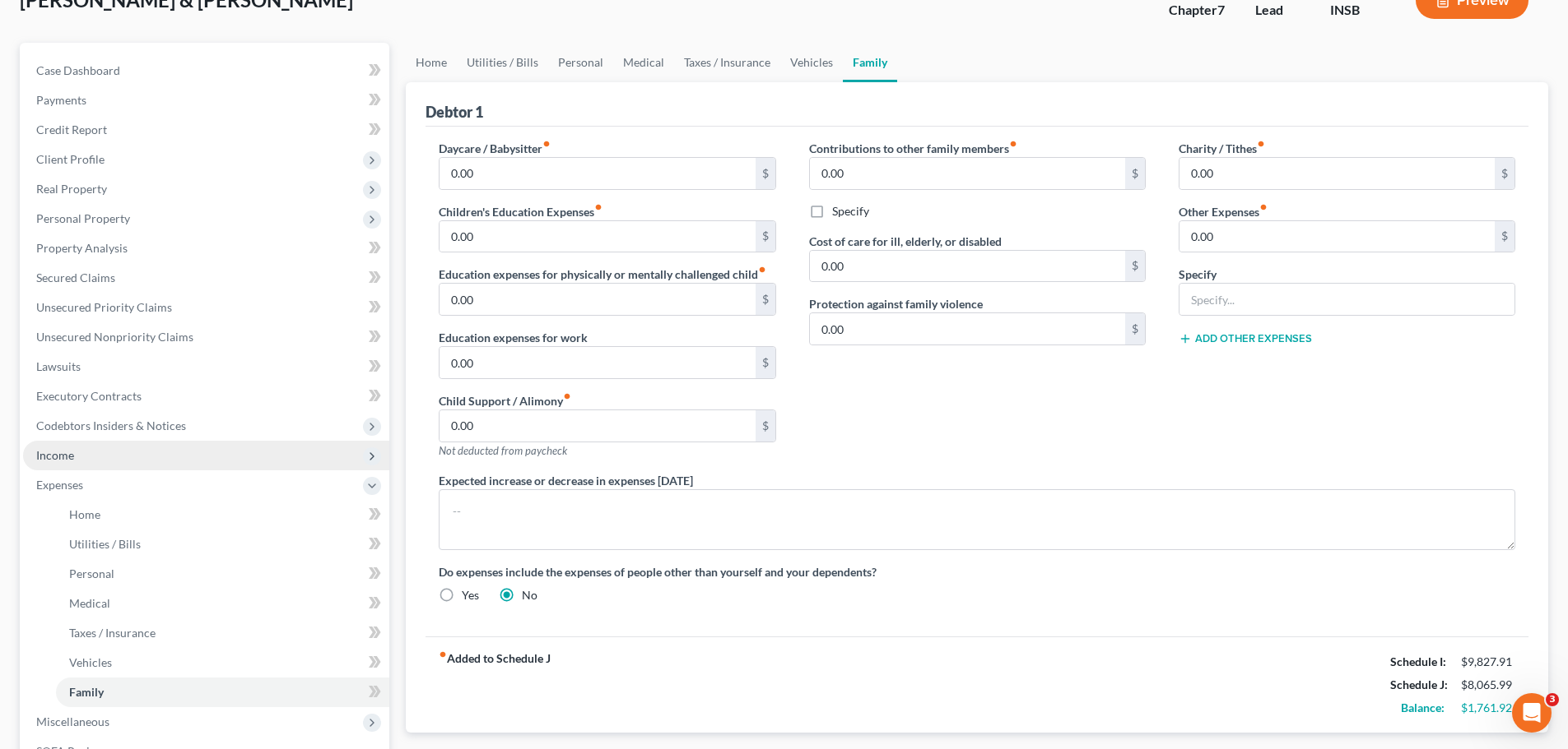
click at [63, 467] on span "Income" at bounding box center [207, 455] width 366 height 29
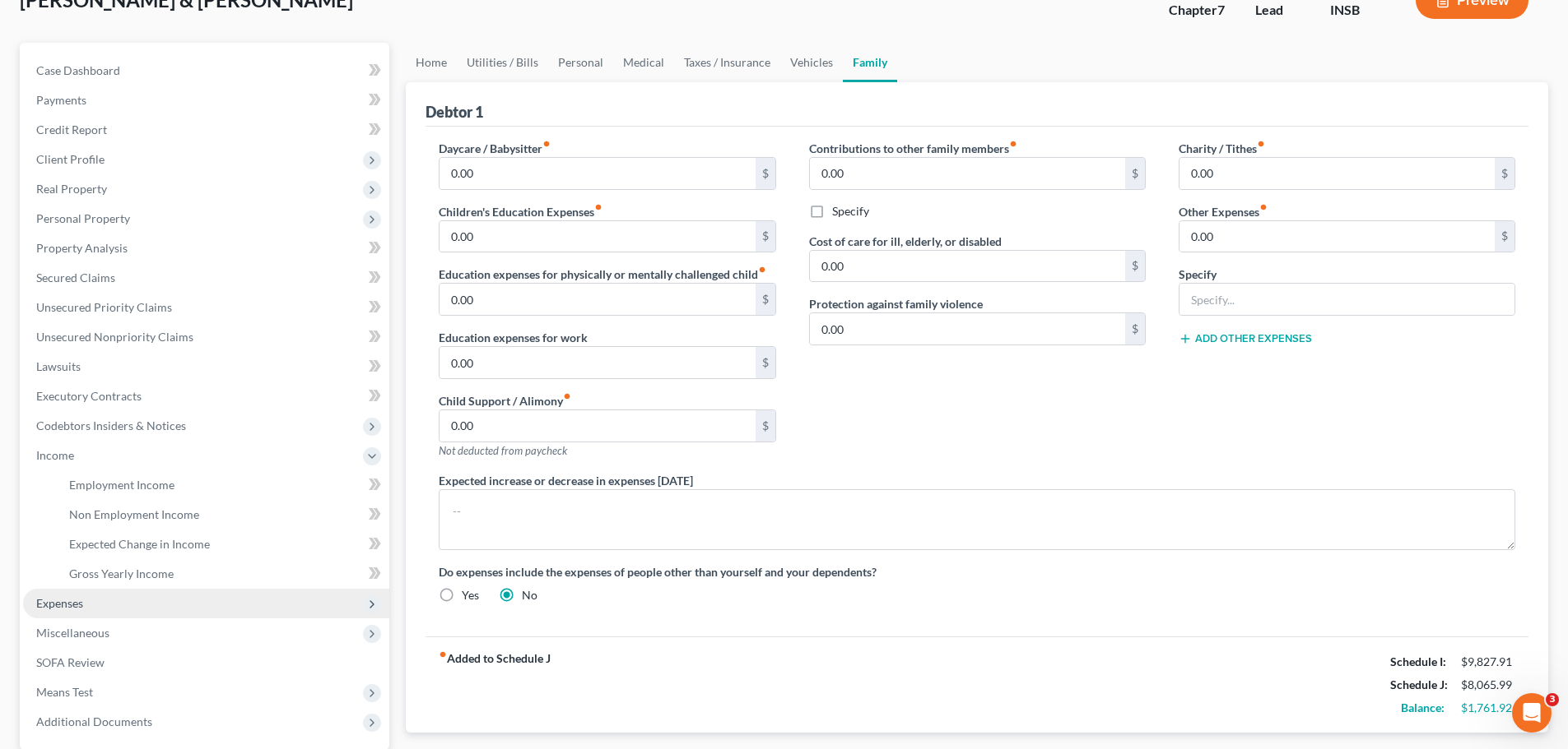
click at [49, 602] on span "Expenses" at bounding box center [59, 603] width 47 height 14
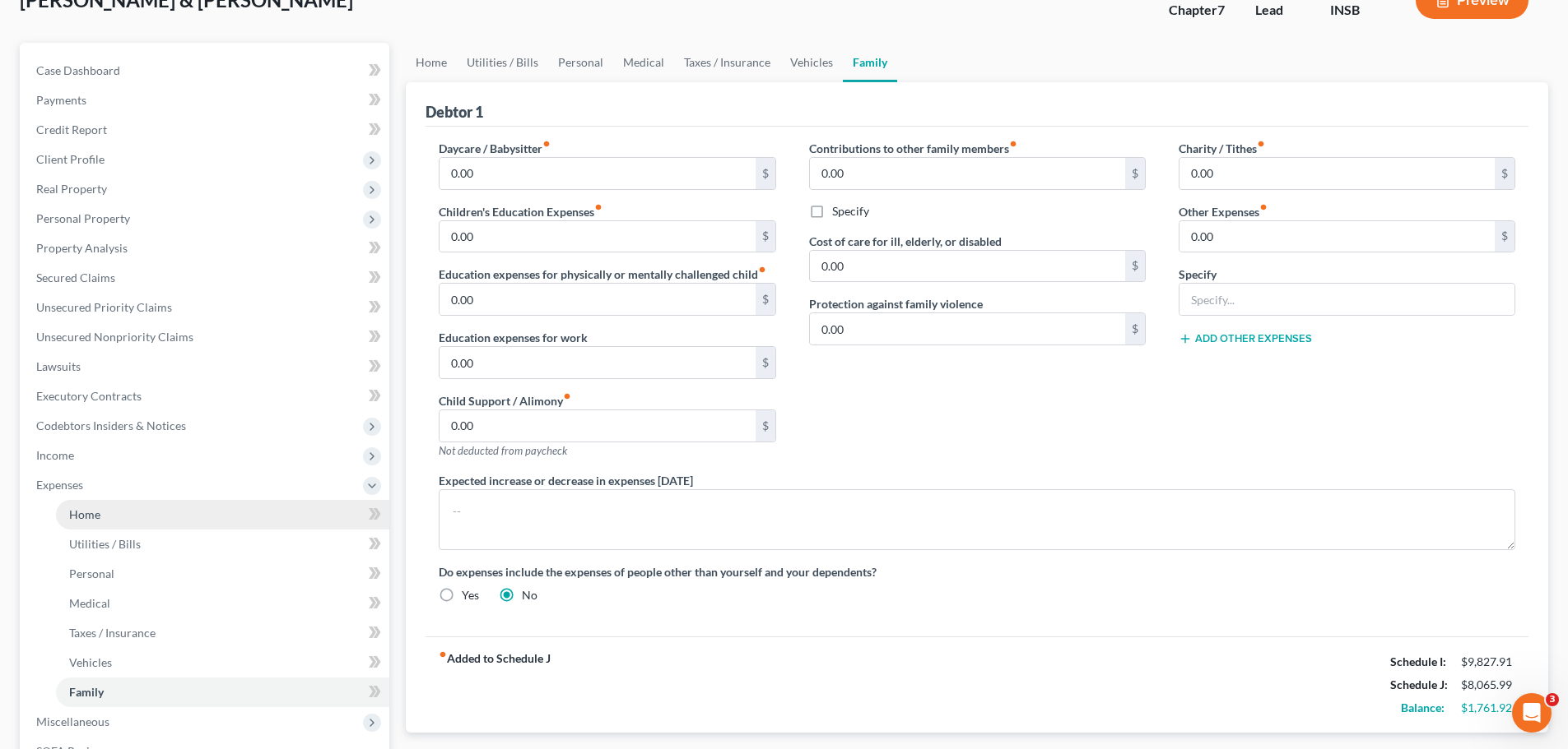
click at [87, 514] on span "Home" at bounding box center [84, 514] width 31 height 14
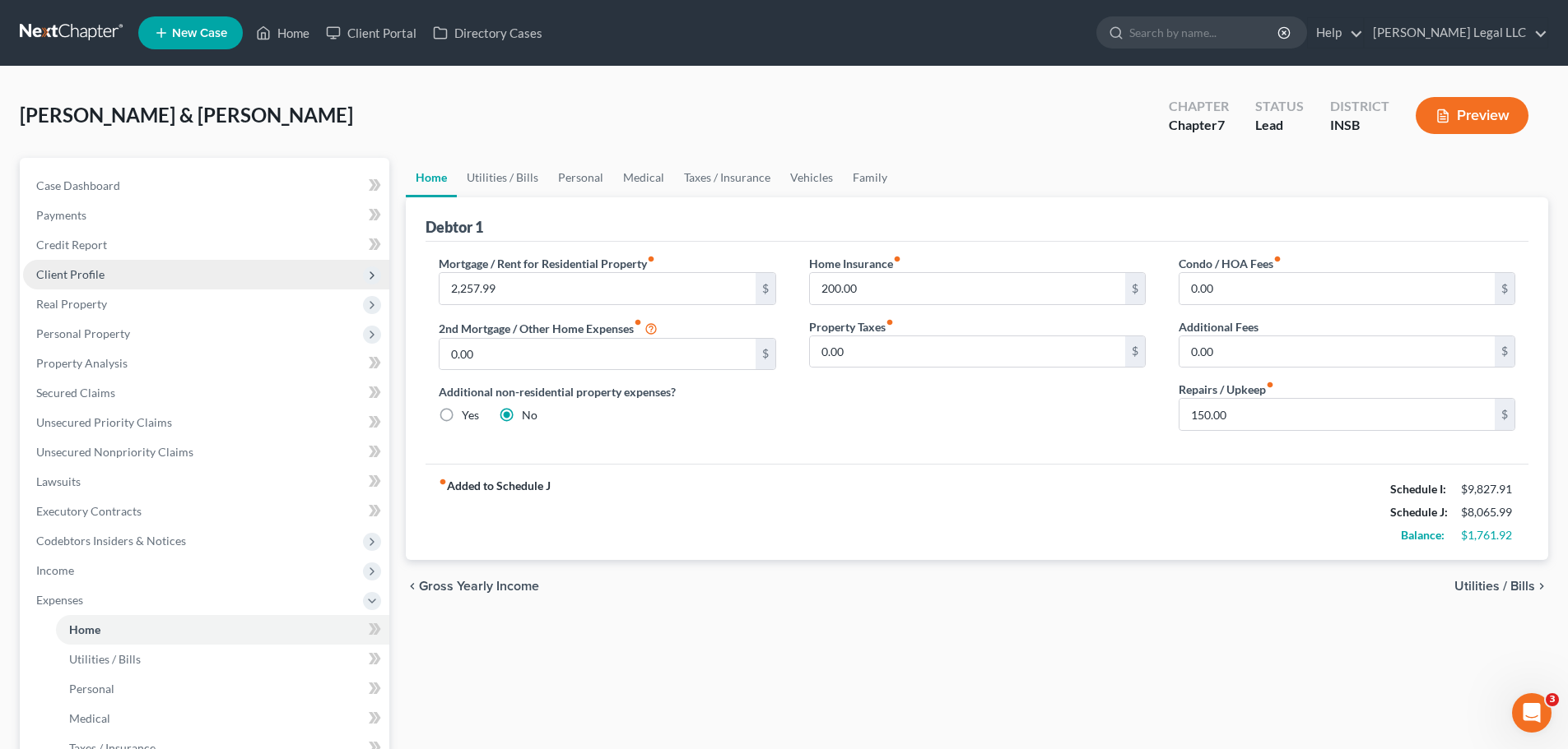
click at [86, 281] on span "Client Profile" at bounding box center [70, 274] width 69 height 14
